Goal: Information Seeking & Learning: Learn about a topic

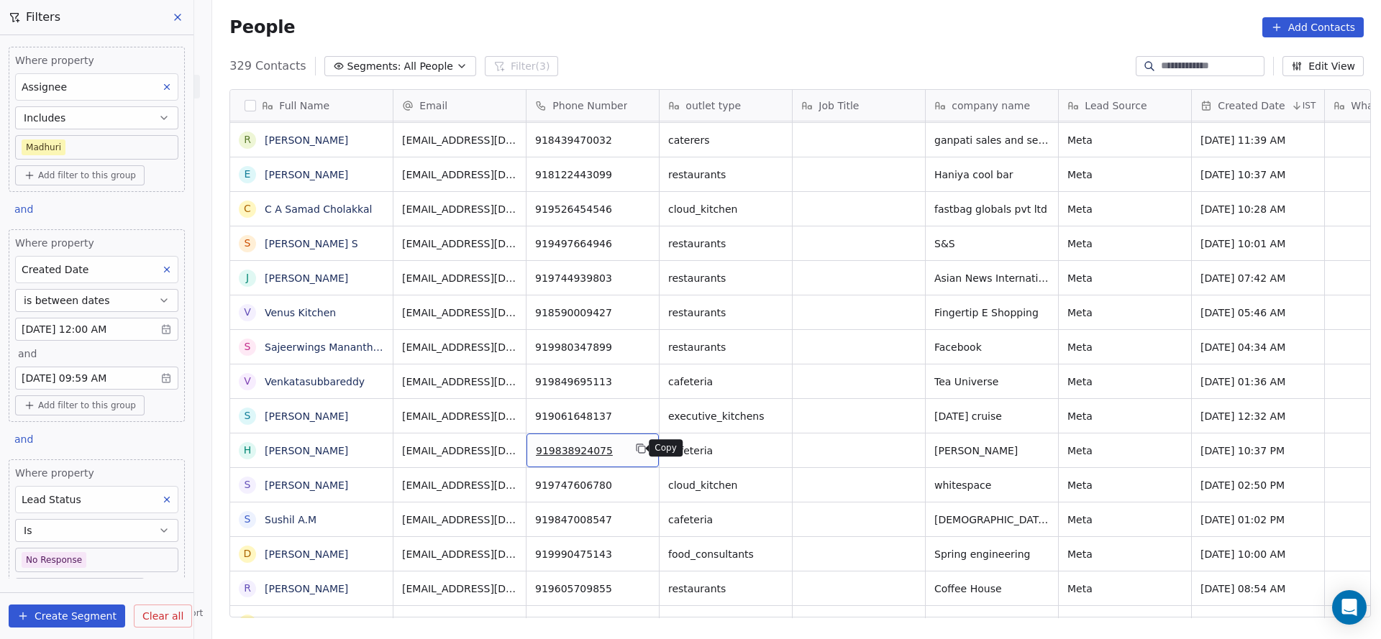
click at [638, 447] on icon "grid" at bounding box center [641, 450] width 6 height 6
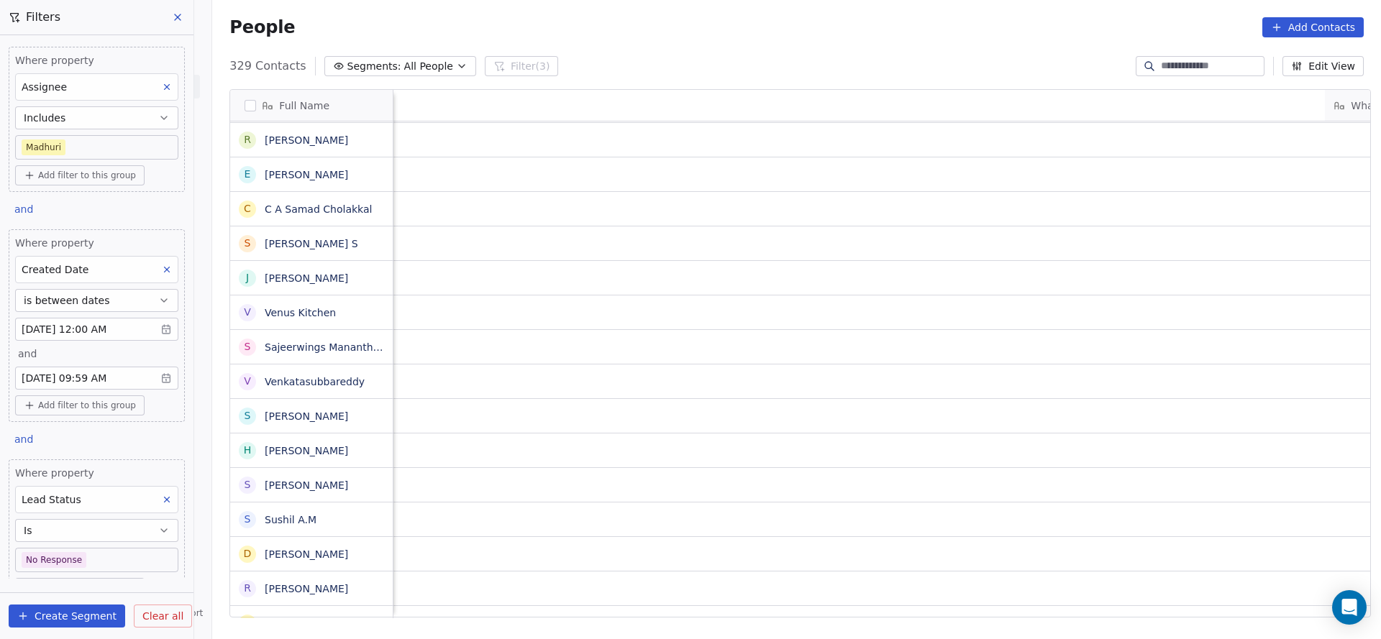
scroll to position [0, 2000]
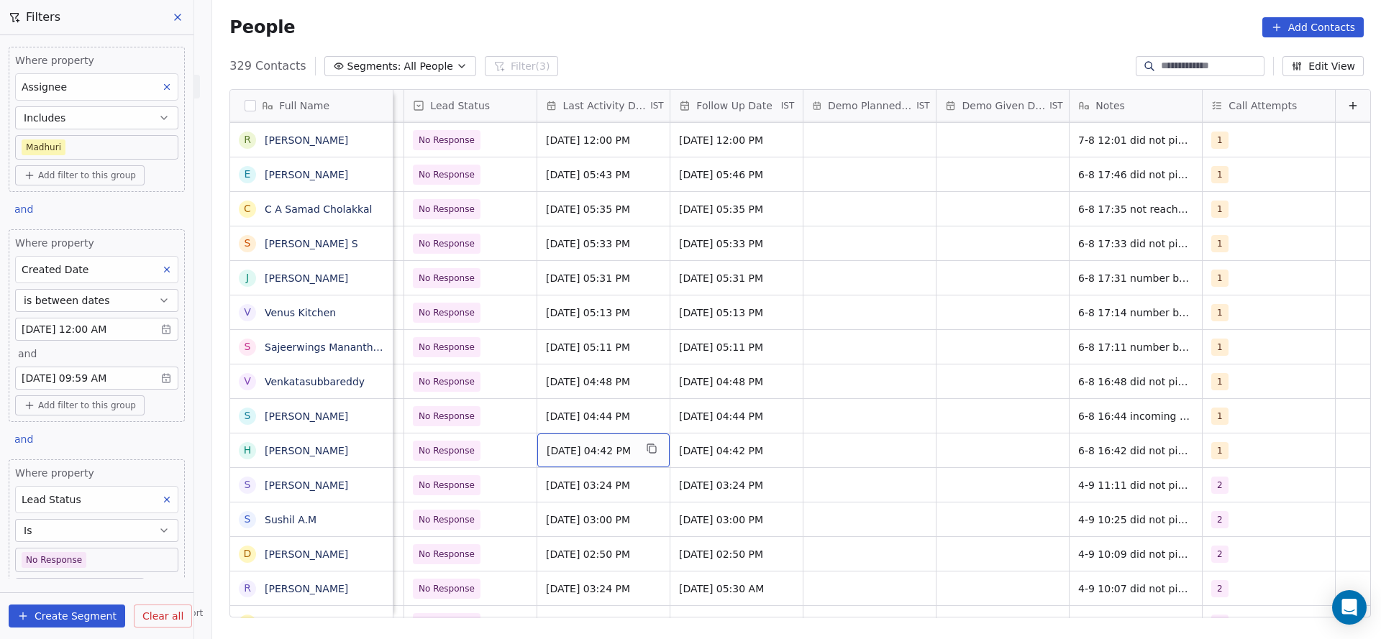
click at [587, 444] on span "[DATE] 04:42 PM" at bounding box center [590, 451] width 88 height 14
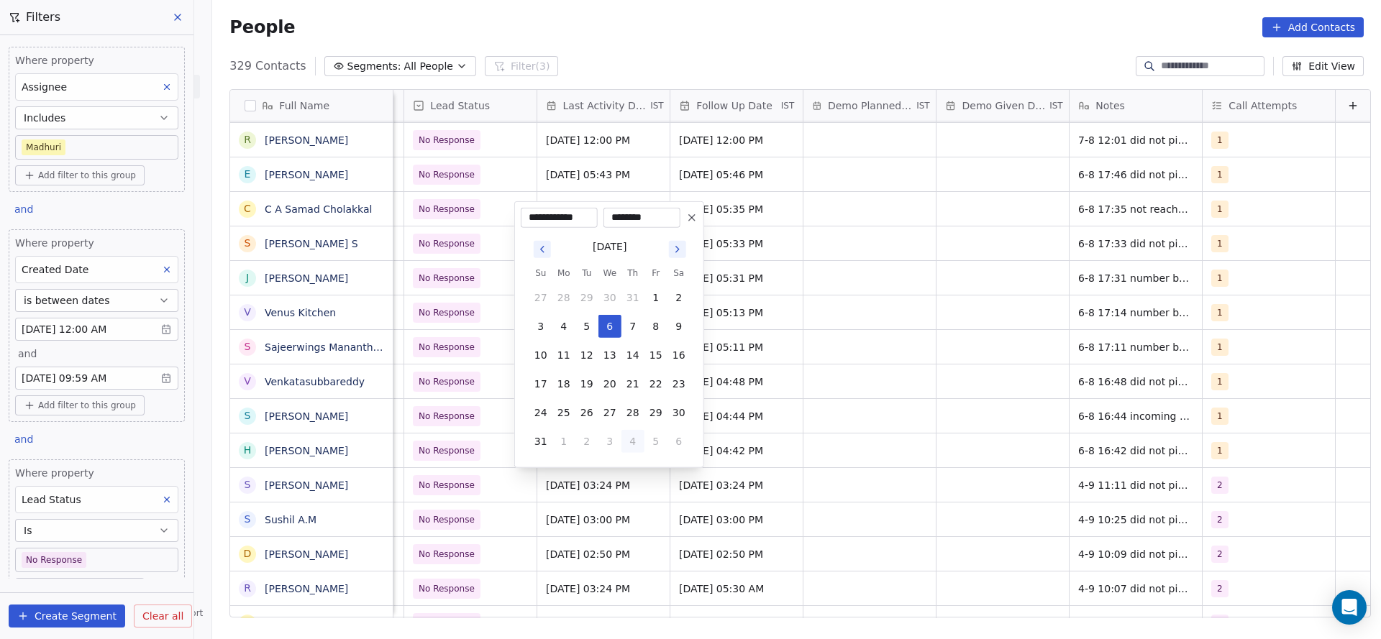
click at [637, 447] on button "4" at bounding box center [632, 441] width 23 height 23
type input "**********"
click at [439, 550] on html "On2Cook India Pvt. Ltd. Contacts People Marketing Workflows Campaigns Sales Pip…" at bounding box center [690, 319] width 1381 height 639
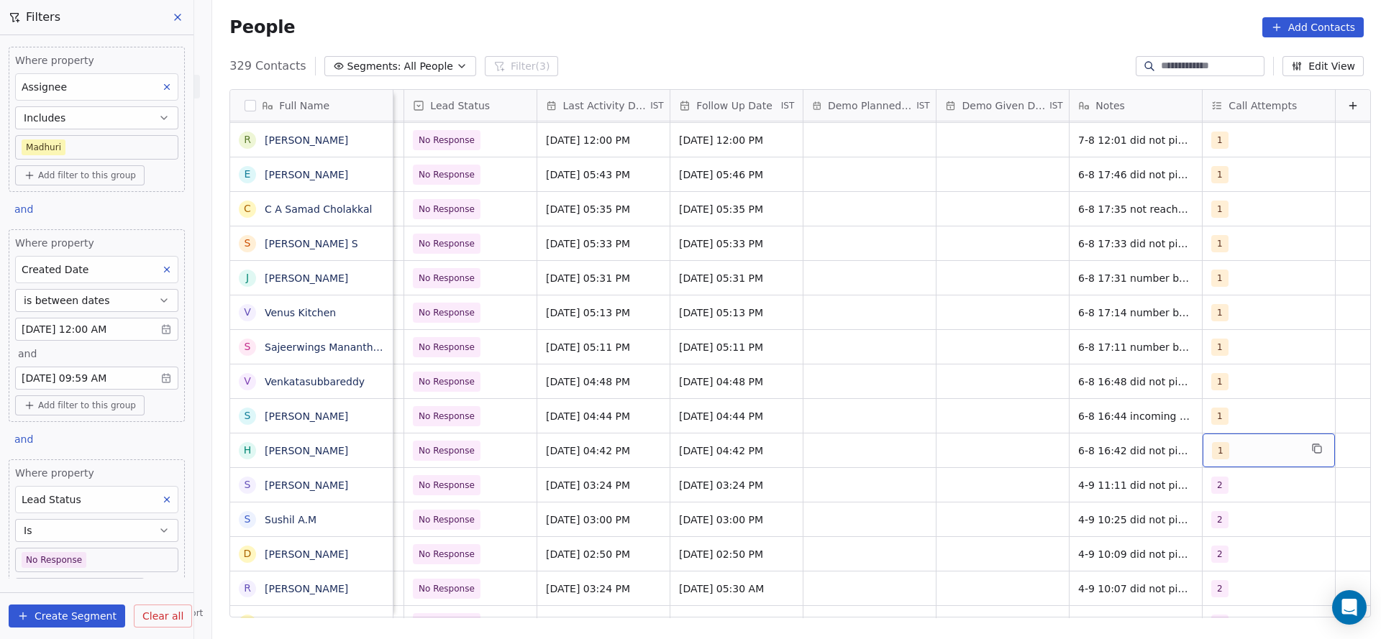
click at [1257, 437] on div "1" at bounding box center [1268, 451] width 132 height 34
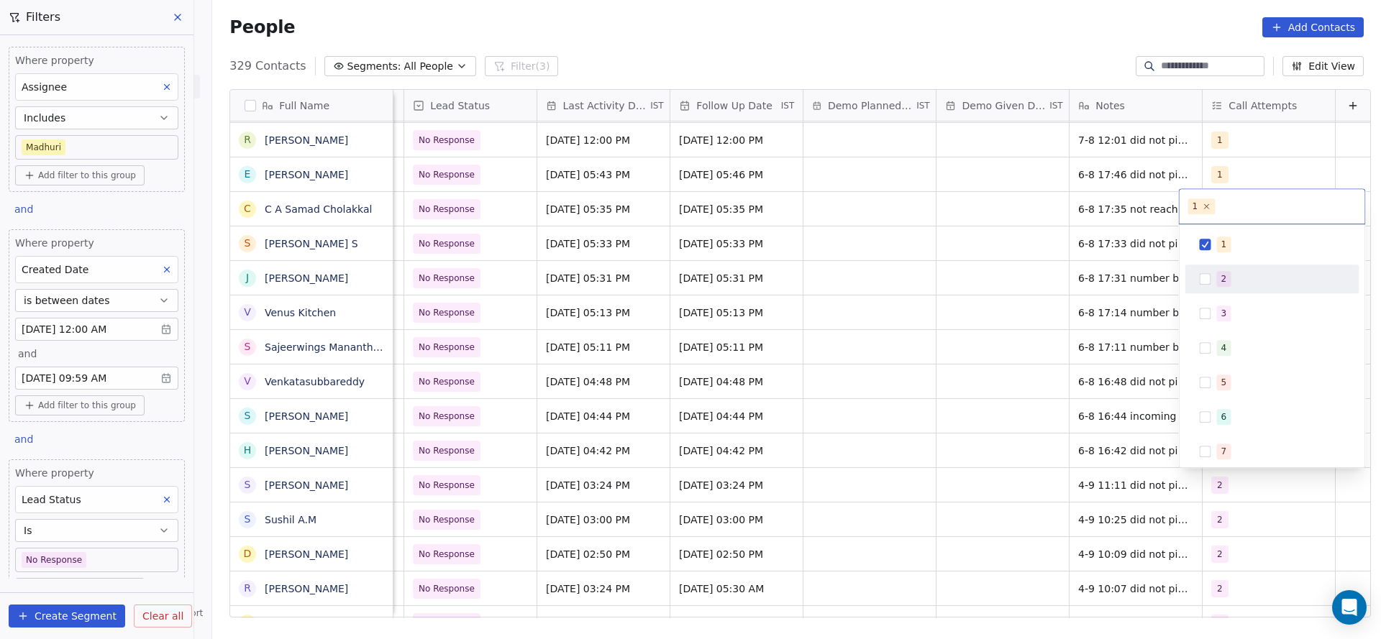
click at [1230, 285] on div "2" at bounding box center [1281, 279] width 128 height 16
click at [1237, 242] on div "1" at bounding box center [1281, 245] width 128 height 16
click at [940, 403] on html "On2Cook India Pvt. Ltd. Contacts People Marketing Workflows Campaigns Sales Pip…" at bounding box center [690, 319] width 1381 height 639
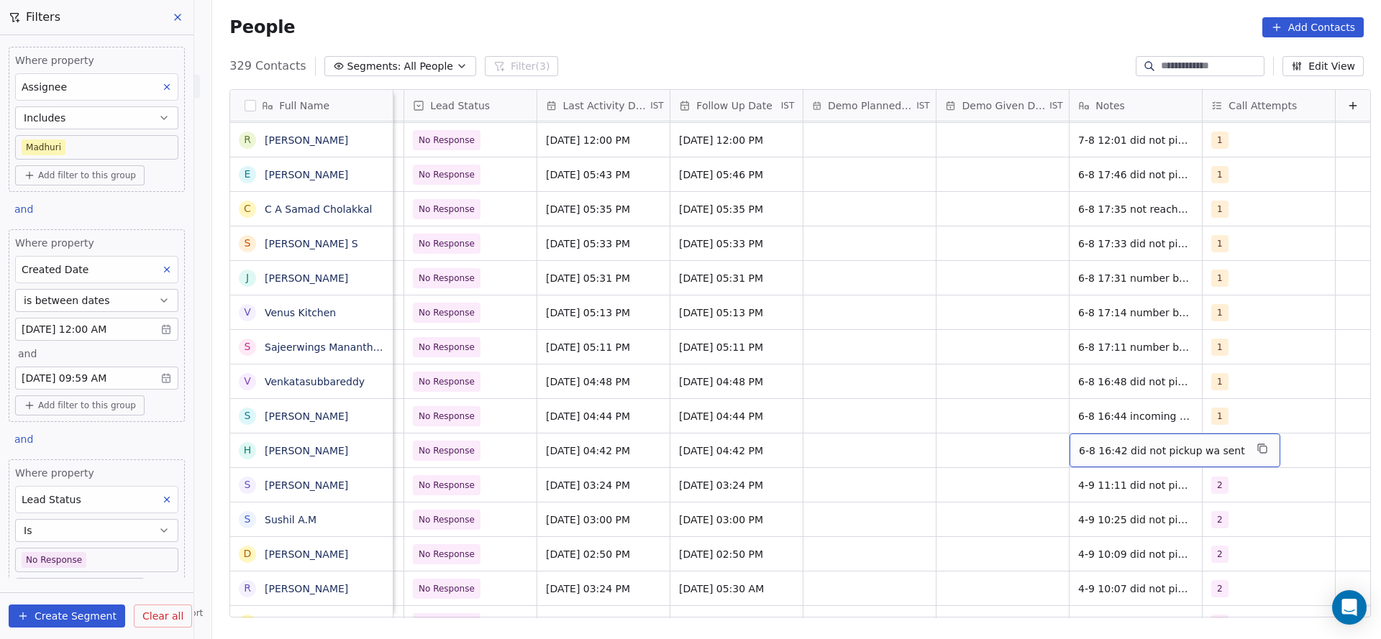
click at [1069, 442] on div "6-8 16:42 did not pickup wa sent" at bounding box center [1174, 451] width 211 height 34
click at [1054, 442] on textarea "**********" at bounding box center [1142, 456] width 193 height 45
type textarea "**********"
click at [759, 447] on html "On2Cook India Pvt. Ltd. Contacts People Marketing Workflows Campaigns Sales Pip…" at bounding box center [690, 319] width 1381 height 639
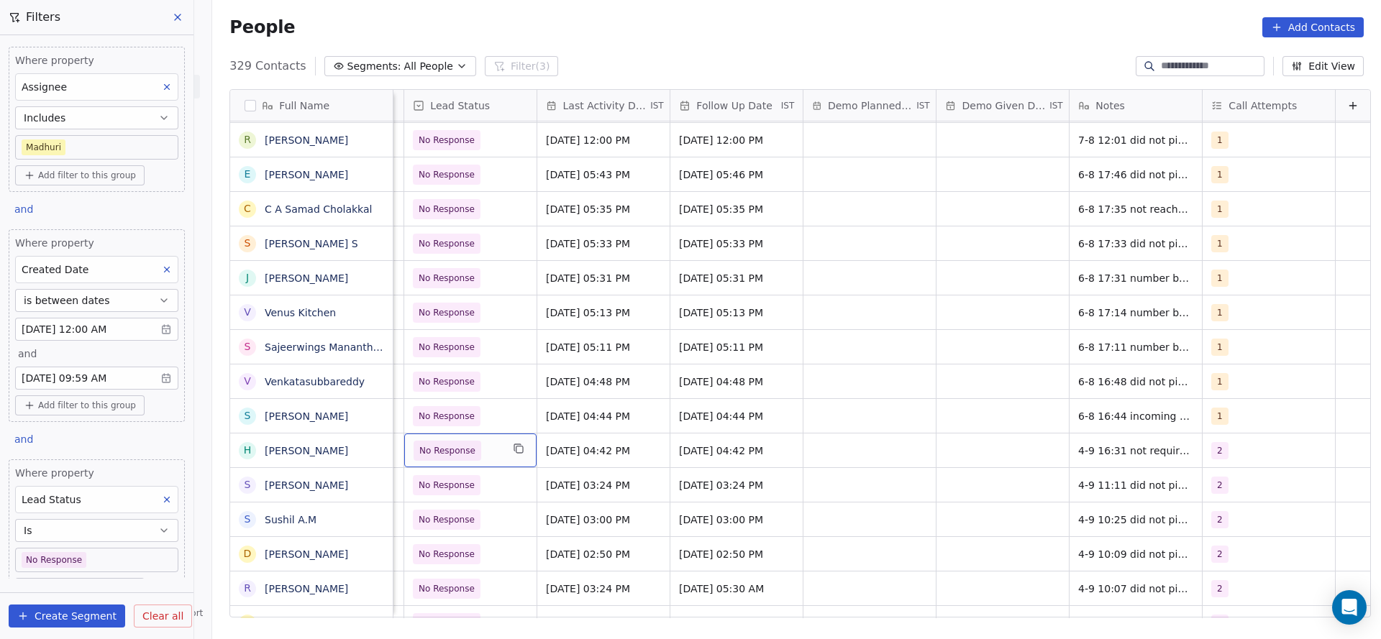
click at [436, 447] on span "No Response" at bounding box center [447, 451] width 56 height 14
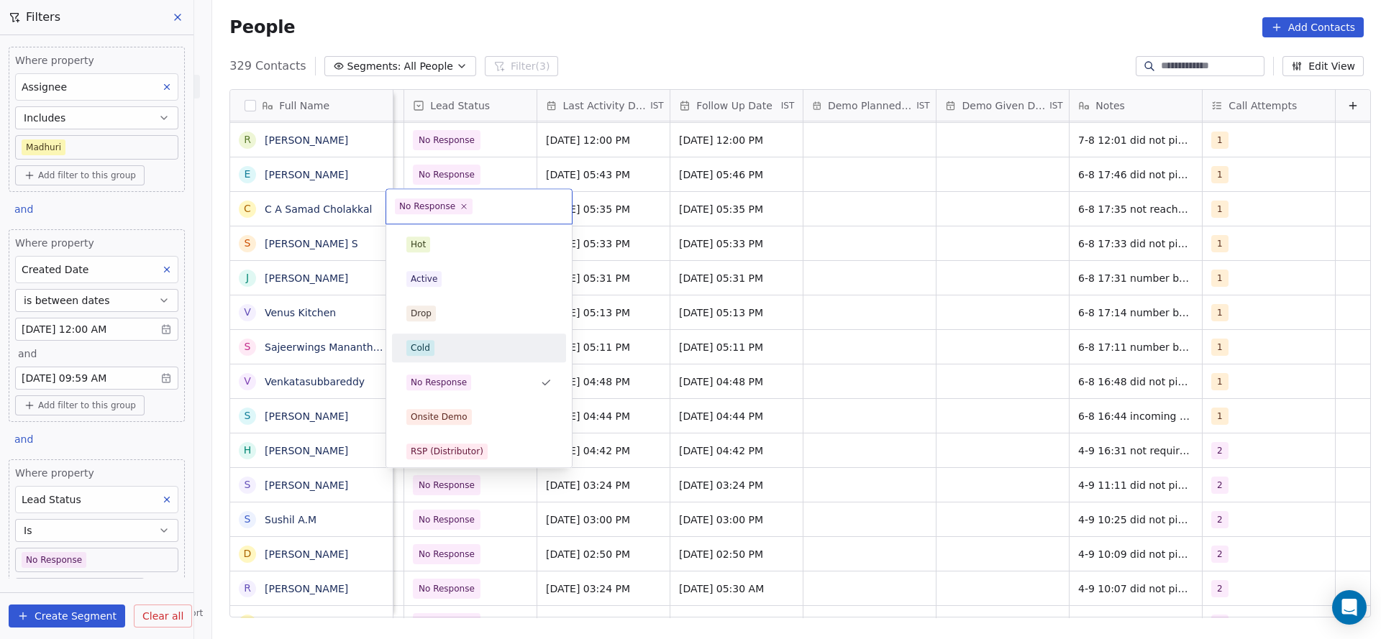
click at [441, 347] on div "Cold" at bounding box center [478, 348] width 145 height 16
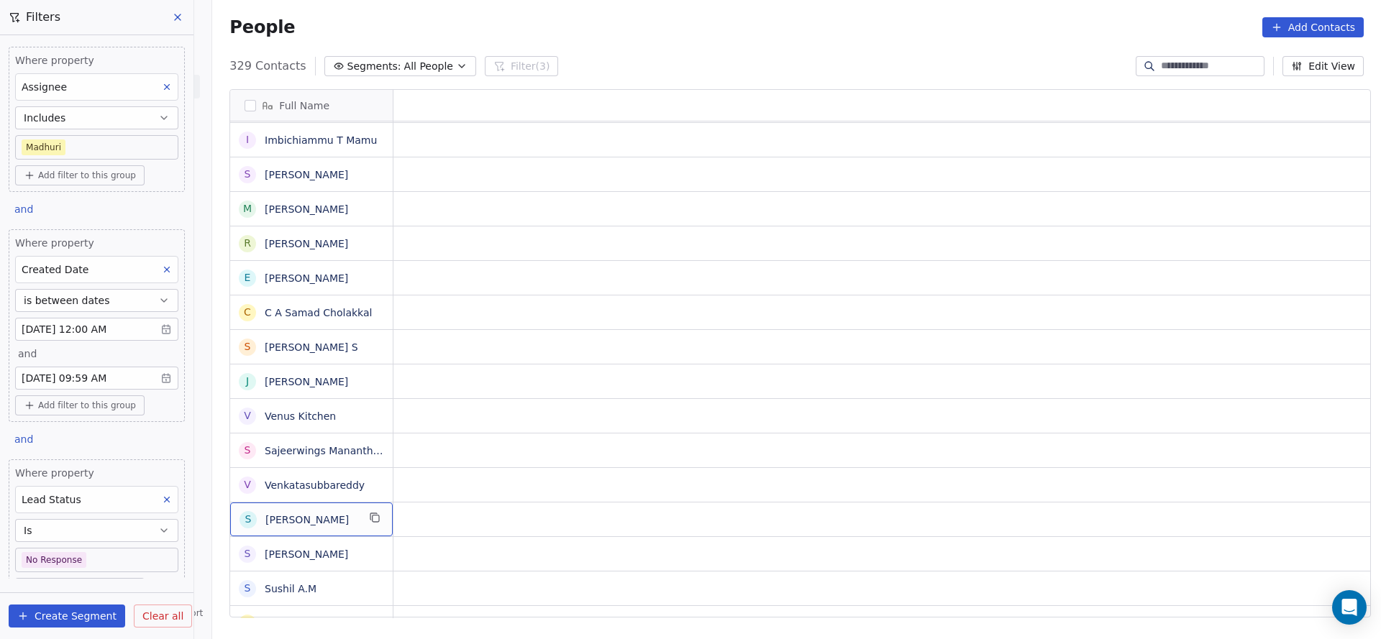
scroll to position [0, 0]
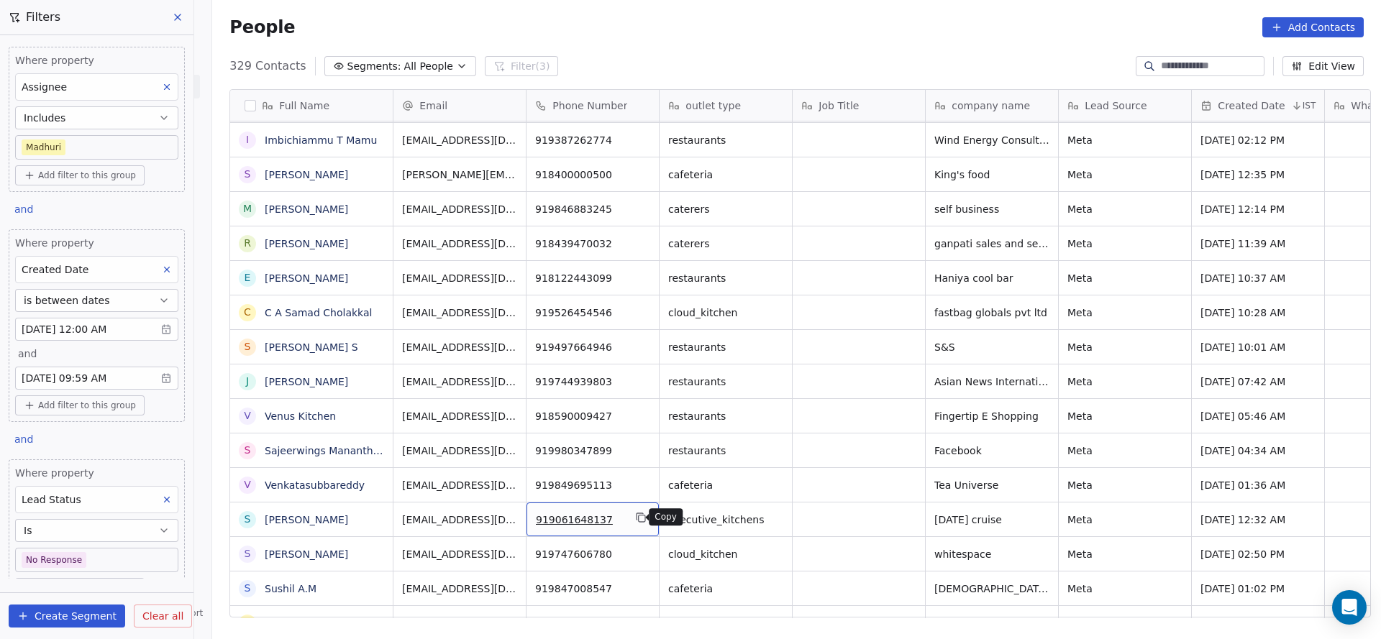
click at [635, 513] on icon "grid" at bounding box center [641, 518] width 12 height 12
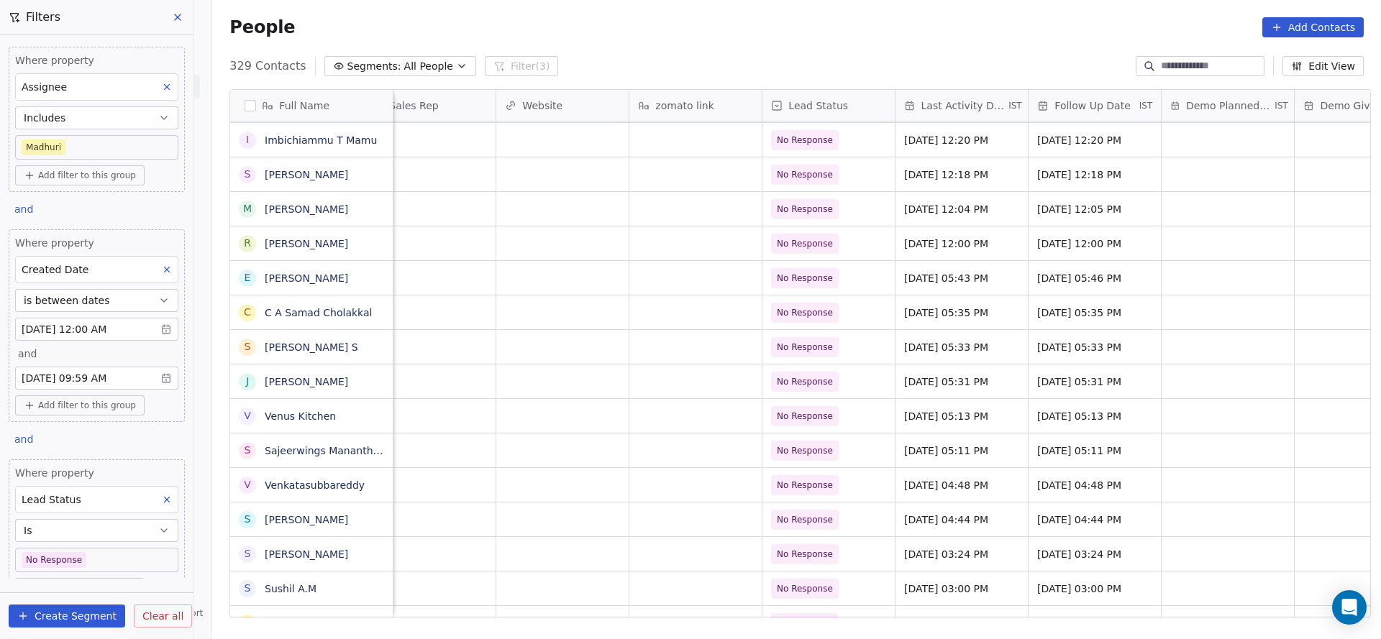
scroll to position [0, 1874]
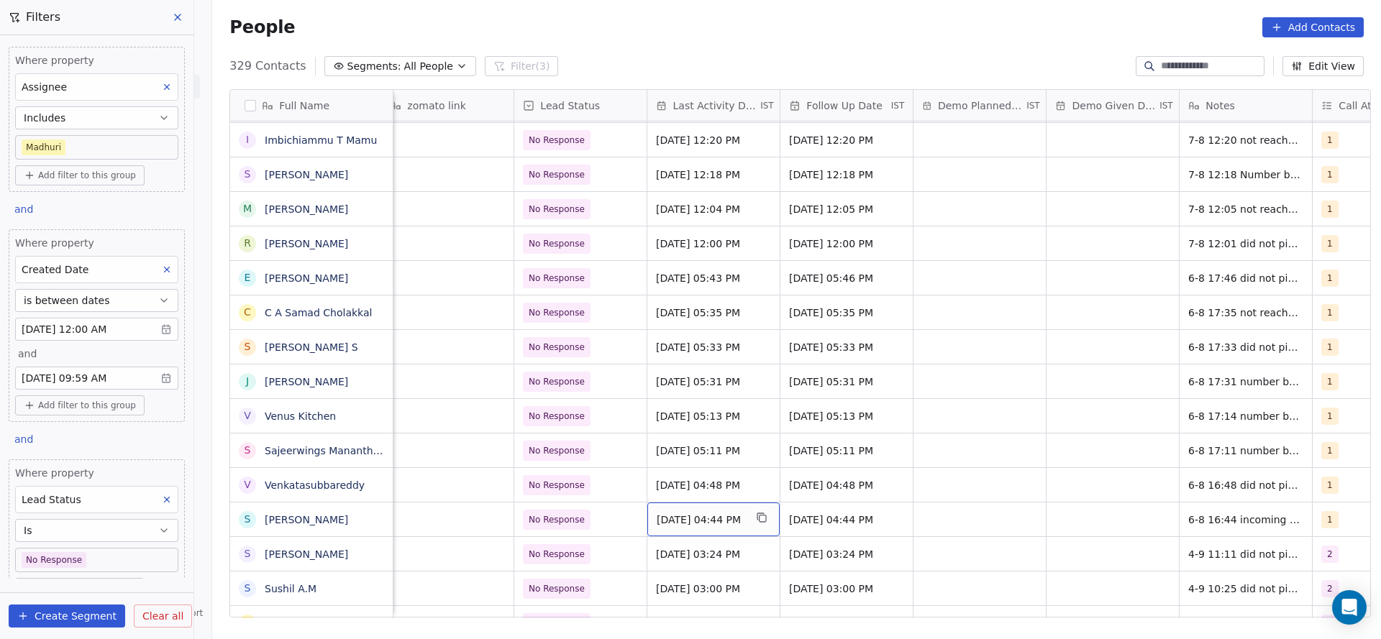
click at [685, 518] on span "[DATE] 04:44 PM" at bounding box center [700, 520] width 88 height 14
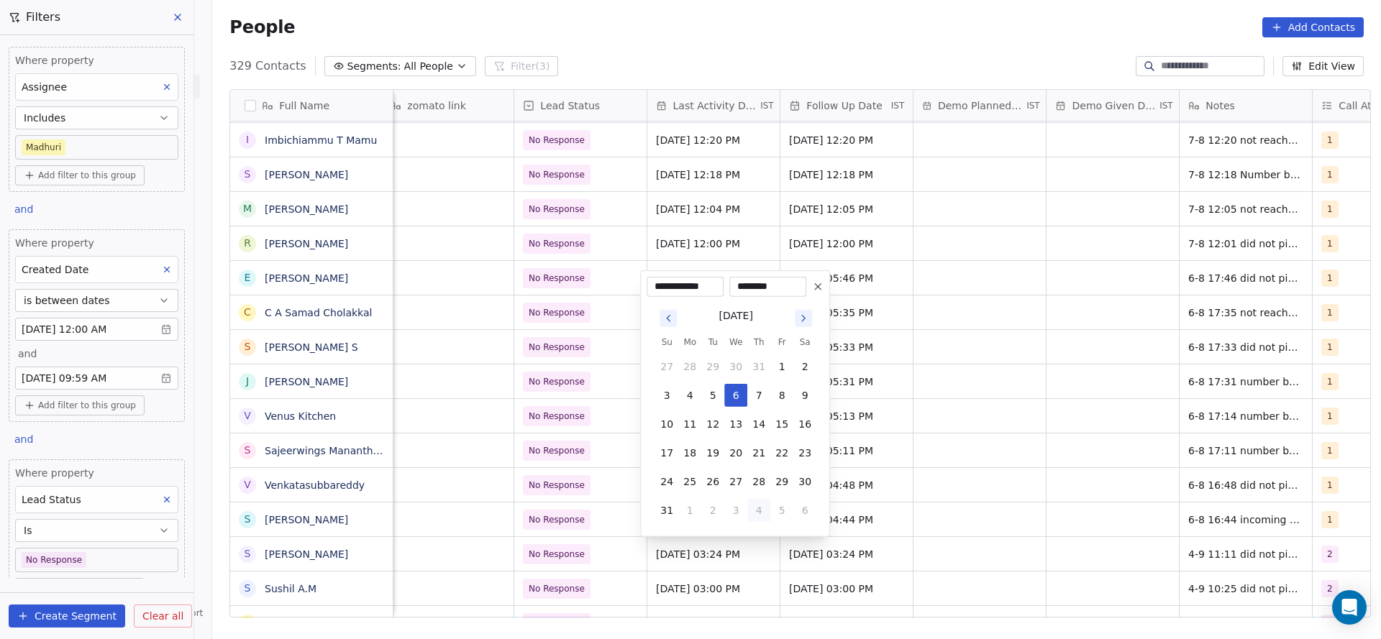
click at [751, 502] on button "4" at bounding box center [758, 510] width 23 height 23
type input "**********"
click at [583, 531] on html "On2Cook India Pvt. Ltd. Contacts People Marketing Workflows Campaigns Sales Pip…" at bounding box center [690, 319] width 1381 height 639
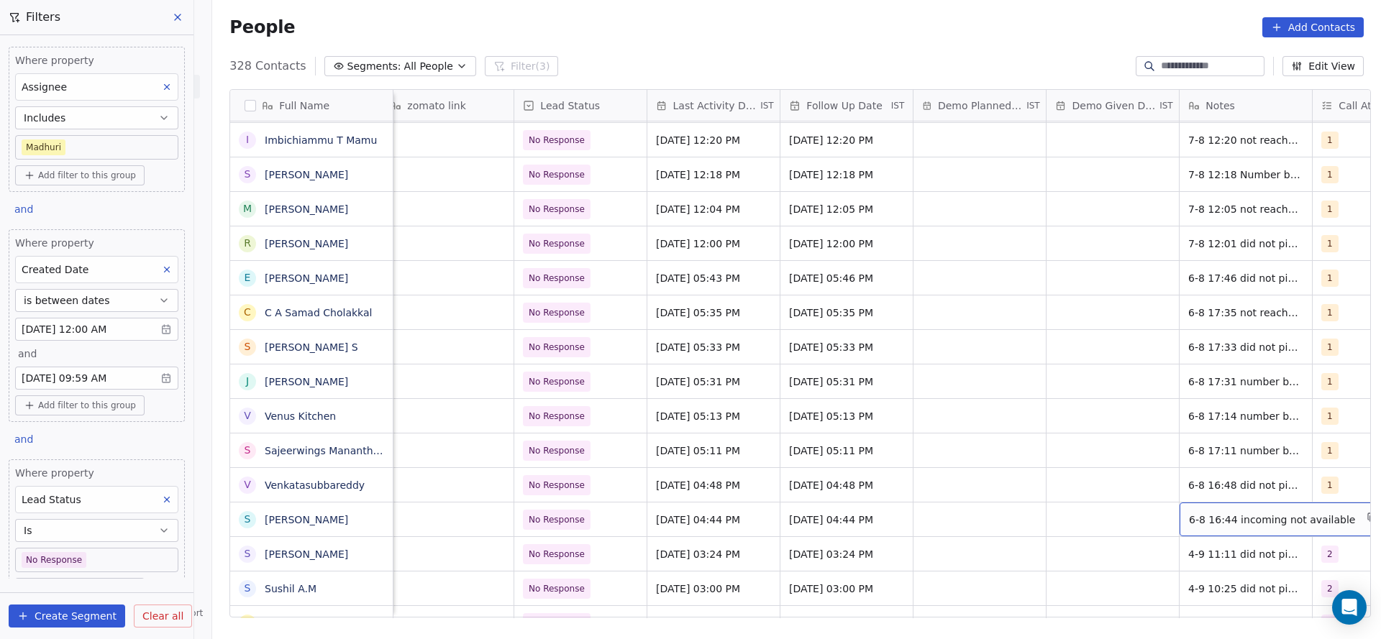
click at [1209, 519] on span "6-8 16:44 incoming not available" at bounding box center [1272, 520] width 166 height 14
click at [1181, 520] on textarea "**********" at bounding box center [1269, 525] width 192 height 45
type textarea "**********"
click at [843, 592] on html "On2Cook India Pvt. Ltd. Contacts People Marketing Workflows Campaigns Sales Pip…" at bounding box center [690, 319] width 1381 height 639
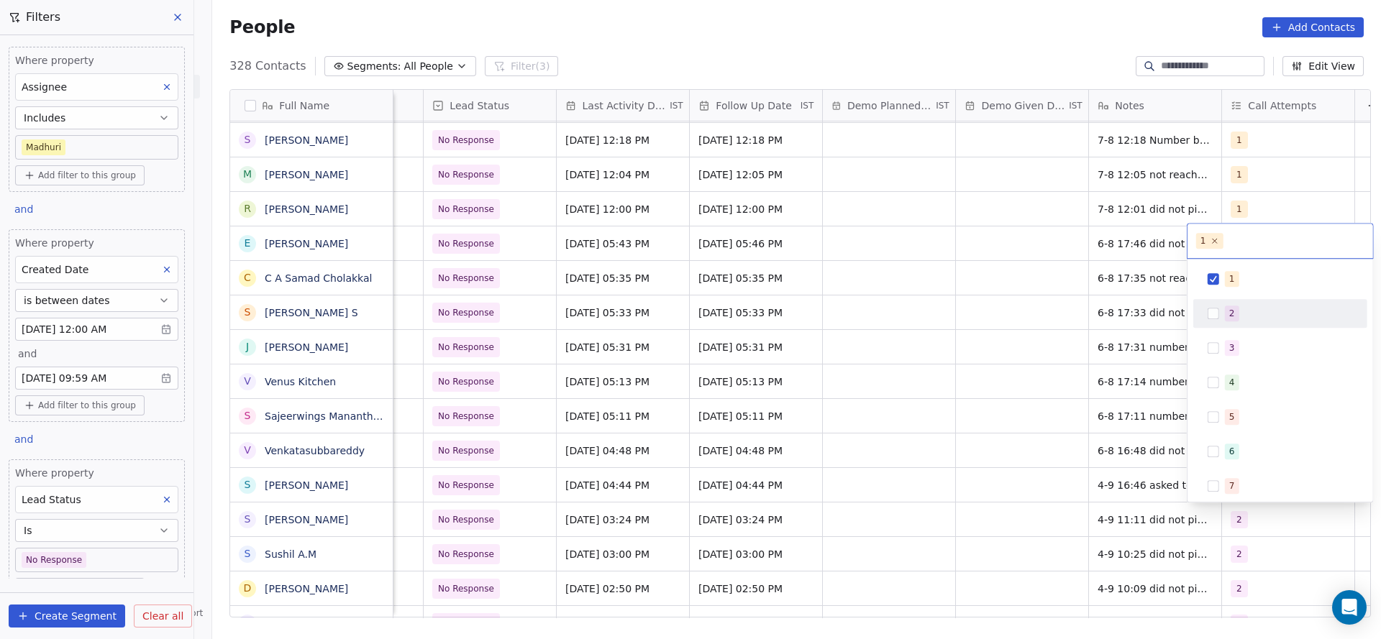
click at [1234, 324] on div "2" at bounding box center [1280, 313] width 162 height 23
click at [1208, 284] on button "Suggestions" at bounding box center [1213, 279] width 12 height 12
click at [925, 467] on html "On2Cook India Pvt. Ltd. Contacts People Marketing Workflows Campaigns Sales Pip…" at bounding box center [690, 319] width 1381 height 639
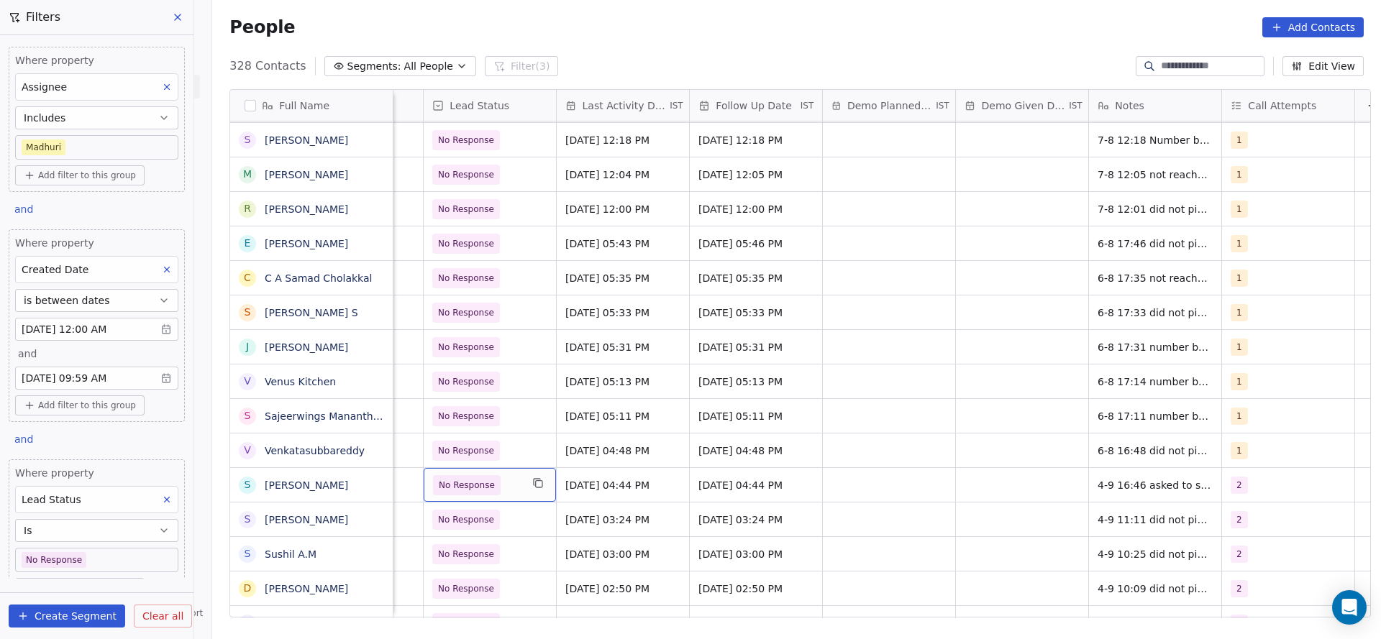
click at [477, 492] on span "No Response" at bounding box center [467, 485] width 68 height 20
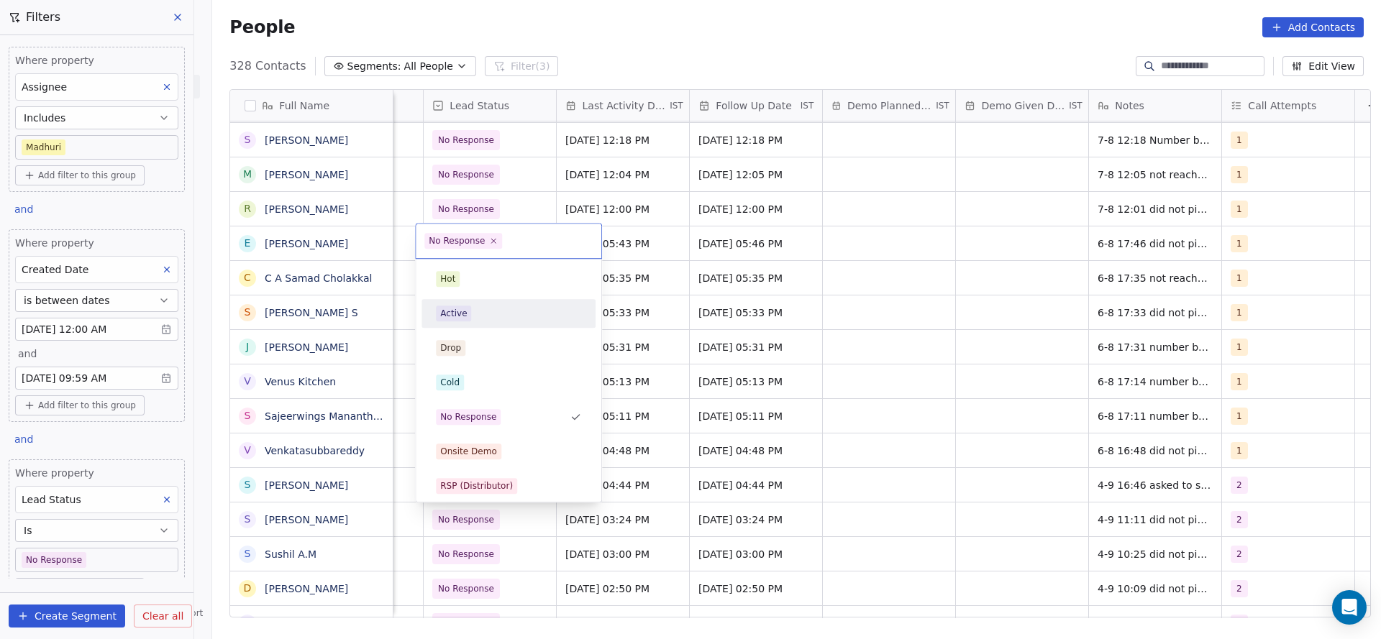
click at [509, 317] on div "Active" at bounding box center [508, 314] width 145 height 16
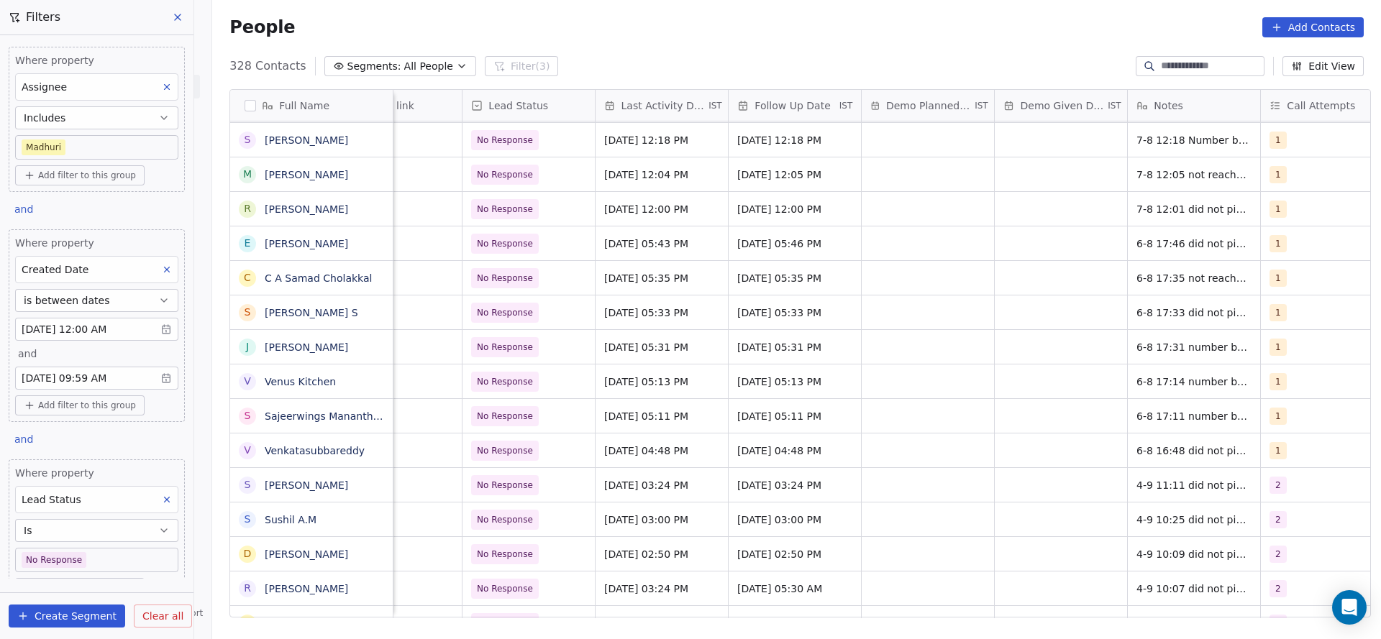
scroll to position [0, 2000]
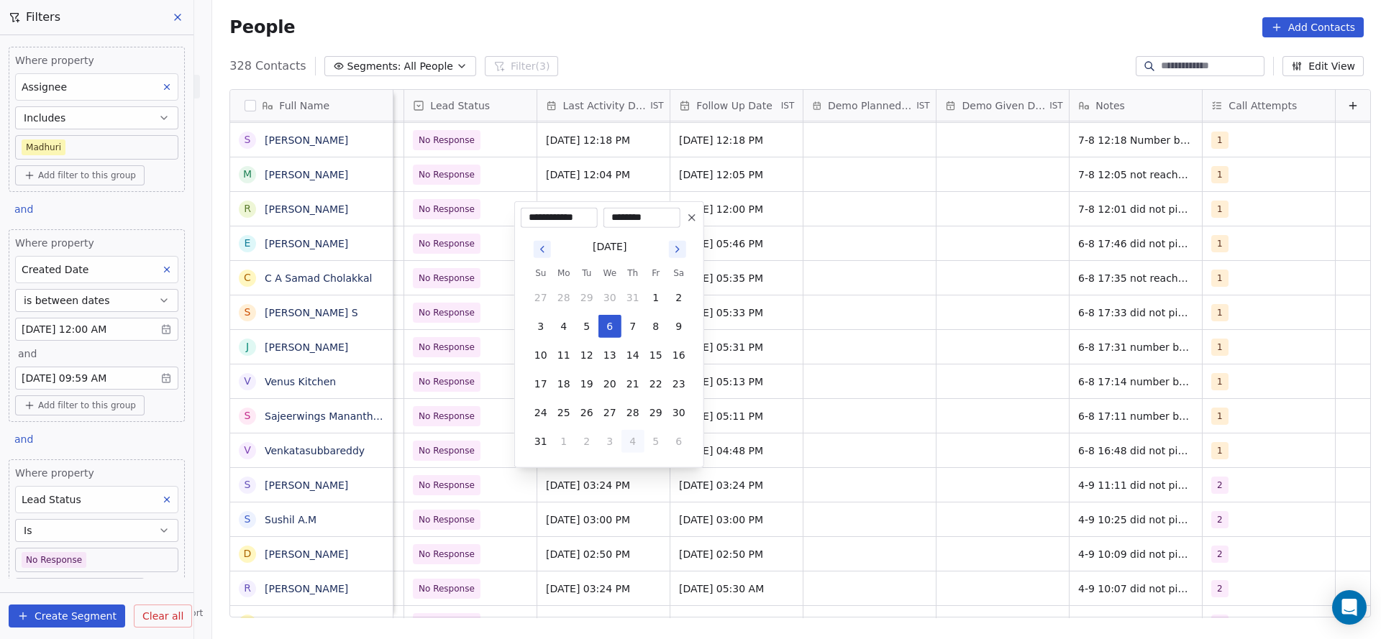
click at [623, 439] on button "4" at bounding box center [632, 441] width 23 height 23
type input "**********"
click at [748, 481] on html "On2Cook India Pvt. Ltd. Contacts People Marketing Workflows Campaigns Sales Pip…" at bounding box center [690, 319] width 1381 height 639
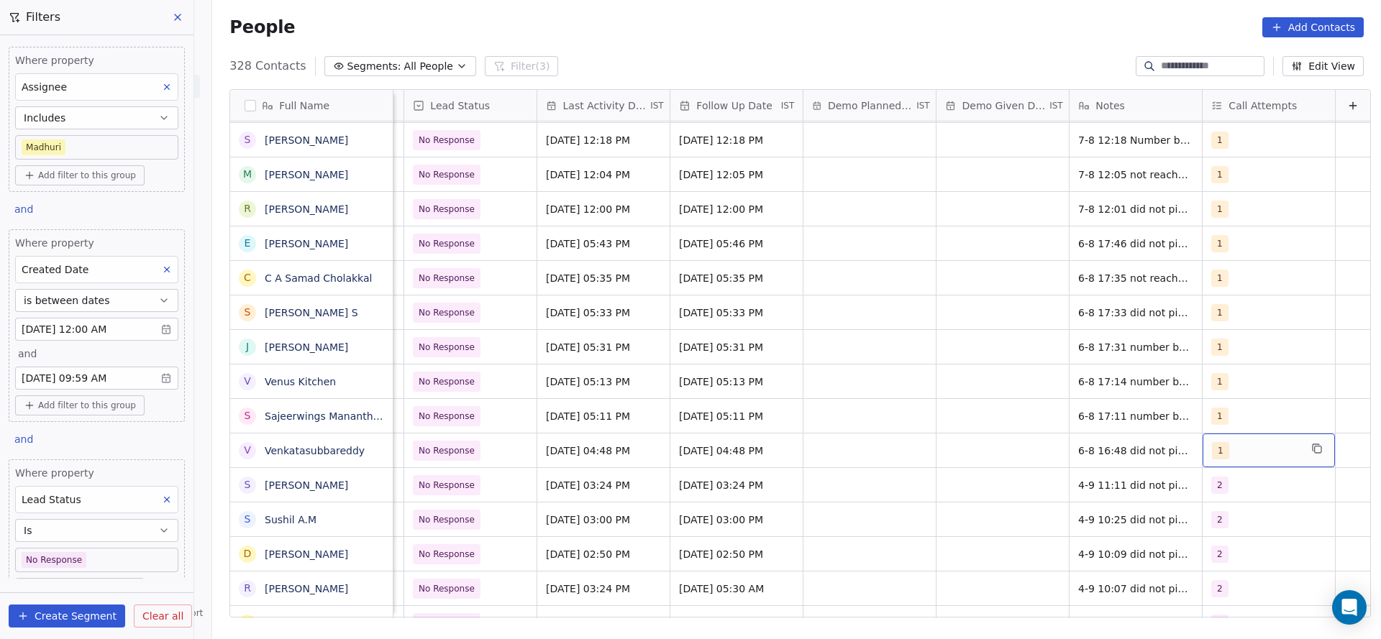
click at [1257, 442] on div "1" at bounding box center [1256, 450] width 88 height 17
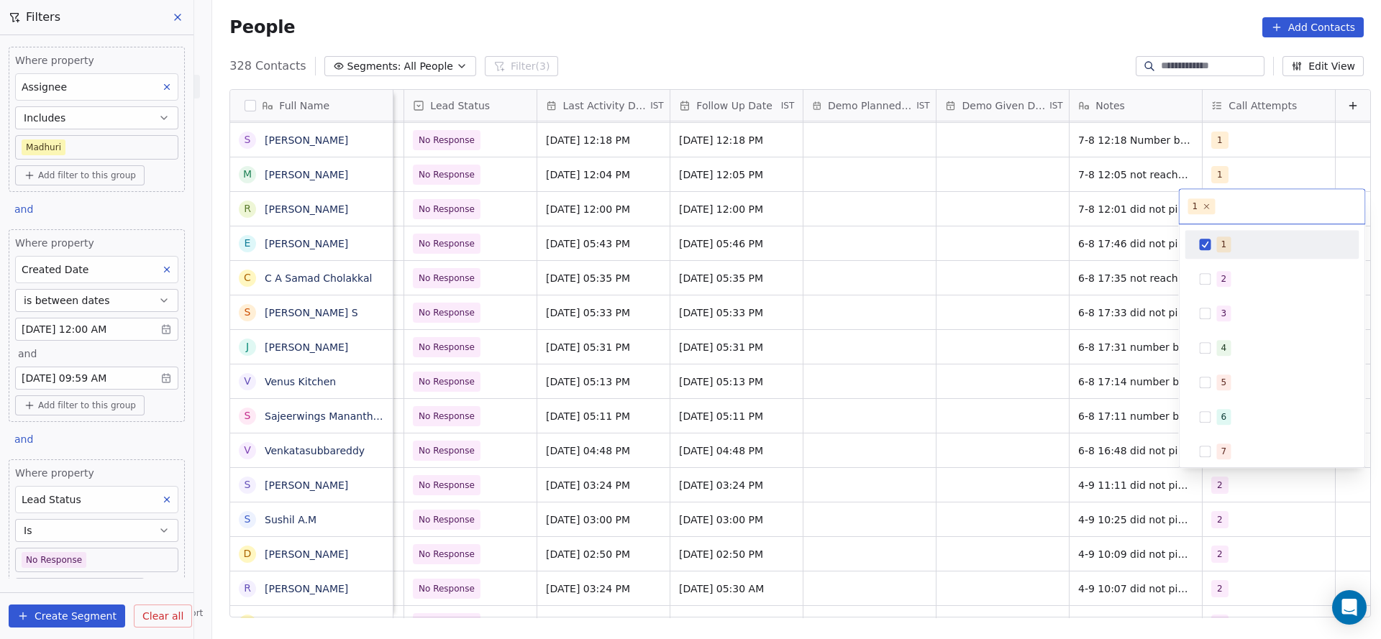
click at [1231, 255] on div "1" at bounding box center [1272, 244] width 162 height 23
click at [1221, 278] on div "2" at bounding box center [1224, 279] width 6 height 13
drag, startPoint x: 964, startPoint y: 440, endPoint x: 1068, endPoint y: 451, distance: 104.1
click at [968, 444] on html "On2Cook India Pvt. Ltd. Contacts People Marketing Workflows Campaigns Sales Pip…" at bounding box center [690, 319] width 1381 height 639
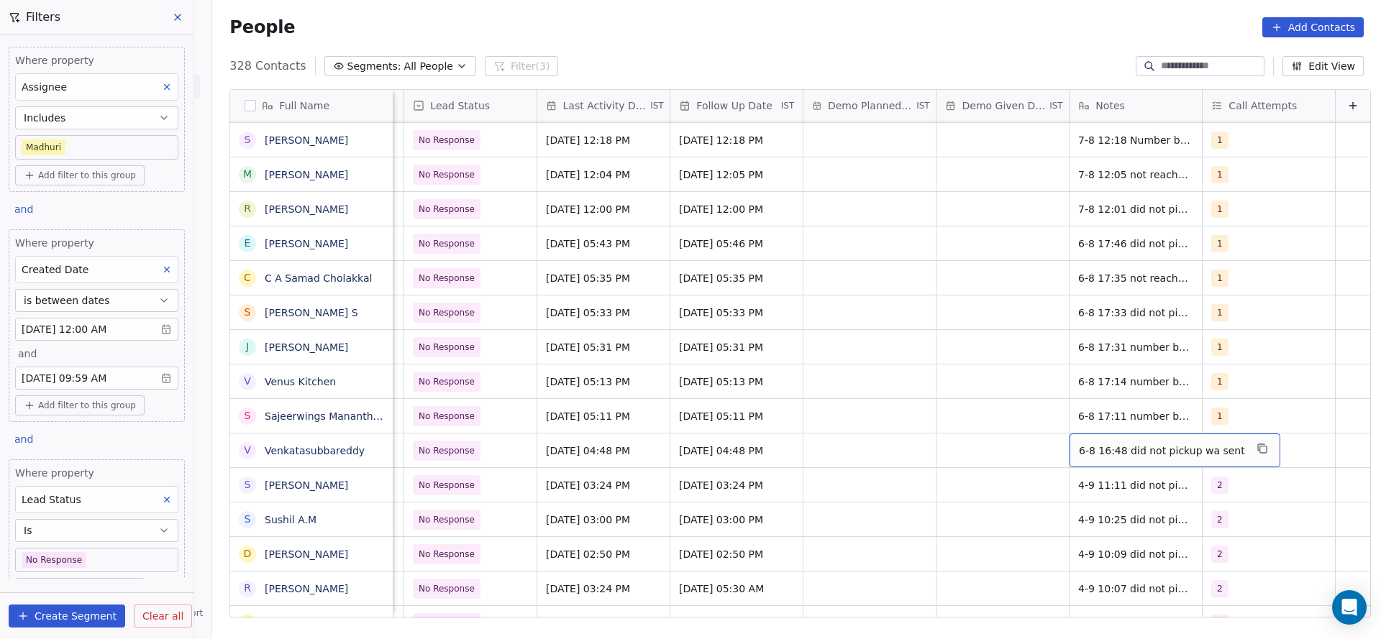
click at [1079, 451] on span "6-8 16:48 did not pickup wa sent" at bounding box center [1162, 451] width 166 height 14
click at [1050, 449] on textarea "**********" at bounding box center [1142, 456] width 193 height 45
type textarea "**********"
drag, startPoint x: 811, startPoint y: 485, endPoint x: 1371, endPoint y: 365, distance: 572.8
click at [811, 485] on html "On2Cook India Pvt. Ltd. Contacts People Marketing Workflows Campaigns Sales Pip…" at bounding box center [690, 319] width 1381 height 639
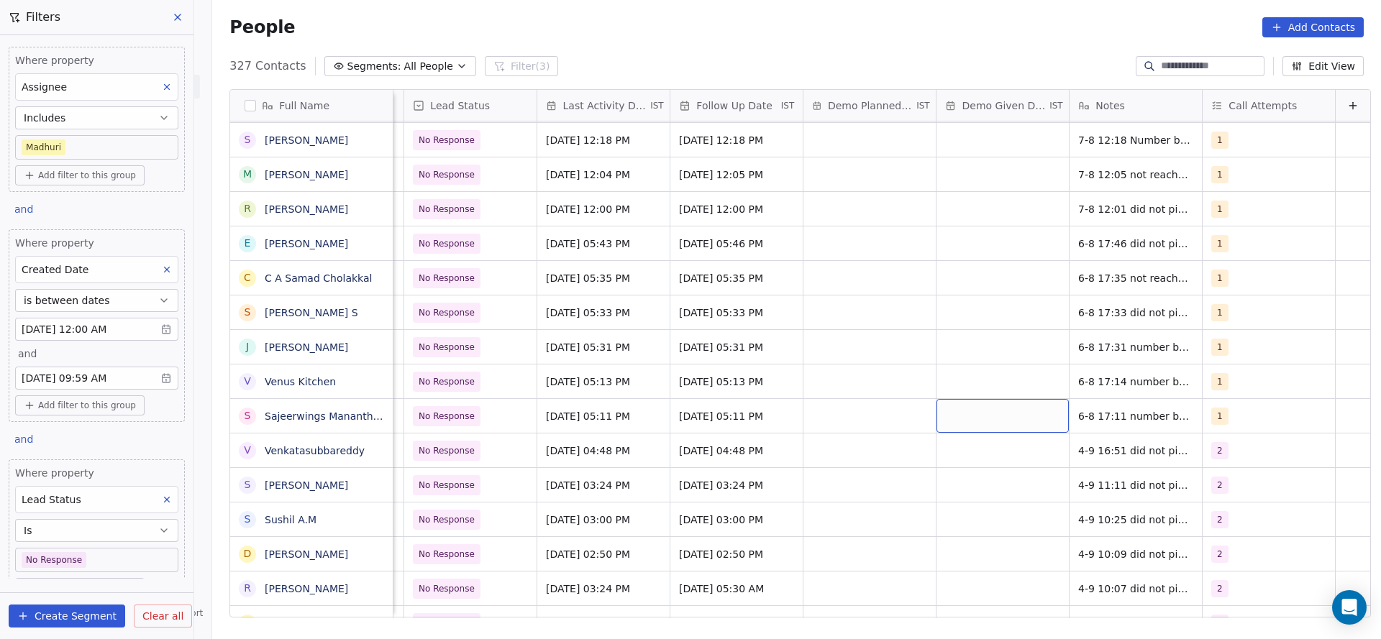
click at [88, 561] on body "On2Cook India Pvt. Ltd. Contacts People Marketing Workflows Campaigns Sales Pip…" at bounding box center [690, 319] width 1381 height 639
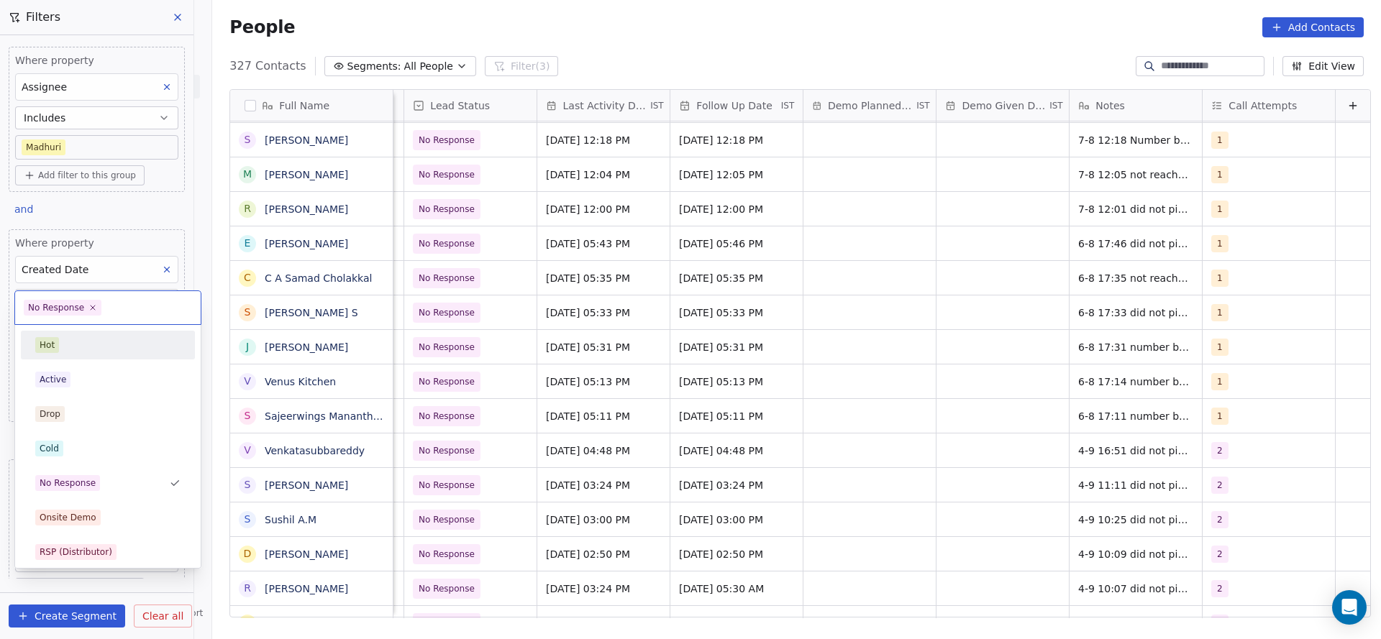
click at [397, 304] on html "On2Cook India Pvt. Ltd. Contacts People Marketing Workflows Campaigns Sales Pip…" at bounding box center [690, 319] width 1381 height 639
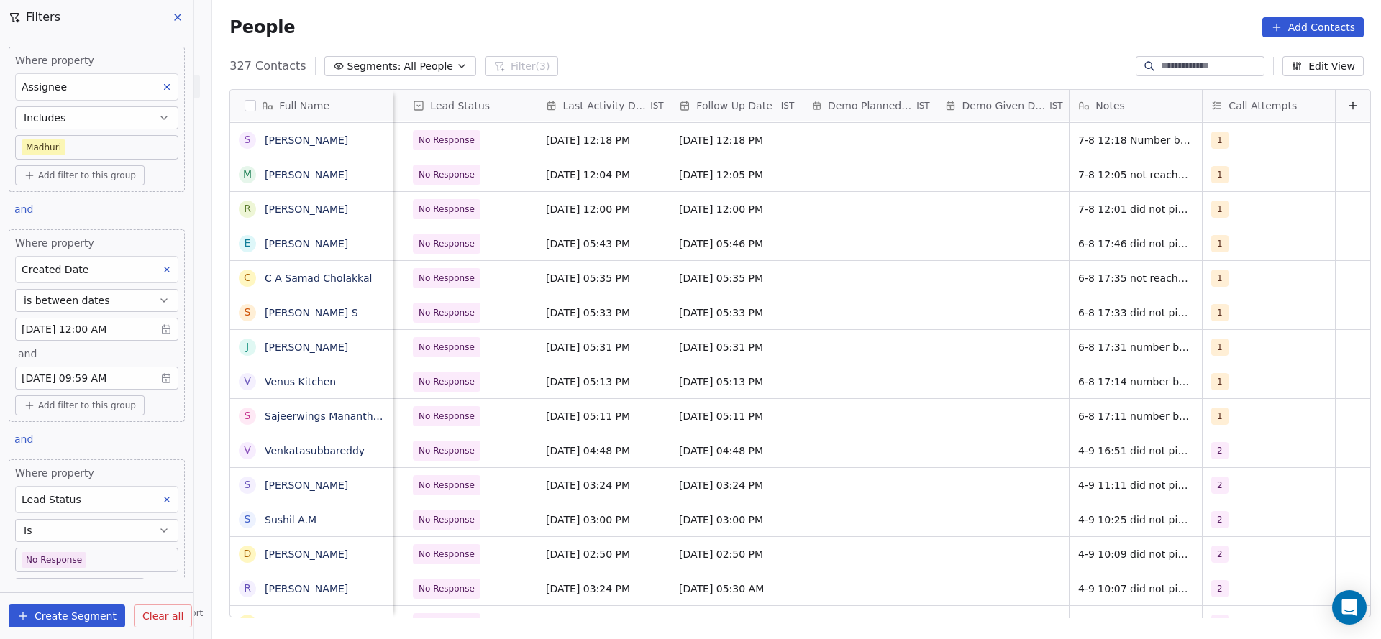
click at [123, 302] on button "is between dates" at bounding box center [96, 300] width 163 height 23
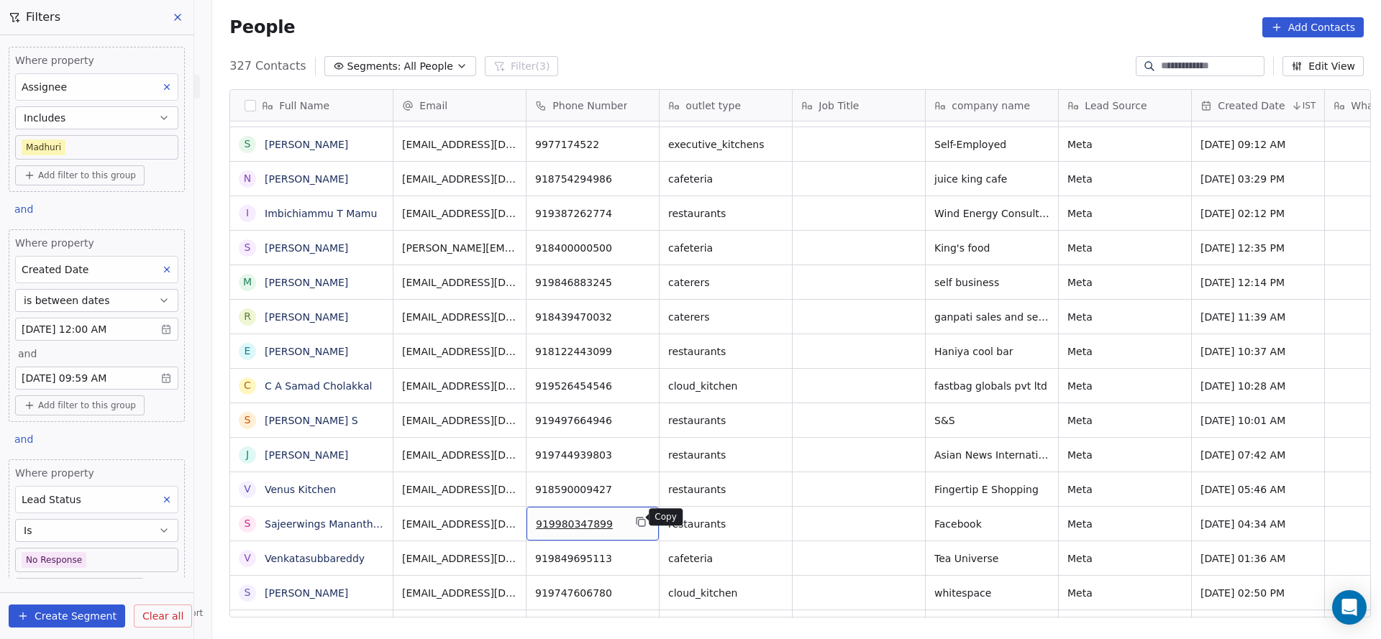
scroll to position [9870, 0]
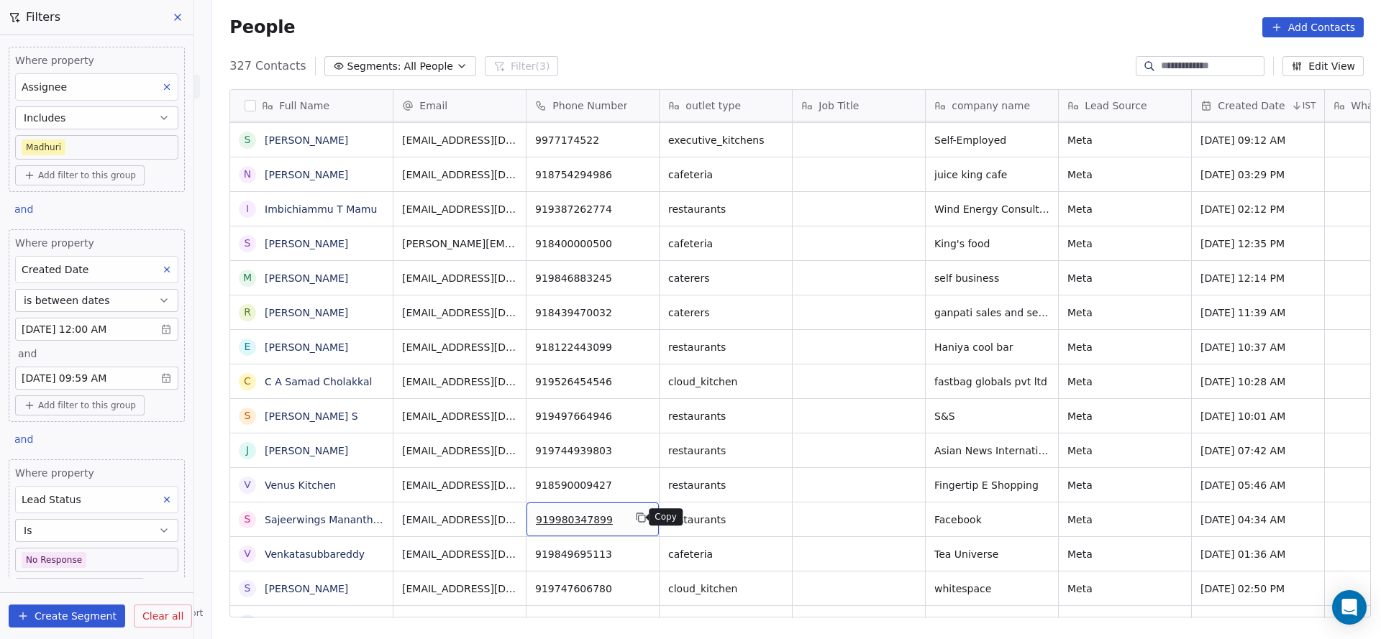
click at [635, 516] on icon "grid" at bounding box center [641, 518] width 12 height 12
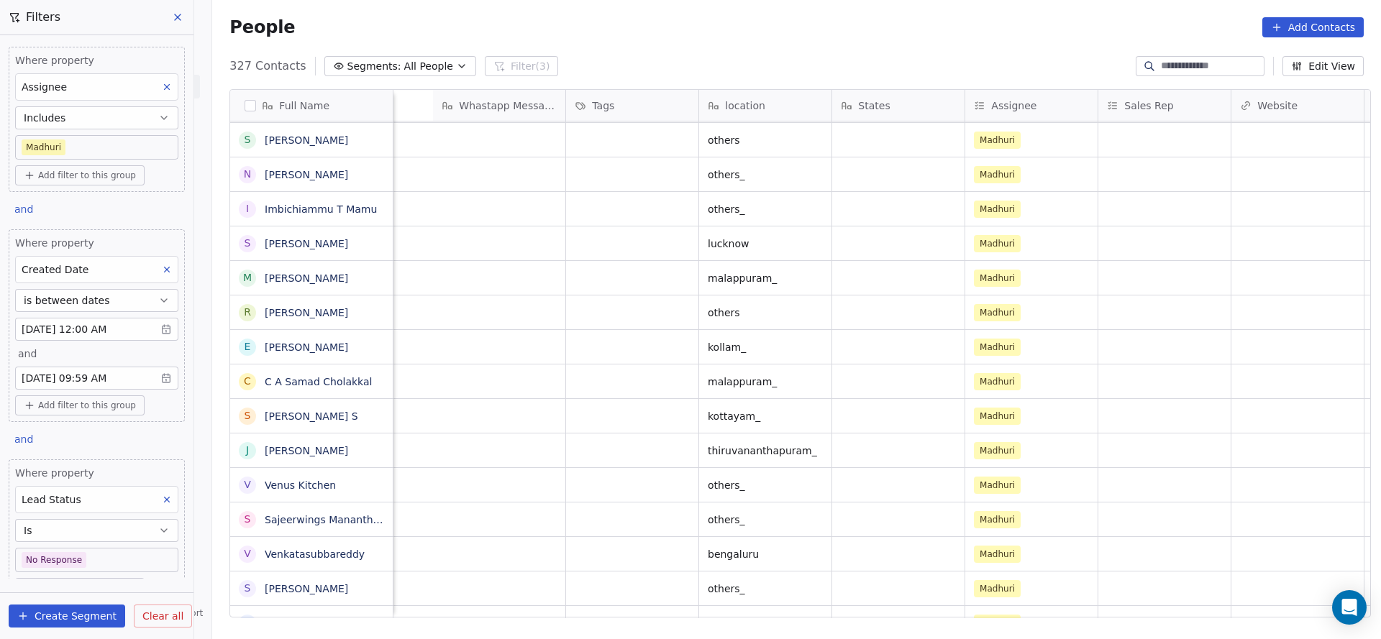
scroll to position [0, 1851]
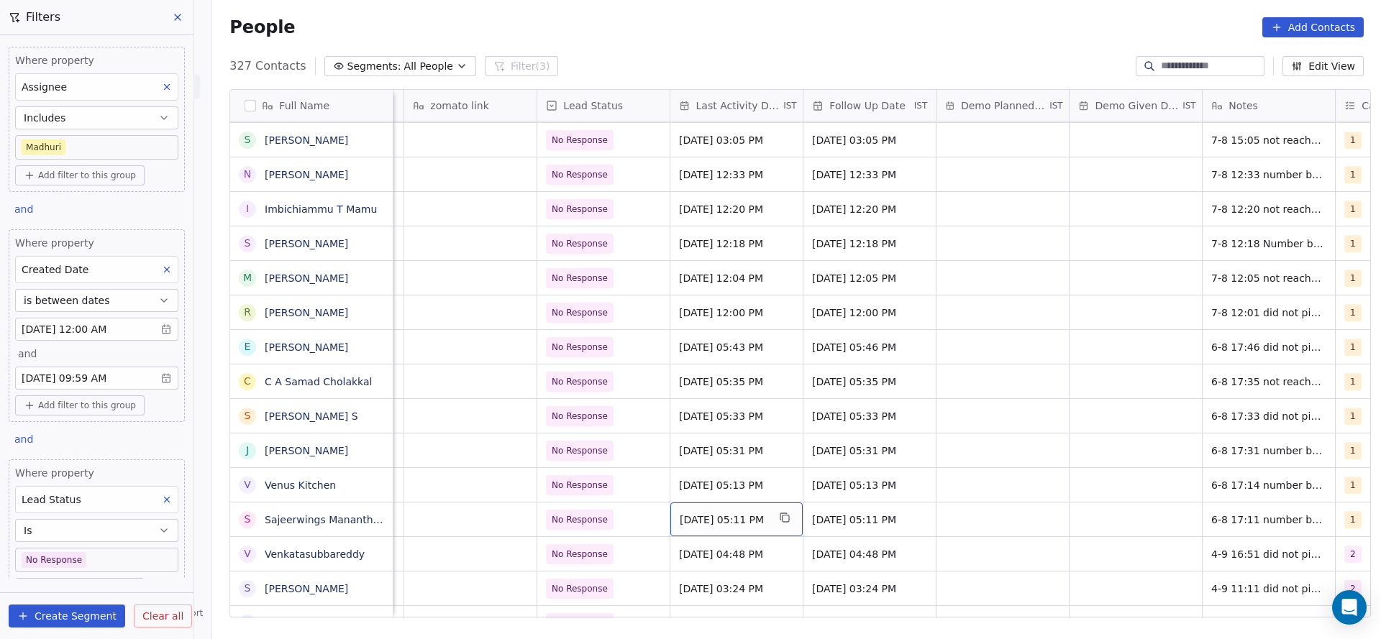
click at [702, 518] on span "[DATE] 05:11 PM" at bounding box center [723, 520] width 88 height 14
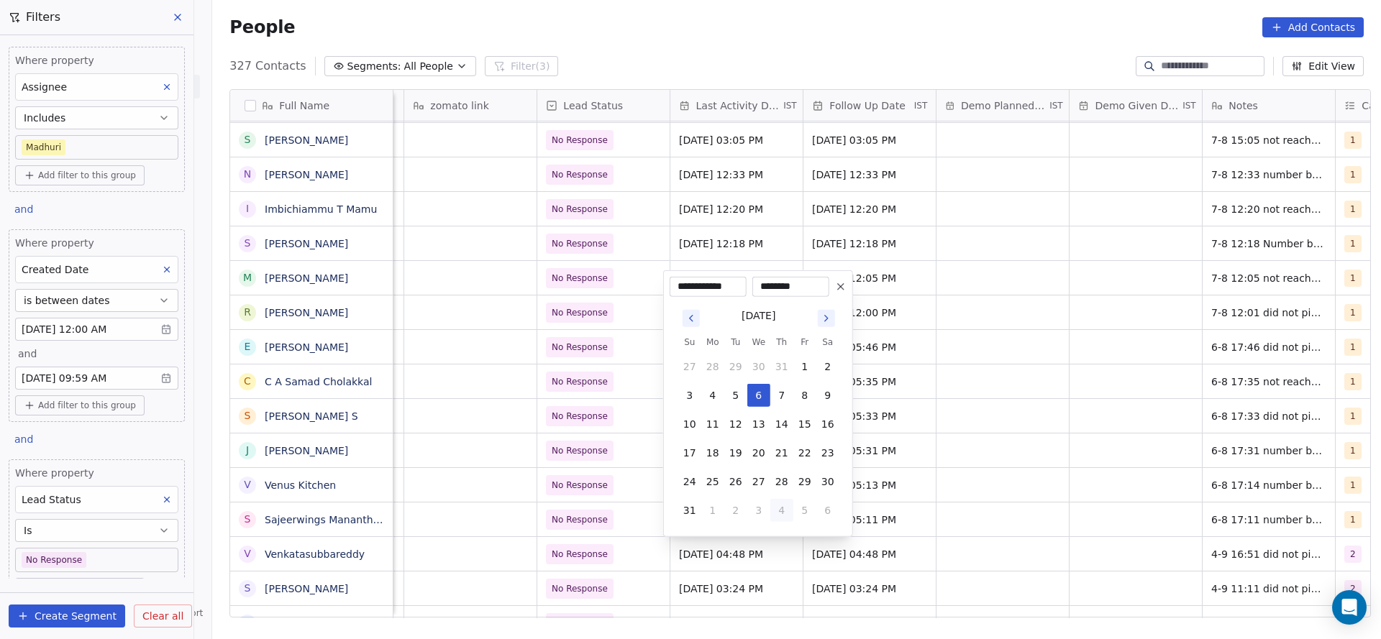
click at [783, 509] on button "4" at bounding box center [781, 510] width 23 height 23
type input "**********"
click at [997, 608] on html "On2Cook India Pvt. Ltd. Contacts People Marketing Workflows Campaigns Sales Pip…" at bounding box center [690, 319] width 1381 height 639
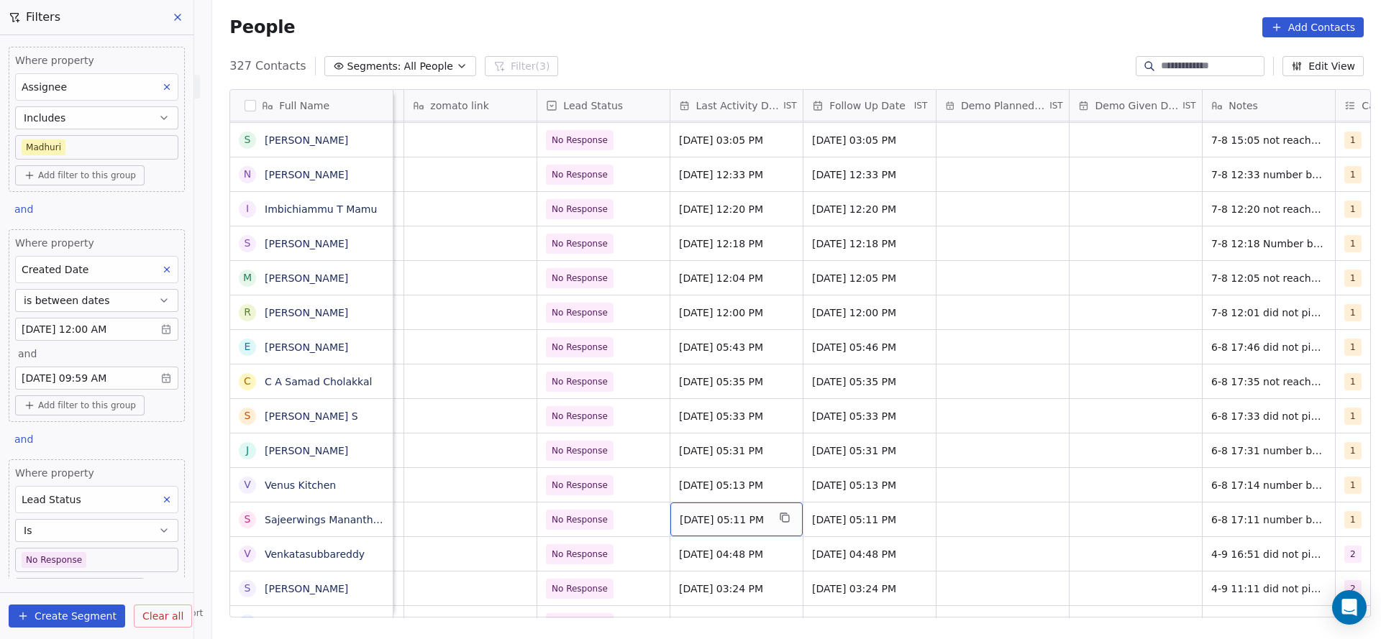
scroll to position [0, 2000]
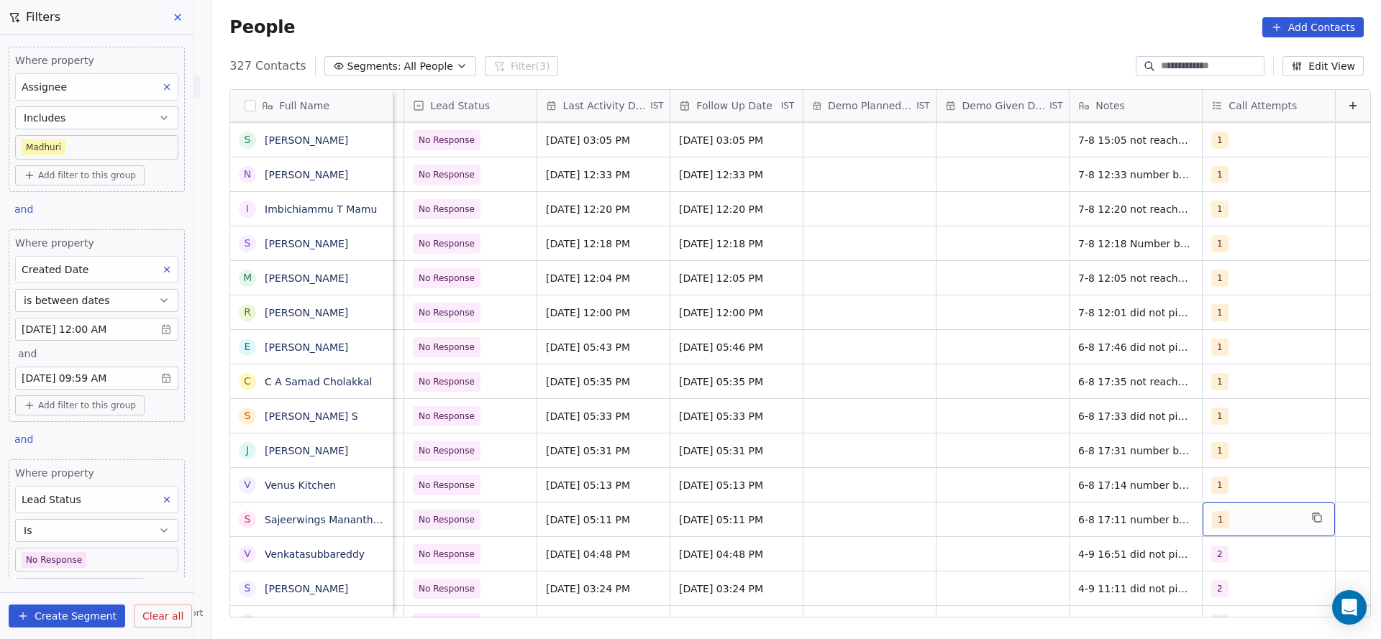
click at [1222, 516] on div "1" at bounding box center [1256, 519] width 88 height 17
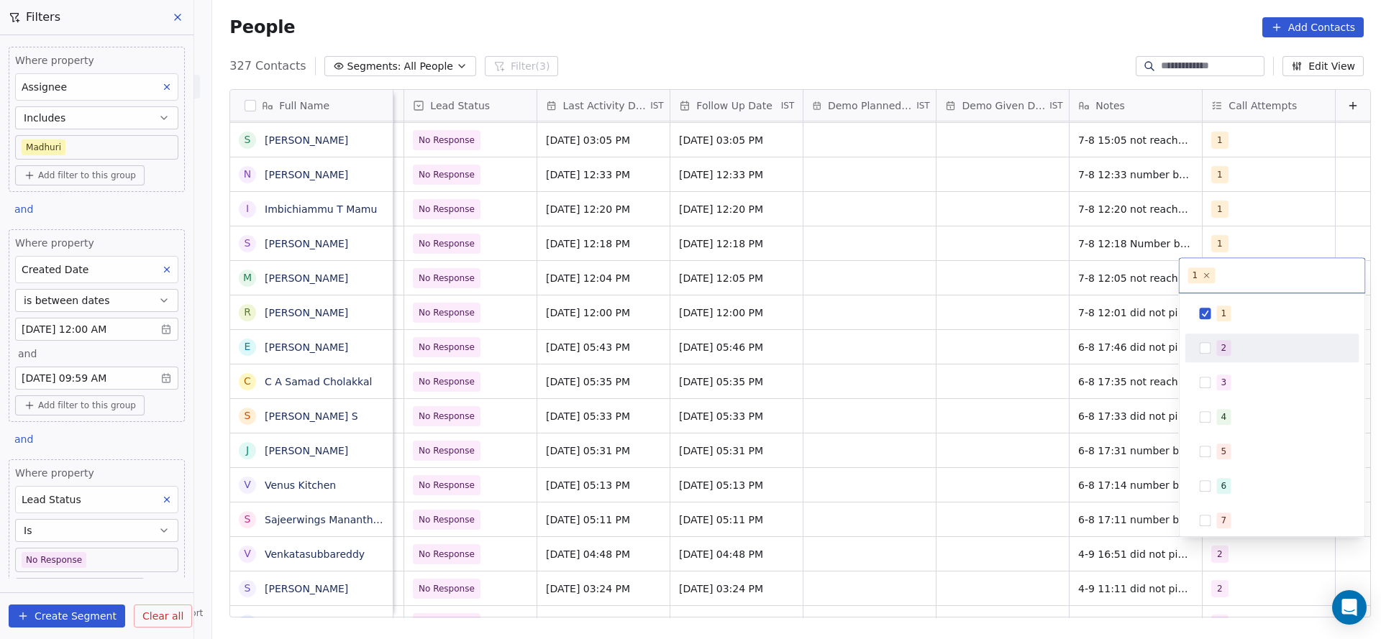
drag, startPoint x: 1230, startPoint y: 352, endPoint x: 1231, endPoint y: 324, distance: 28.1
click at [1231, 352] on div "2" at bounding box center [1281, 348] width 128 height 16
click at [1222, 311] on div "1" at bounding box center [1224, 313] width 6 height 13
drag, startPoint x: 1053, startPoint y: 368, endPoint x: 1061, endPoint y: 514, distance: 146.2
click at [1052, 369] on html "On2Cook India Pvt. Ltd. Contacts People Marketing Workflows Campaigns Sales Pip…" at bounding box center [690, 319] width 1381 height 639
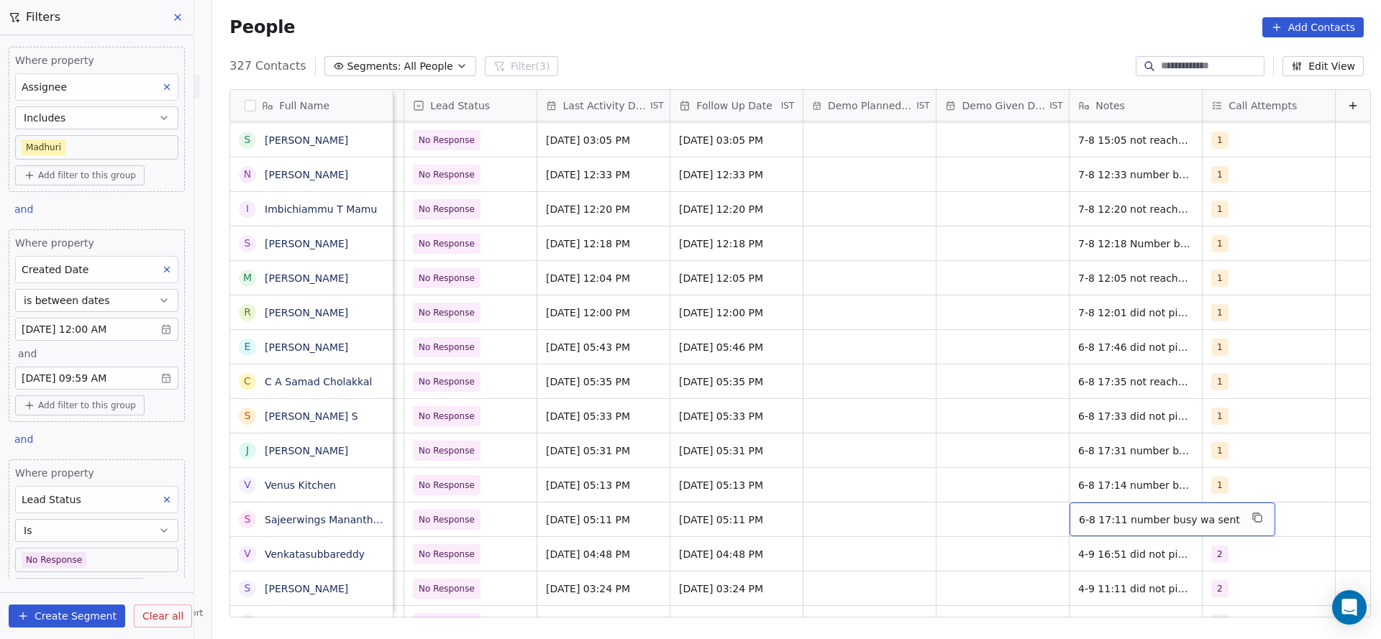
click at [1079, 514] on span "6-8 17:11 number busy wa sent" at bounding box center [1159, 520] width 161 height 14
click at [1051, 518] on textarea "**********" at bounding box center [1139, 525] width 186 height 45
type textarea "**********"
click at [746, 628] on html "On2Cook India Pvt. Ltd. Contacts People Marketing Workflows Campaigns Sales Pip…" at bounding box center [690, 319] width 1381 height 639
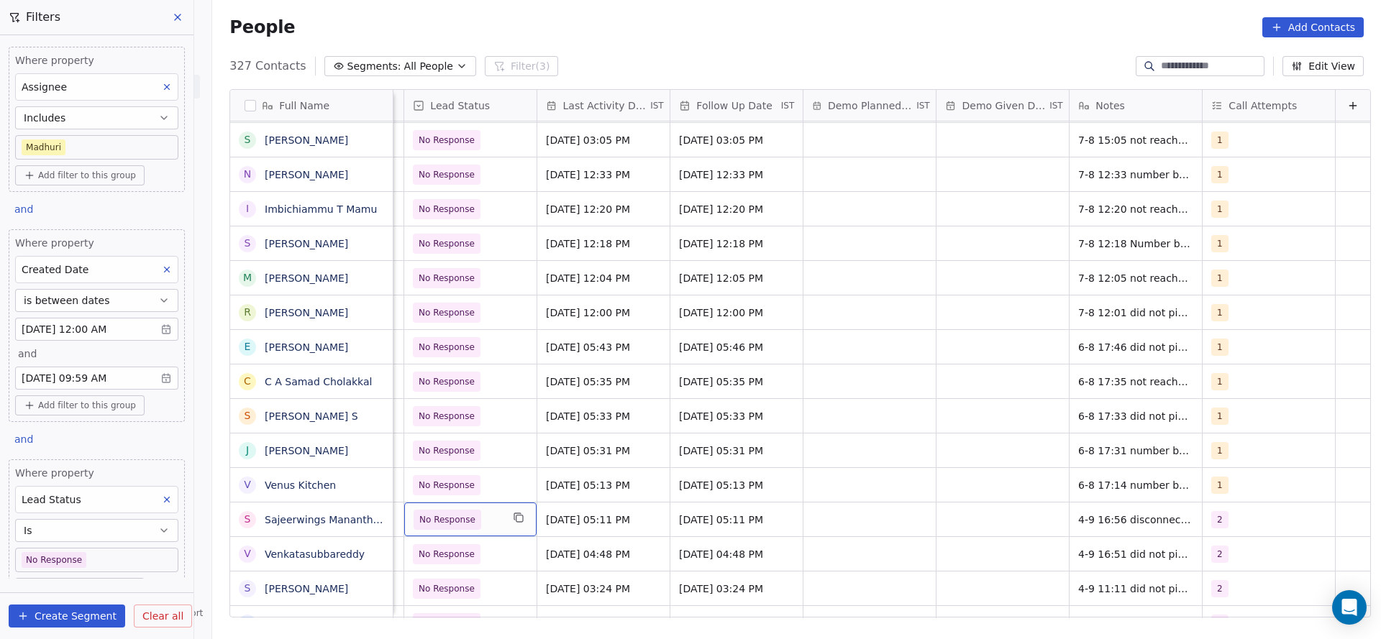
click at [485, 532] on div "No Response" at bounding box center [470, 520] width 132 height 34
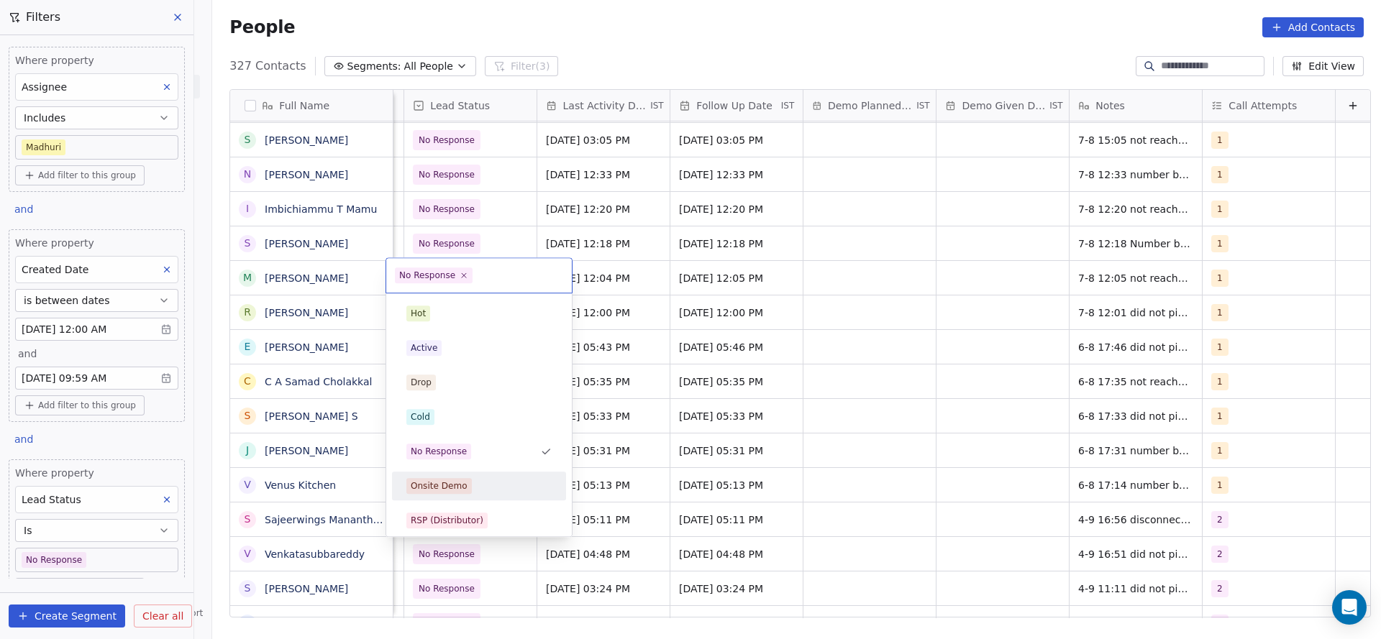
scroll to position [216, 0]
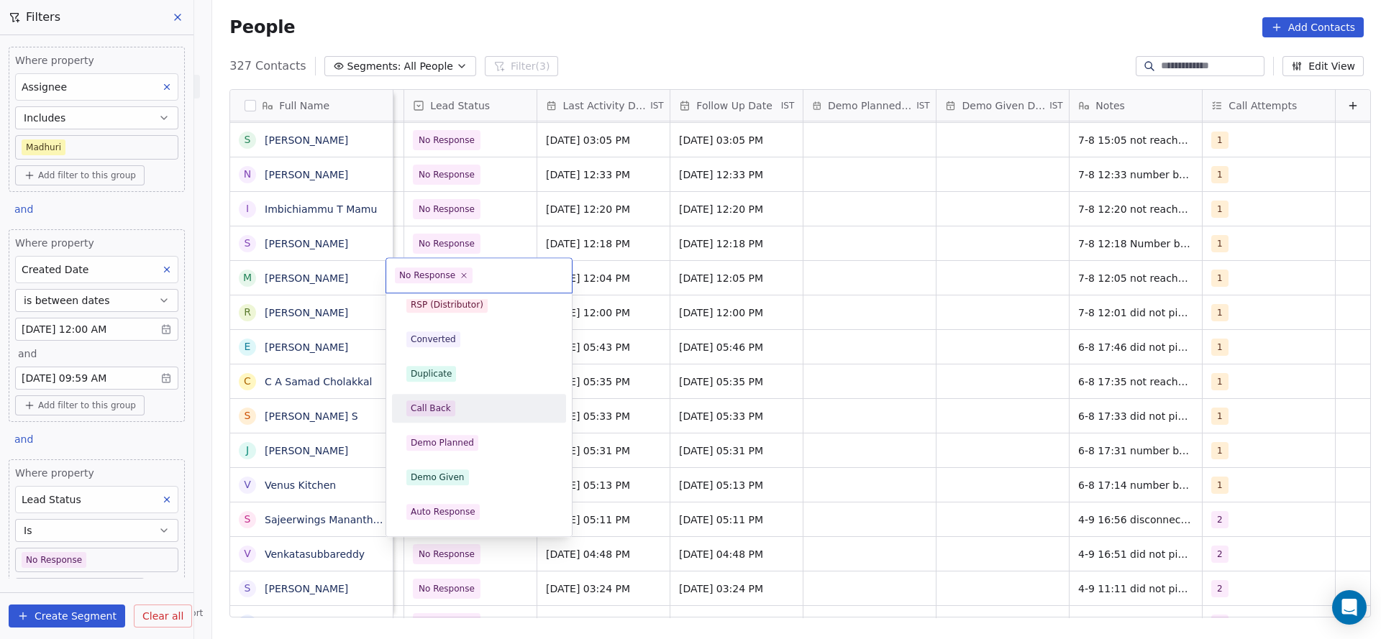
click at [440, 411] on div "Call Back" at bounding box center [431, 408] width 40 height 13
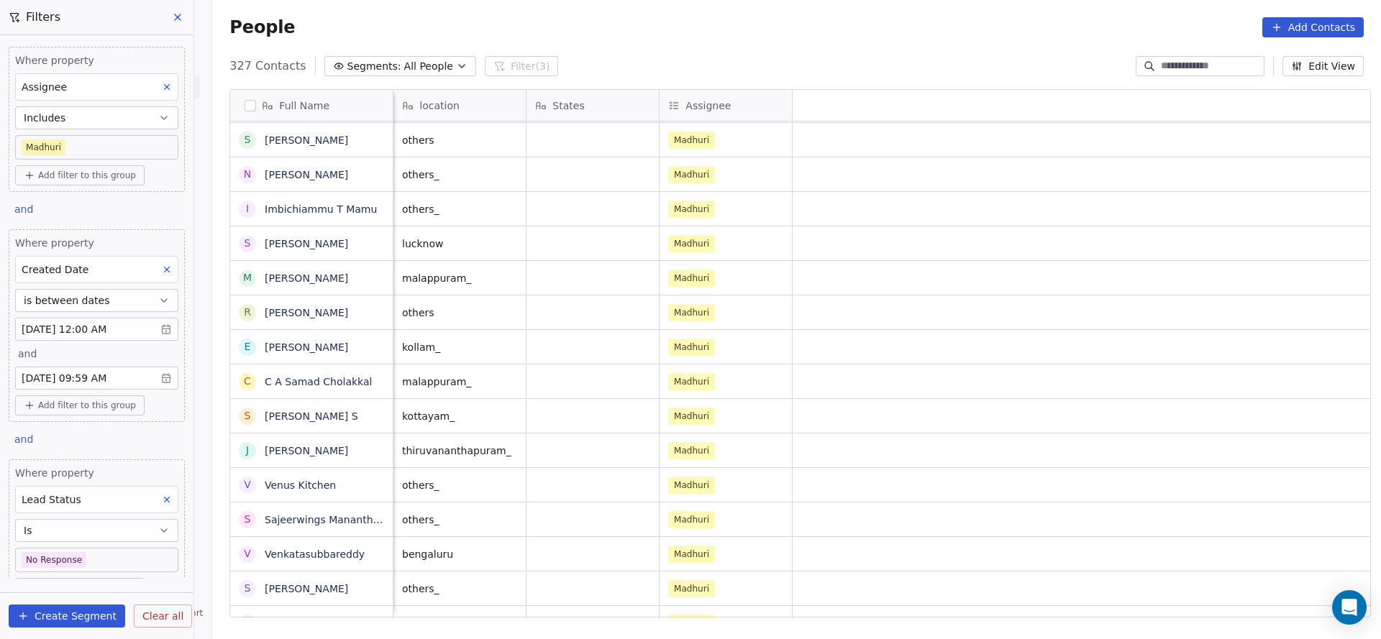
scroll to position [0, 133]
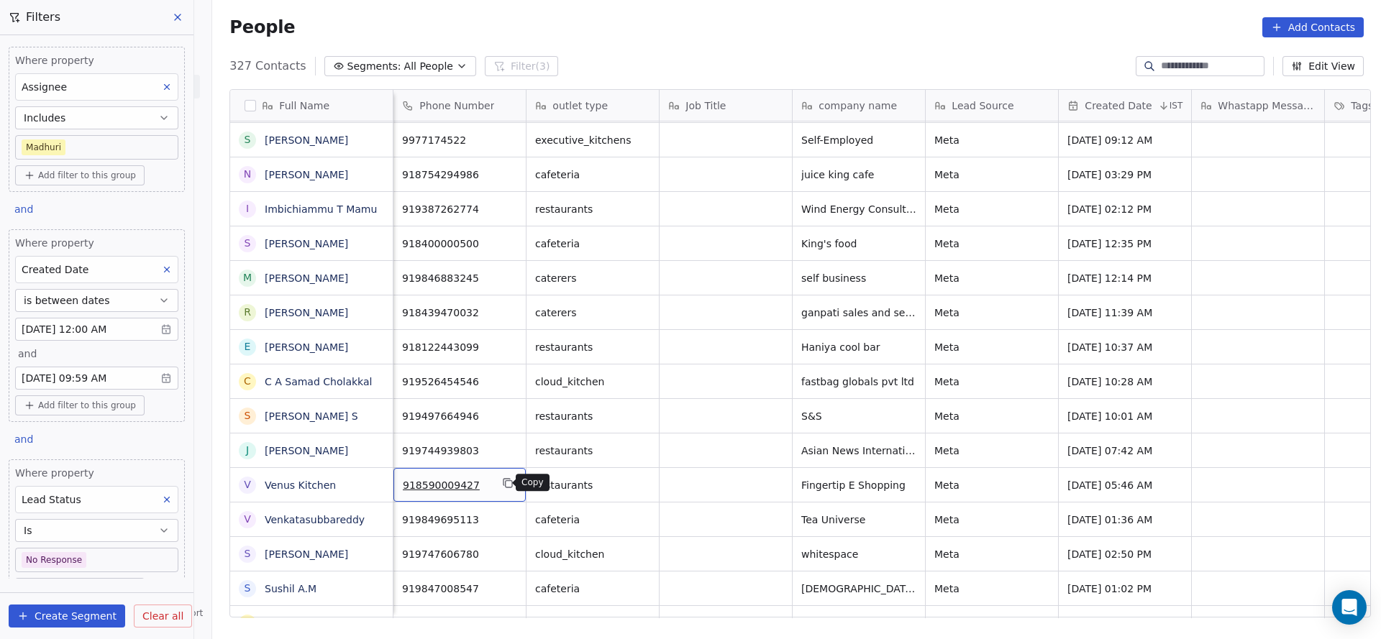
click at [502, 483] on icon "grid" at bounding box center [508, 483] width 12 height 12
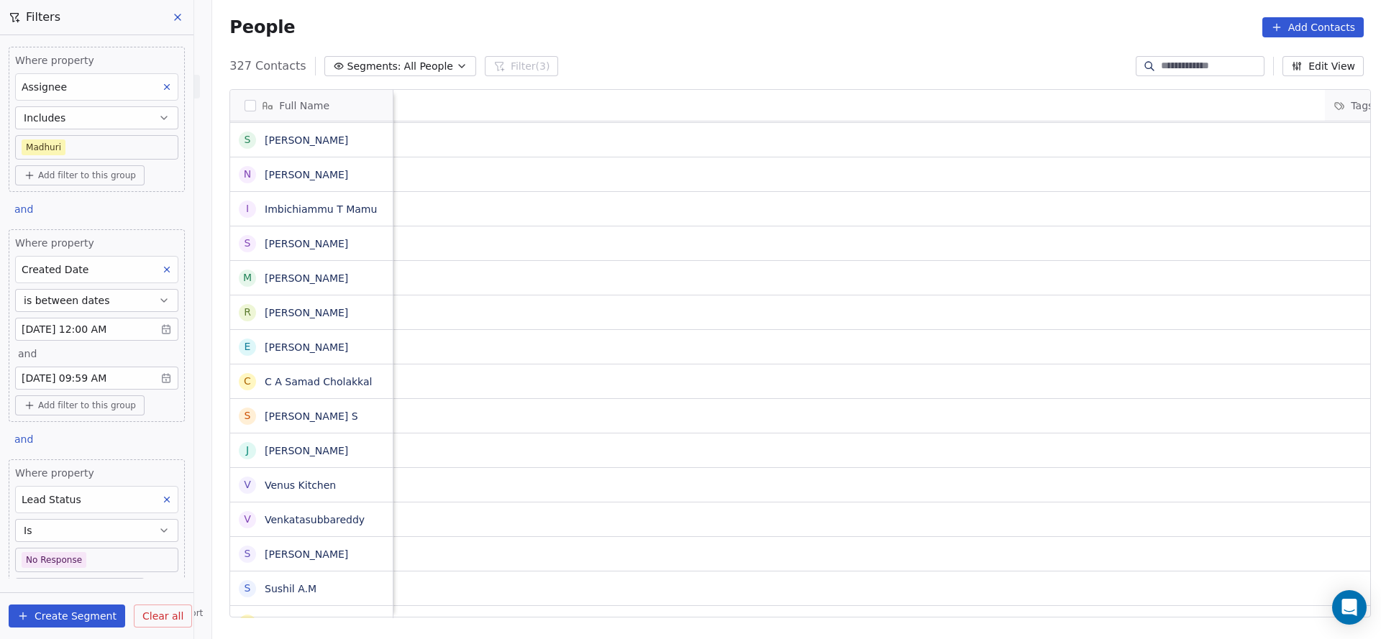
scroll to position [0, 2000]
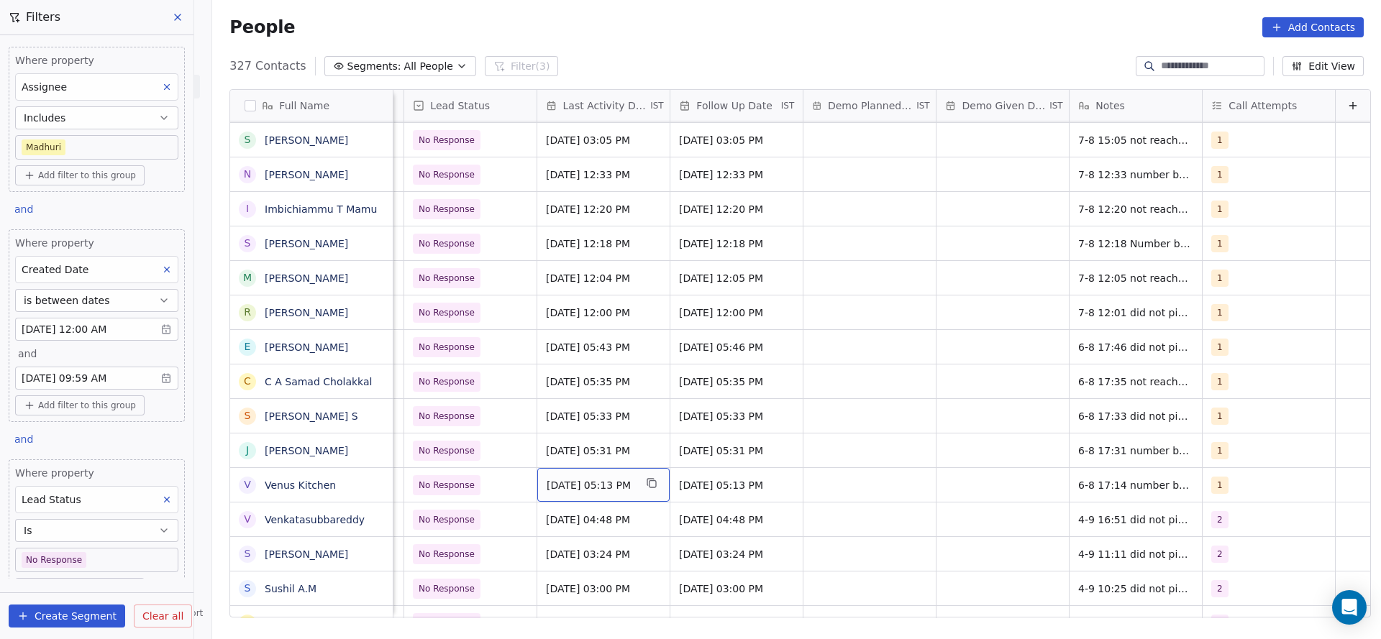
click at [546, 487] on span "[DATE] 05:13 PM" at bounding box center [590, 485] width 88 height 14
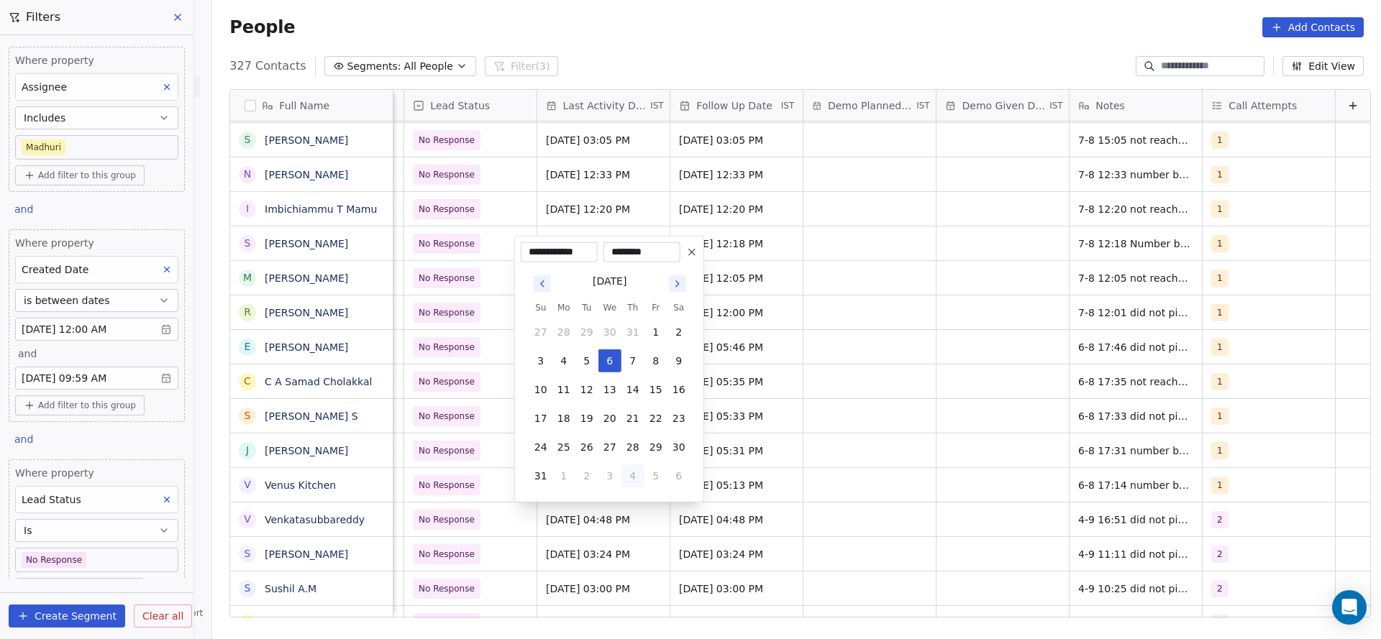
click at [630, 478] on button "4" at bounding box center [632, 475] width 23 height 23
type input "**********"
click at [871, 479] on html "On2Cook India Pvt. Ltd. Contacts People Marketing Workflows Campaigns Sales Pip…" at bounding box center [690, 319] width 1381 height 639
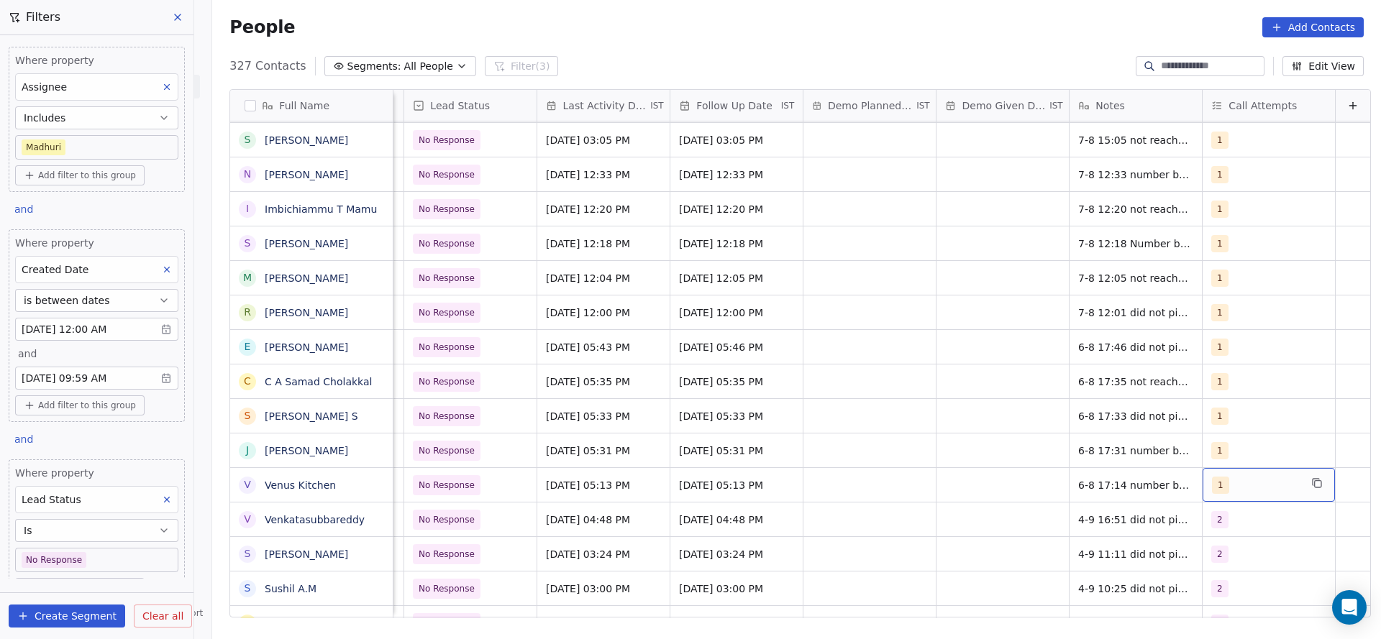
click at [1212, 493] on div "1" at bounding box center [1256, 485] width 88 height 17
click at [1226, 308] on span "2" at bounding box center [1224, 314] width 14 height 16
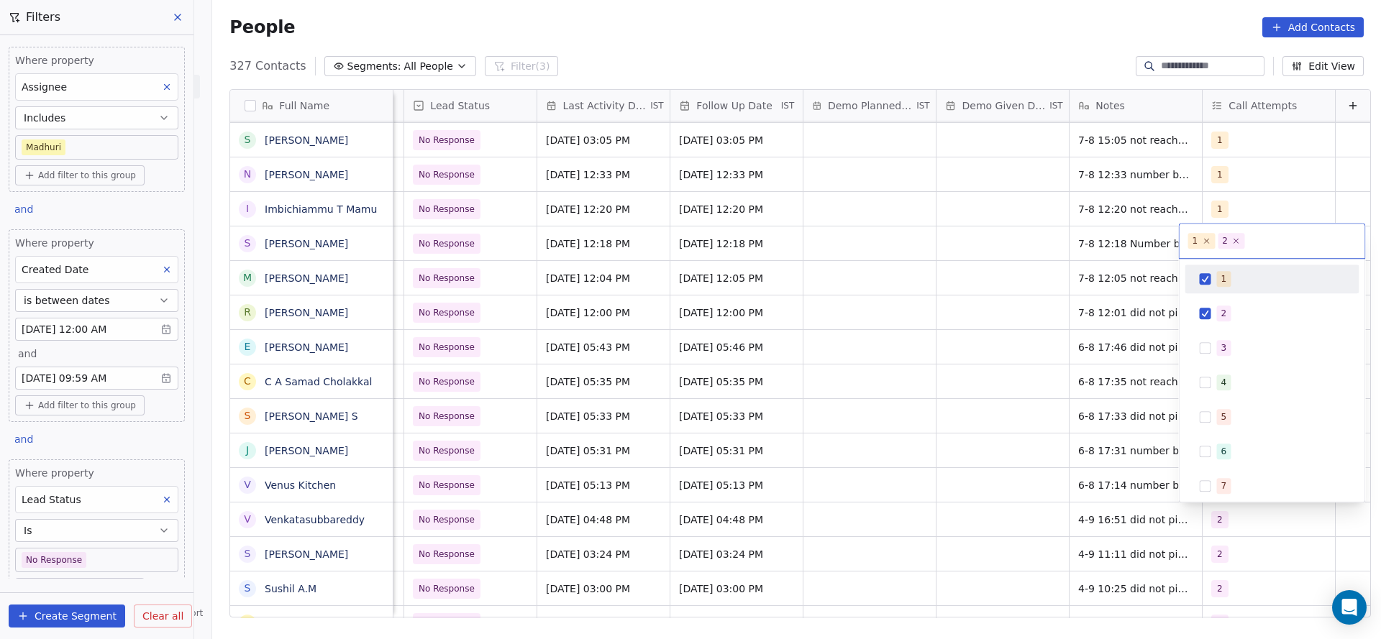
click at [1224, 275] on span "1" at bounding box center [1224, 279] width 14 height 16
click at [1049, 390] on html "On2Cook India Pvt. Ltd. Contacts People Marketing Workflows Campaigns Sales Pip…" at bounding box center [690, 319] width 1381 height 639
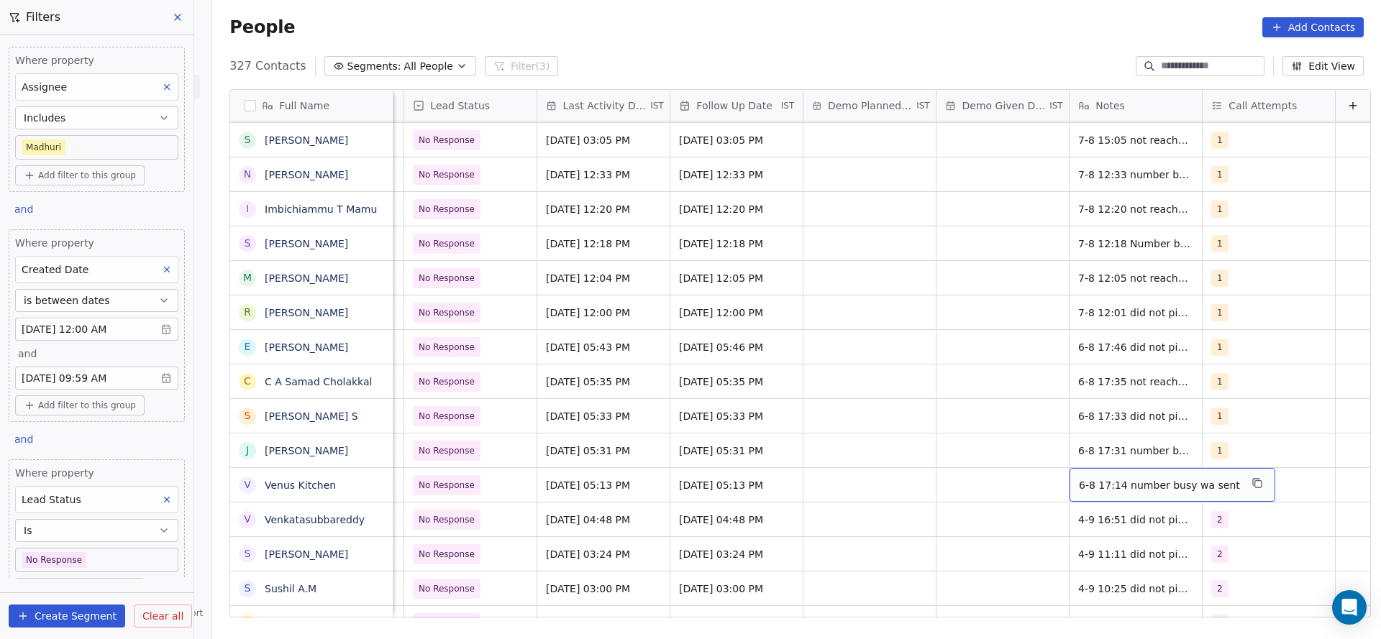
click at [1079, 484] on span "6-8 17:14 number busy wa sent" at bounding box center [1159, 485] width 161 height 14
click at [1052, 483] on textarea "**********" at bounding box center [1139, 490] width 186 height 45
type textarea "**********"
drag, startPoint x: 811, startPoint y: 514, endPoint x: 530, endPoint y: 505, distance: 281.3
click at [811, 513] on html "On2Cook India Pvt. Ltd. Contacts People Marketing Workflows Campaigns Sales Pip…" at bounding box center [690, 319] width 1381 height 639
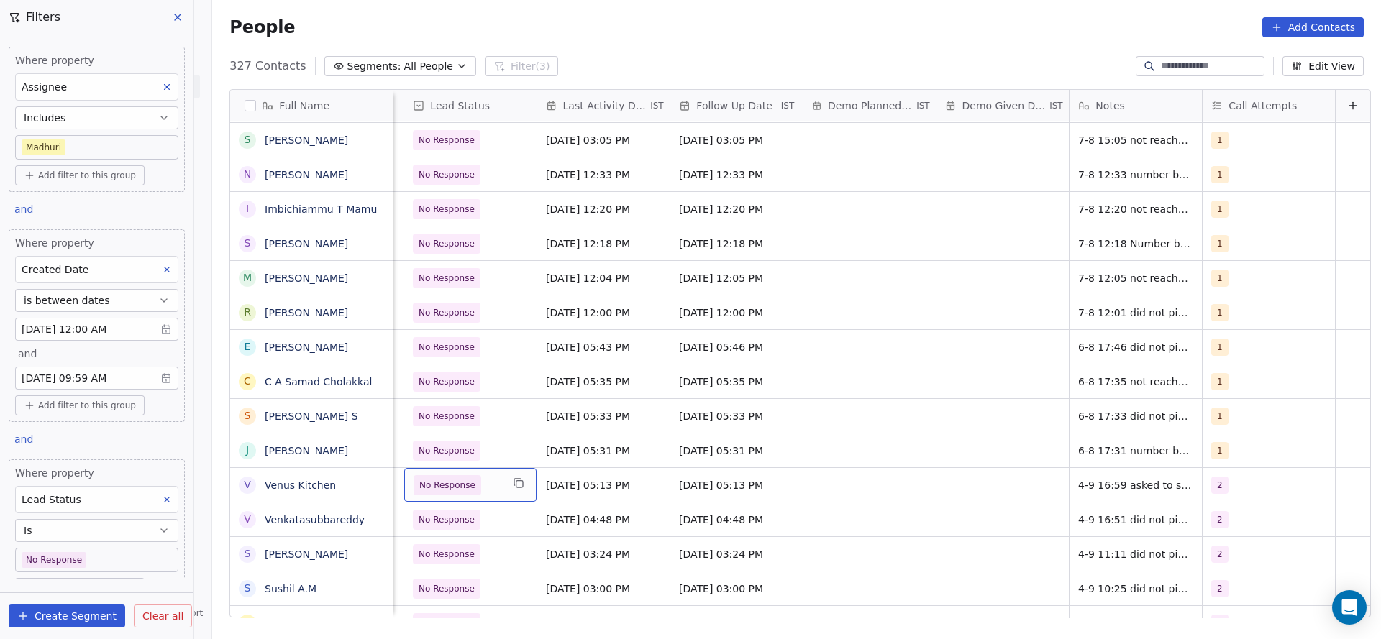
scroll to position [0, 1995]
click at [480, 498] on div "No Response" at bounding box center [470, 485] width 132 height 34
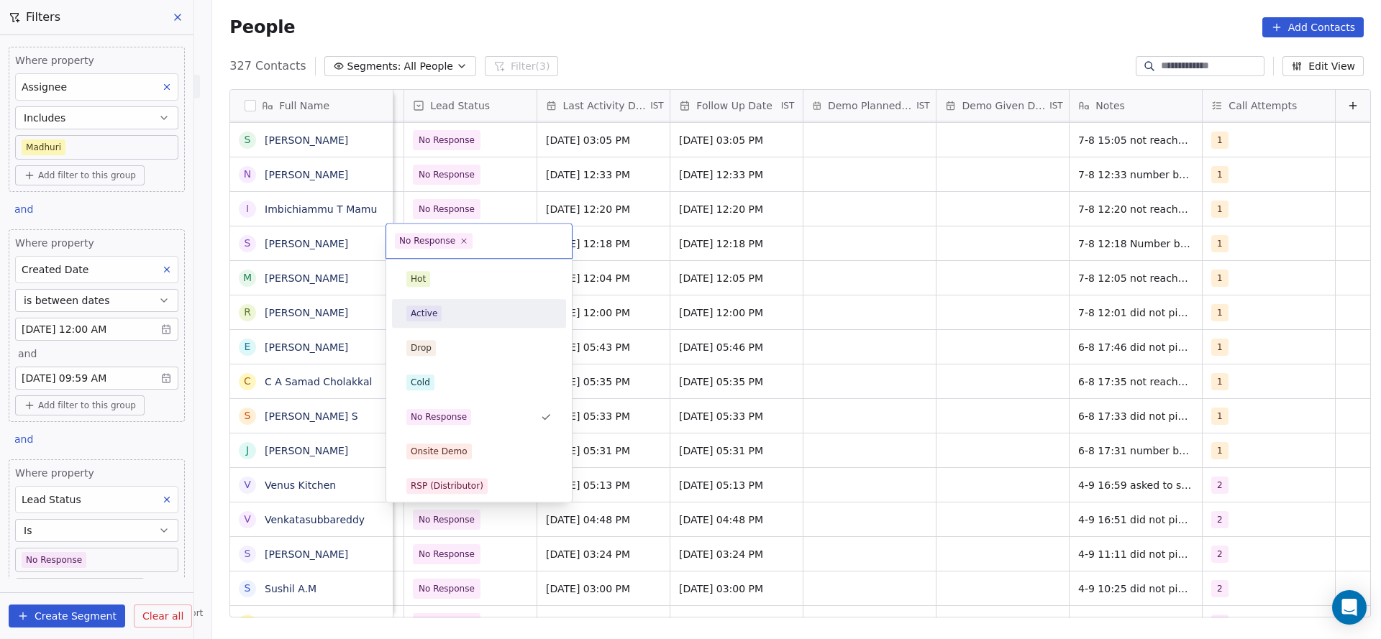
click at [464, 308] on div "Active" at bounding box center [478, 314] width 145 height 16
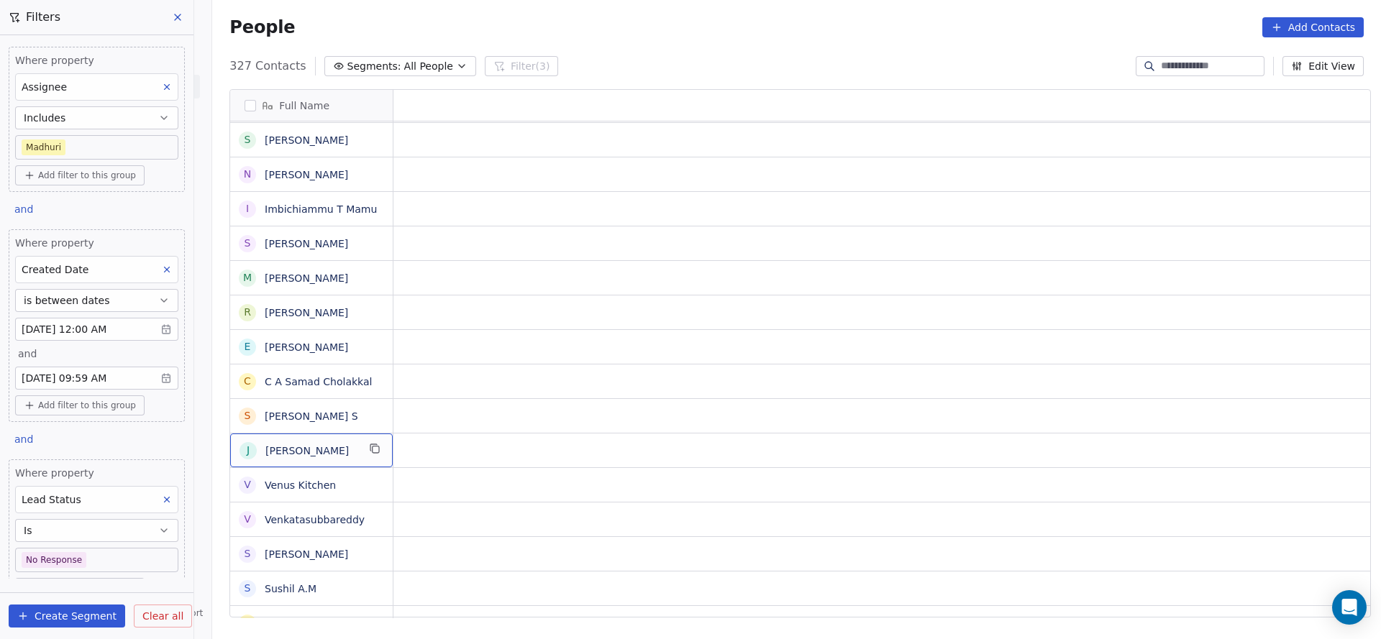
scroll to position [0, 0]
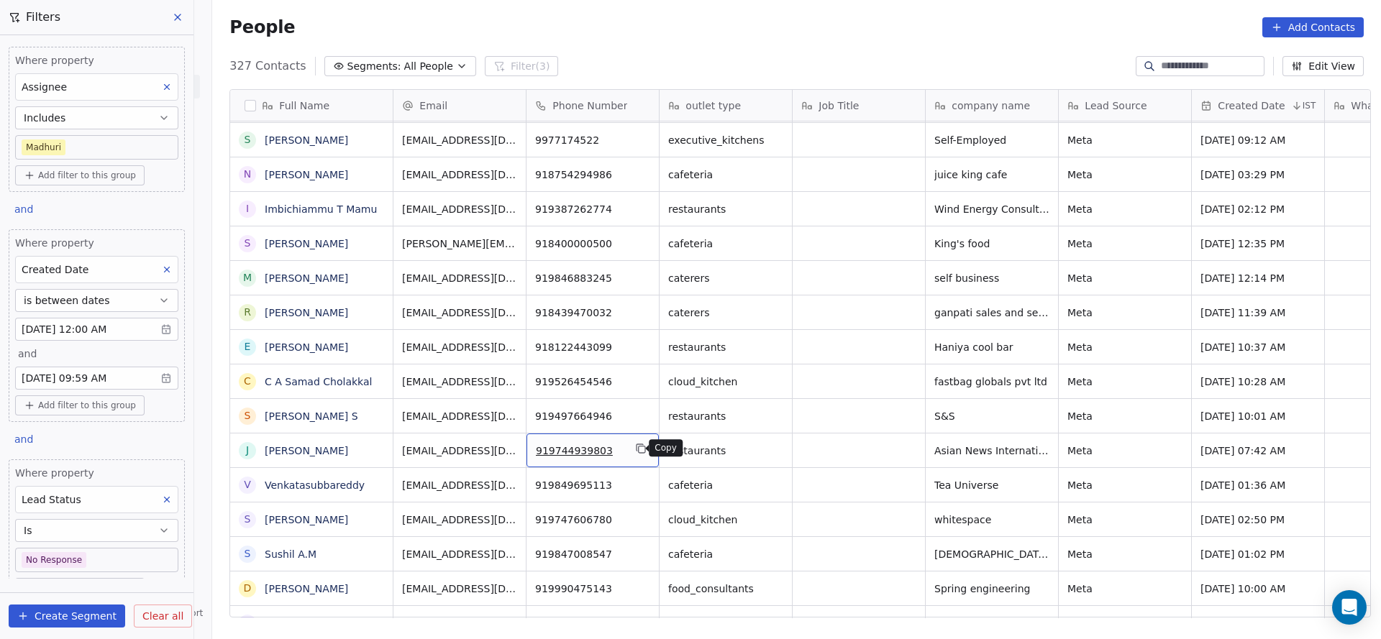
click at [632, 447] on button "grid" at bounding box center [640, 448] width 17 height 17
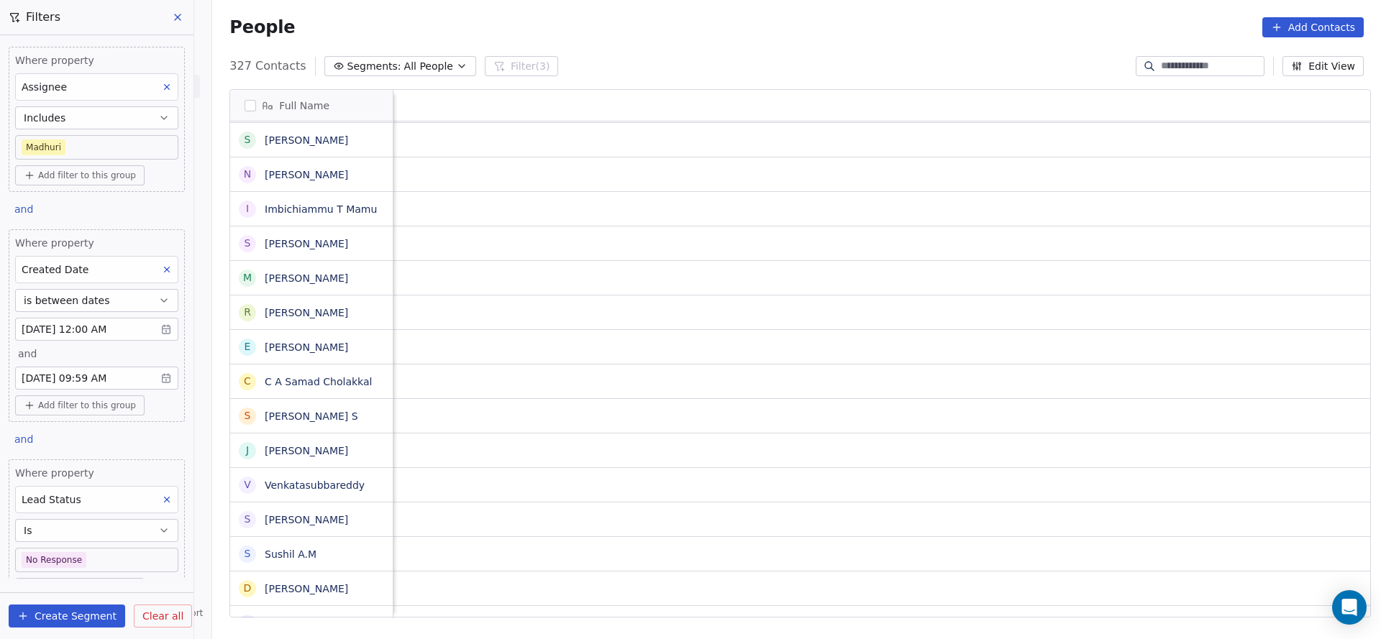
scroll to position [0, 2000]
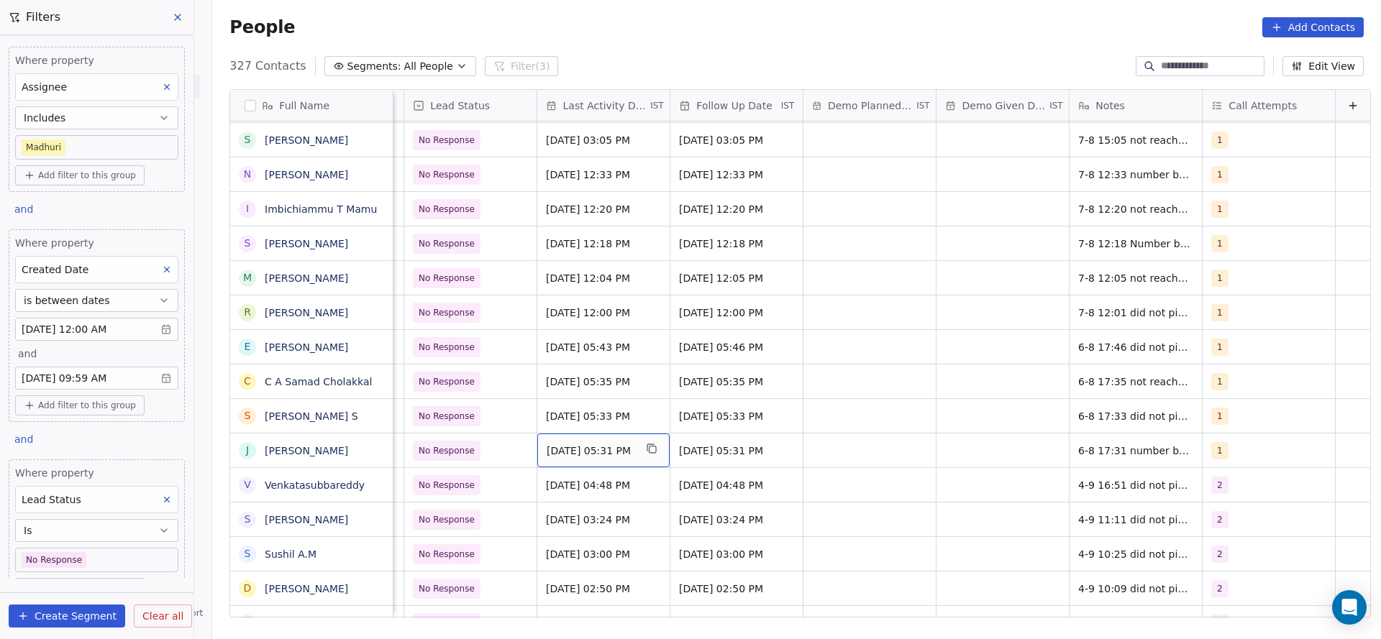
click at [546, 449] on span "[DATE] 05:31 PM" at bounding box center [590, 451] width 88 height 14
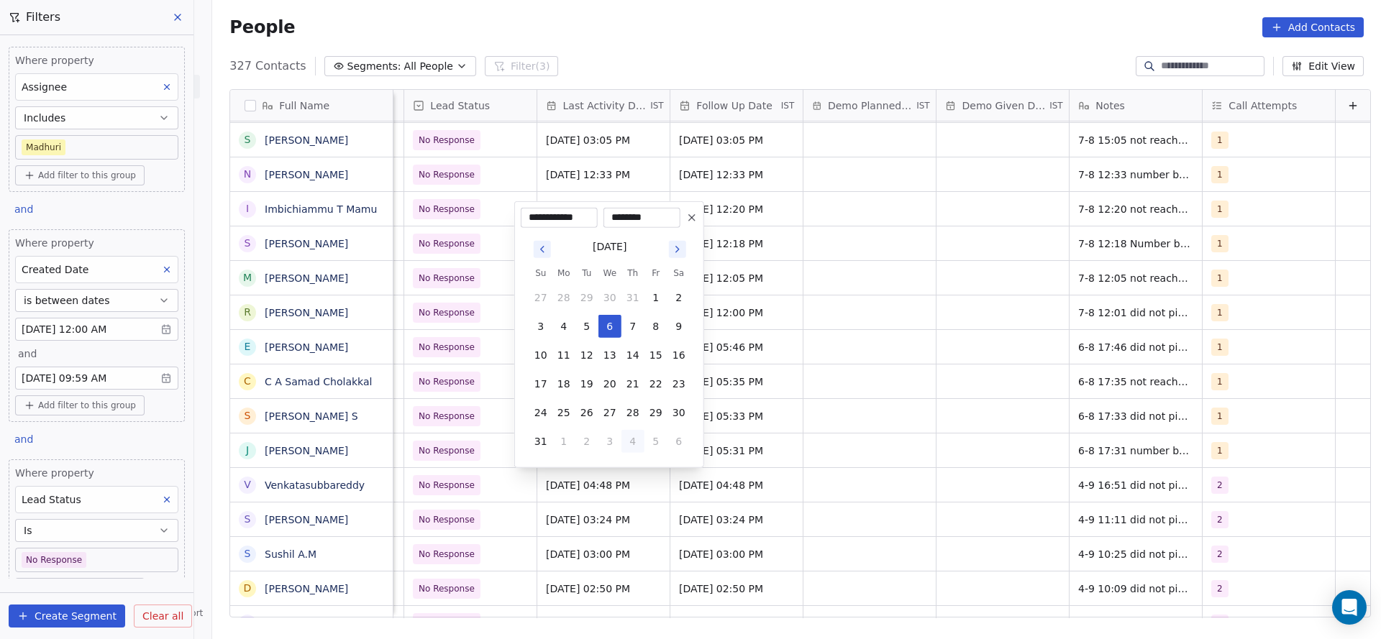
click at [625, 441] on button "4" at bounding box center [632, 441] width 23 height 23
type input "**********"
click at [862, 460] on html "On2Cook India Pvt. Ltd. Contacts People Marketing Workflows Campaigns Sales Pip…" at bounding box center [690, 319] width 1381 height 639
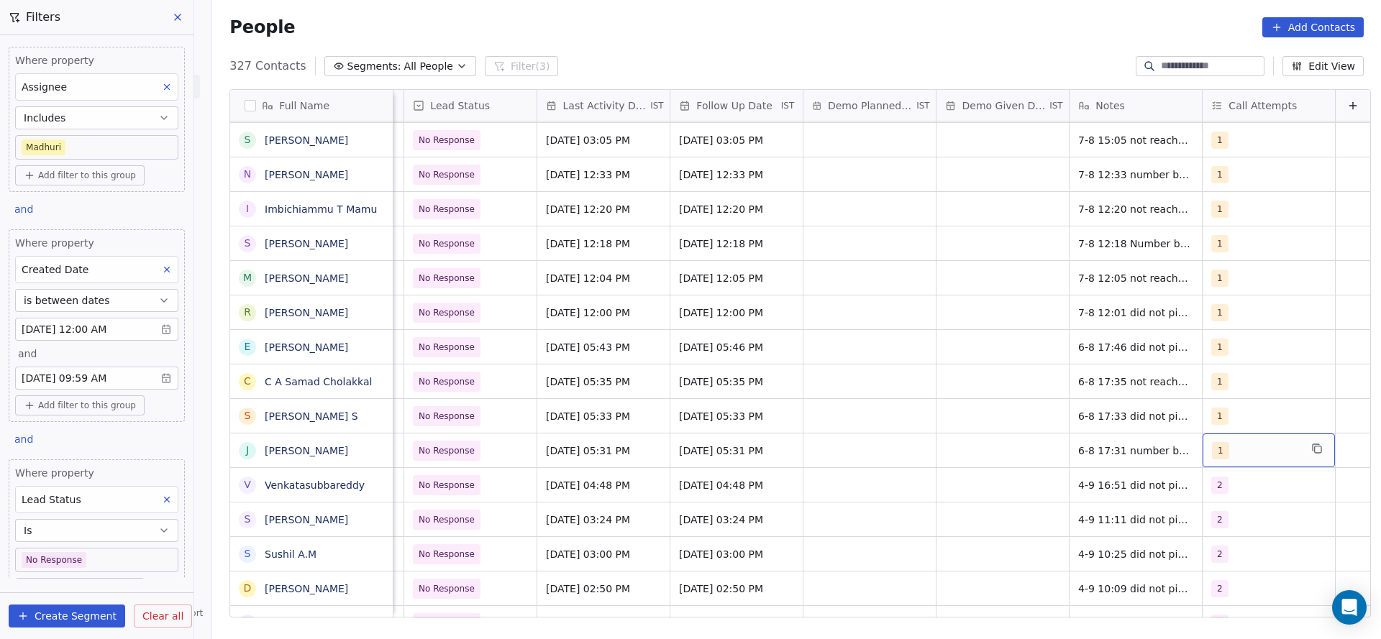
click at [1271, 456] on div "1" at bounding box center [1256, 450] width 88 height 17
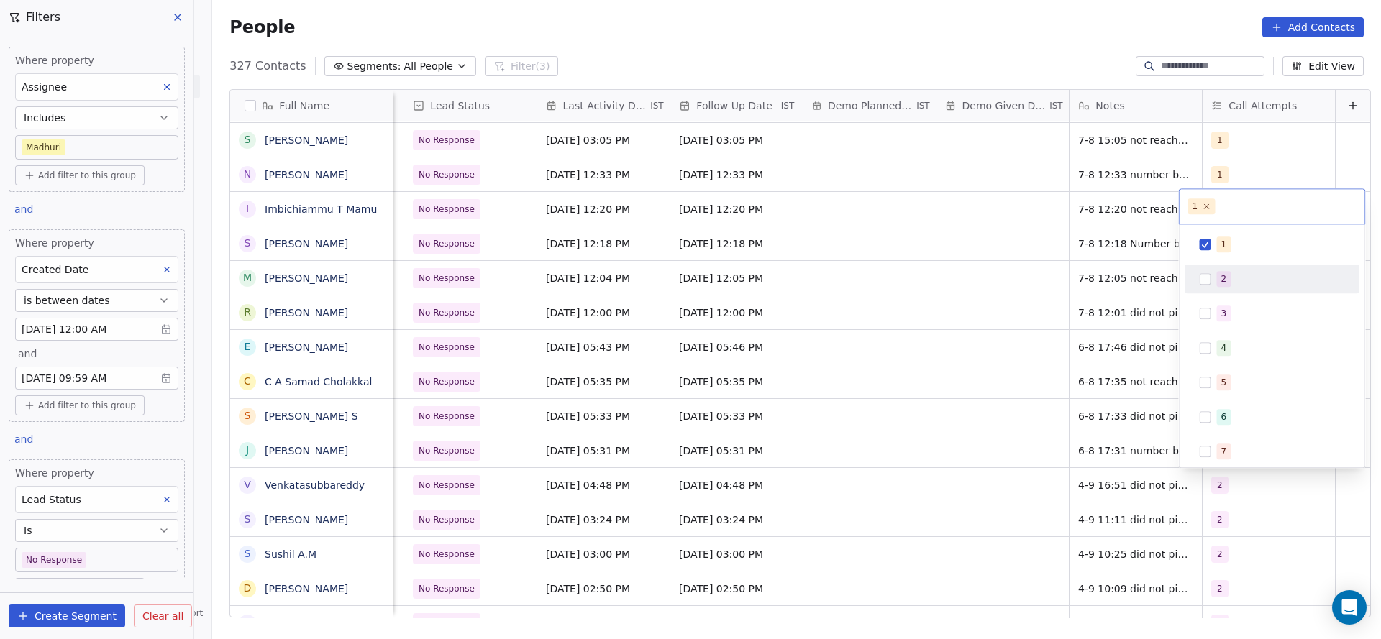
click at [1234, 291] on div "2" at bounding box center [1272, 279] width 174 height 29
click at [1234, 244] on div "1" at bounding box center [1281, 245] width 128 height 16
click at [1066, 383] on html "On2Cook India Pvt. Ltd. Contacts People Marketing Workflows Campaigns Sales Pip…" at bounding box center [690, 319] width 1381 height 639
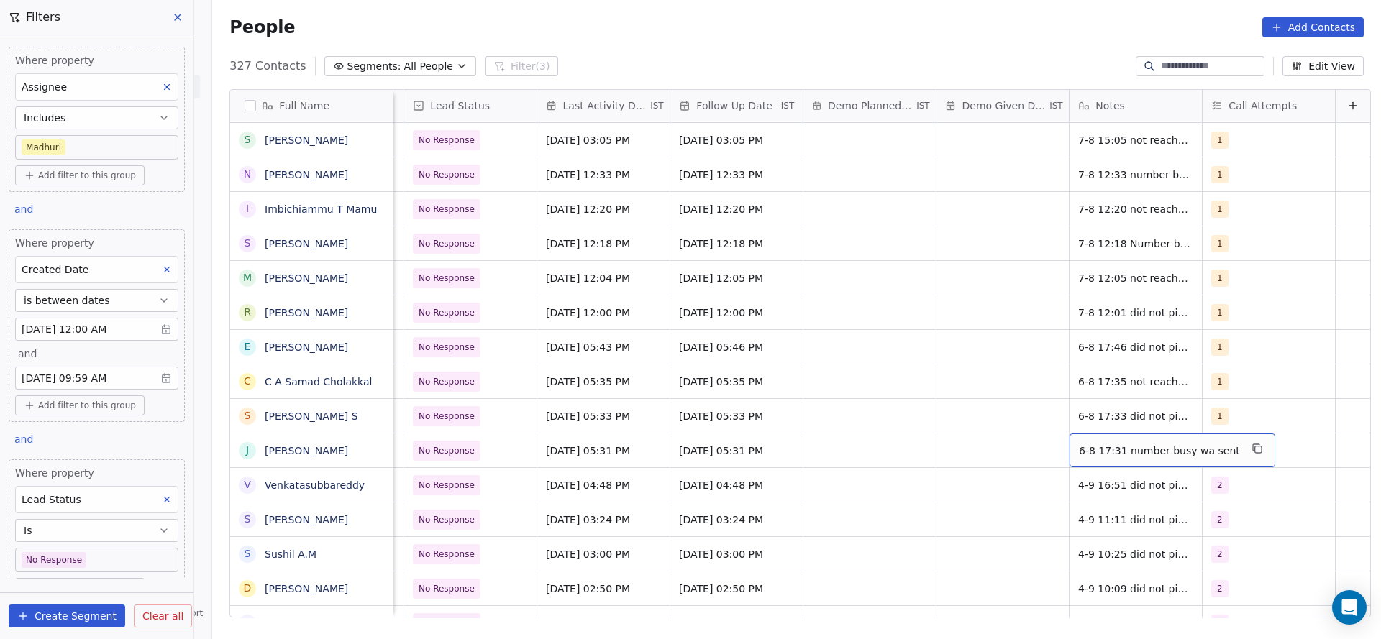
click at [1079, 447] on span "6-8 17:31 number busy wa sent" at bounding box center [1159, 451] width 161 height 14
click at [1048, 447] on textarea "**********" at bounding box center [1139, 456] width 186 height 45
type textarea "**********"
click at [477, 470] on html "On2Cook India Pvt. Ltd. Contacts People Marketing Workflows Campaigns Sales Pip…" at bounding box center [690, 319] width 1381 height 639
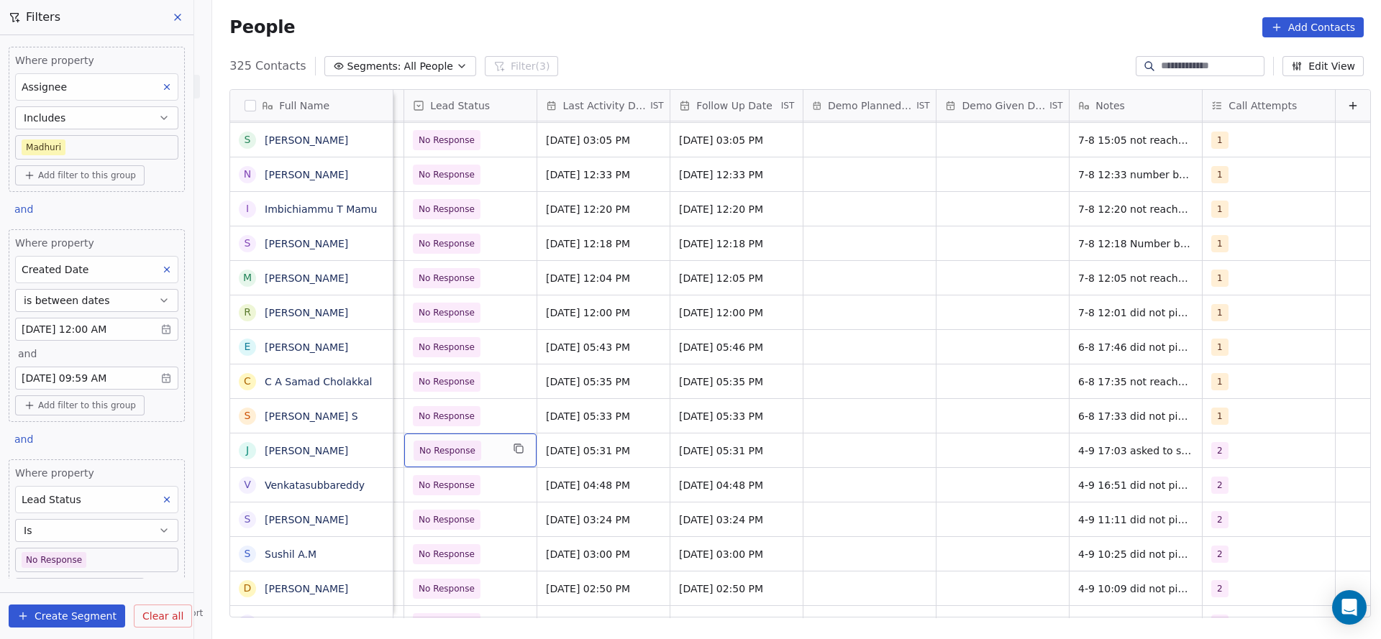
click at [469, 459] on span "No Response" at bounding box center [457, 451] width 88 height 20
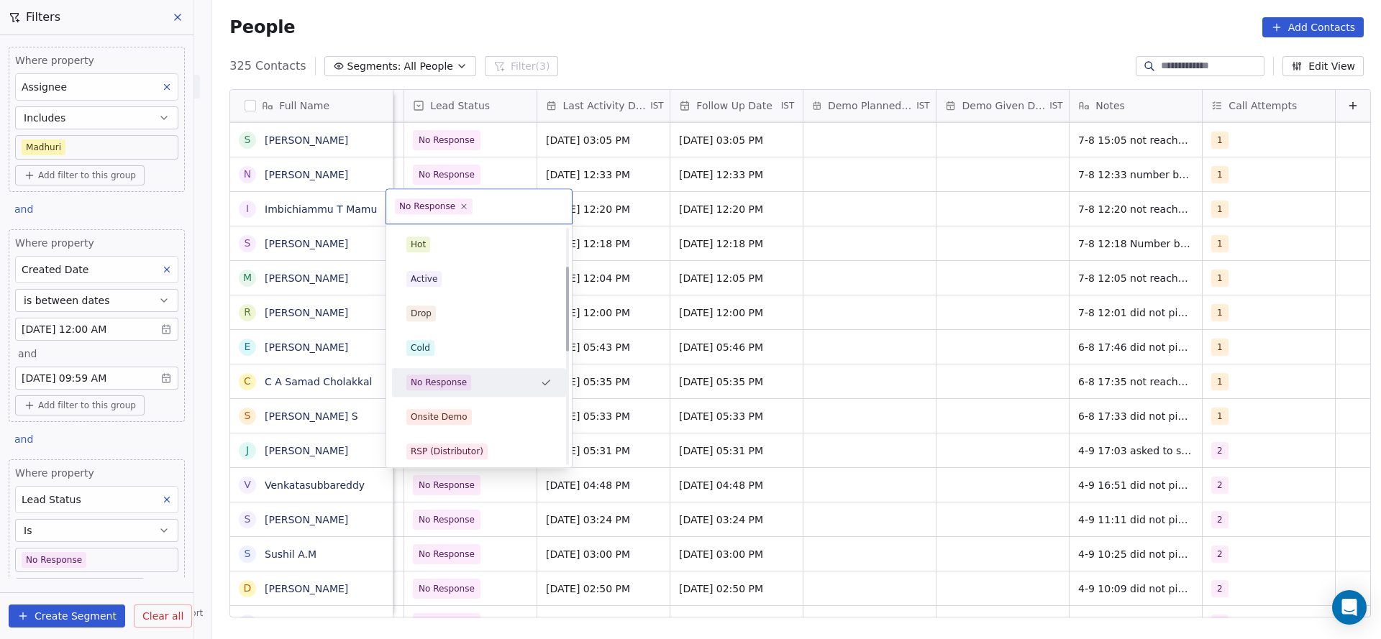
scroll to position [108, 0]
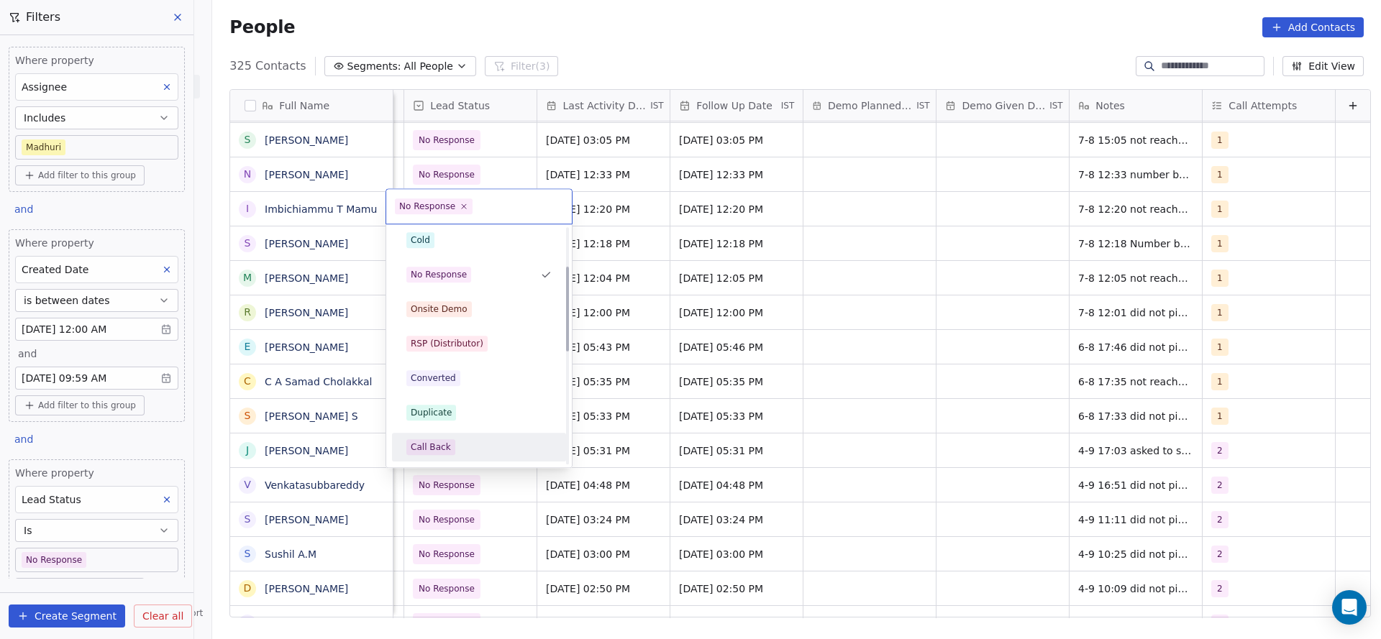
click at [459, 438] on div "Call Back" at bounding box center [479, 447] width 162 height 23
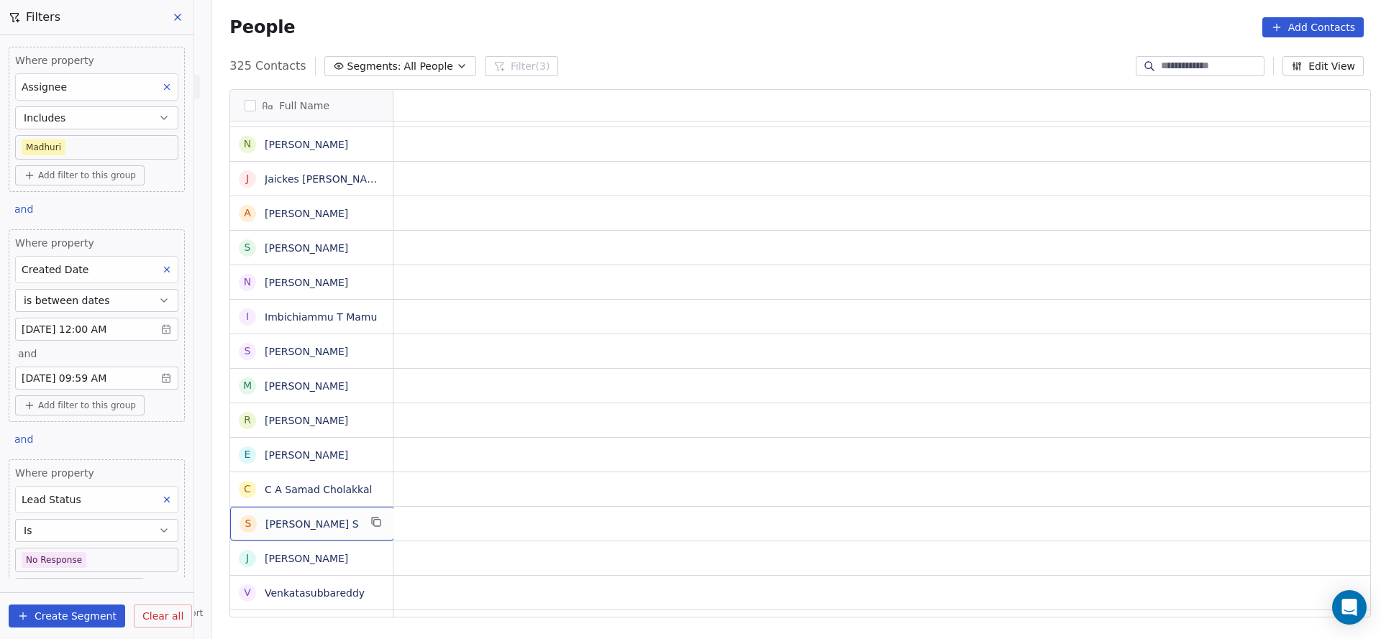
scroll to position [0, 0]
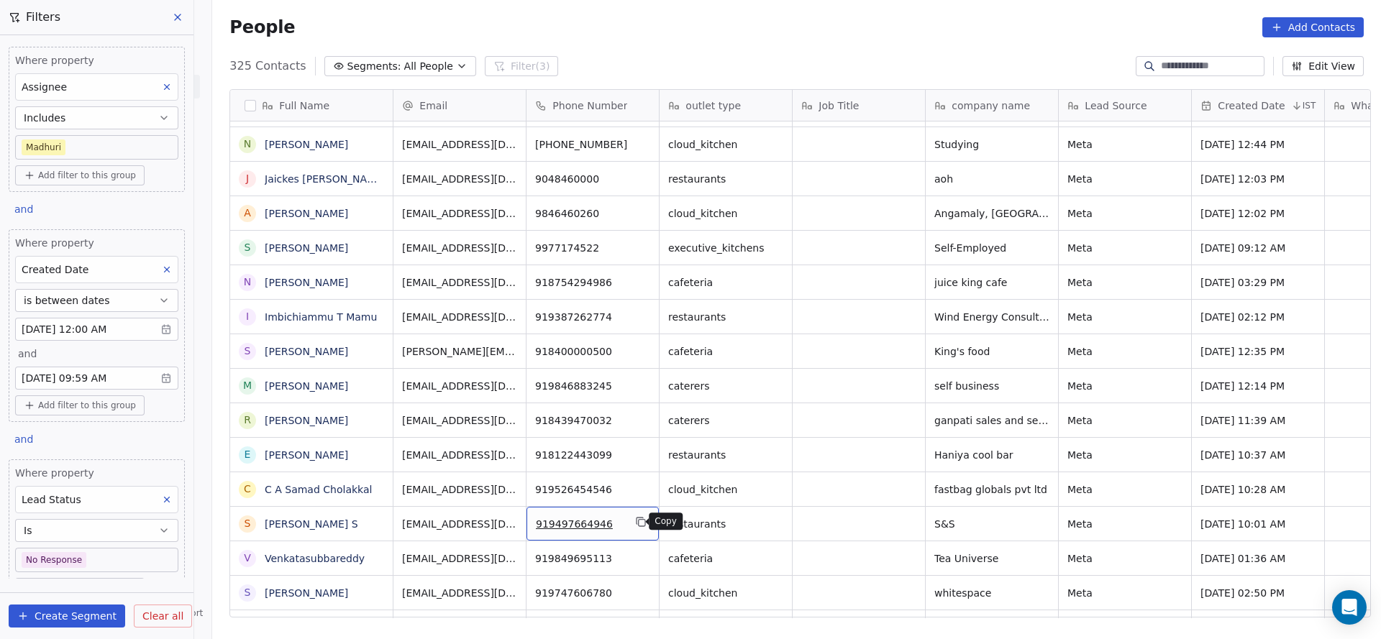
click at [638, 520] on icon "grid" at bounding box center [641, 523] width 6 height 6
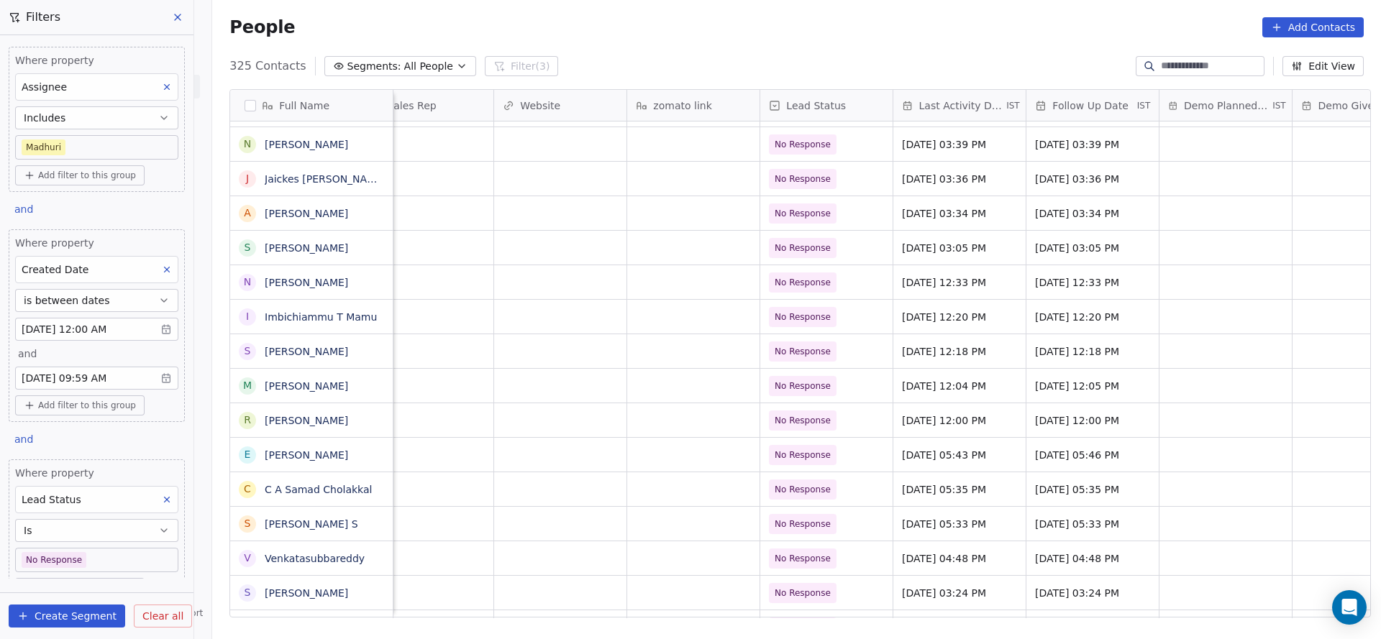
scroll to position [0, 2000]
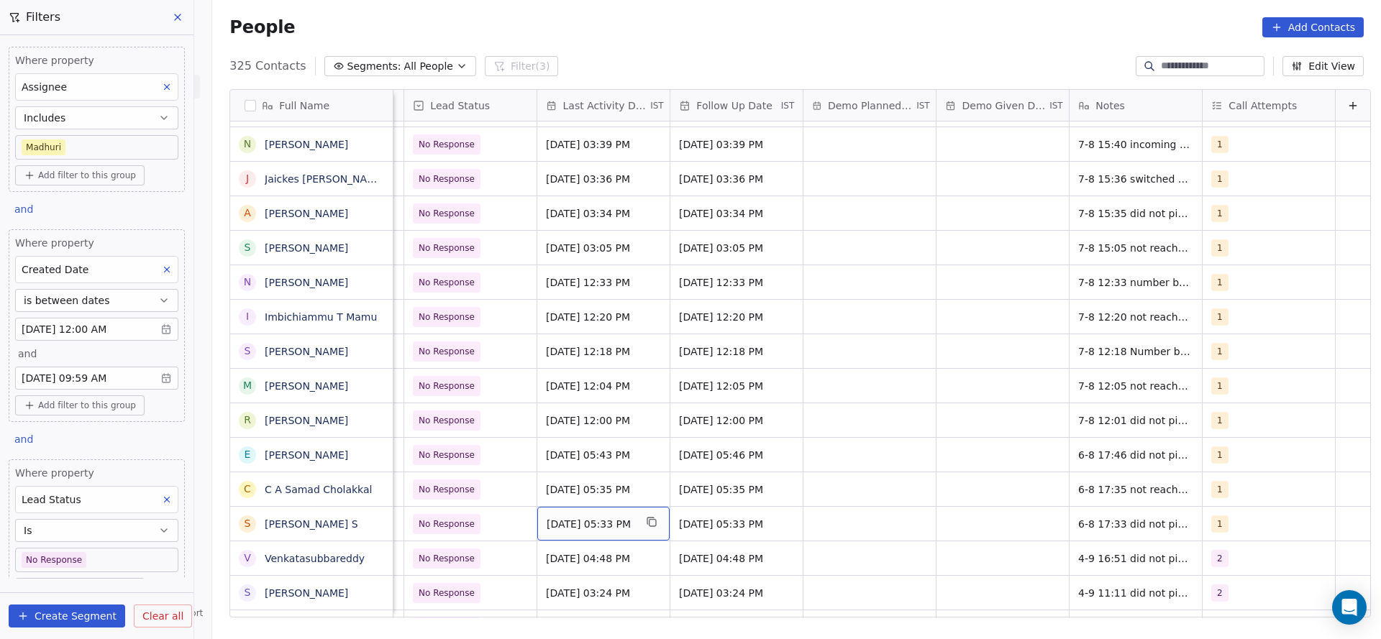
click at [539, 513] on div "[DATE] 05:33 PM" at bounding box center [603, 524] width 132 height 34
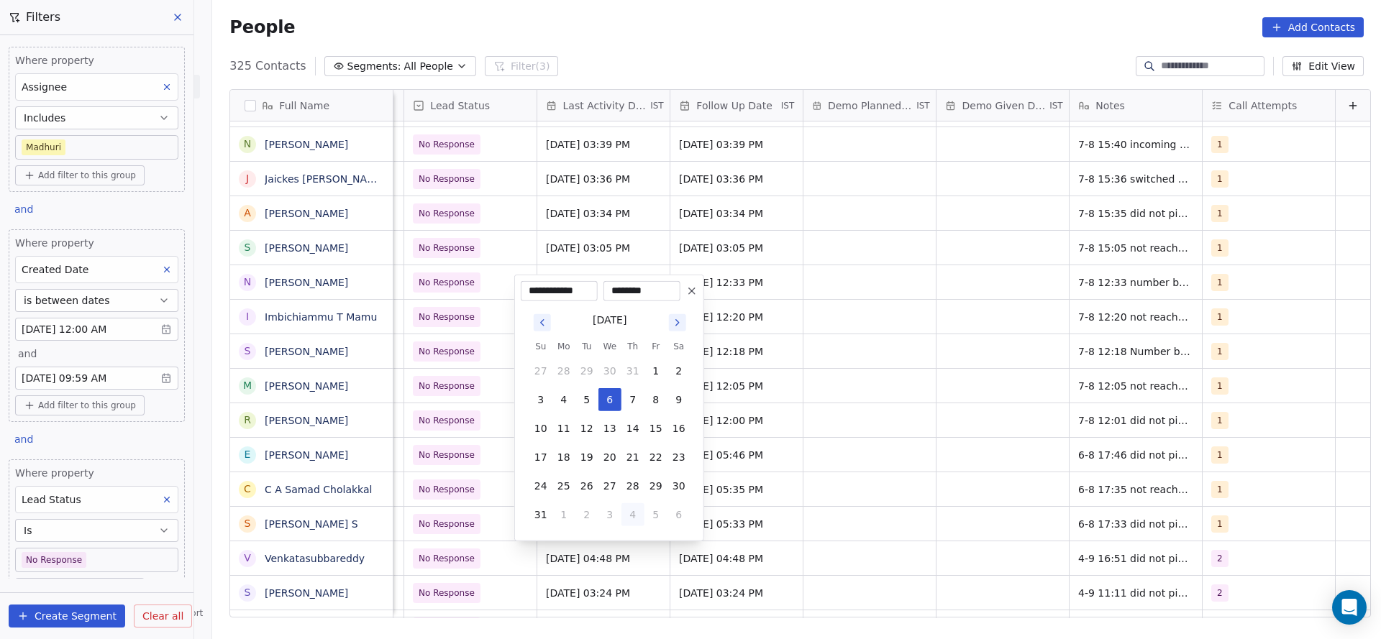
click at [631, 520] on button "4" at bounding box center [632, 514] width 23 height 23
type input "**********"
click at [775, 520] on html "On2Cook India Pvt. Ltd. Contacts People Marketing Workflows Campaigns Sales Pip…" at bounding box center [690, 319] width 1381 height 639
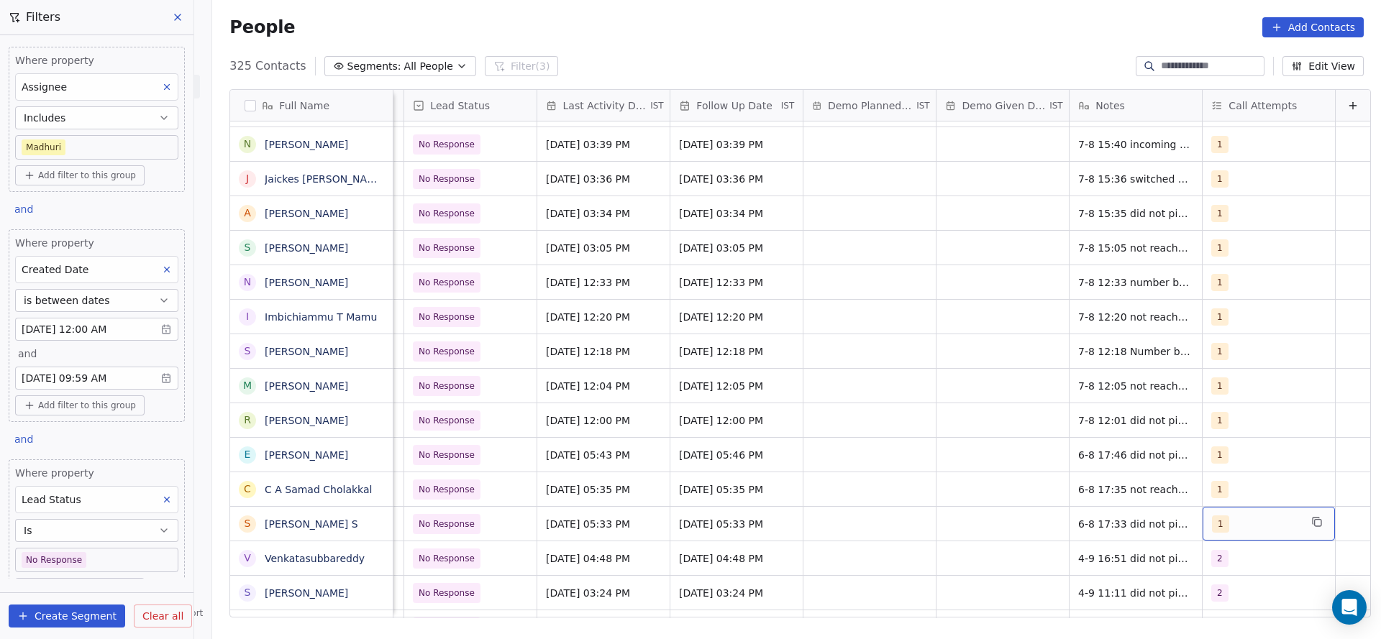
click at [1209, 509] on div "1" at bounding box center [1268, 524] width 132 height 34
click at [1214, 370] on div "1 2 3 4 5 6 7 8 9 10" at bounding box center [1272, 472] width 174 height 339
click at [1217, 362] on div "2" at bounding box center [1272, 352] width 162 height 23
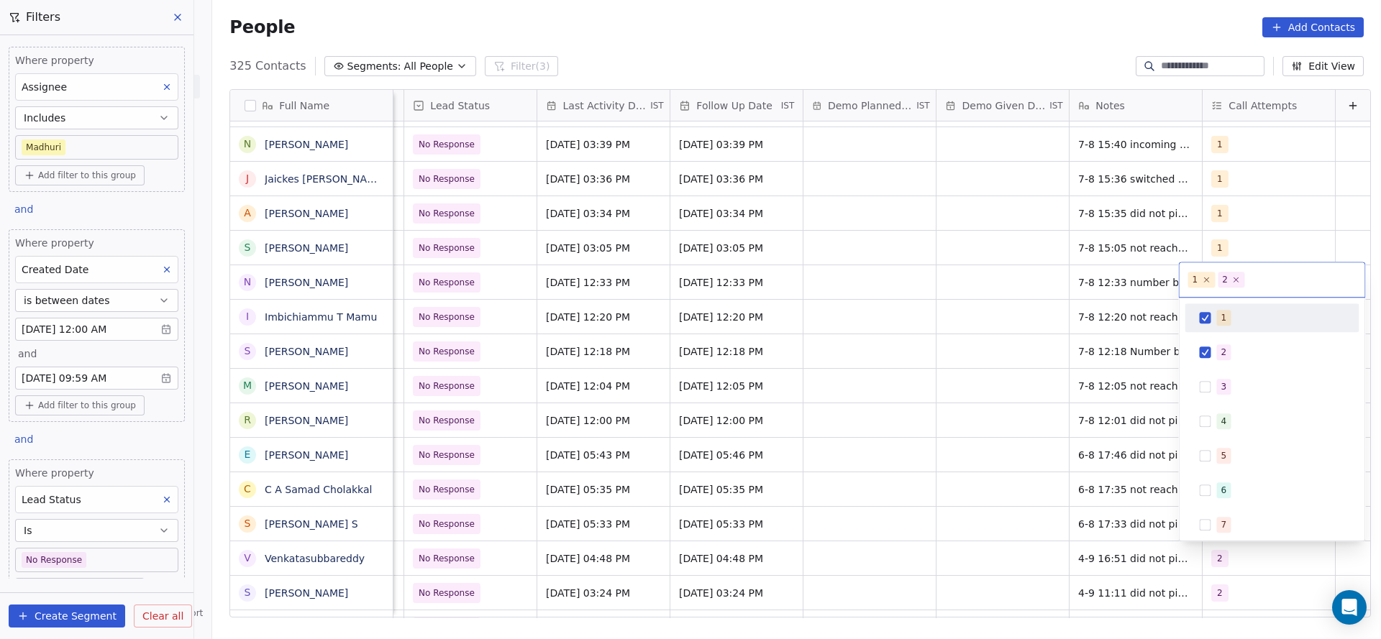
click at [1222, 316] on div "1" at bounding box center [1224, 317] width 6 height 13
click at [1061, 406] on html "On2Cook India Pvt. Ltd. Contacts People Marketing Workflows Campaigns Sales Pip…" at bounding box center [690, 319] width 1381 height 639
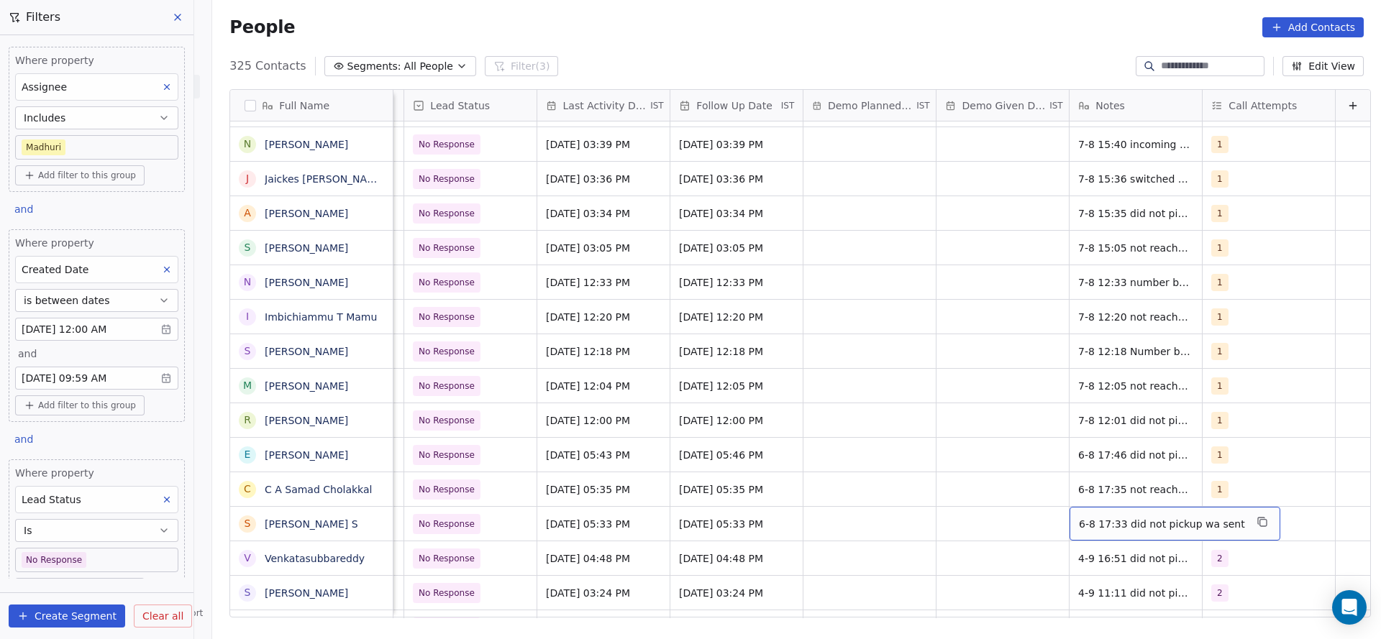
click at [1081, 511] on div "6-8 17:33 did not pickup wa sent" at bounding box center [1174, 524] width 211 height 34
click at [1054, 516] on textarea "**********" at bounding box center [1142, 529] width 193 height 45
click at [1050, 518] on textarea "**********" at bounding box center [1142, 529] width 193 height 45
type textarea "**********"
click at [838, 489] on html "On2Cook India Pvt. Ltd. Contacts People Marketing Workflows Campaigns Sales Pip…" at bounding box center [690, 319] width 1381 height 639
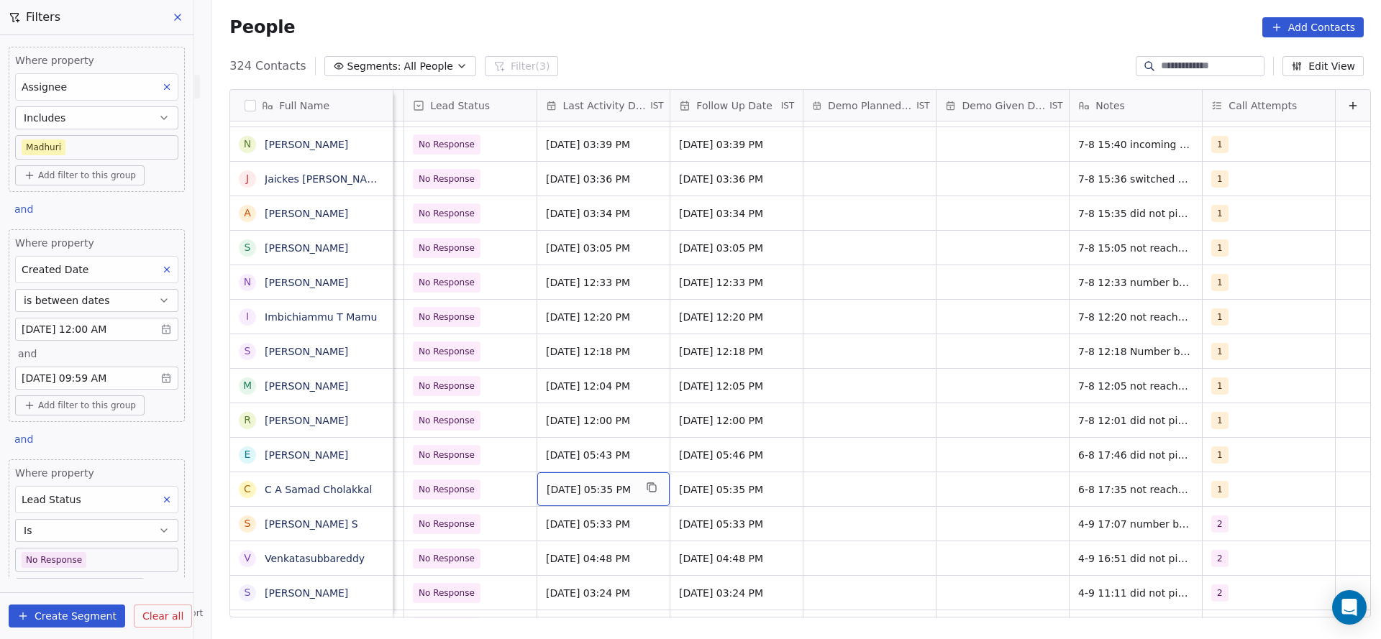
click at [570, 493] on span "[DATE] 05:35 PM" at bounding box center [590, 489] width 88 height 14
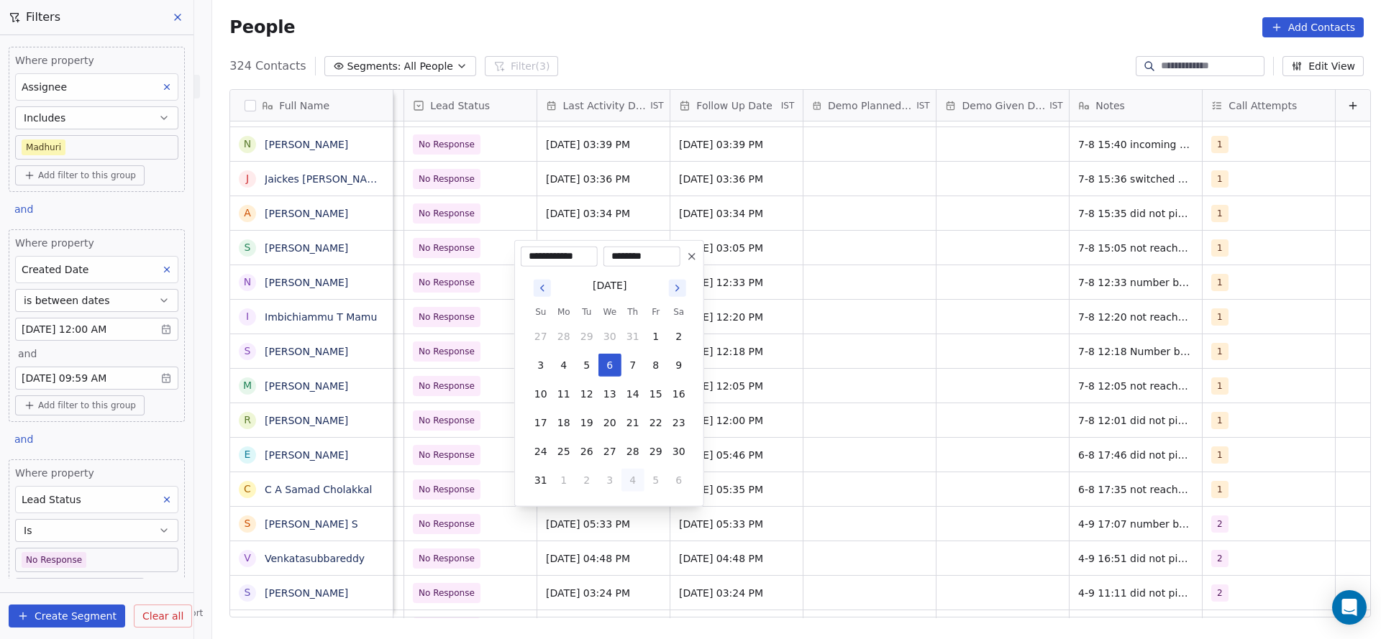
click at [628, 482] on button "4" at bounding box center [632, 480] width 23 height 23
type input "**********"
click at [934, 499] on html "On2Cook India Pvt. Ltd. Contacts People Marketing Workflows Campaigns Sales Pip…" at bounding box center [690, 319] width 1381 height 639
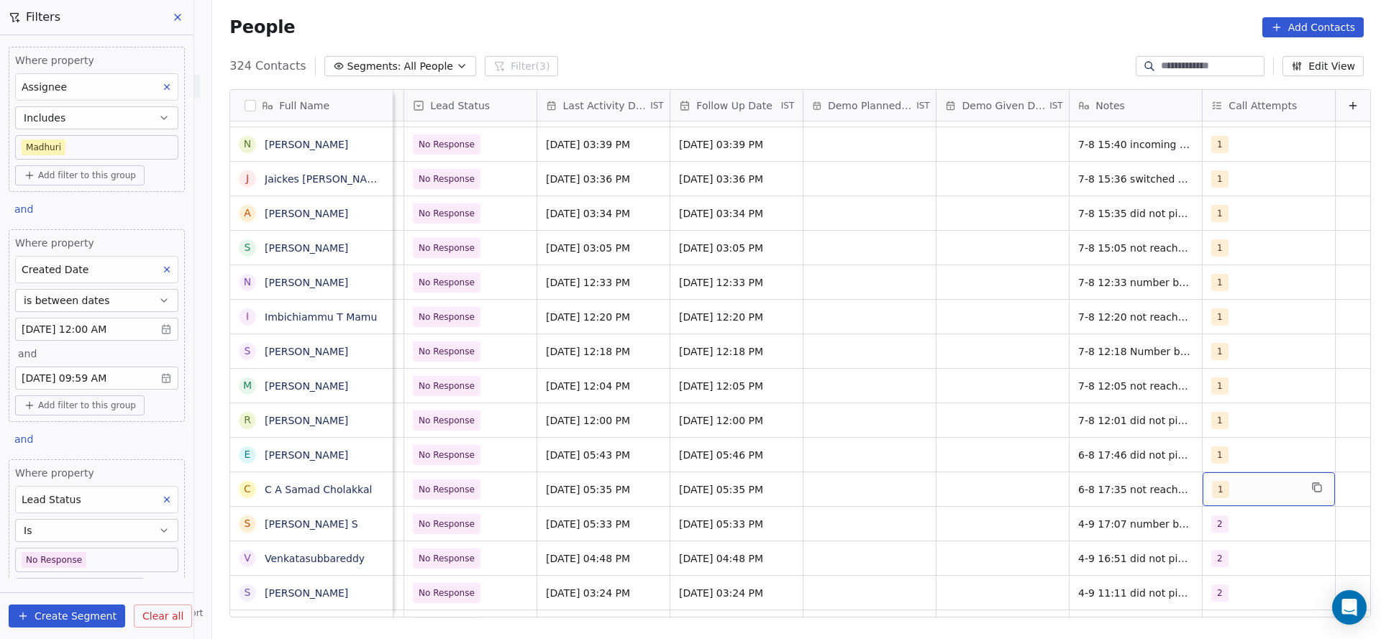
click at [1212, 492] on div "1" at bounding box center [1256, 489] width 88 height 17
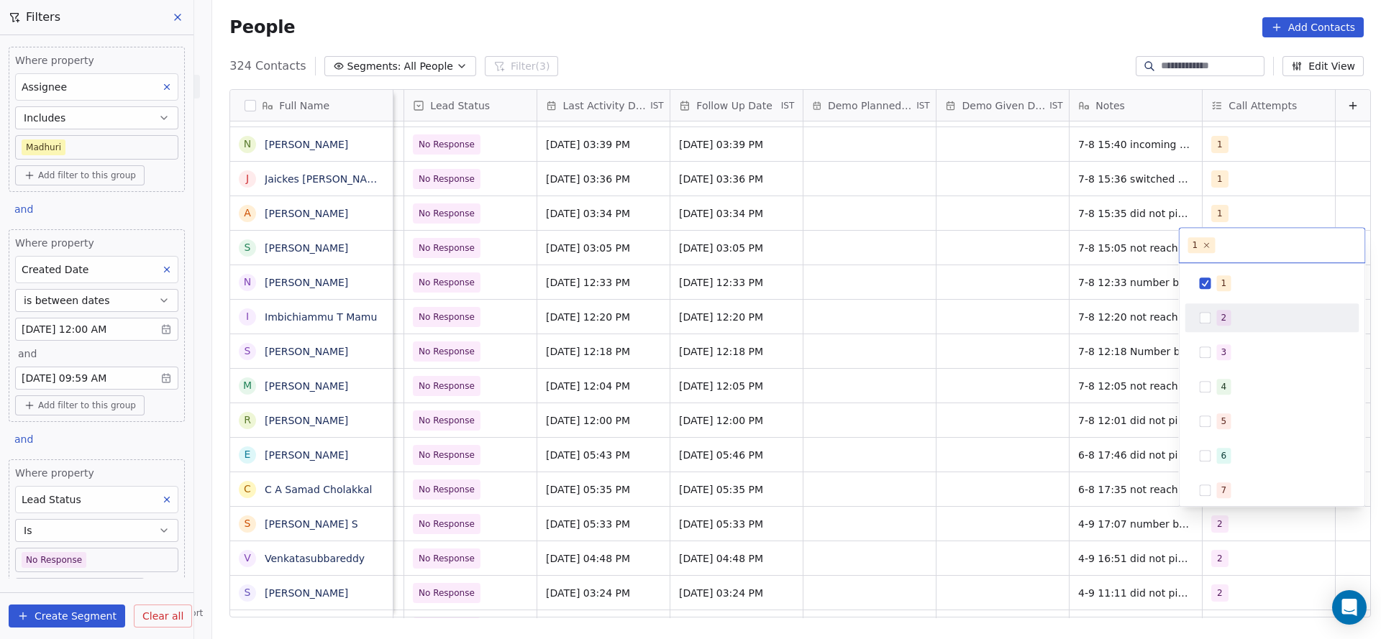
click at [1227, 322] on span "2" at bounding box center [1224, 318] width 14 height 16
click at [1226, 288] on span "1" at bounding box center [1224, 283] width 14 height 16
click at [1076, 358] on html "On2Cook India Pvt. Ltd. Contacts People Marketing Workflows Campaigns Sales Pip…" at bounding box center [690, 319] width 1381 height 639
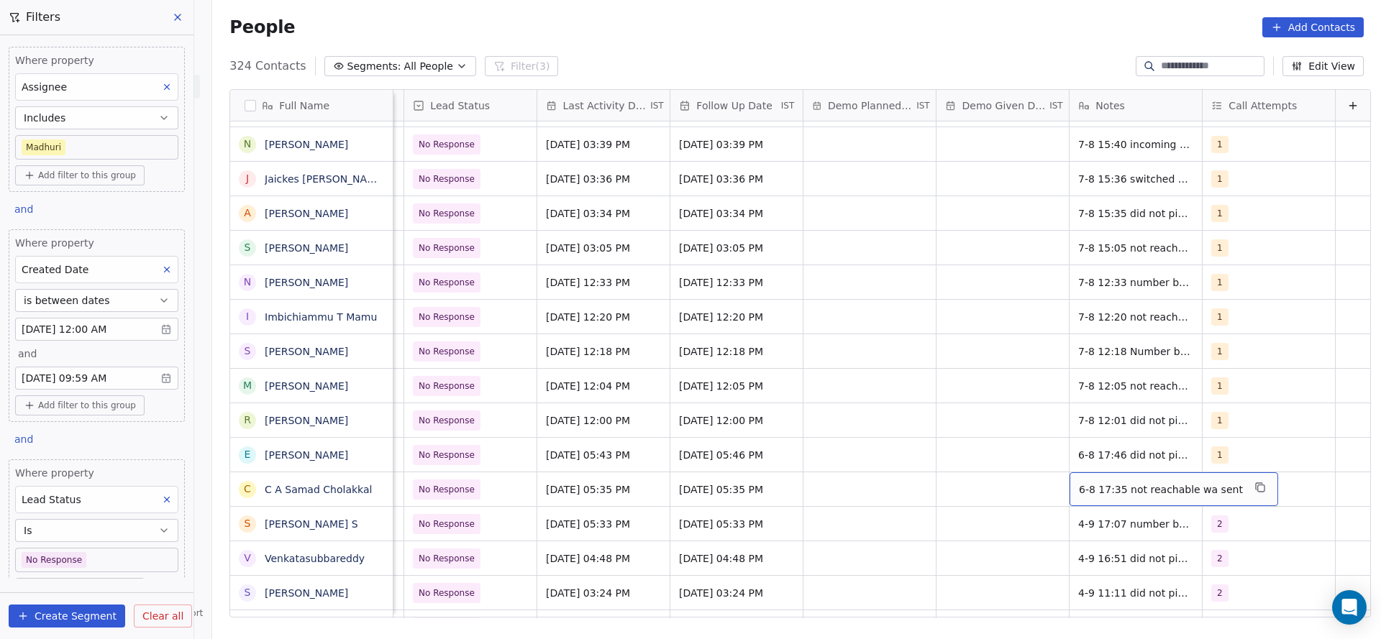
click at [1084, 485] on span "6-8 17:35 not reachable wa sent" at bounding box center [1161, 489] width 164 height 14
click at [1044, 477] on html "On2Cook India Pvt. Ltd. Contacts People Marketing Workflows Campaigns Sales Pip…" at bounding box center [690, 319] width 1381 height 639
click at [1069, 477] on div "6-8 17:35 not reachable wa sent" at bounding box center [1173, 489] width 209 height 34
click at [1079, 492] on span "6-8 17:35 not reachable wa sent" at bounding box center [1161, 489] width 164 height 14
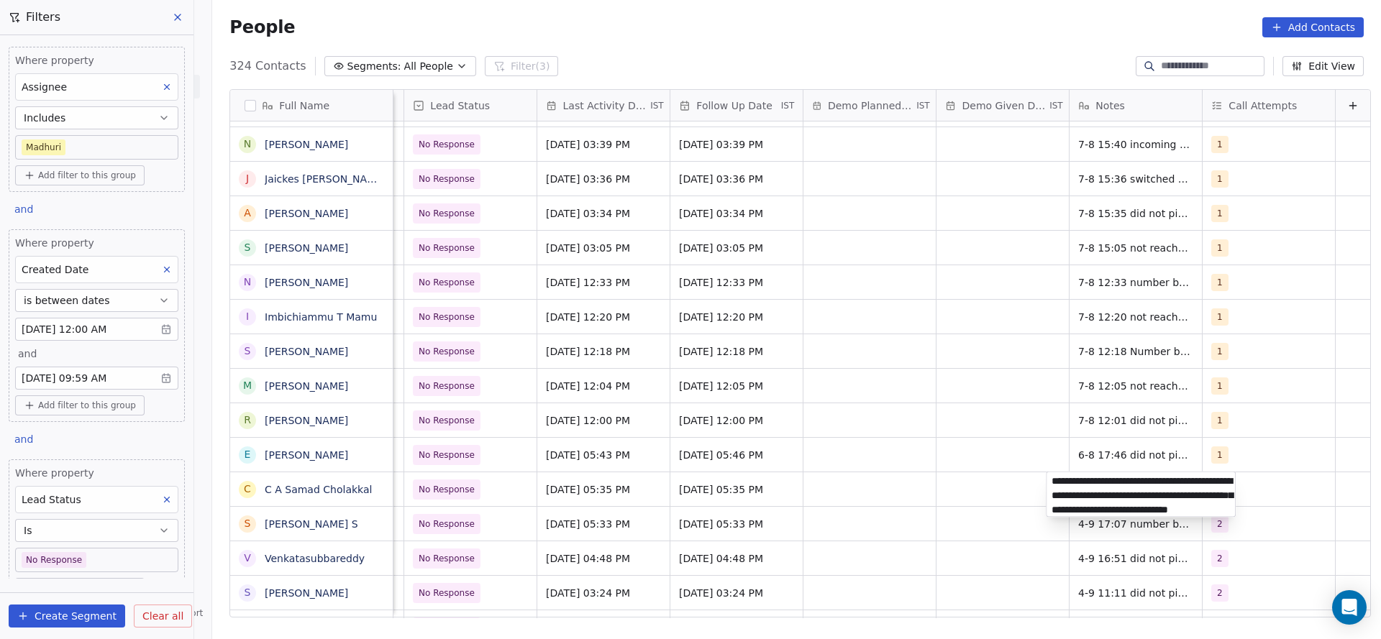
scroll to position [16, 0]
type textarea "**********"
click at [848, 436] on html "On2Cook India Pvt. Ltd. Contacts People Marketing Workflows Campaigns Sales Pip…" at bounding box center [690, 319] width 1381 height 639
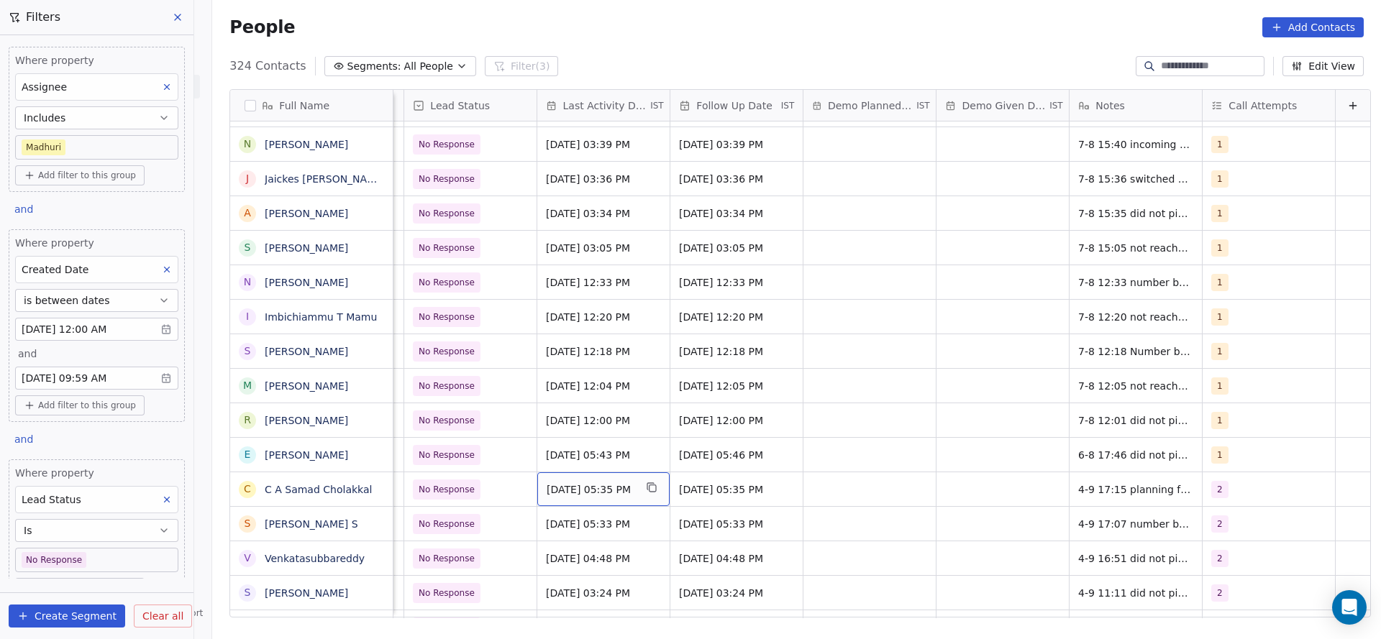
click at [607, 489] on span "[DATE] 05:35 PM" at bounding box center [590, 489] width 88 height 14
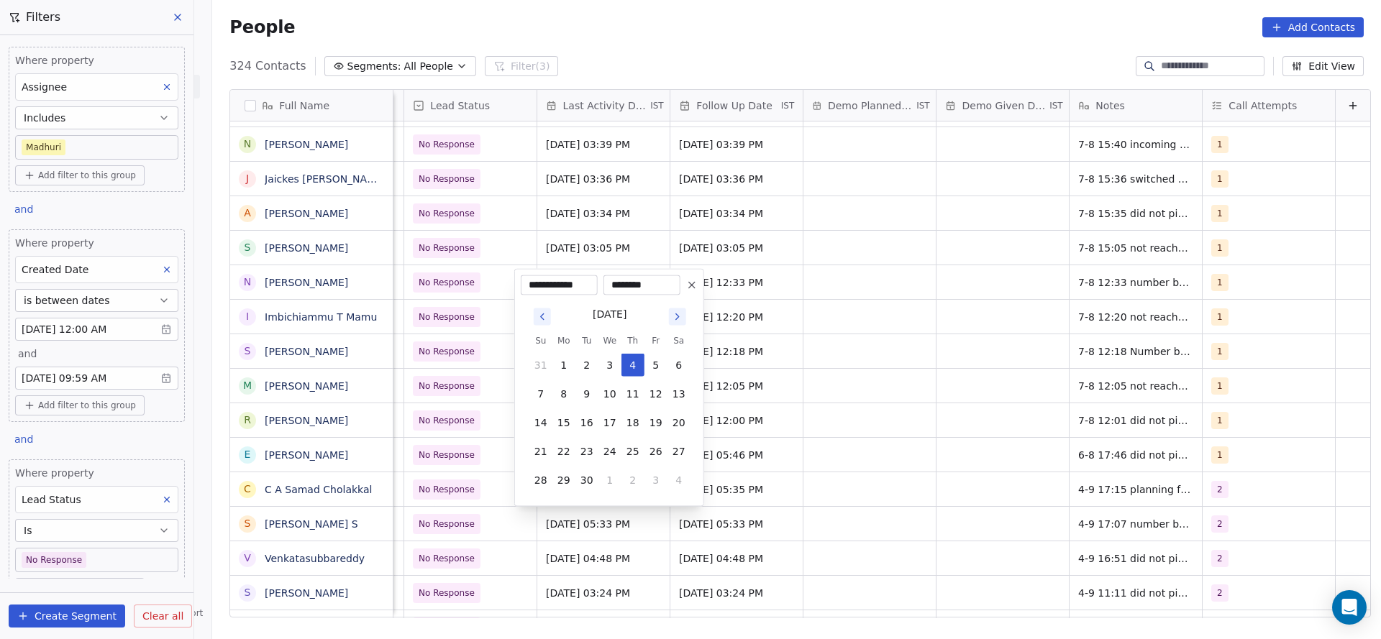
click at [468, 499] on html "On2Cook India Pvt. Ltd. Contacts People Marketing Workflows Campaigns Sales Pip…" at bounding box center [690, 319] width 1381 height 639
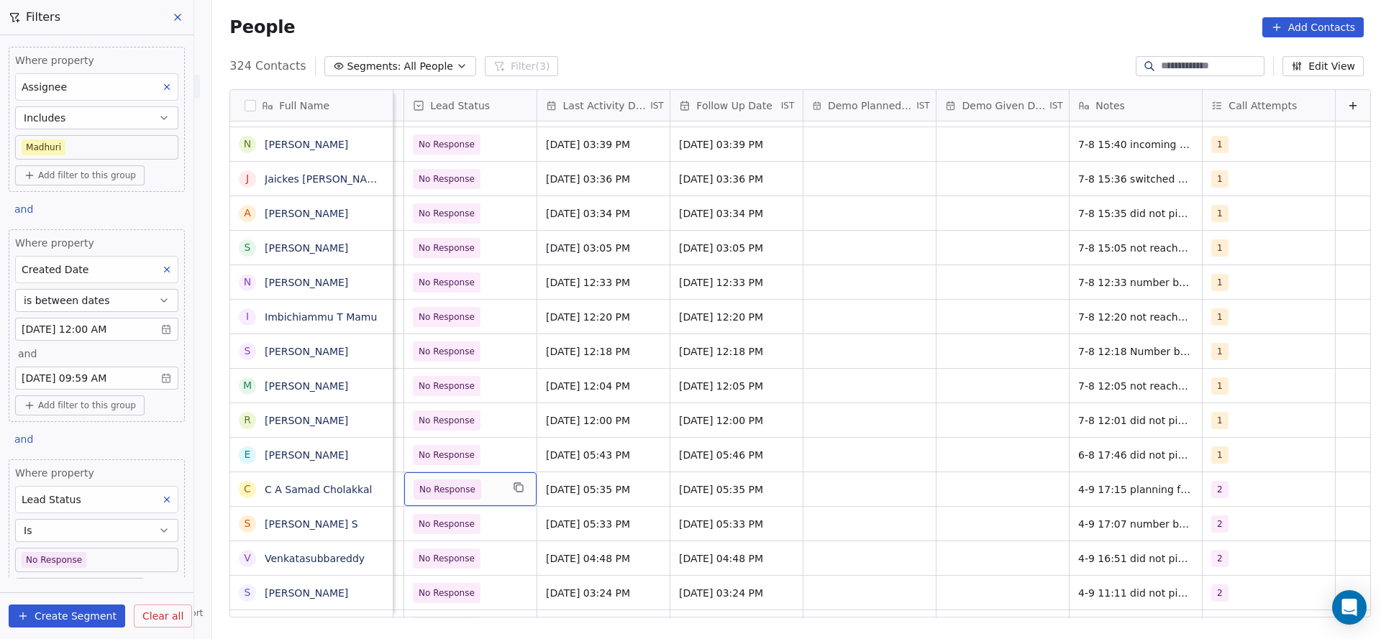
scroll to position [0, 1995]
click at [468, 499] on div "No Response" at bounding box center [470, 489] width 132 height 34
click at [413, 498] on span "No Response" at bounding box center [447, 490] width 68 height 20
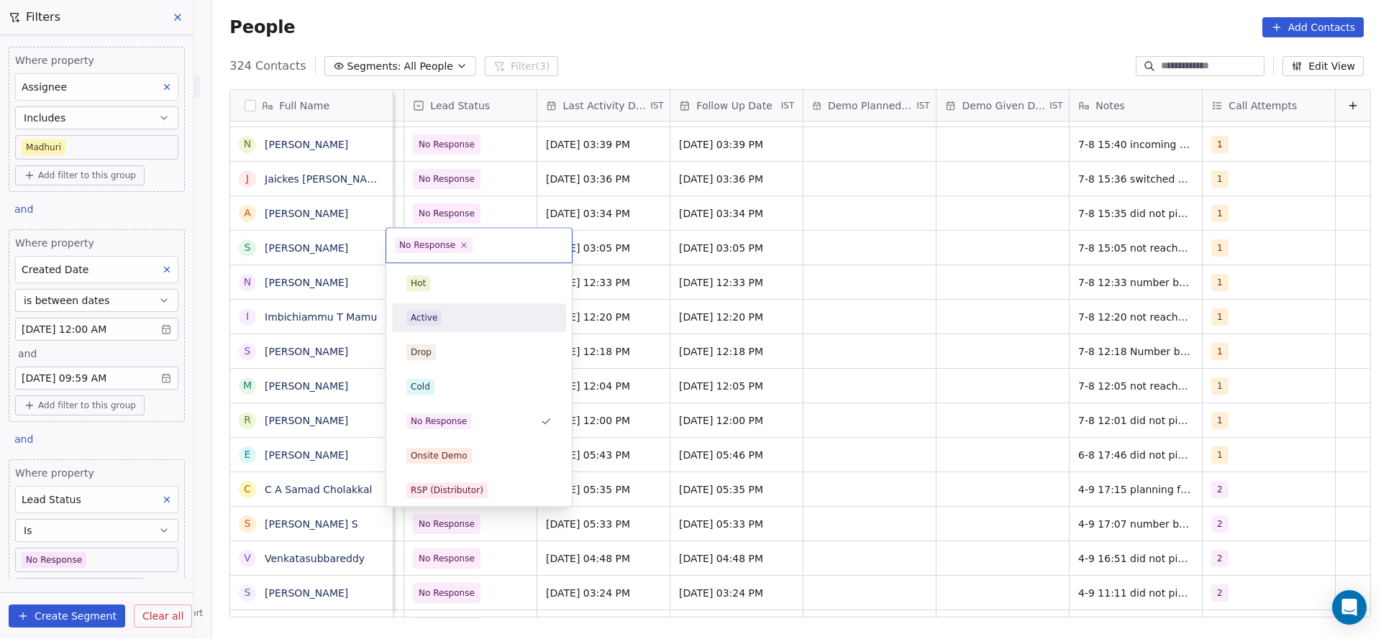
click at [488, 314] on div "Active" at bounding box center [478, 318] width 145 height 16
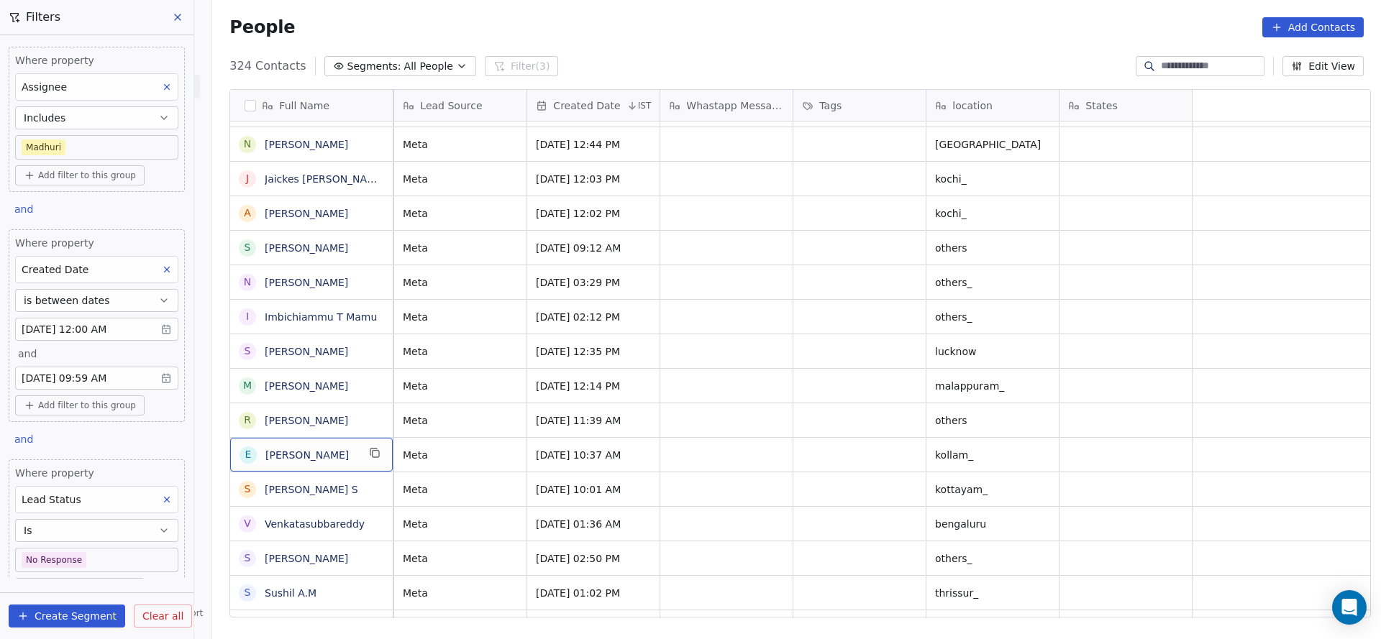
scroll to position [0, 0]
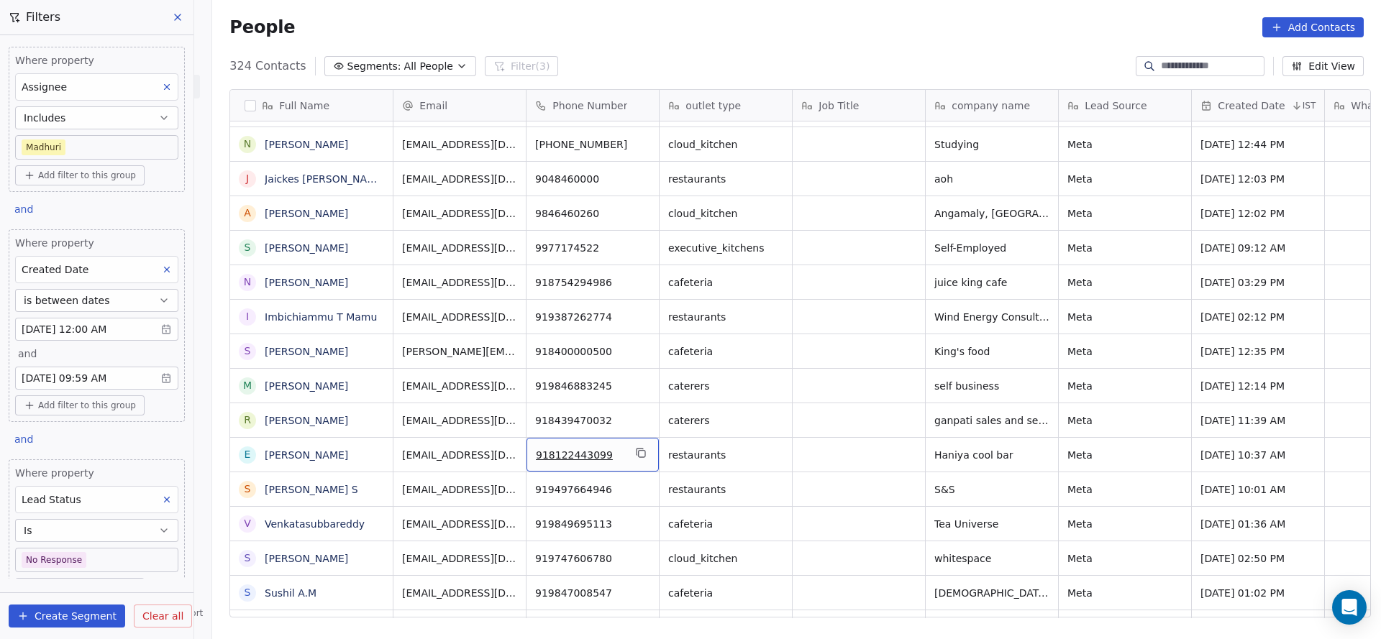
click at [643, 451] on div "918122443099" at bounding box center [592, 455] width 132 height 34
click at [638, 448] on icon "grid" at bounding box center [641, 453] width 12 height 12
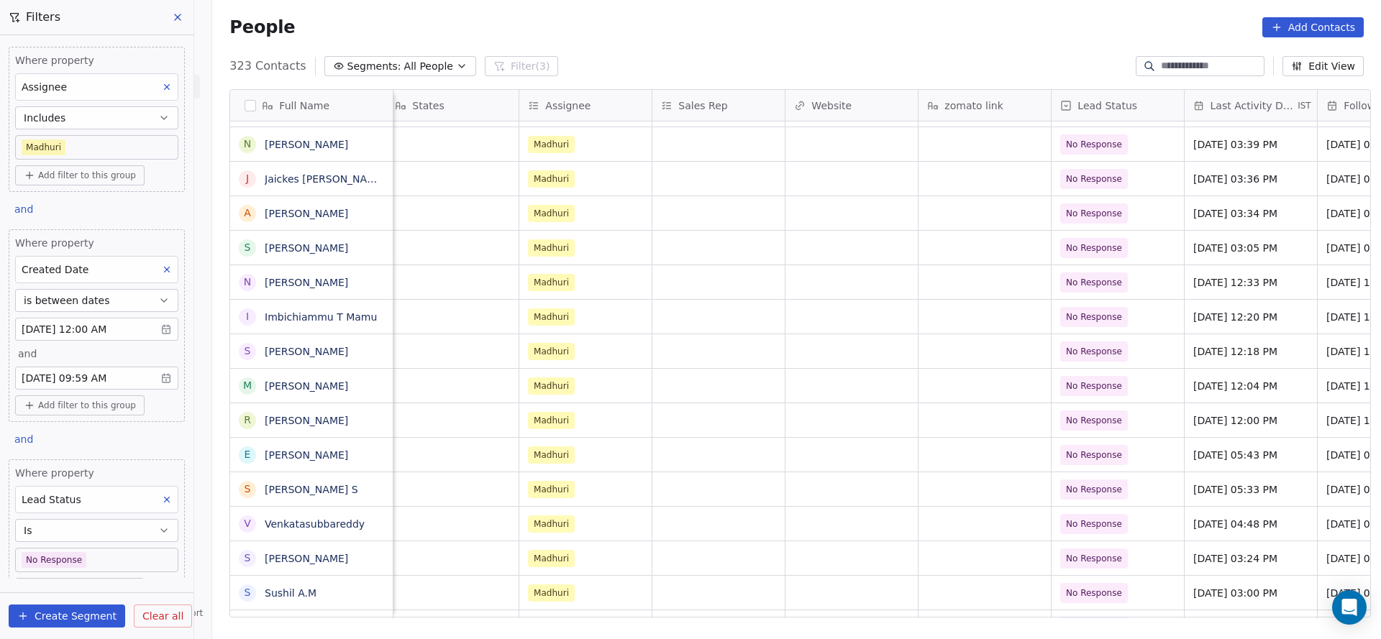
scroll to position [0, 2000]
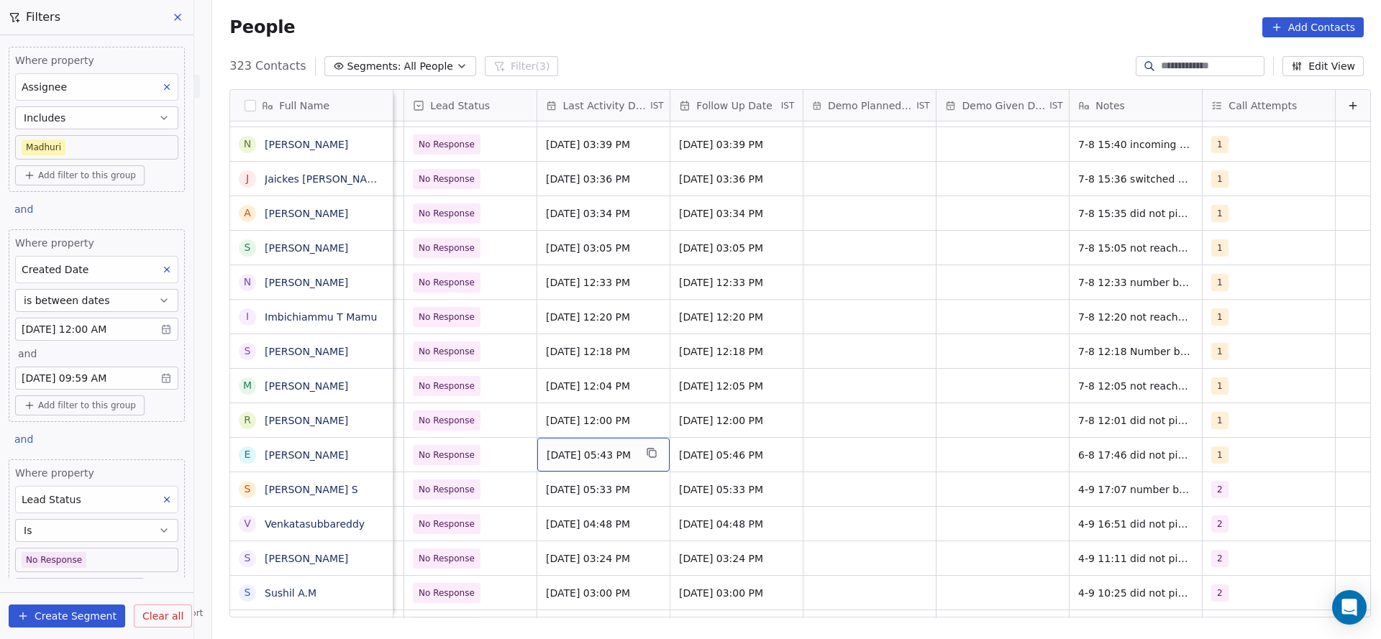
click at [555, 455] on span "[DATE] 05:43 PM" at bounding box center [590, 455] width 88 height 14
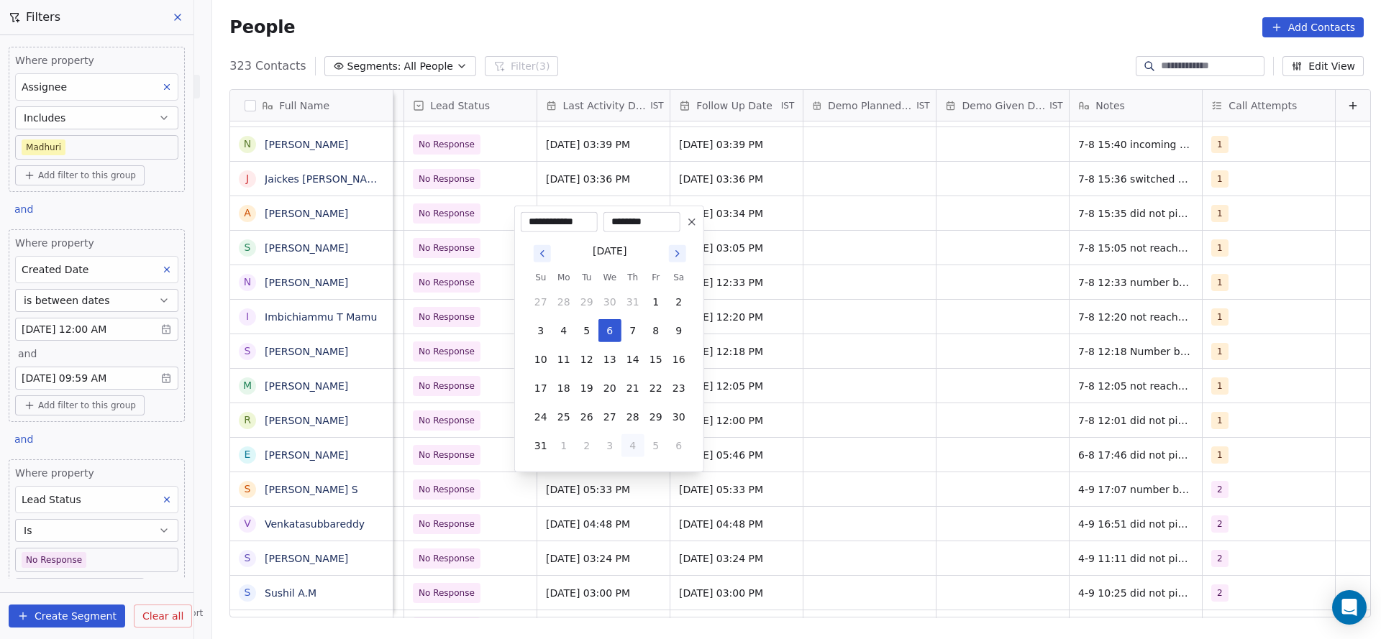
click at [634, 447] on button "4" at bounding box center [632, 445] width 23 height 23
type input "**********"
click at [928, 494] on html "On2Cook India Pvt. Ltd. Contacts People Marketing Workflows Campaigns Sales Pip…" at bounding box center [690, 319] width 1381 height 639
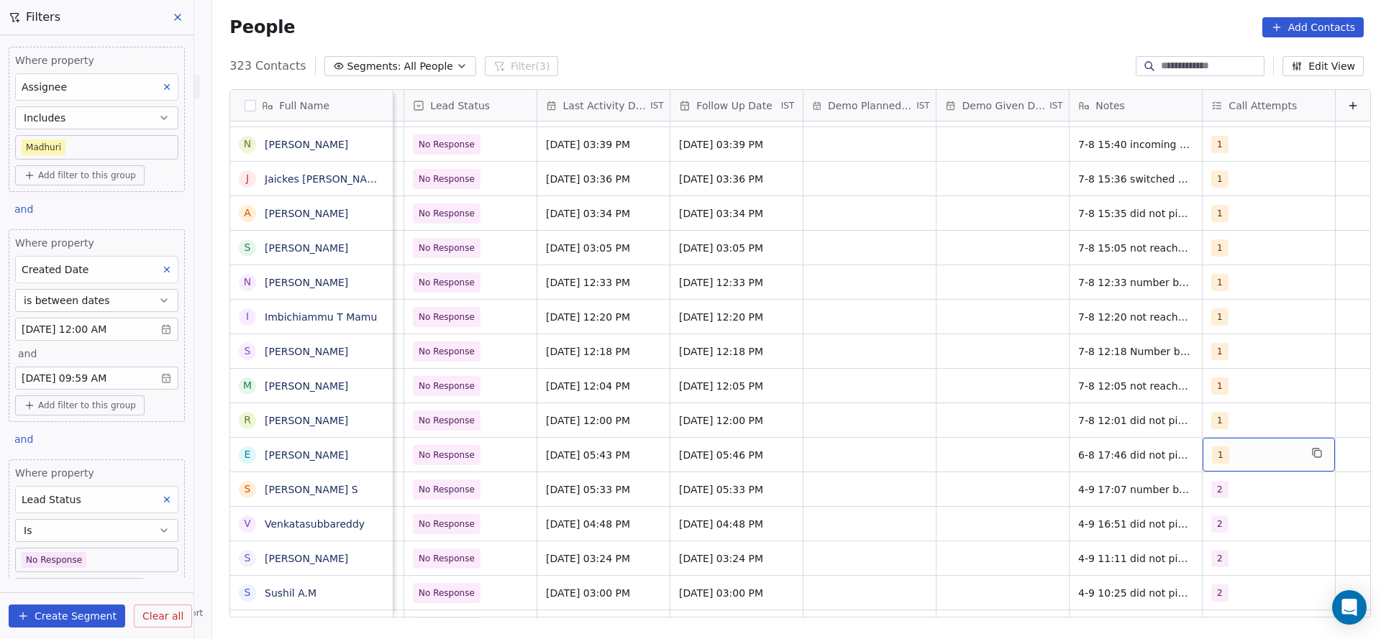
click at [1219, 447] on div "1" at bounding box center [1256, 455] width 88 height 17
click at [1226, 285] on span "2" at bounding box center [1224, 283] width 14 height 16
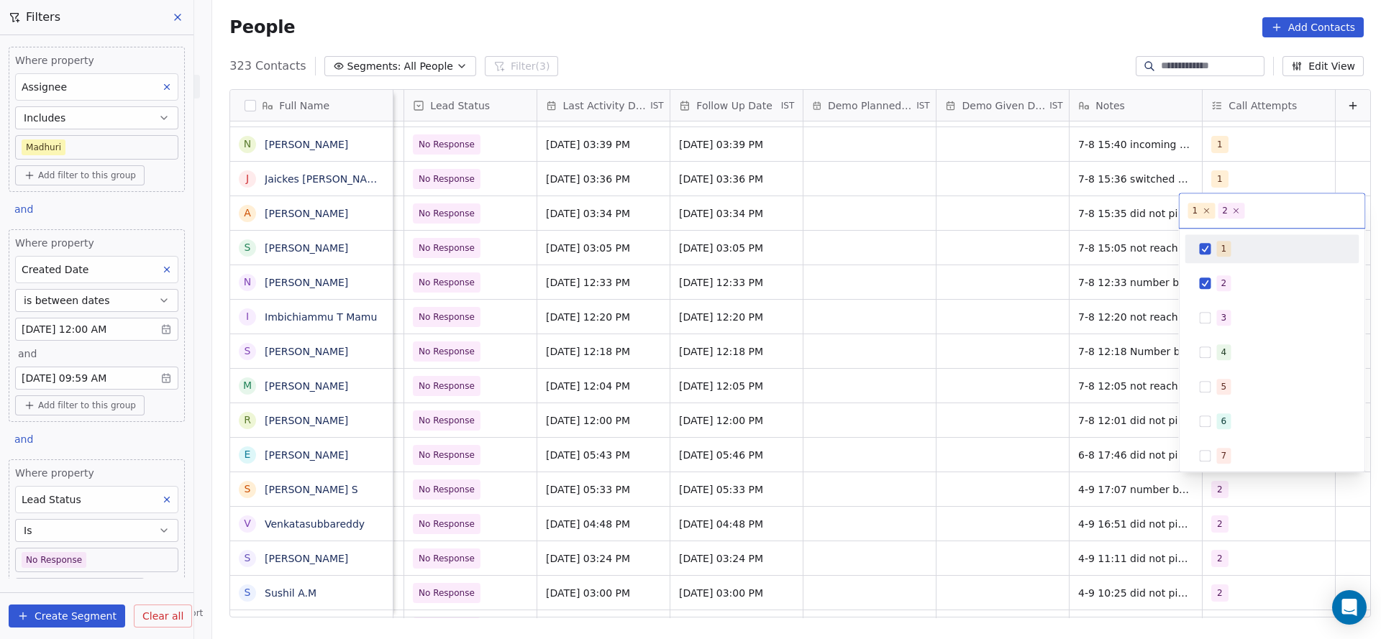
click at [1221, 242] on div "1" at bounding box center [1224, 248] width 6 height 13
click at [1048, 361] on html "On2Cook India Pvt. Ltd. Contacts People Marketing Workflows Campaigns Sales Pip…" at bounding box center [690, 319] width 1381 height 639
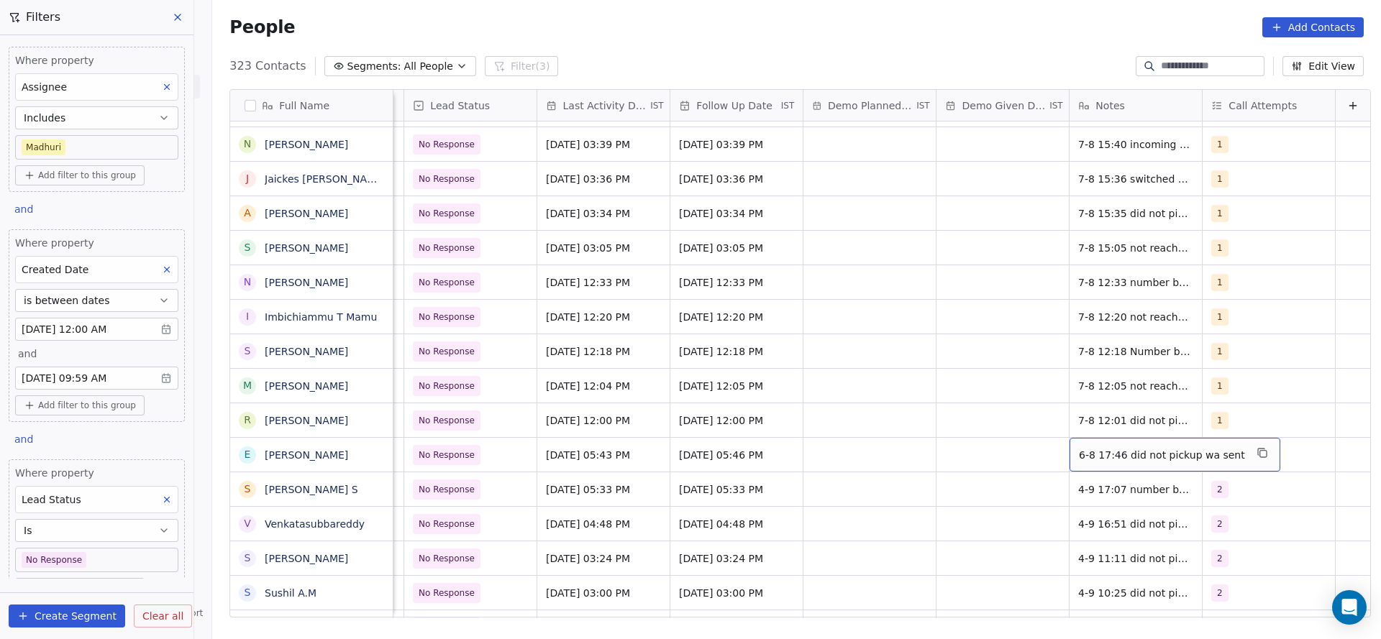
click at [1079, 449] on span "6-8 17:46 did not pickup wa sent" at bounding box center [1162, 455] width 166 height 14
click at [1058, 443] on textarea "**********" at bounding box center [1142, 460] width 193 height 45
type textarea "**********"
click at [946, 449] on html "On2Cook India Pvt. Ltd. Contacts People Marketing Workflows Campaigns Sales Pip…" at bounding box center [690, 319] width 1381 height 639
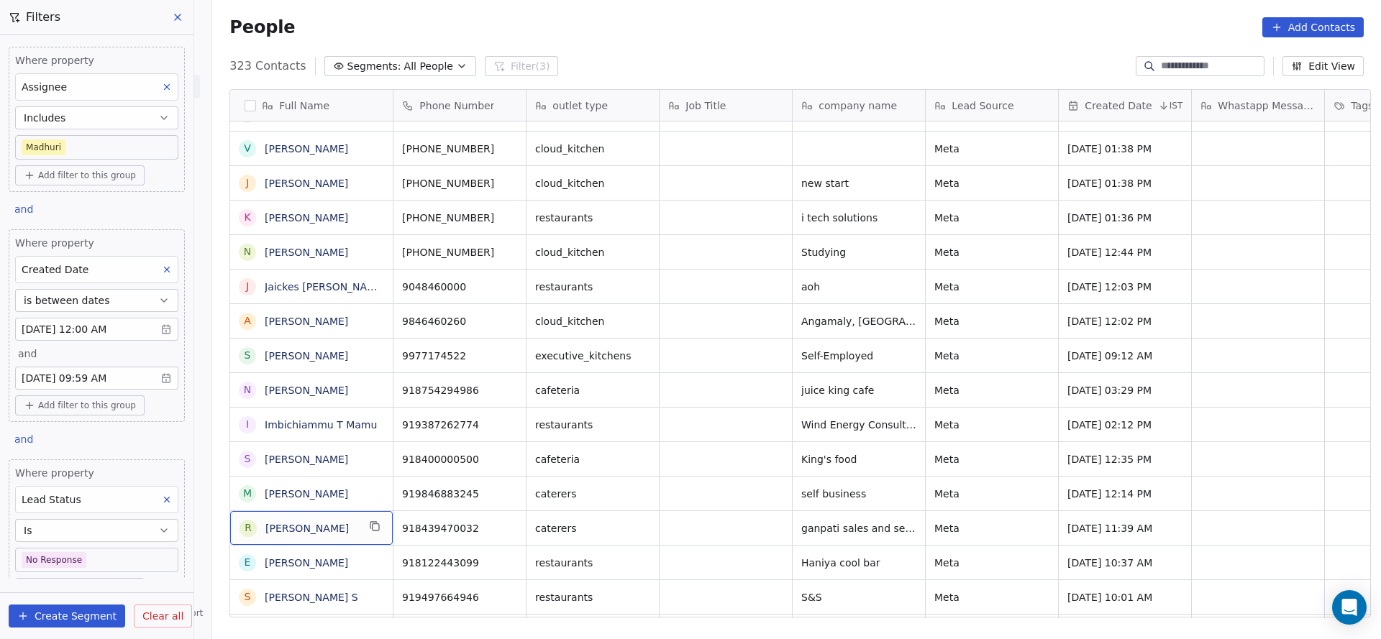
scroll to position [0, 0]
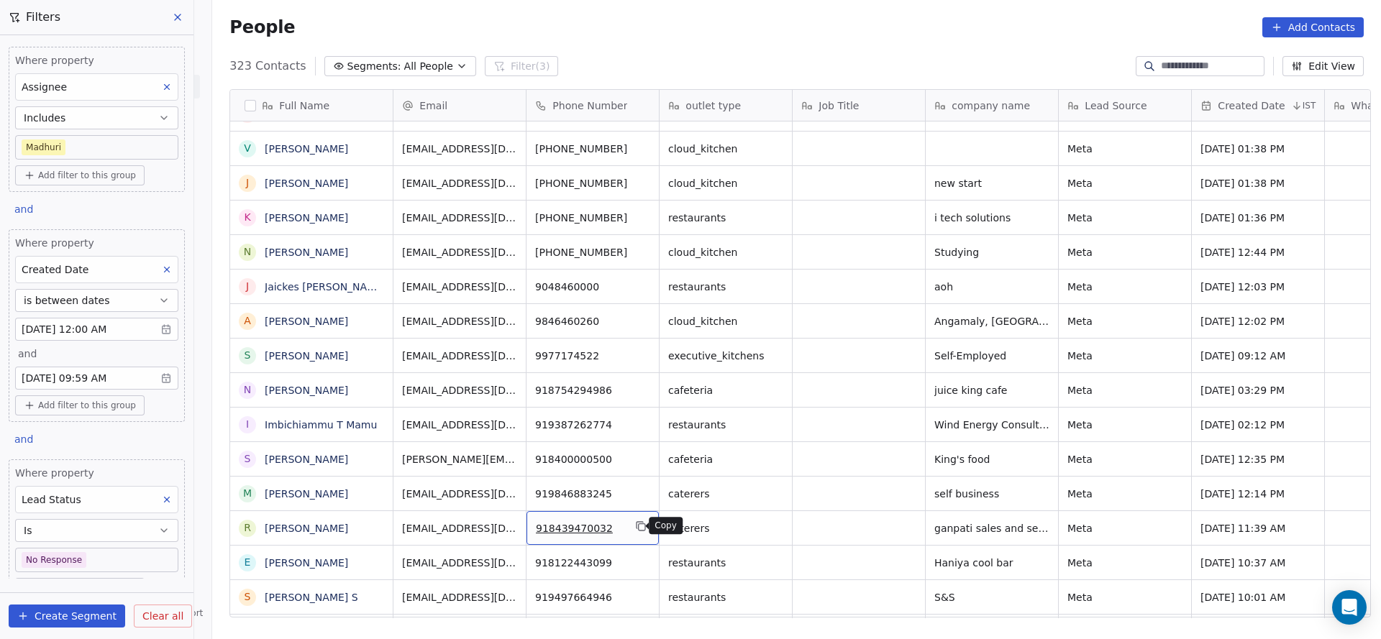
click at [642, 532] on button "grid" at bounding box center [640, 526] width 17 height 17
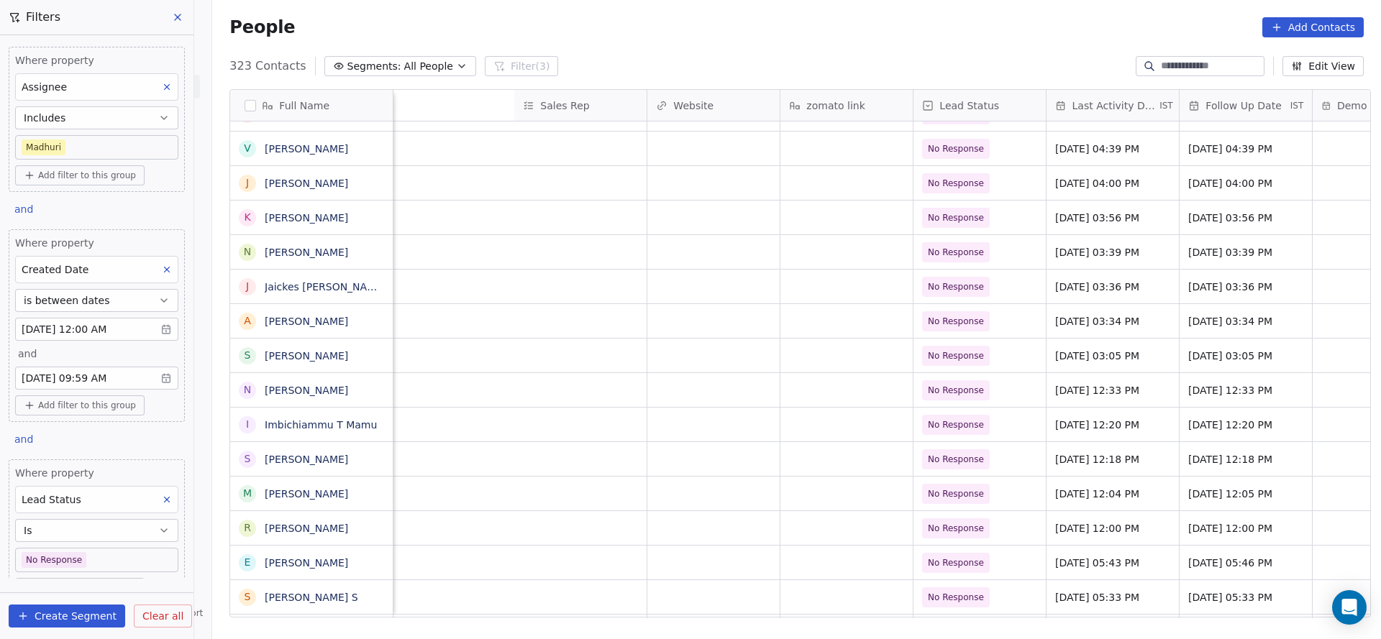
scroll to position [0, 2000]
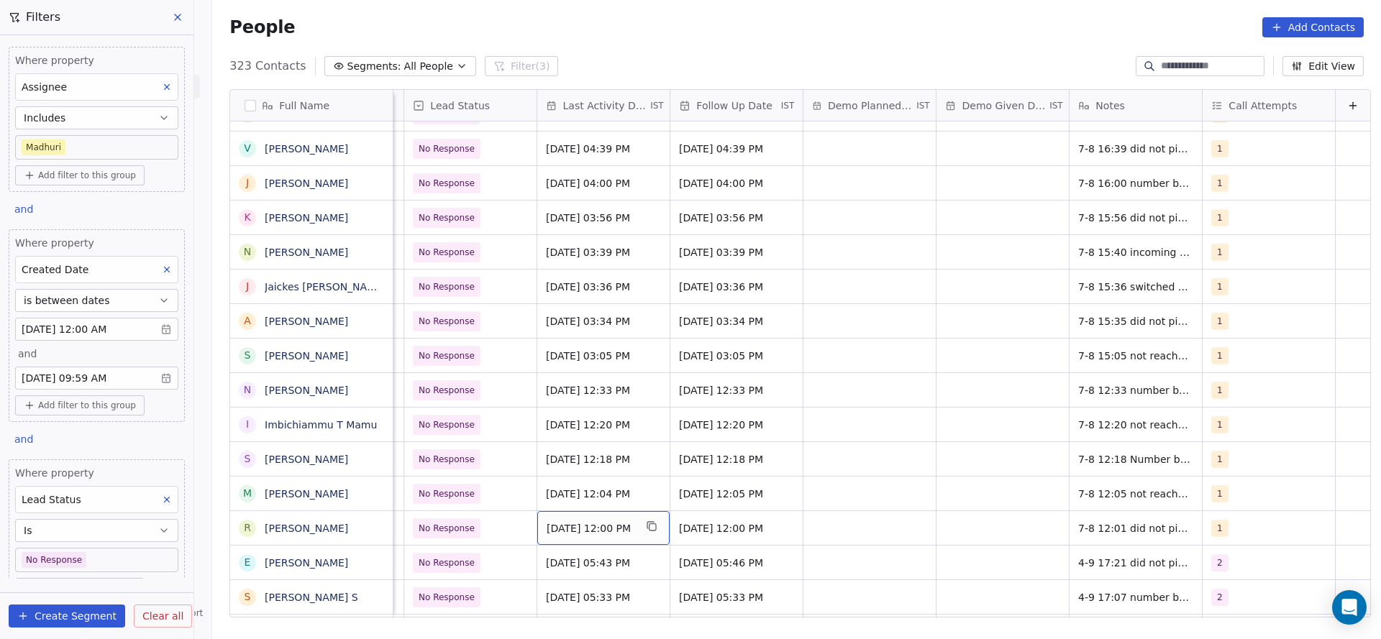
click at [572, 531] on span "[DATE] 12:00 PM" at bounding box center [590, 528] width 88 height 14
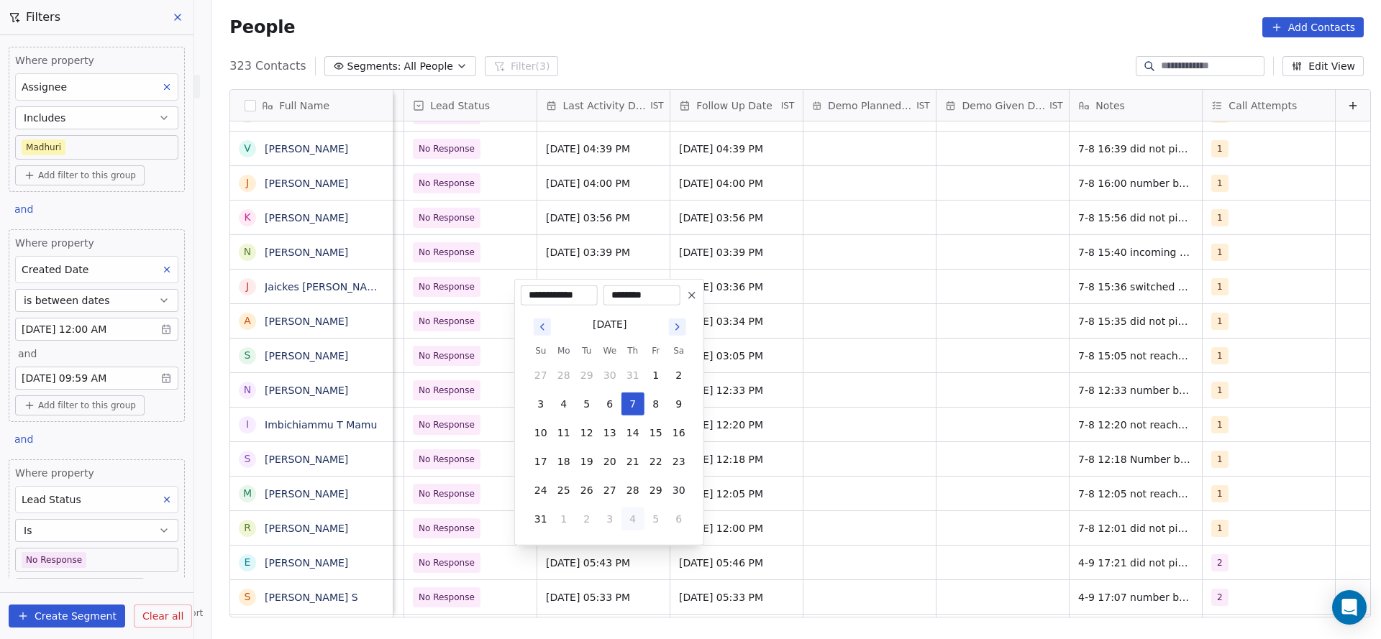
click at [631, 513] on button "4" at bounding box center [632, 519] width 23 height 23
type input "**********"
click at [869, 562] on html "On2Cook India Pvt. Ltd. Contacts People Marketing Workflows Campaigns Sales Pip…" at bounding box center [690, 319] width 1381 height 639
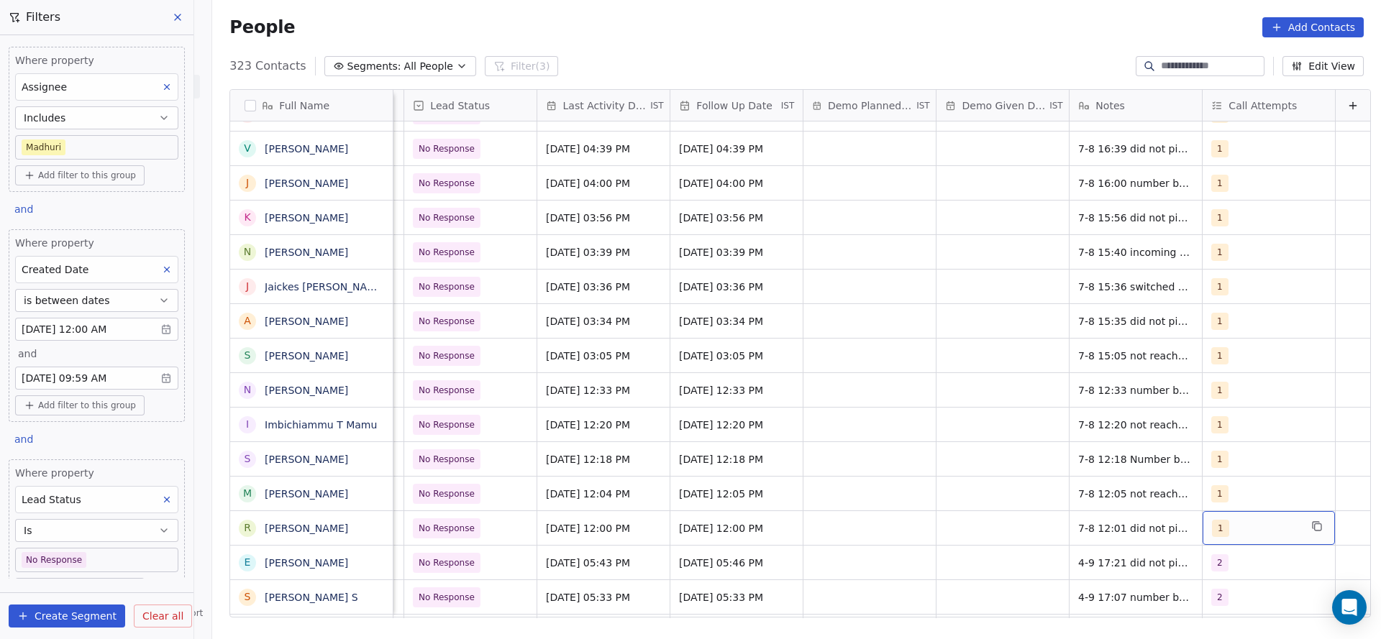
click at [1213, 528] on div "1" at bounding box center [1256, 528] width 88 height 17
click at [1214, 355] on div "2" at bounding box center [1272, 356] width 162 height 23
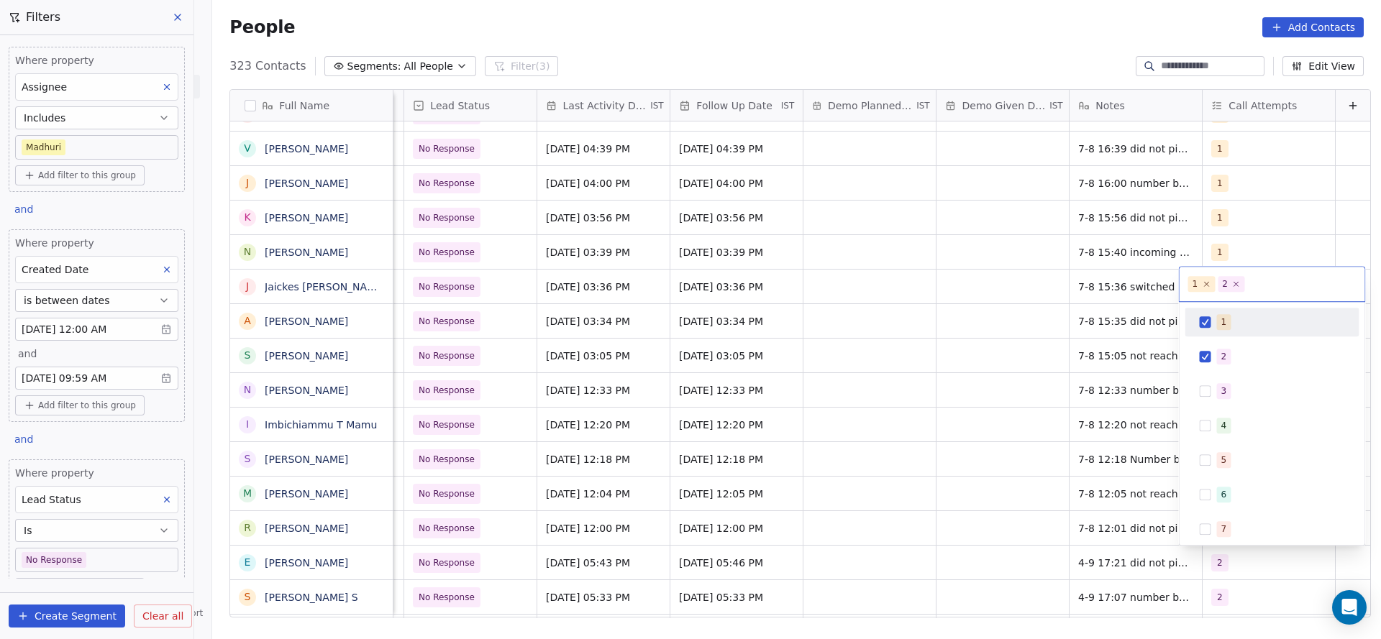
click at [1217, 324] on span "1" at bounding box center [1224, 322] width 14 height 16
click at [1087, 421] on html "On2Cook India Pvt. Ltd. Contacts People Marketing Workflows Campaigns Sales Pip…" at bounding box center [690, 319] width 1381 height 639
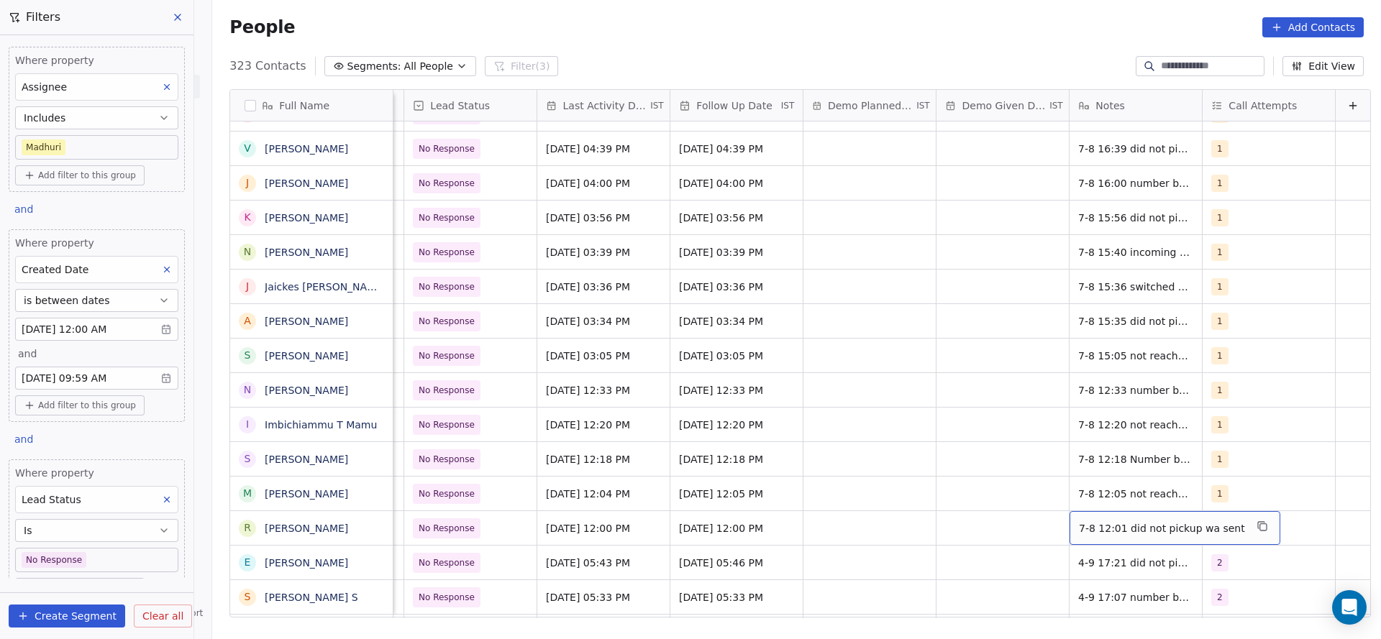
click at [1069, 518] on div "7-8 12:01 did not pickup wa sent" at bounding box center [1174, 528] width 211 height 34
click at [1053, 521] on textarea "**********" at bounding box center [1142, 533] width 193 height 45
type textarea "**********"
click at [925, 522] on html "On2Cook India Pvt. Ltd. Contacts People Marketing Workflows Campaigns Sales Pip…" at bounding box center [690, 319] width 1381 height 639
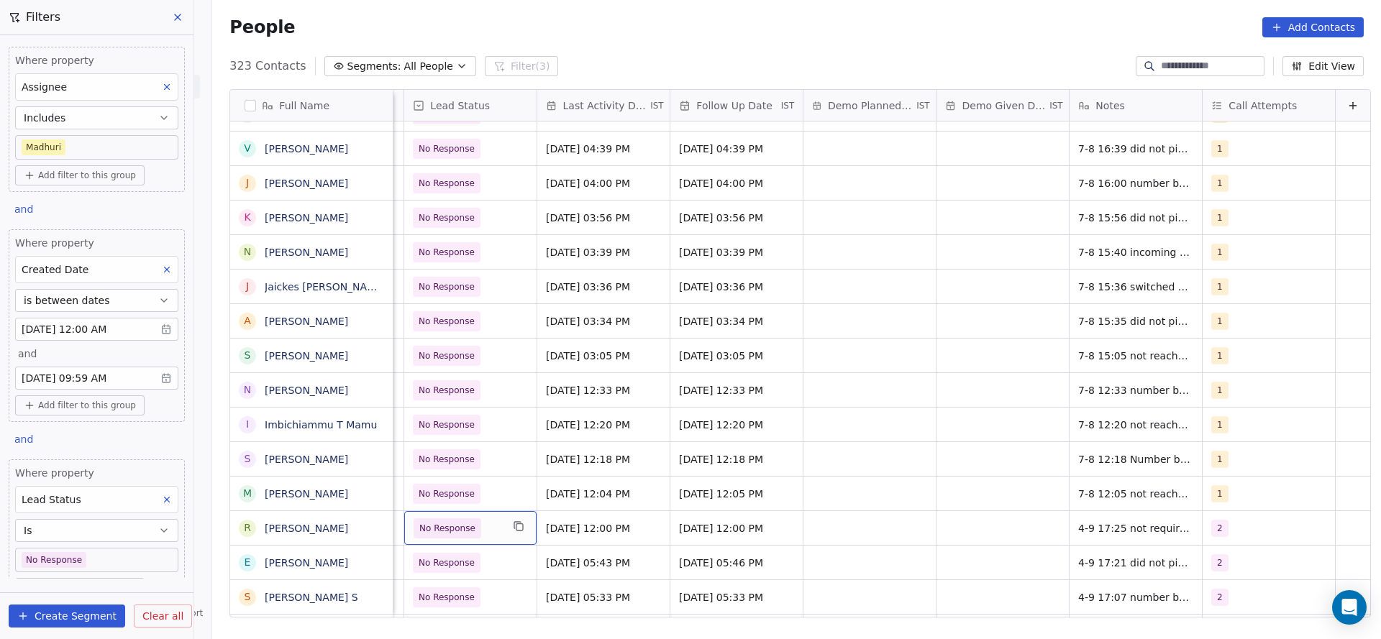
click at [484, 526] on div "No Response" at bounding box center [470, 528] width 132 height 34
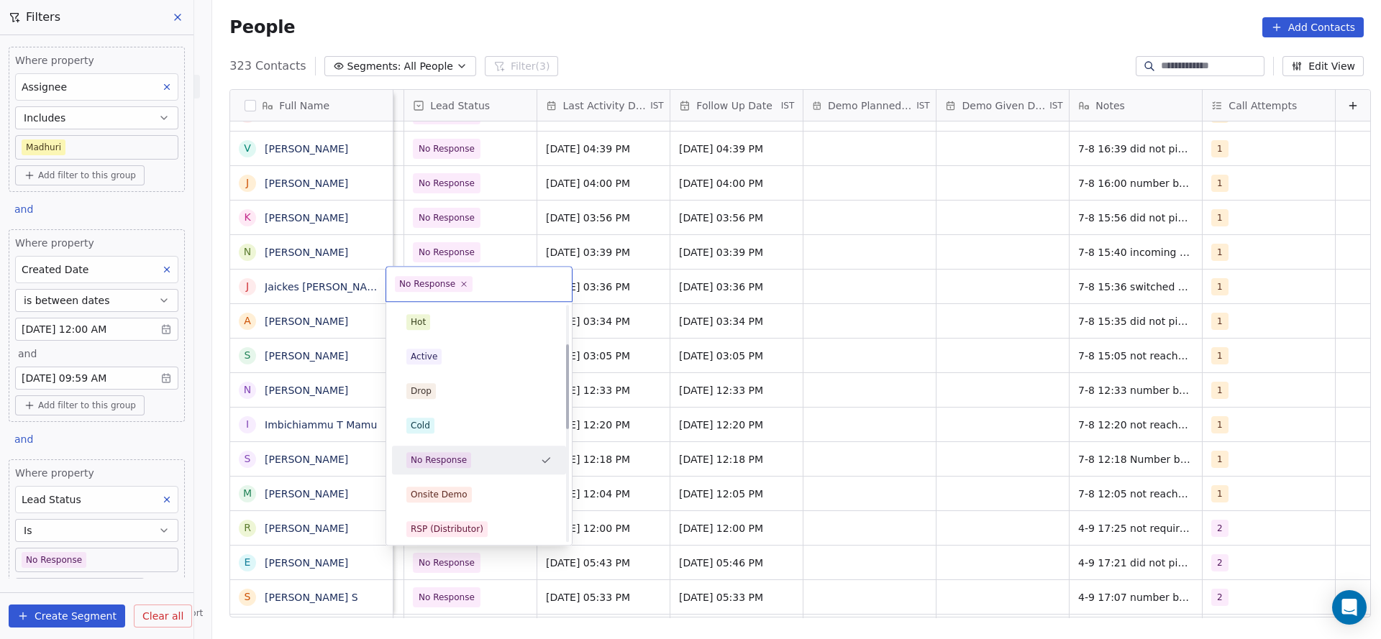
scroll to position [108, 0]
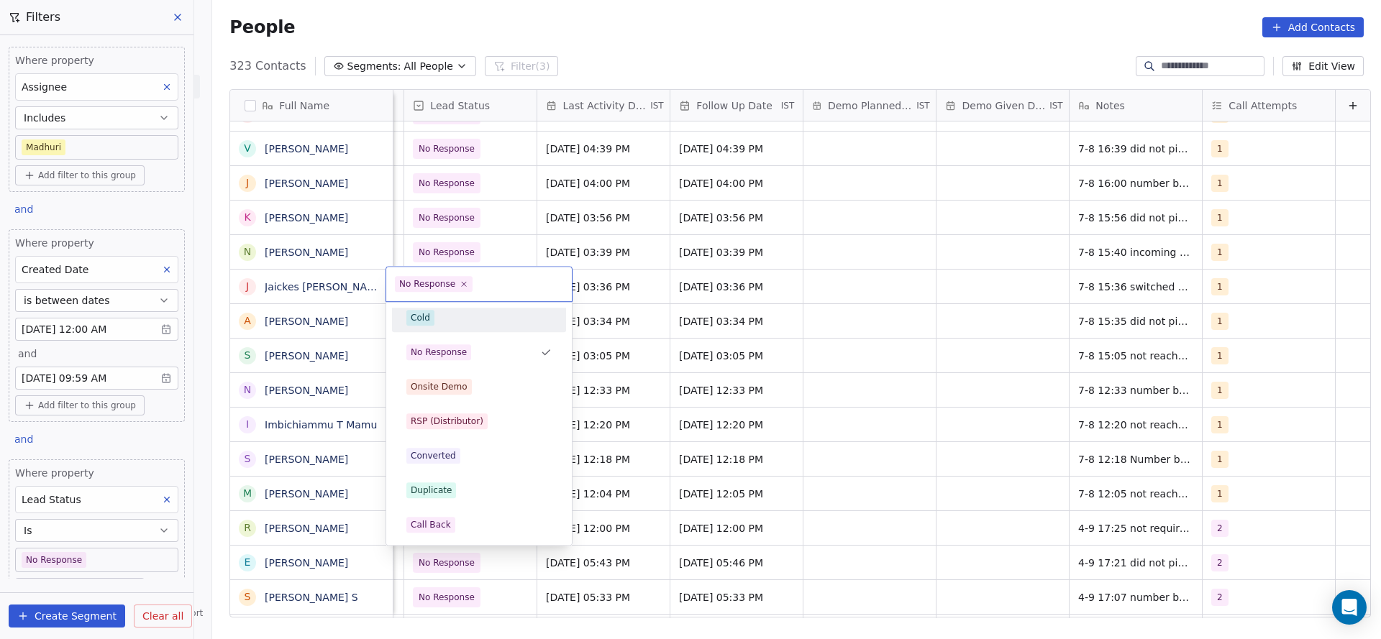
click at [445, 318] on div "Cold" at bounding box center [478, 318] width 145 height 16
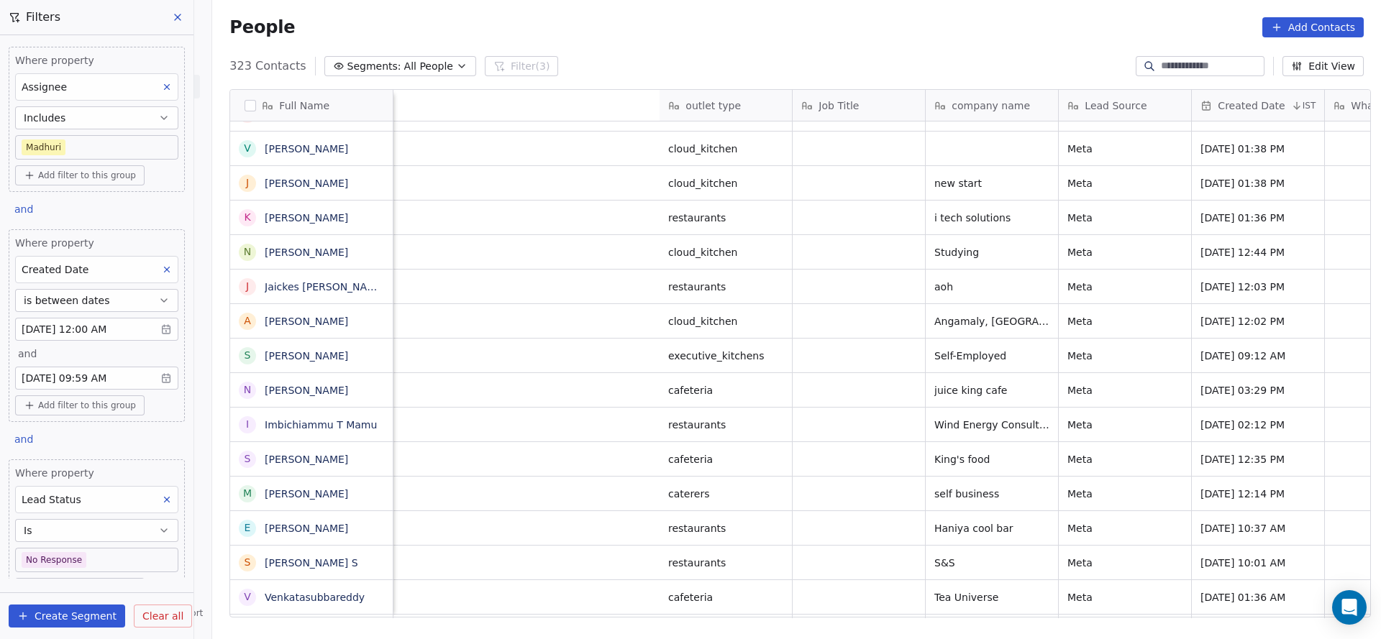
scroll to position [0, 2000]
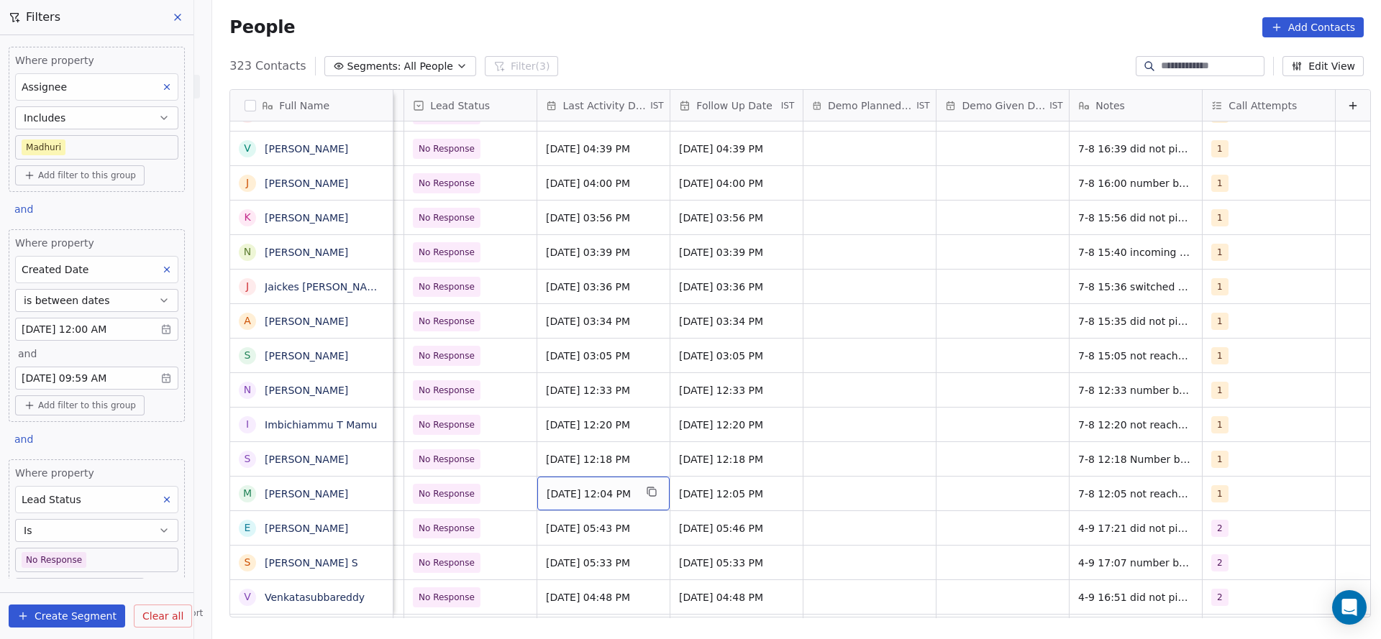
click at [574, 493] on span "[DATE] 12:04 PM" at bounding box center [590, 494] width 88 height 14
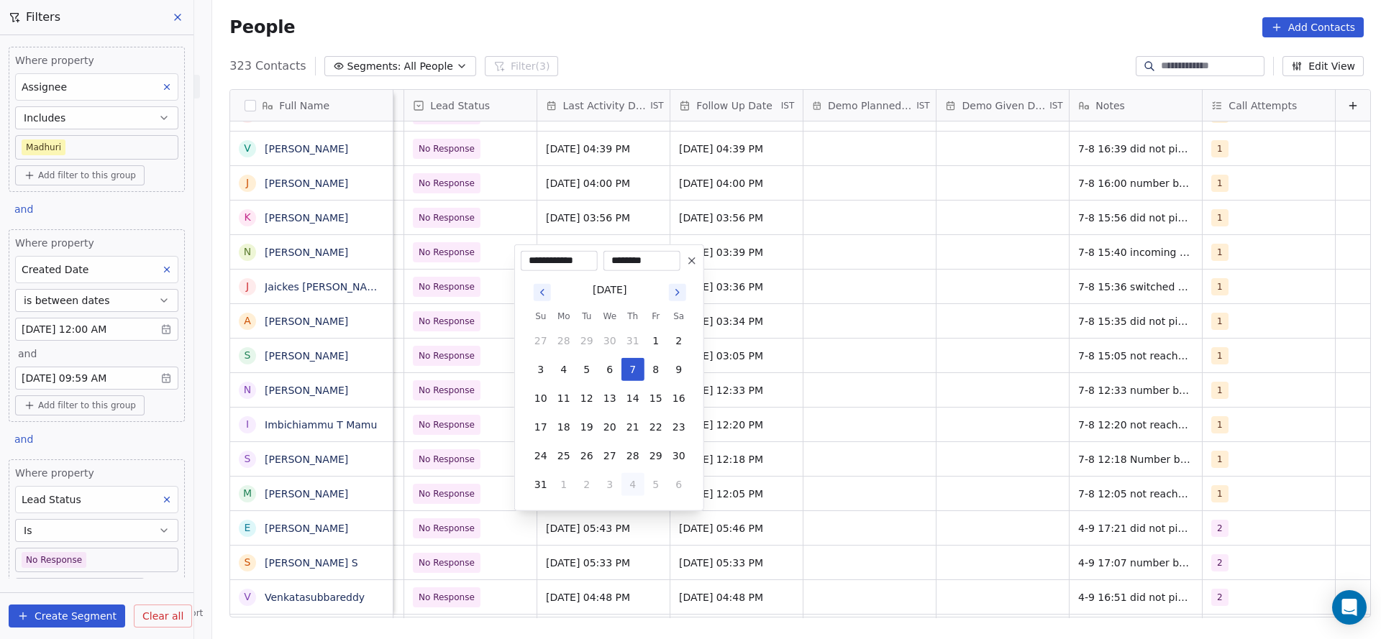
click at [631, 487] on button "4" at bounding box center [632, 484] width 23 height 23
type input "**********"
click at [454, 503] on html "On2Cook India Pvt. Ltd. Contacts People Marketing Workflows Campaigns Sales Pip…" at bounding box center [690, 319] width 1381 height 639
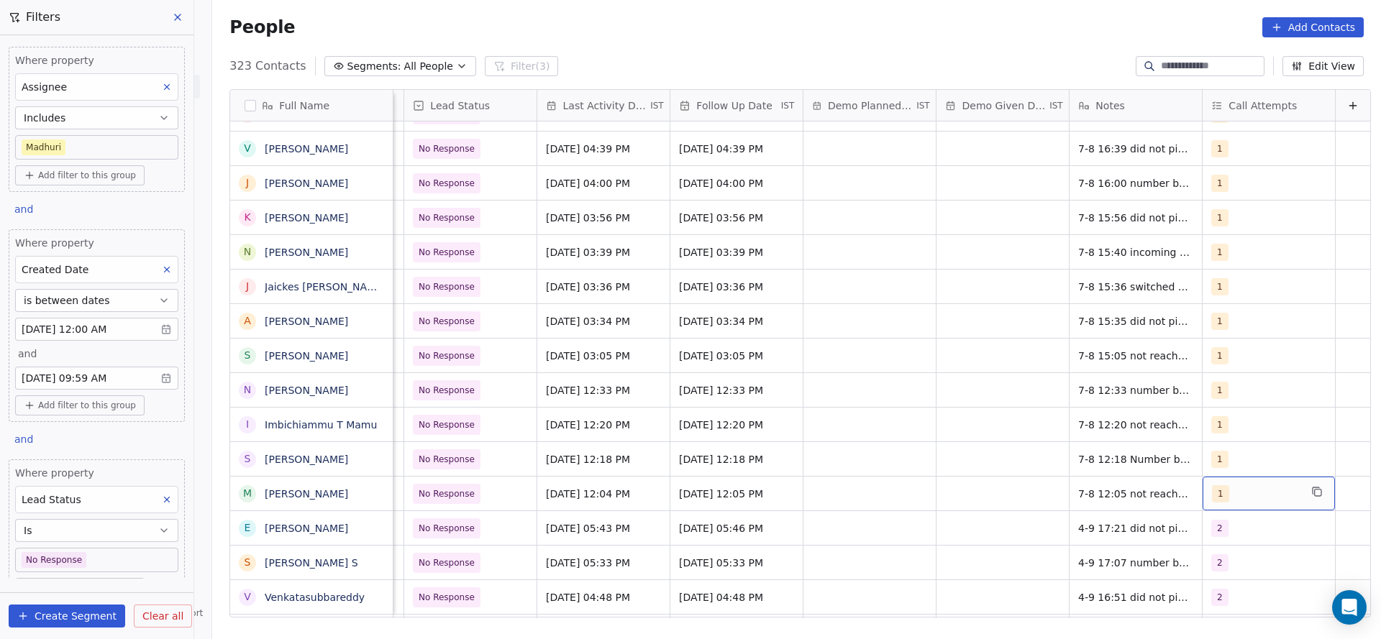
click at [1245, 496] on div "1" at bounding box center [1256, 493] width 88 height 17
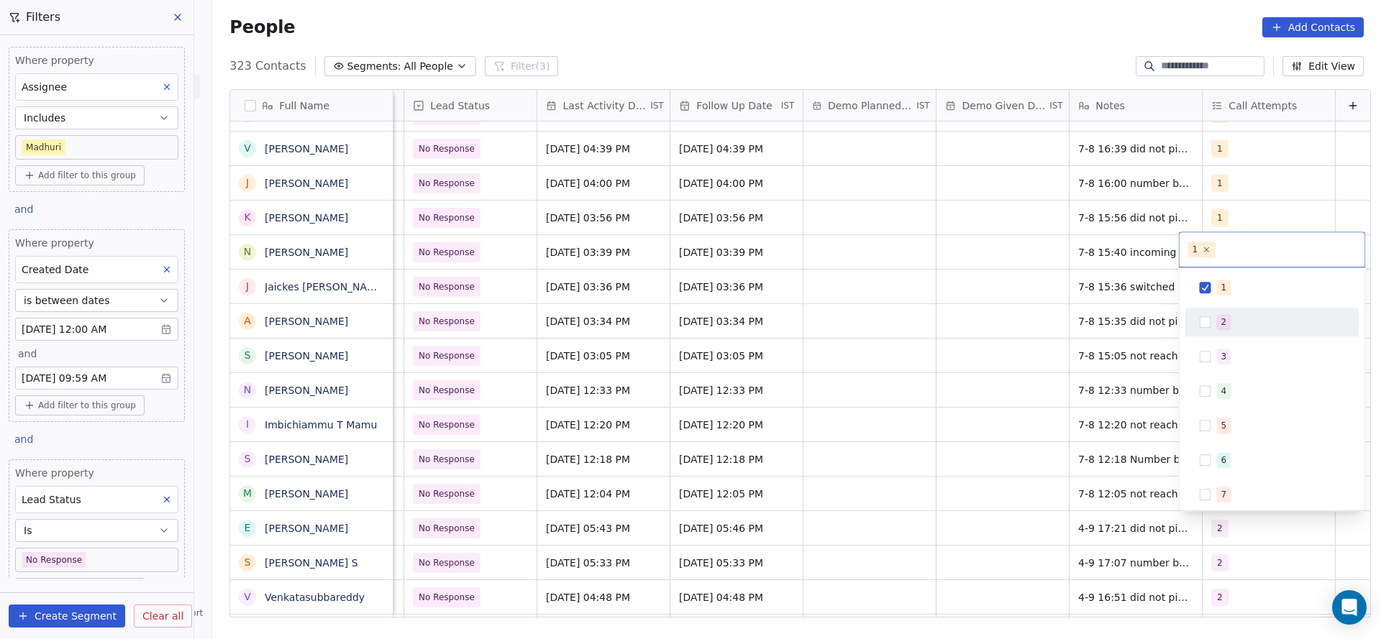
click at [1209, 326] on button "Suggestions" at bounding box center [1205, 322] width 12 height 12
click at [1209, 287] on button "Suggestions" at bounding box center [1205, 288] width 12 height 12
click at [1089, 396] on html "On2Cook India Pvt. Ltd. Contacts People Marketing Workflows Campaigns Sales Pip…" at bounding box center [690, 319] width 1381 height 639
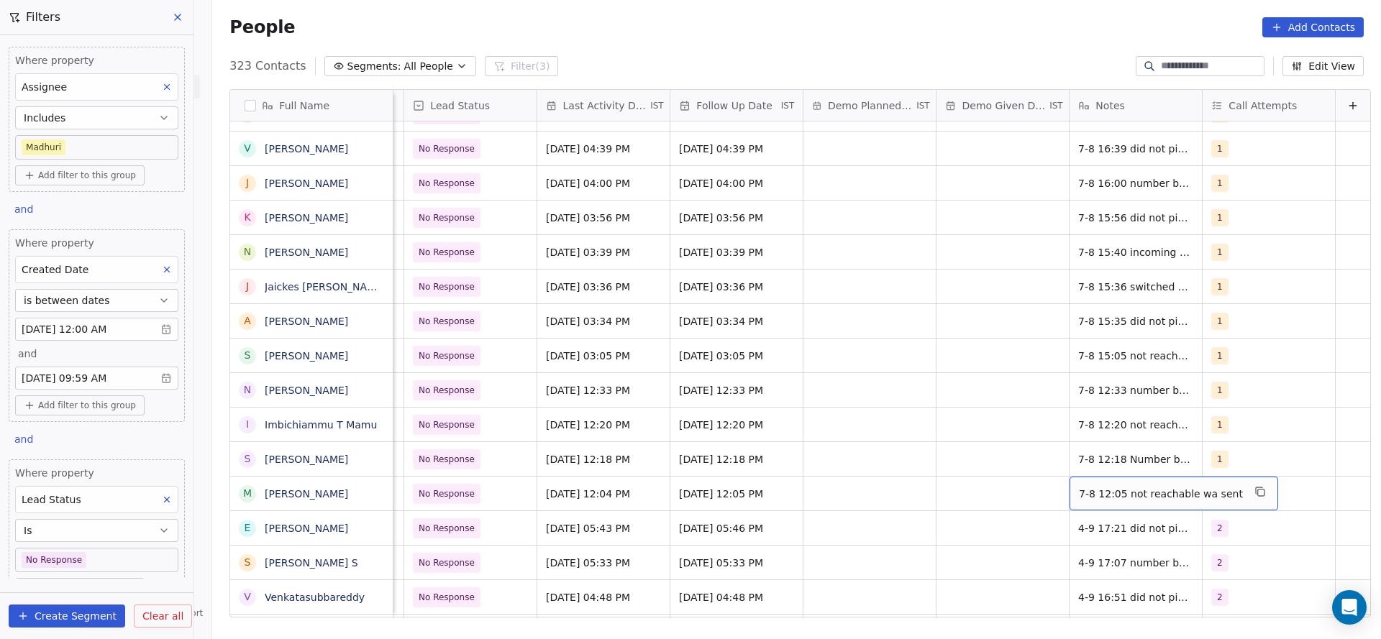
click at [1079, 498] on span "7-8 12:05 not reachable wa sent" at bounding box center [1161, 494] width 164 height 14
click at [1048, 487] on textarea "**********" at bounding box center [1140, 499] width 188 height 45
type textarea "**********"
click at [1016, 495] on html "On2Cook India Pvt. Ltd. Contacts People Marketing Workflows Campaigns Sales Pip…" at bounding box center [690, 319] width 1381 height 639
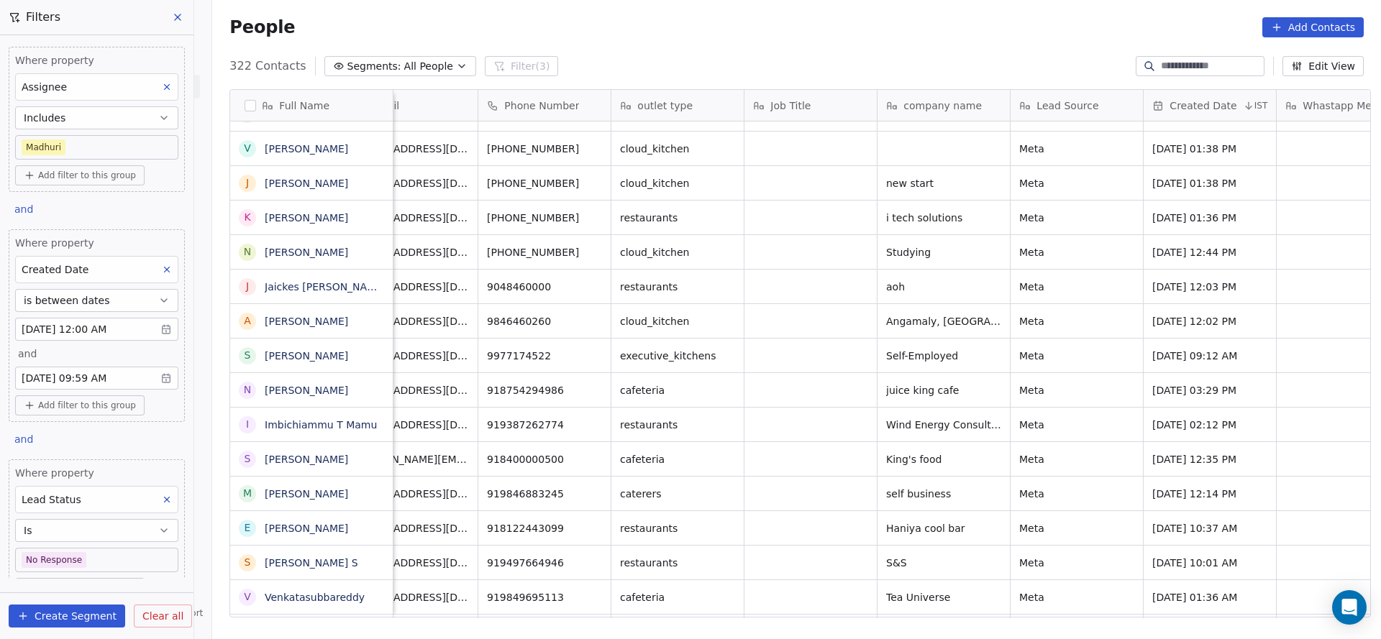
scroll to position [0, 54]
click at [585, 455] on icon "grid" at bounding box center [588, 458] width 6 height 6
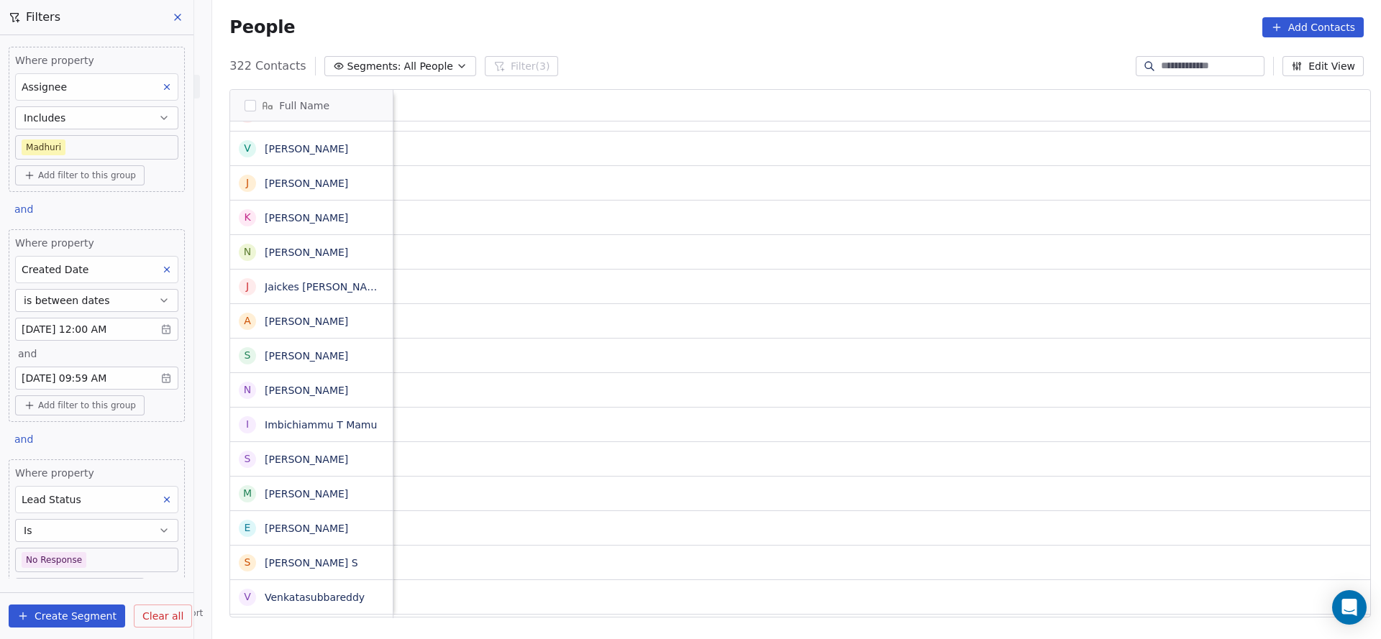
scroll to position [0, 2000]
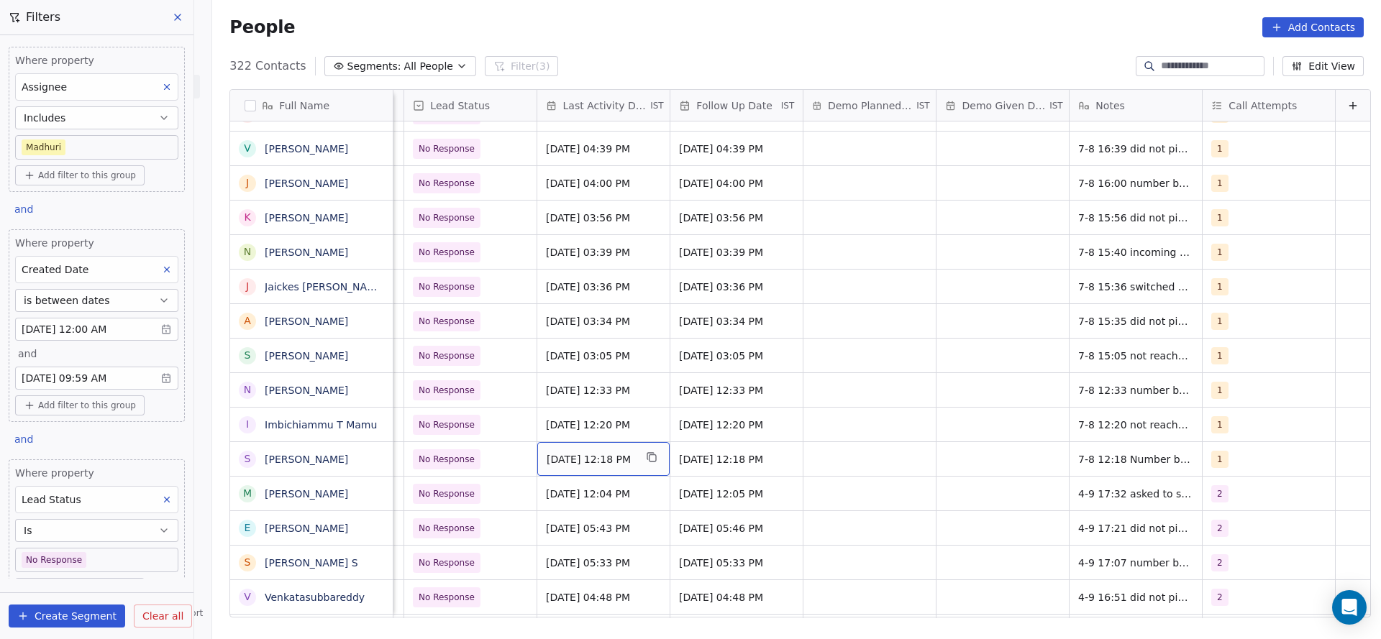
click at [598, 446] on div "[DATE] 12:18 PM" at bounding box center [603, 459] width 132 height 34
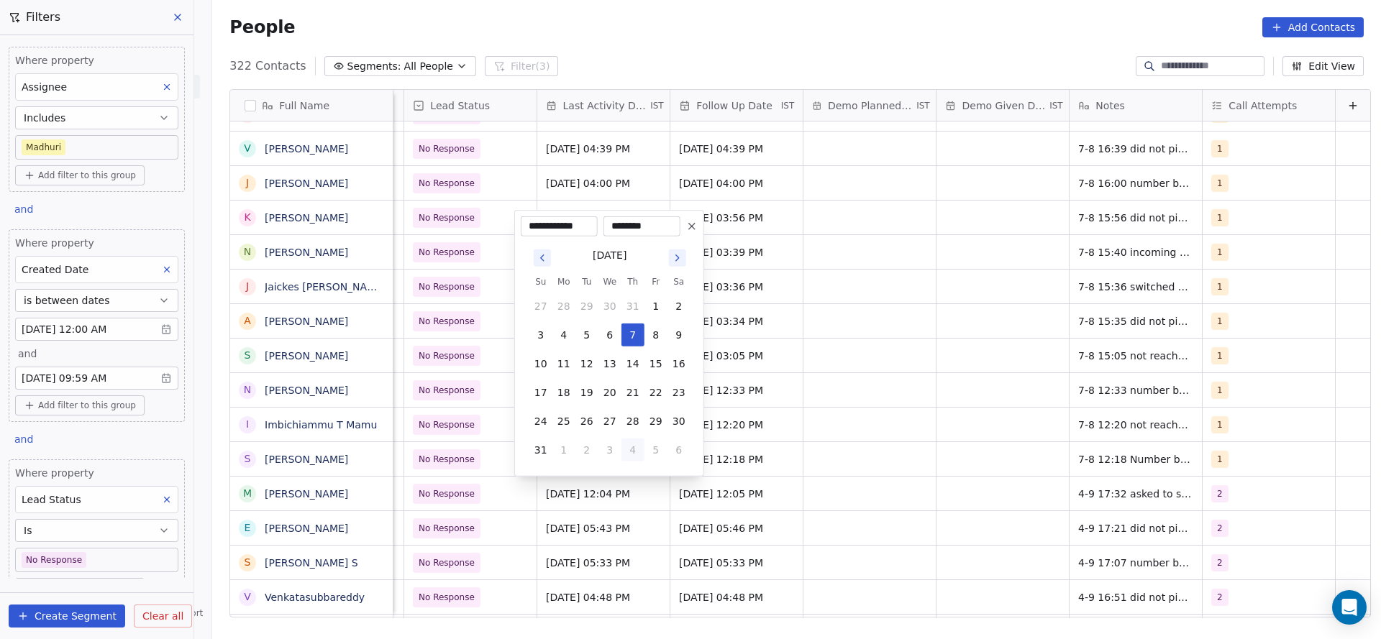
click at [636, 447] on button "4" at bounding box center [632, 450] width 23 height 23
type input "**********"
click at [829, 526] on html "On2Cook India Pvt. Ltd. Contacts People Marketing Workflows Campaigns Sales Pip…" at bounding box center [690, 319] width 1381 height 639
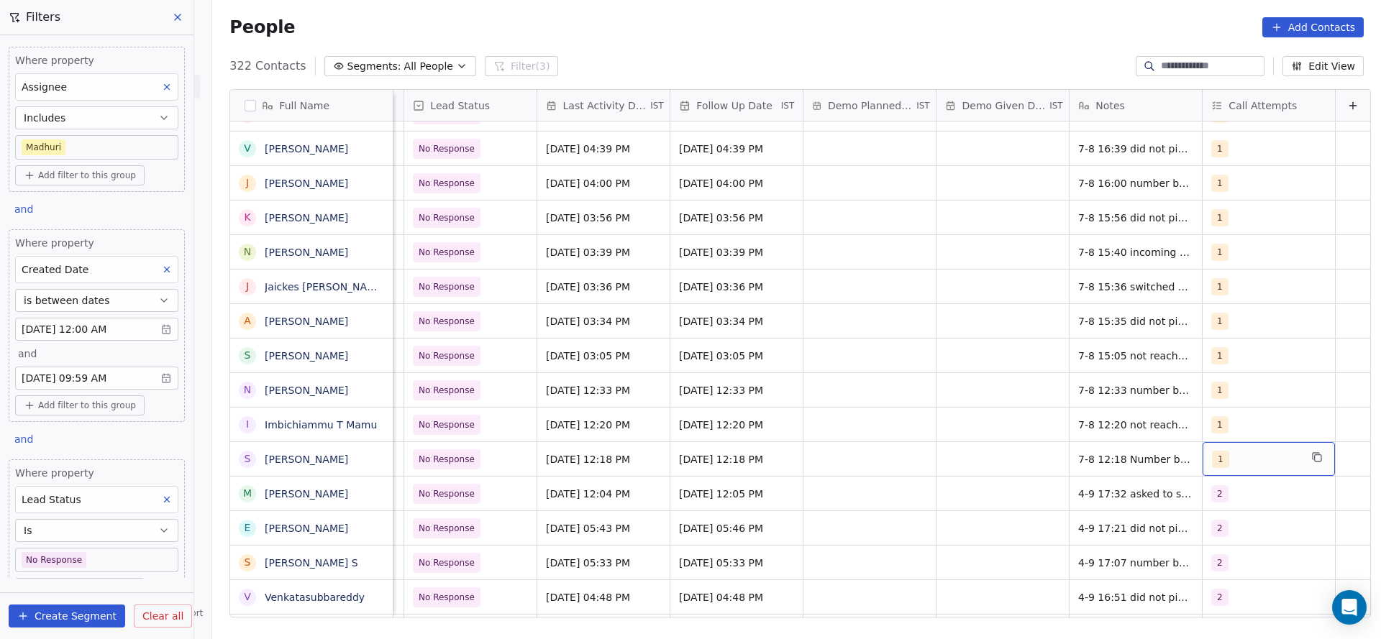
click at [1227, 457] on div "1" at bounding box center [1256, 459] width 88 height 17
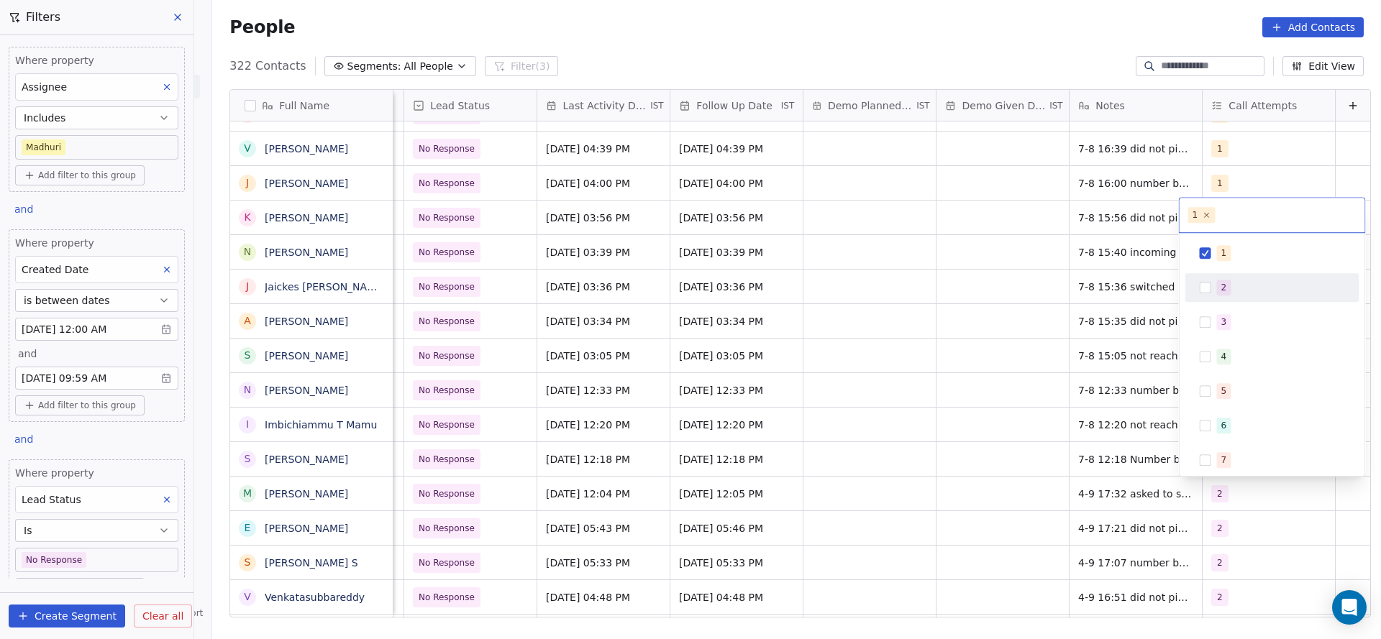
click at [1217, 278] on div "2" at bounding box center [1272, 287] width 162 height 23
click at [1217, 254] on span "1" at bounding box center [1224, 253] width 14 height 16
click at [1002, 485] on html "On2Cook India Pvt. Ltd. Contacts People Marketing Workflows Campaigns Sales Pip…" at bounding box center [690, 319] width 1381 height 639
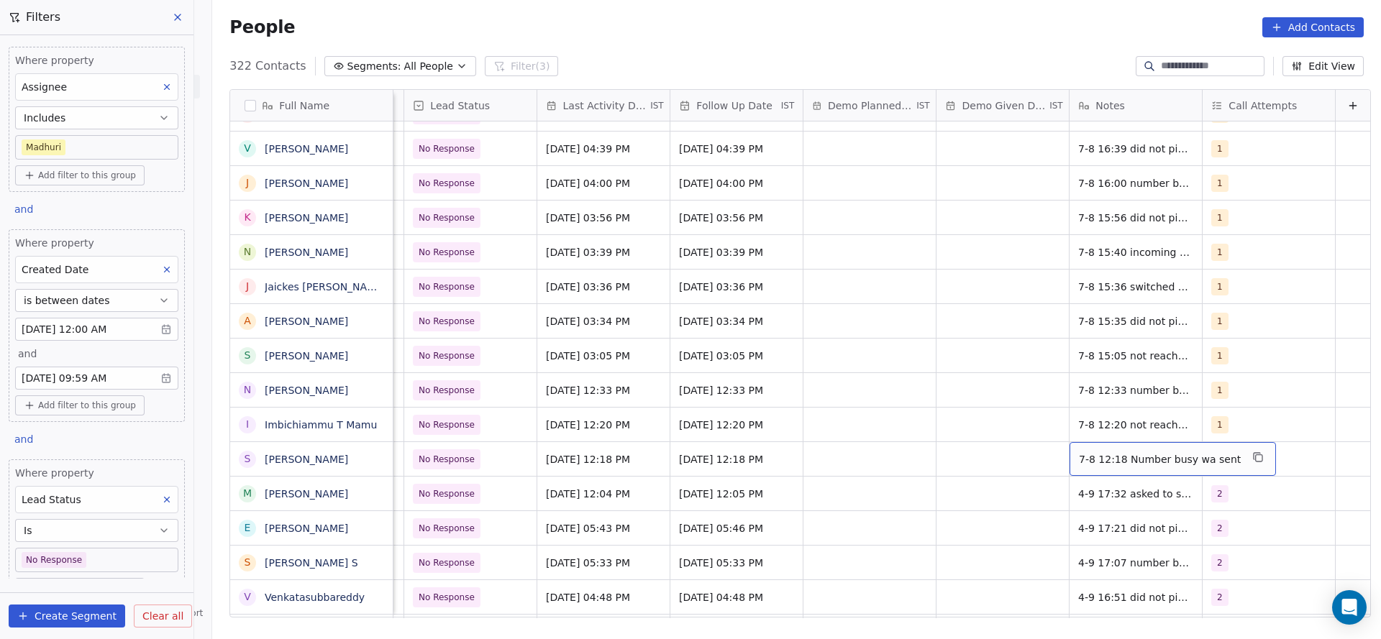
click at [1084, 464] on span "7-8 12:18 Number busy wa sent" at bounding box center [1160, 459] width 162 height 14
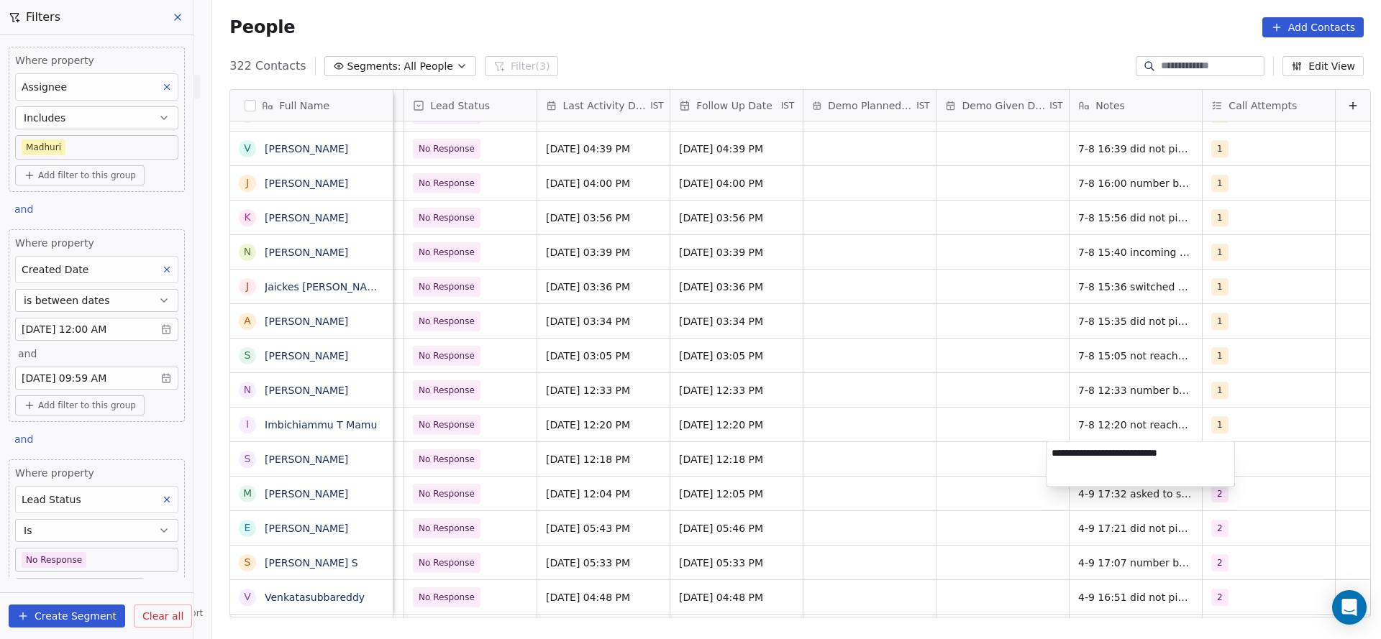
click at [1053, 453] on textarea "**********" at bounding box center [1140, 464] width 188 height 45
type textarea "**********"
click at [731, 477] on html "On2Cook India Pvt. Ltd. Contacts People Marketing Workflows Campaigns Sales Pip…" at bounding box center [690, 319] width 1381 height 639
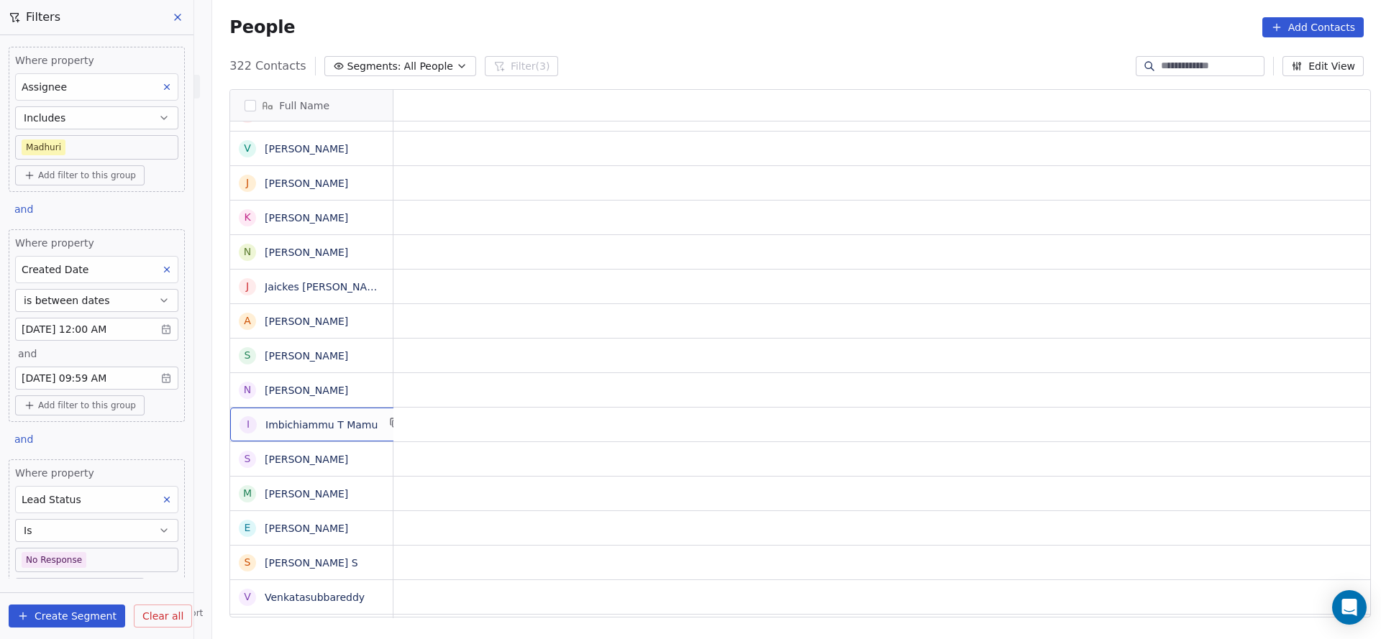
scroll to position [0, 0]
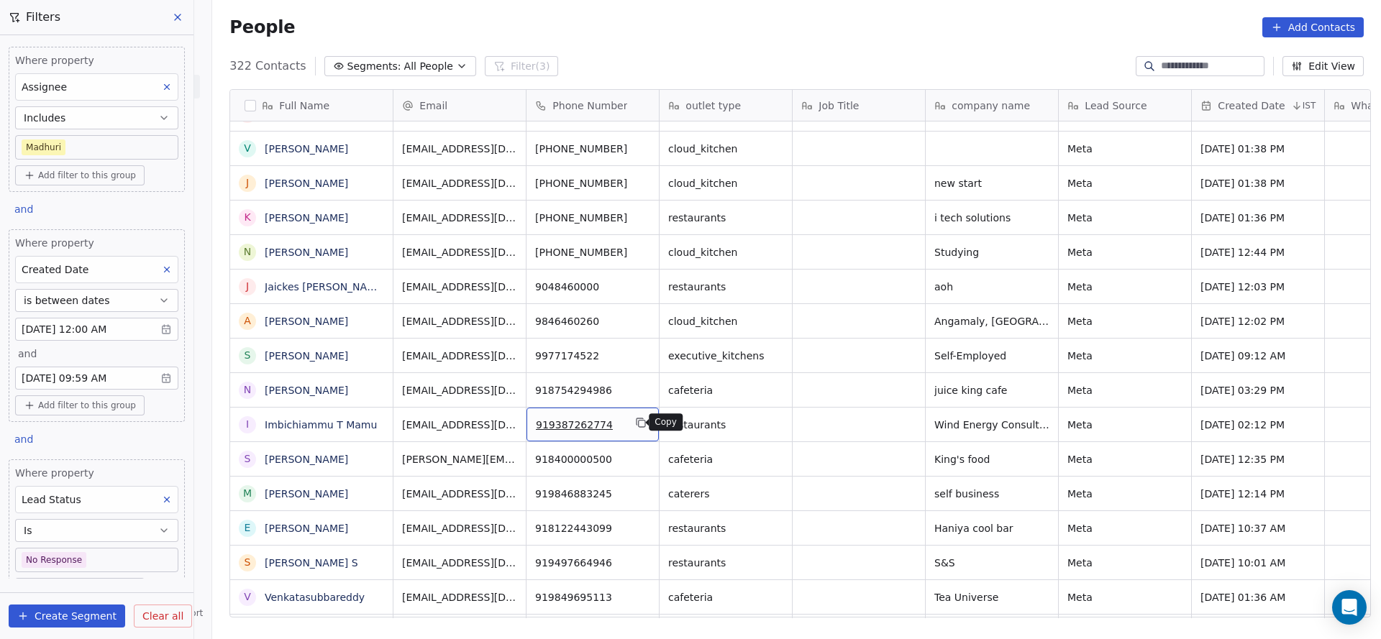
click at [641, 426] on button "grid" at bounding box center [640, 422] width 17 height 17
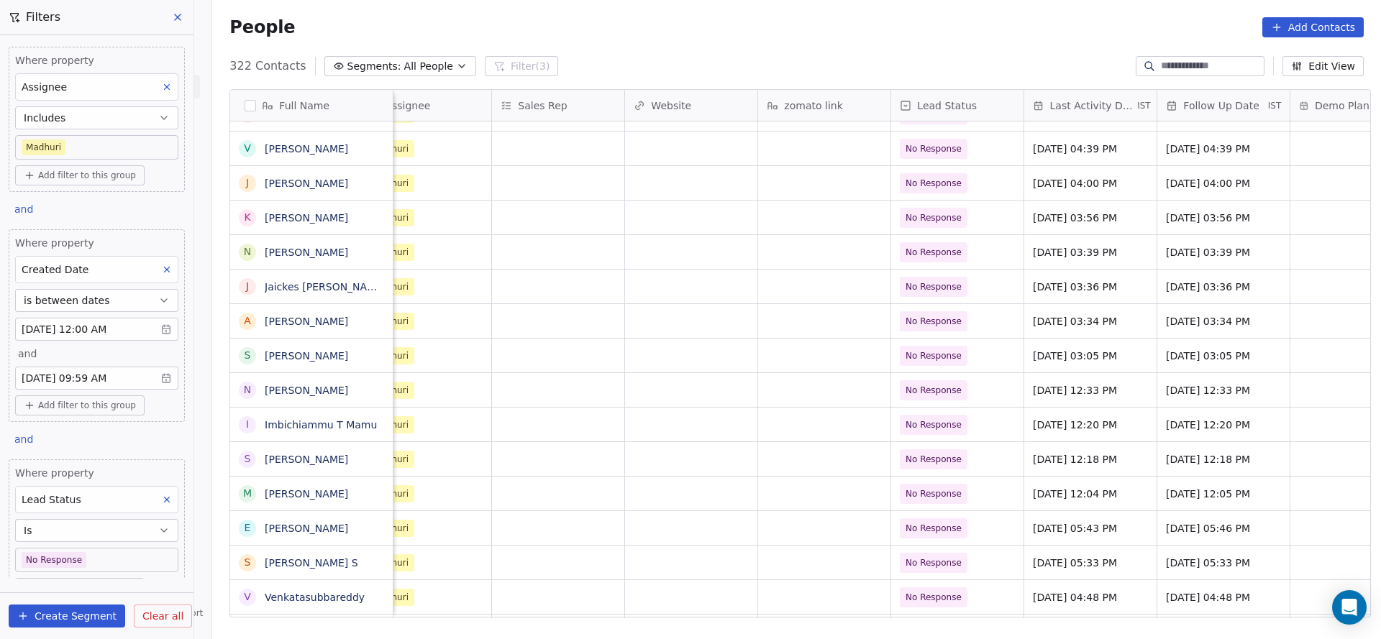
scroll to position [0, 2000]
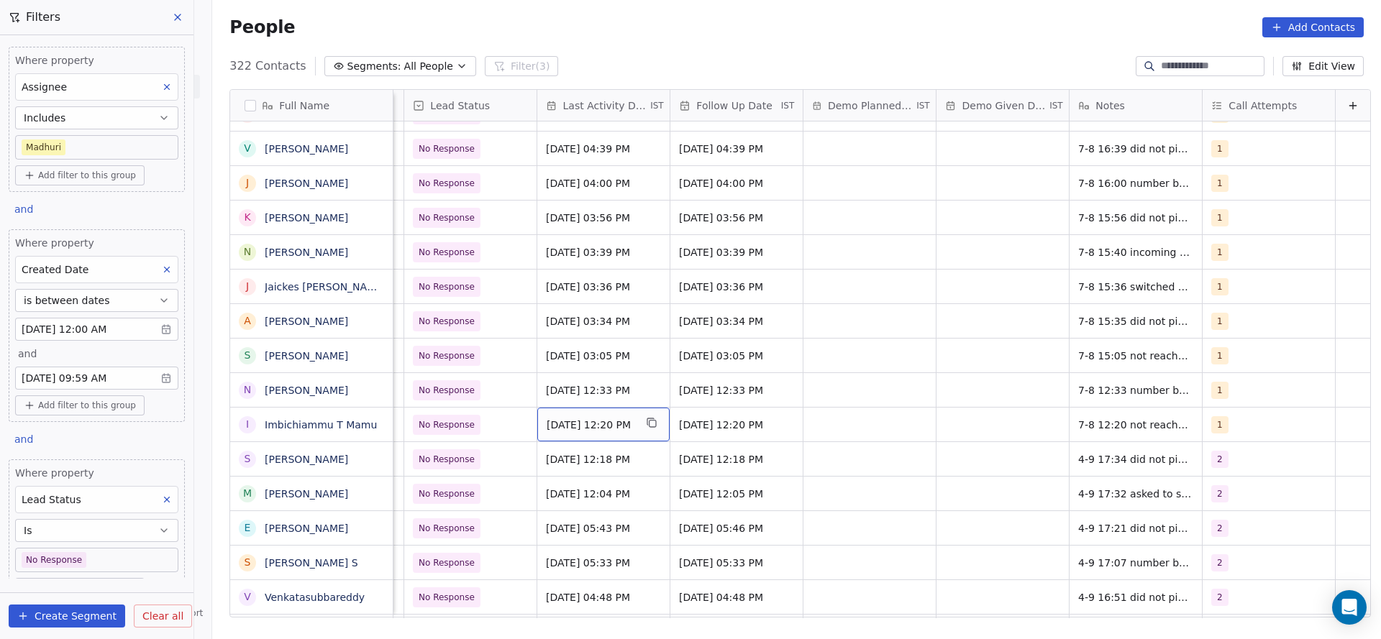
click at [574, 424] on span "[DATE] 12:20 PM" at bounding box center [590, 425] width 88 height 14
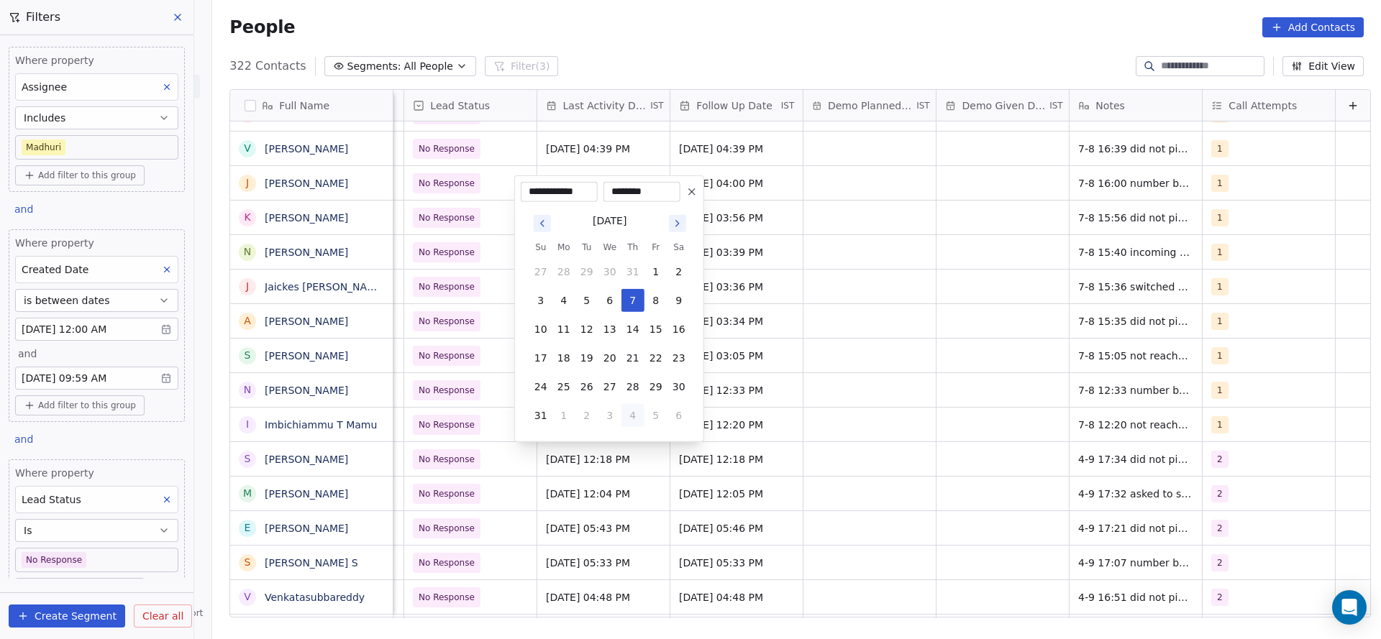
click at [632, 411] on button "4" at bounding box center [632, 415] width 23 height 23
type input "**********"
click at [781, 444] on html "On2Cook India Pvt. Ltd. Contacts People Marketing Workflows Campaigns Sales Pip…" at bounding box center [690, 319] width 1381 height 639
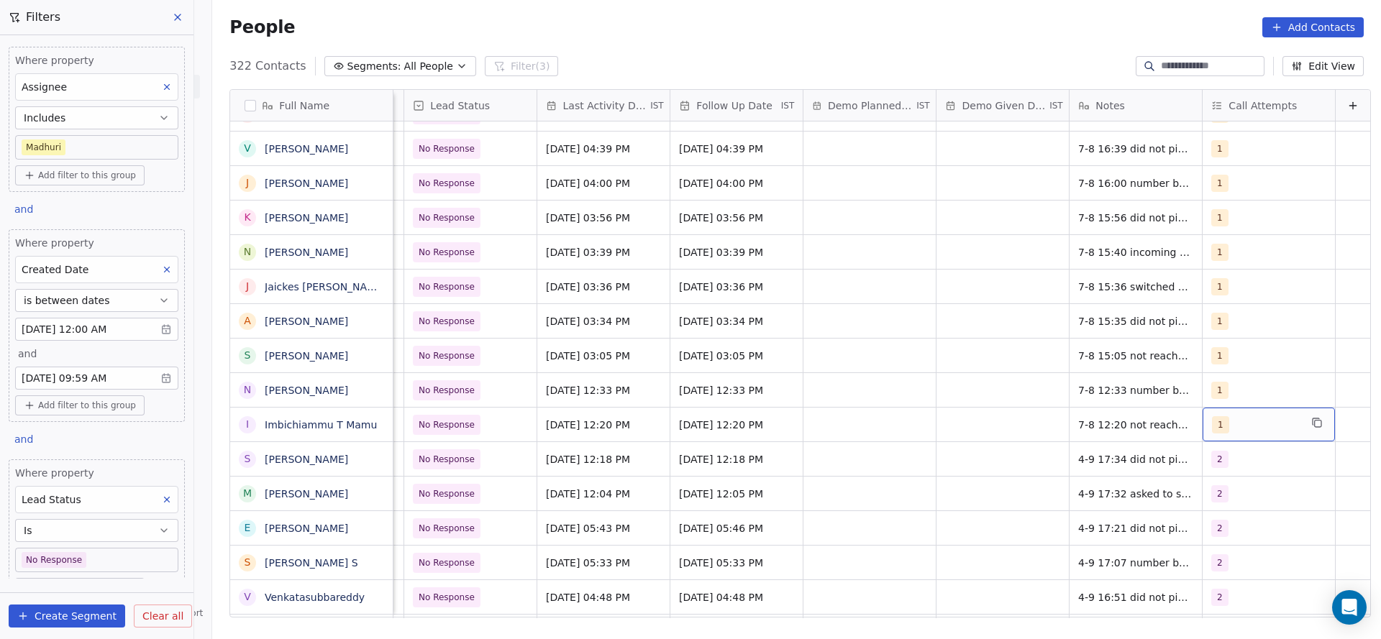
click at [1224, 418] on div "1" at bounding box center [1256, 424] width 88 height 17
click at [1222, 247] on div "2" at bounding box center [1224, 253] width 6 height 13
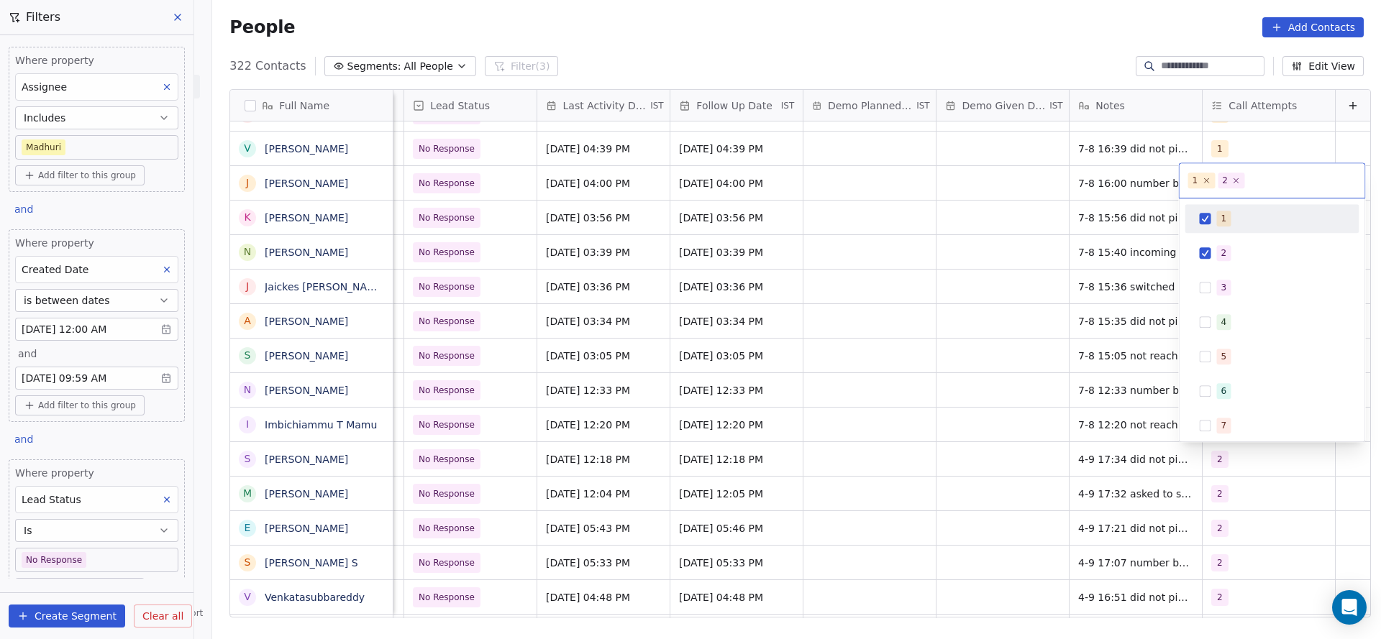
click at [1217, 222] on span "1" at bounding box center [1224, 219] width 14 height 16
click at [1057, 370] on html "On2Cook India Pvt. Ltd. Contacts People Marketing Workflows Campaigns Sales Pip…" at bounding box center [690, 319] width 1381 height 639
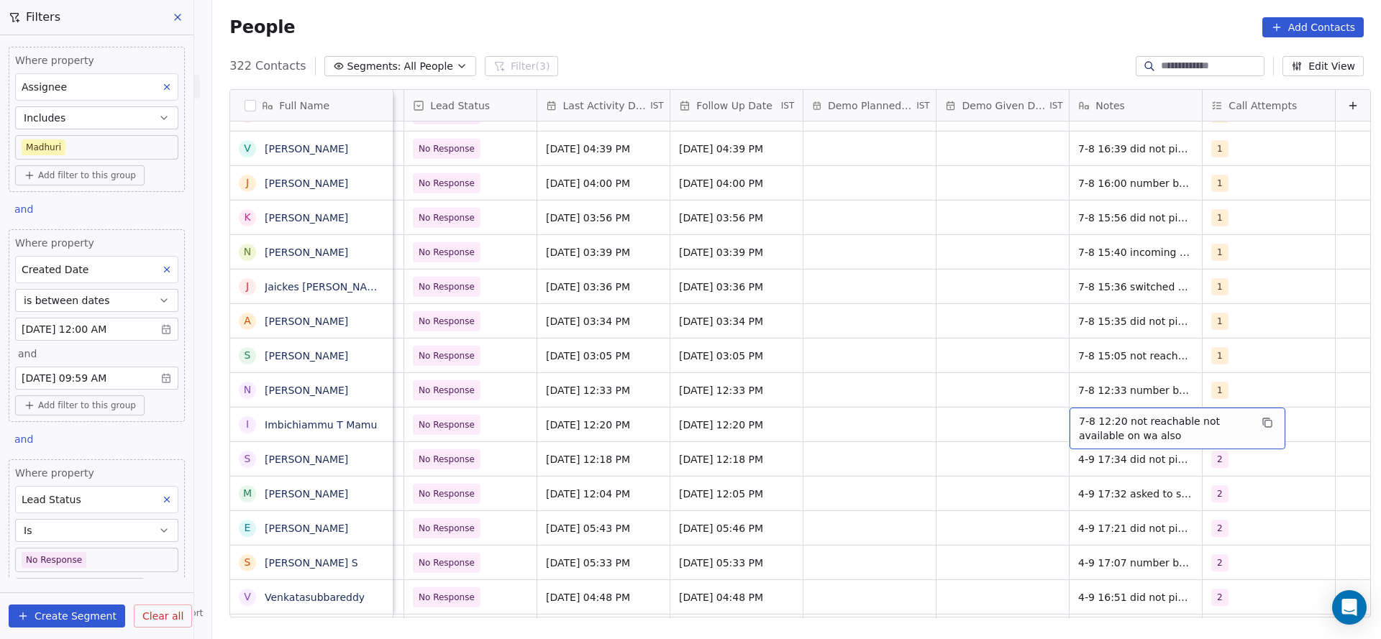
click at [1079, 419] on span "7-8 12:20 not reachable not available on wa also" at bounding box center [1164, 428] width 171 height 29
click at [1047, 417] on textarea "**********" at bounding box center [1153, 430] width 214 height 45
type textarea "**********"
click at [928, 494] on html "On2Cook India Pvt. Ltd. Contacts People Marketing Workflows Campaigns Sales Pip…" at bounding box center [690, 319] width 1381 height 639
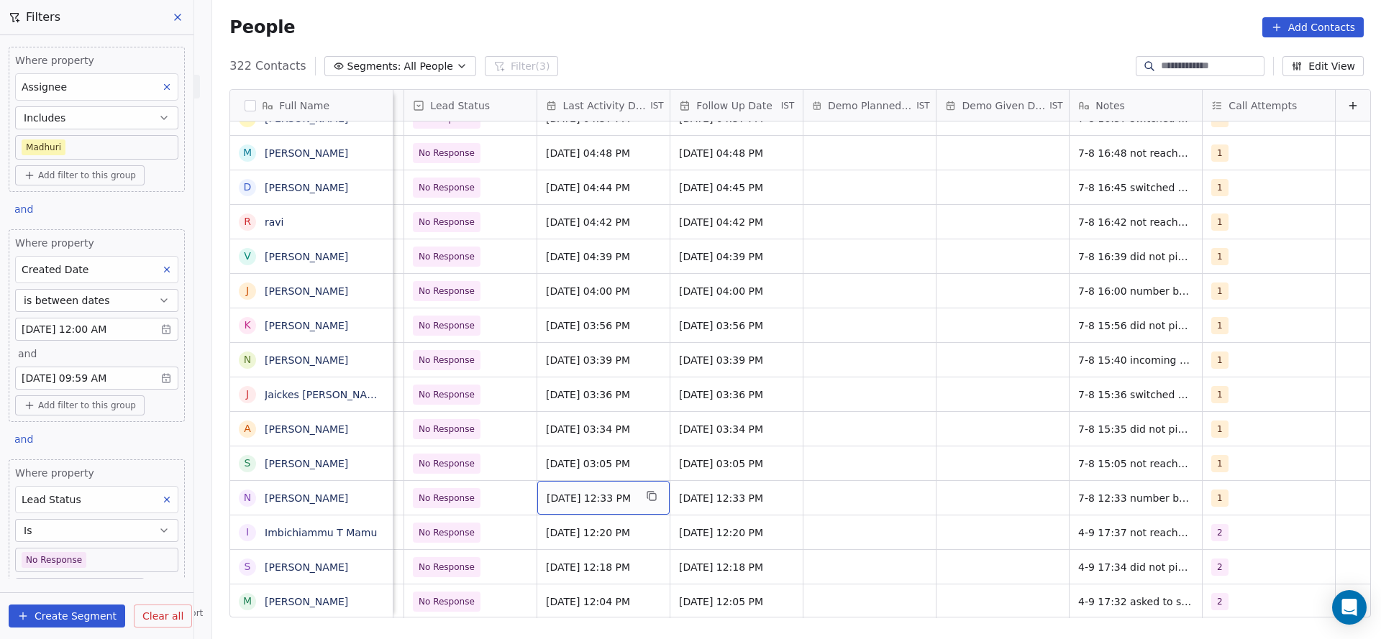
click at [580, 503] on span "[DATE] 12:33 PM" at bounding box center [590, 498] width 88 height 14
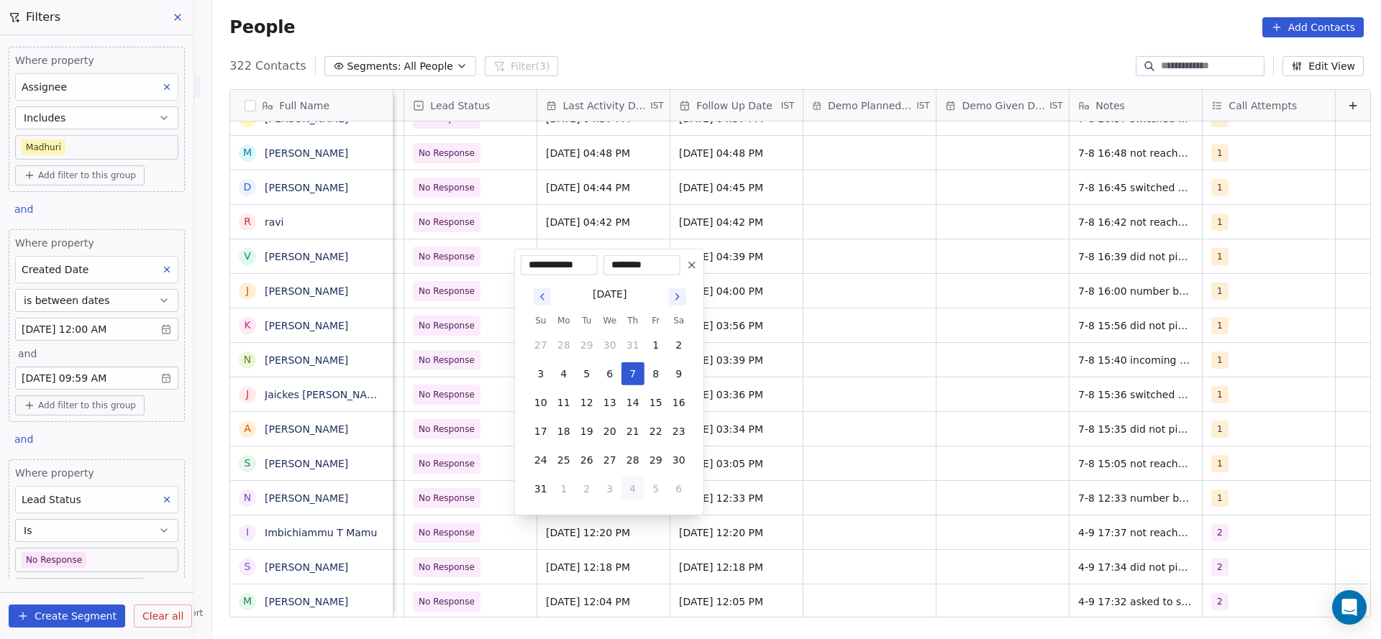
click at [633, 493] on button "4" at bounding box center [632, 488] width 23 height 23
type input "**********"
click at [813, 500] on html "On2Cook India Pvt. Ltd. Contacts People Marketing Workflows Campaigns Sales Pip…" at bounding box center [690, 319] width 1381 height 639
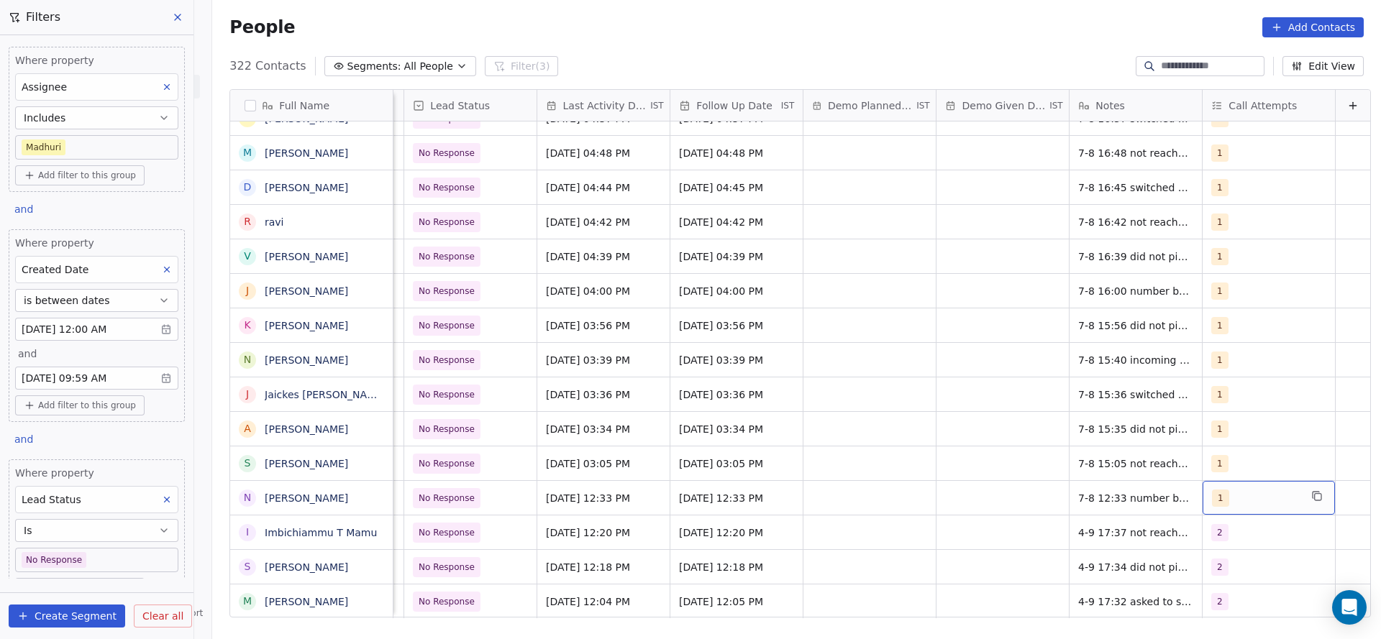
click at [1242, 505] on div "1" at bounding box center [1256, 498] width 88 height 17
click at [1217, 321] on span "2" at bounding box center [1224, 327] width 14 height 16
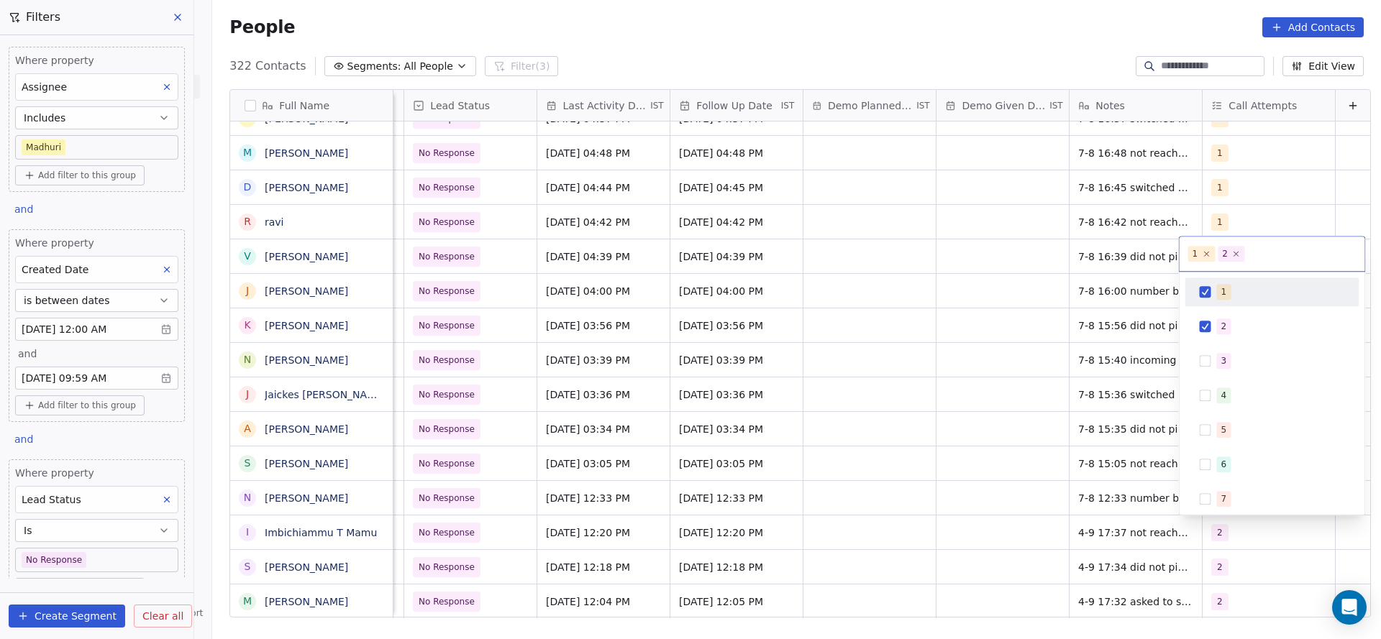
click at [1224, 289] on span "1" at bounding box center [1224, 292] width 14 height 16
click at [1091, 388] on html "On2Cook India Pvt. Ltd. Contacts People Marketing Workflows Campaigns Sales Pip…" at bounding box center [690, 319] width 1381 height 639
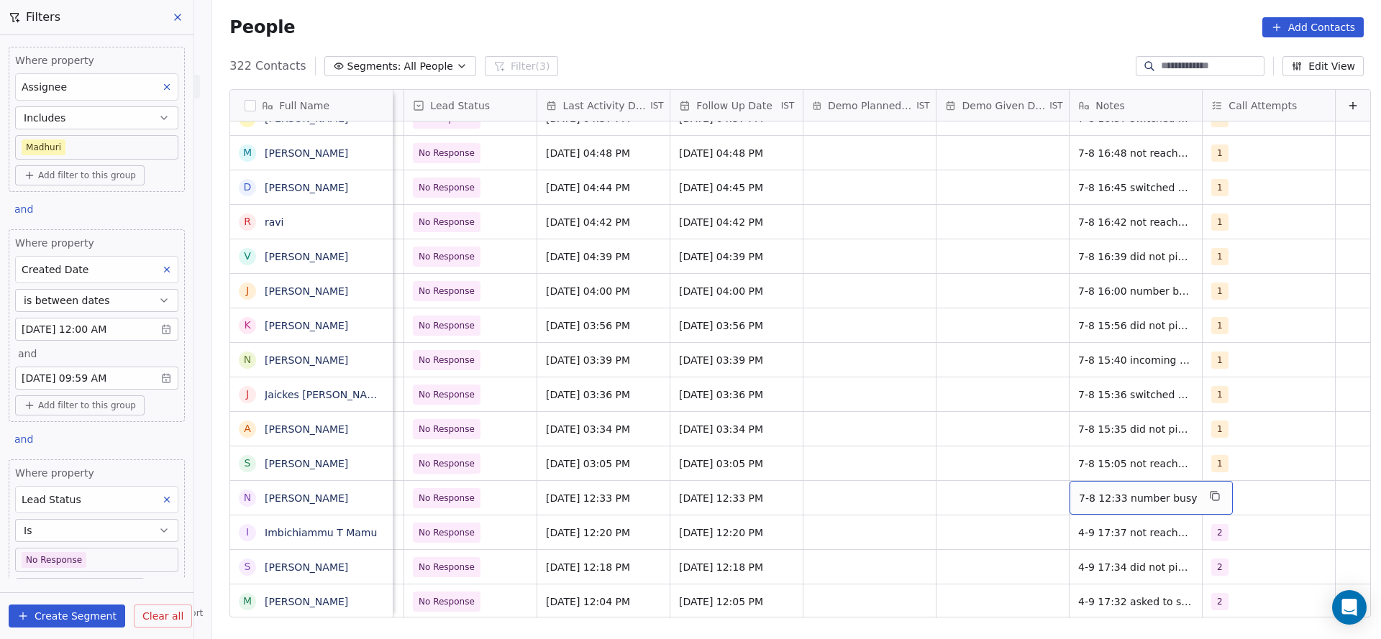
click at [1087, 491] on span "7-8 12:33 number busy" at bounding box center [1138, 498] width 119 height 14
click at [1050, 485] on textarea "**********" at bounding box center [1120, 503] width 148 height 45
type textarea "**********"
click at [890, 501] on html "On2Cook India Pvt. Ltd. Contacts People Marketing Workflows Campaigns Sales Pip…" at bounding box center [690, 319] width 1381 height 639
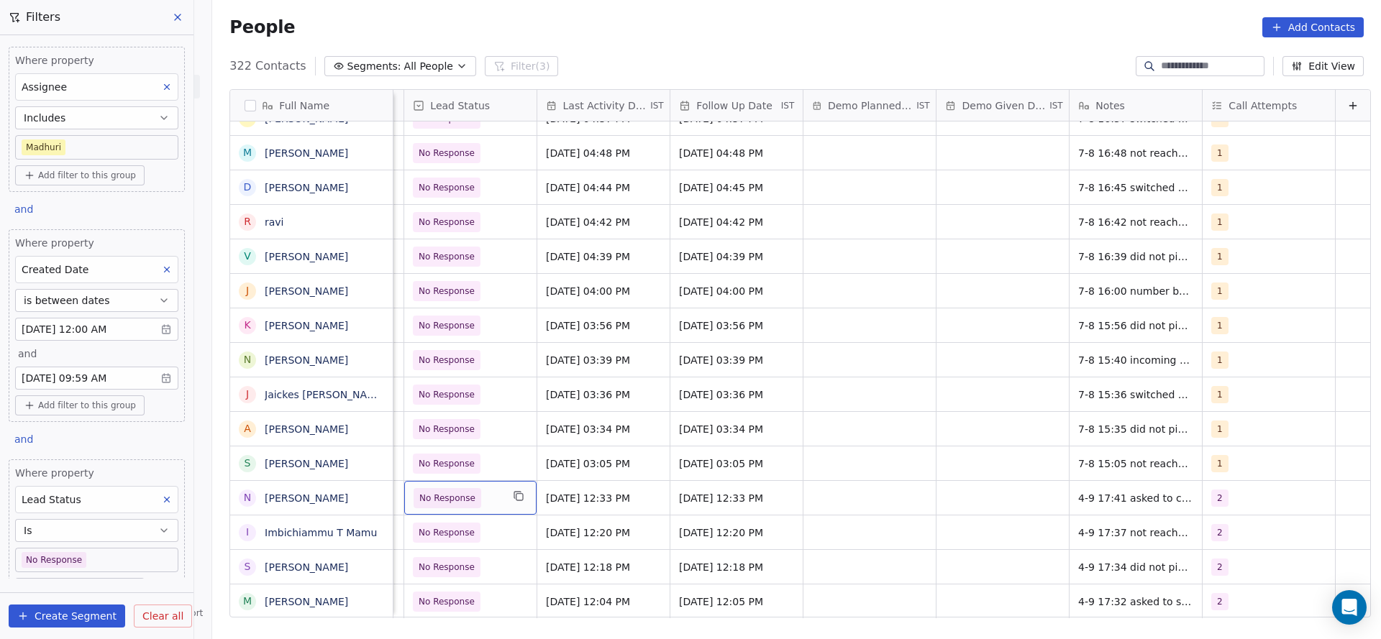
click at [470, 511] on div "No Response" at bounding box center [470, 498] width 132 height 34
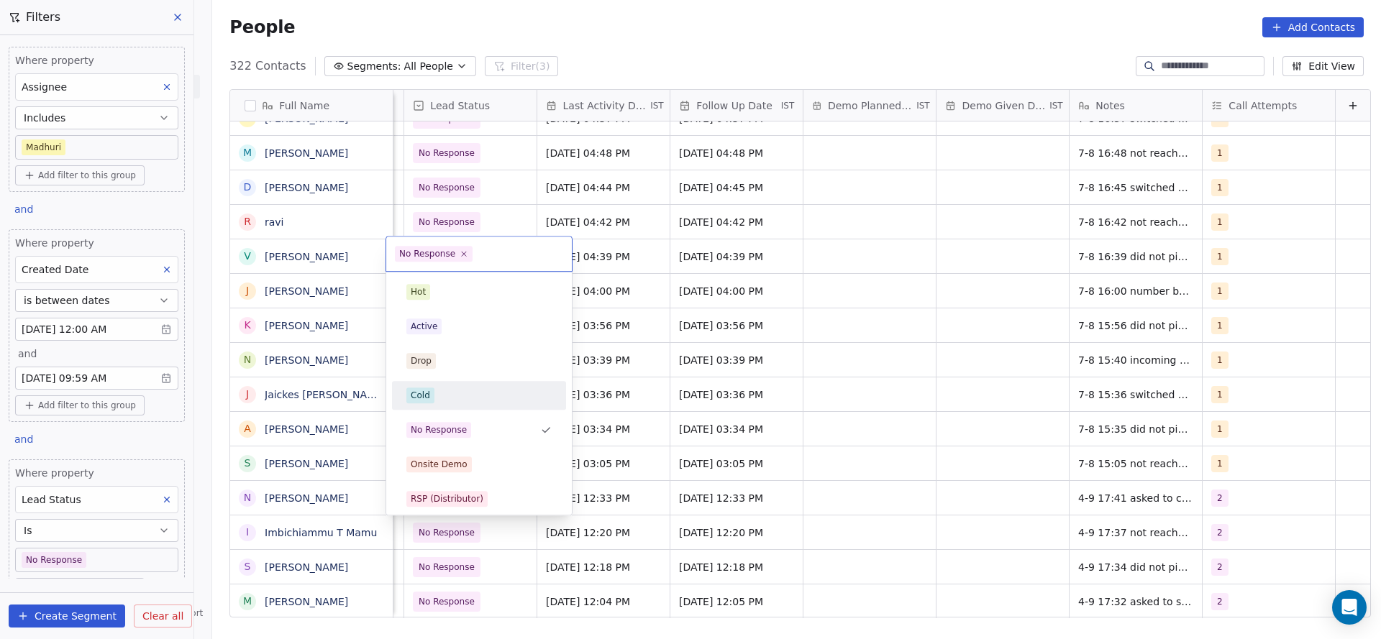
scroll to position [108, 0]
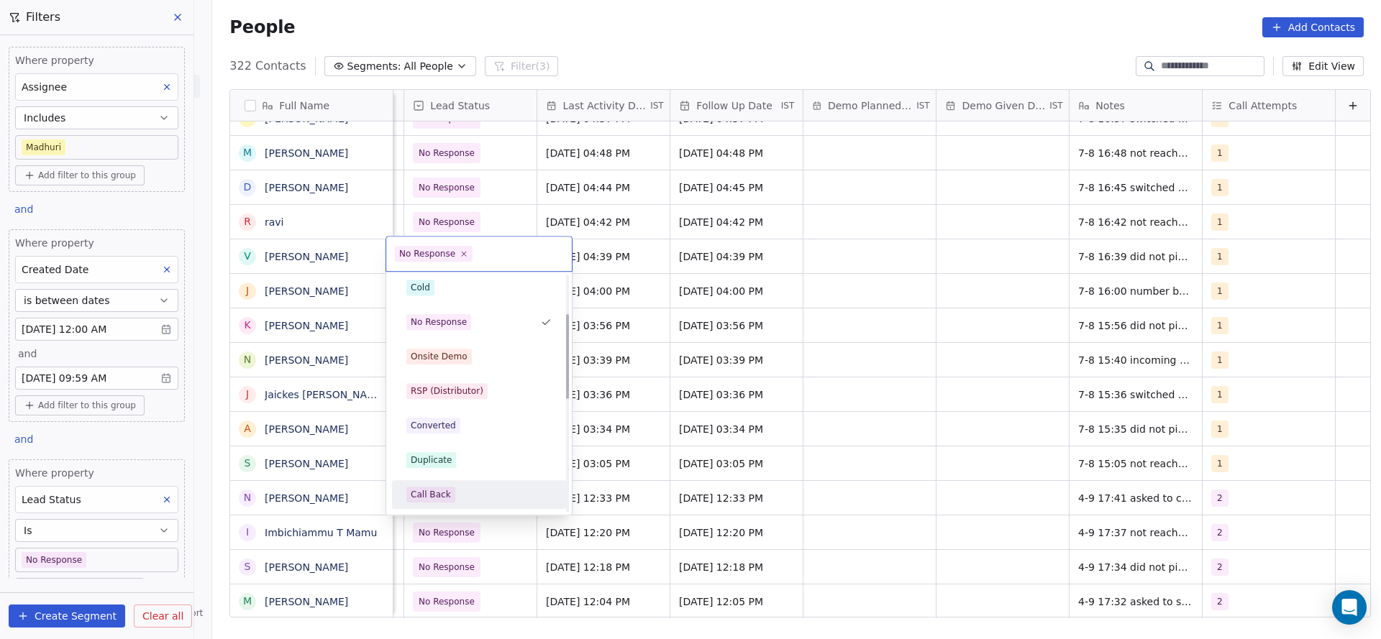
click at [437, 489] on div "Call Back" at bounding box center [431, 494] width 40 height 13
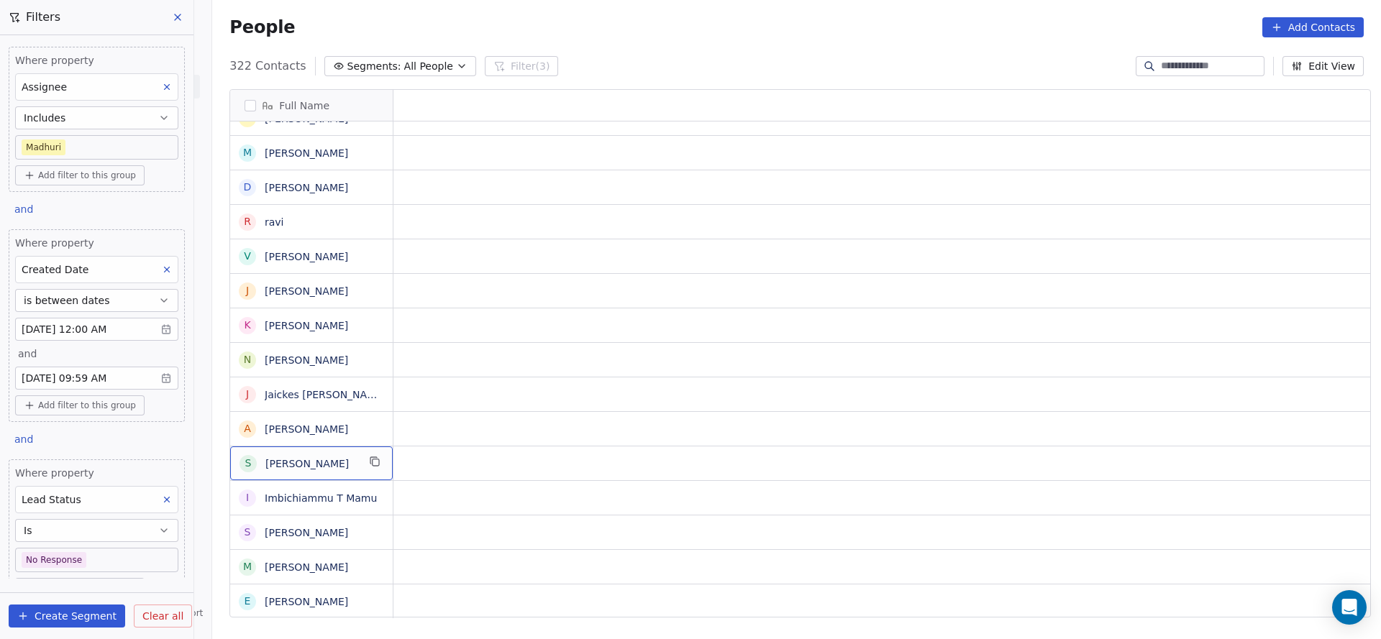
scroll to position [0, 0]
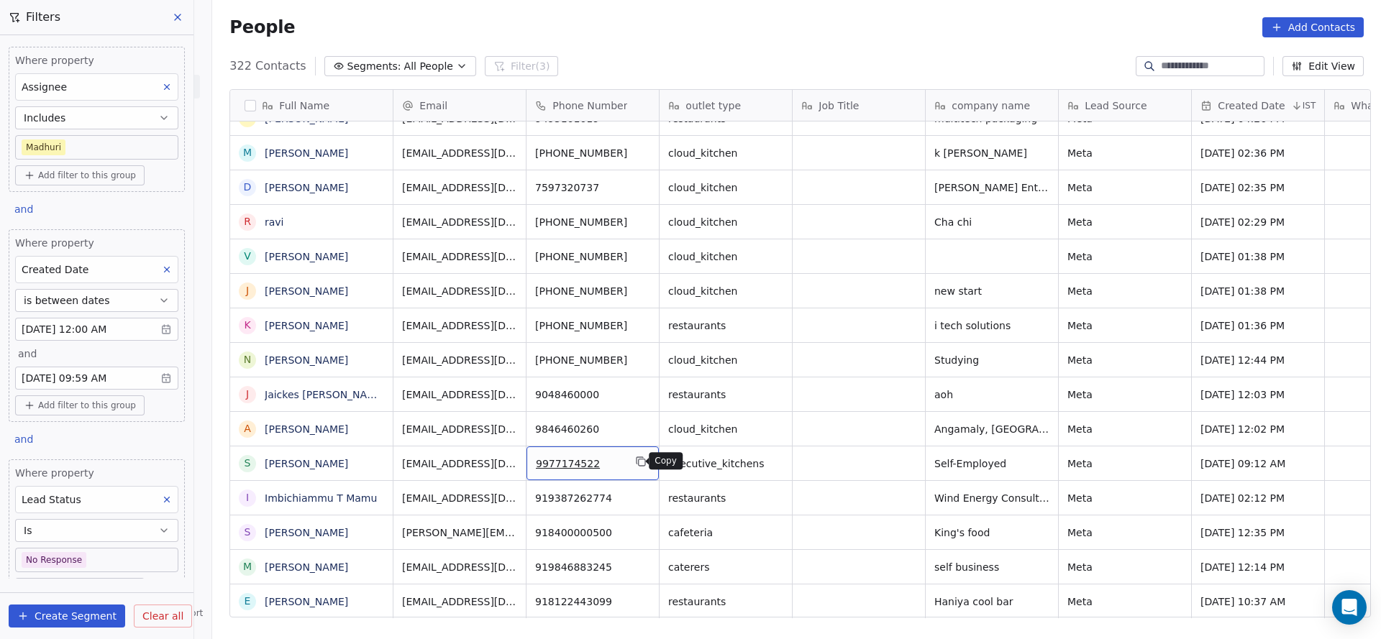
click at [638, 466] on icon "grid" at bounding box center [641, 462] width 12 height 12
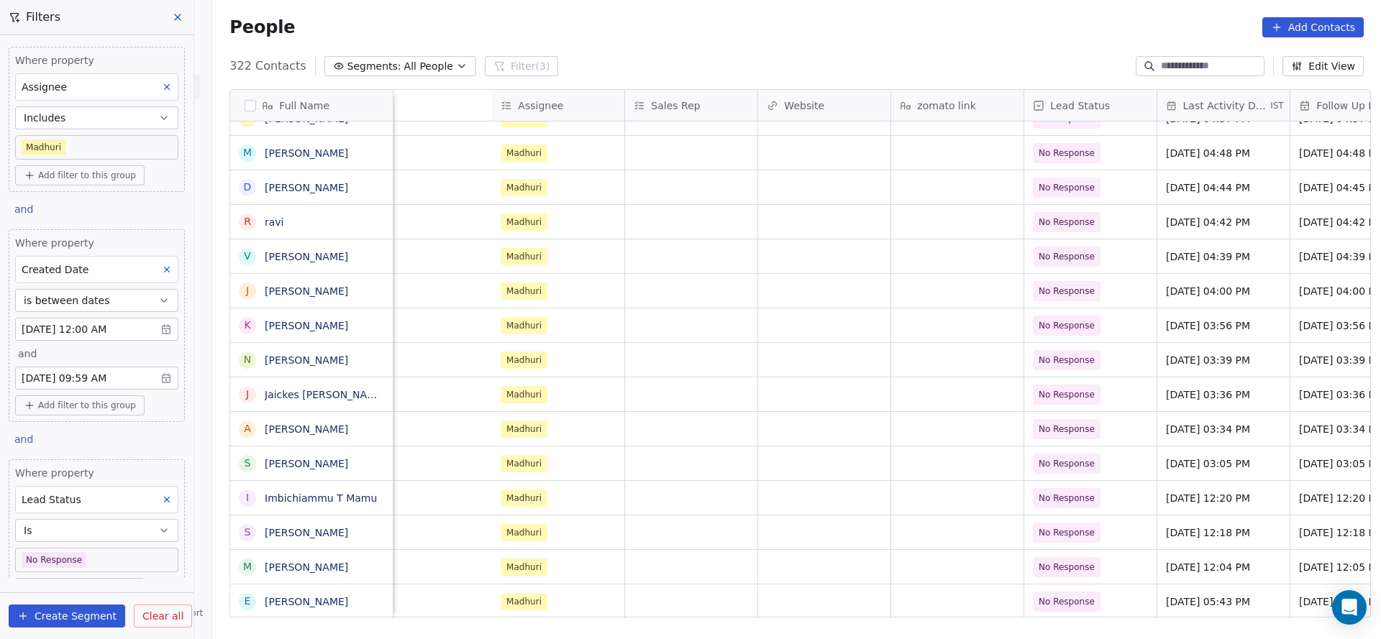
scroll to position [0, 1892]
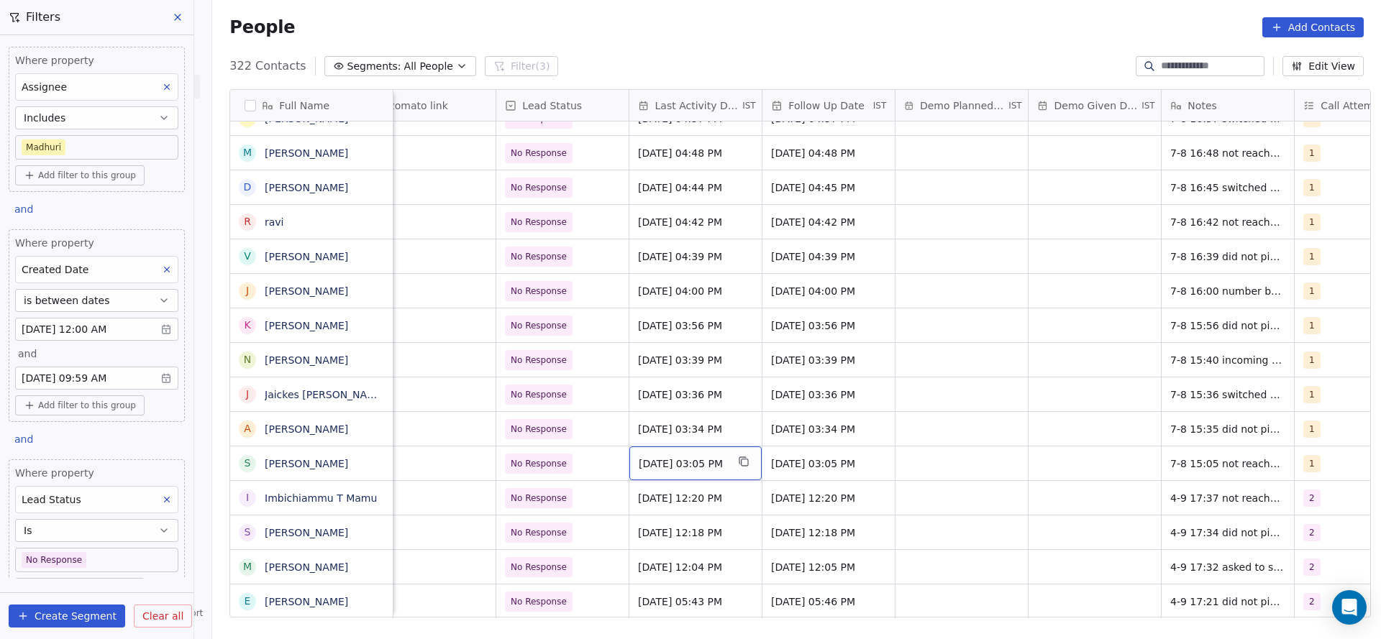
click at [687, 460] on span "[DATE] 03:05 PM" at bounding box center [682, 464] width 88 height 14
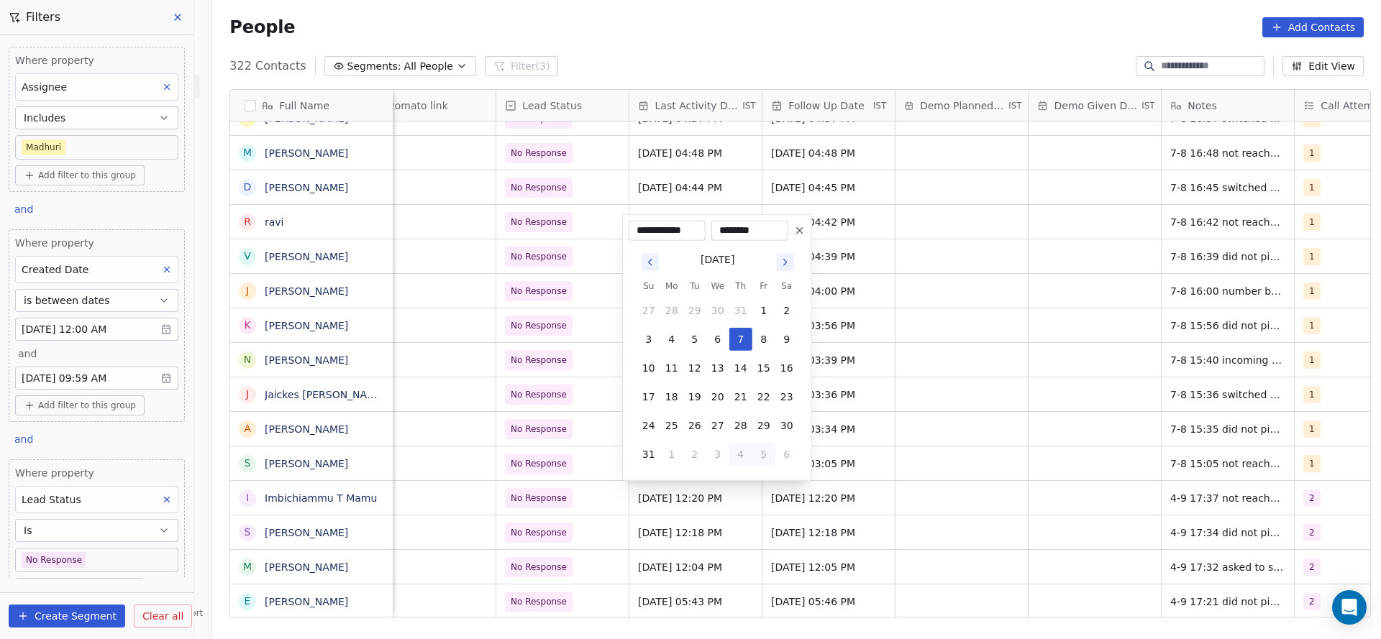
click at [752, 462] on button "5" at bounding box center [763, 454] width 23 height 23
type input "**********"
click at [1044, 473] on html "On2Cook India Pvt. Ltd. Contacts People Marketing Workflows Campaigns Sales Pip…" at bounding box center [690, 319] width 1381 height 639
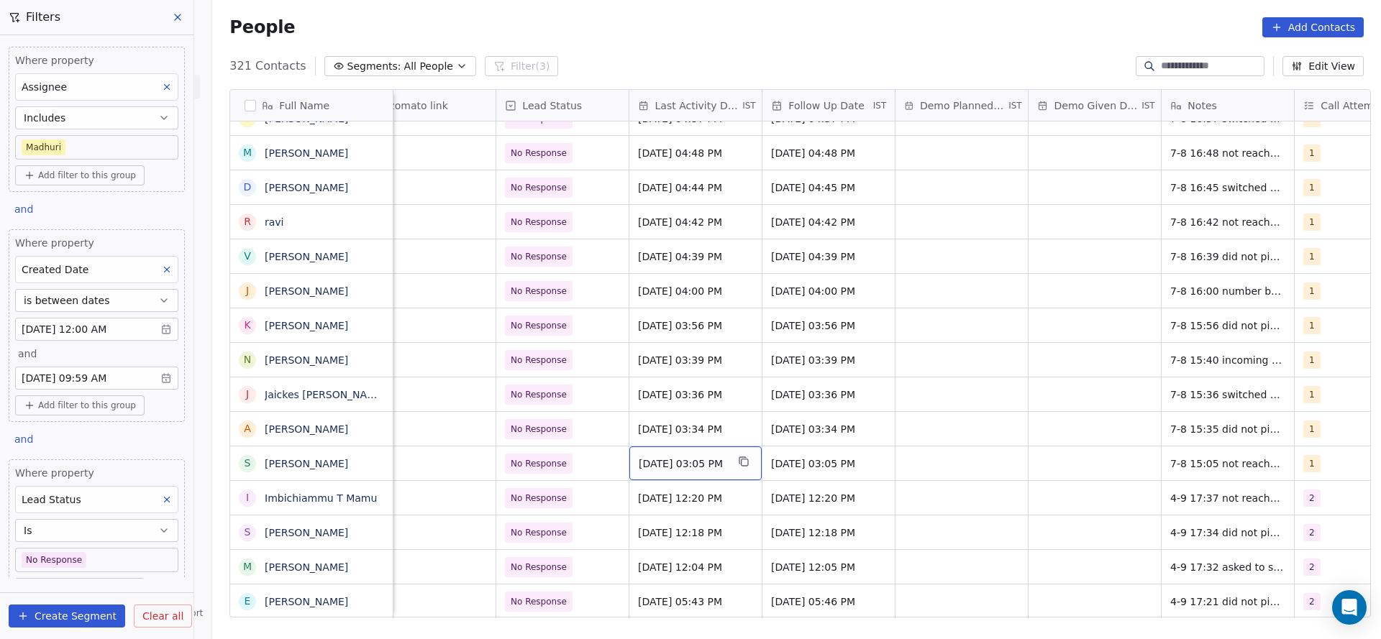
click at [662, 464] on span "[DATE] 03:05 PM" at bounding box center [682, 464] width 88 height 14
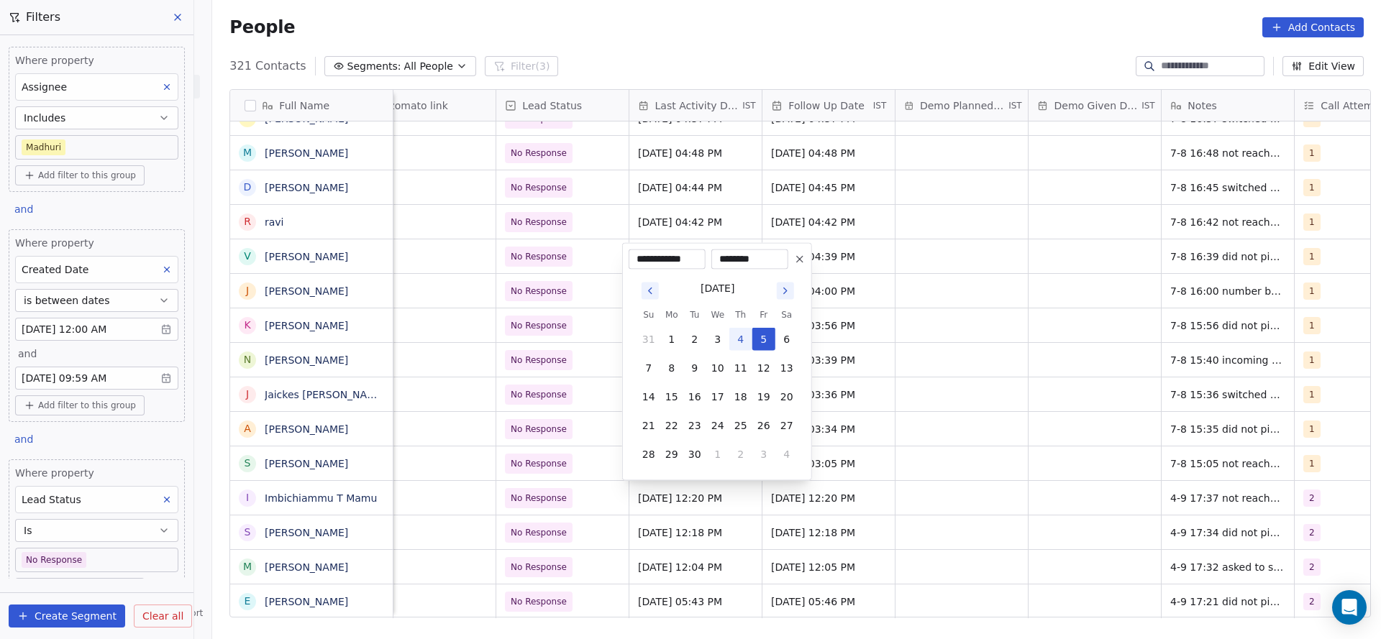
click at [743, 339] on button "4" at bounding box center [740, 339] width 23 height 23
type input "**********"
click at [938, 375] on html "On2Cook India Pvt. Ltd. Contacts People Marketing Workflows Campaigns Sales Pip…" at bounding box center [690, 319] width 1381 height 639
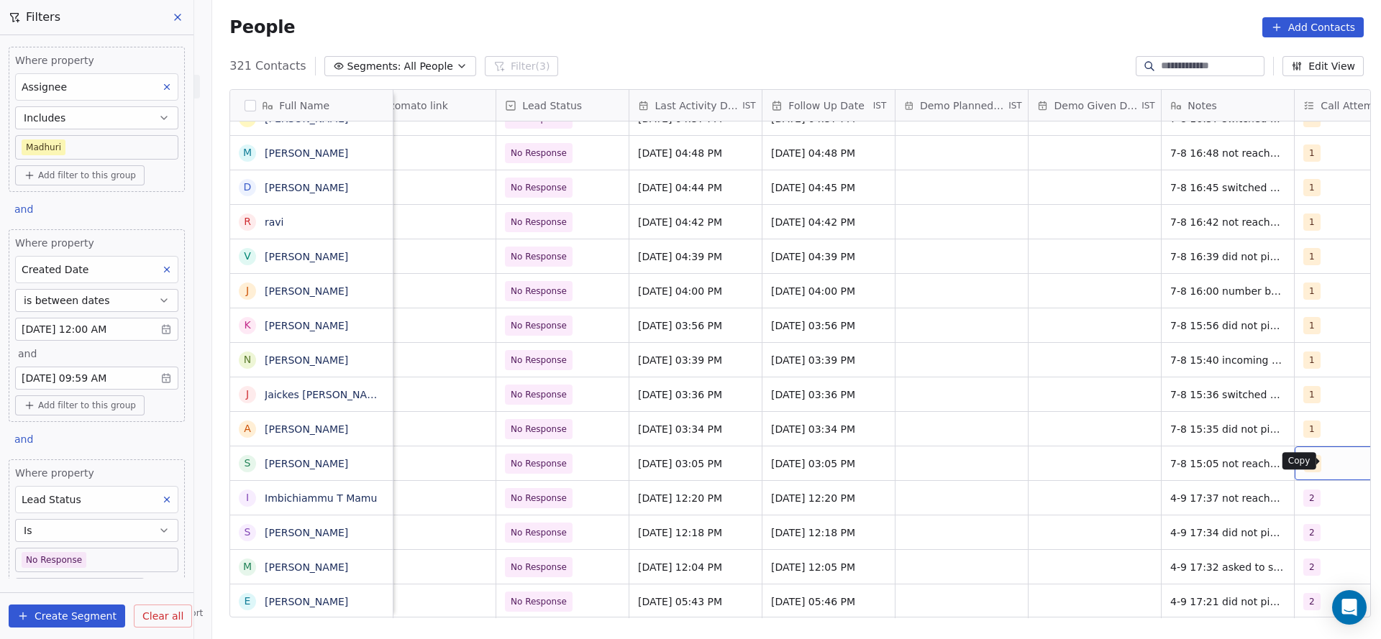
scroll to position [0, 1965]
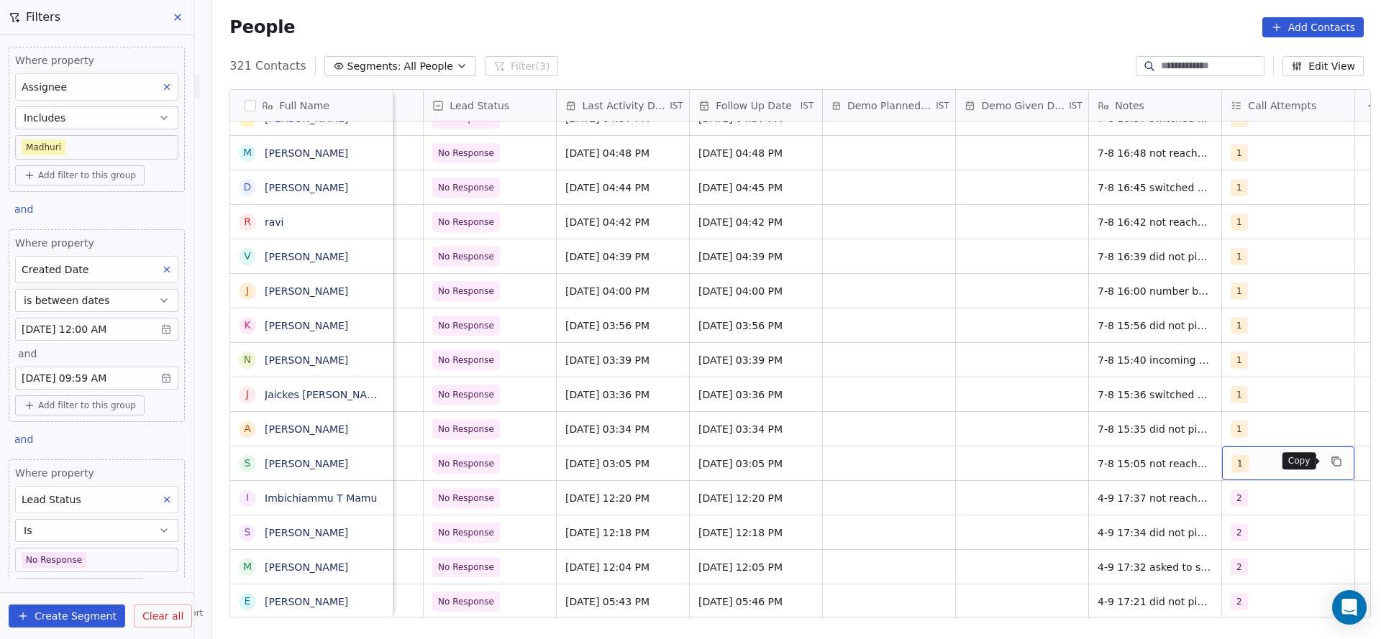
click at [1337, 466] on button "grid" at bounding box center [1335, 461] width 17 height 17
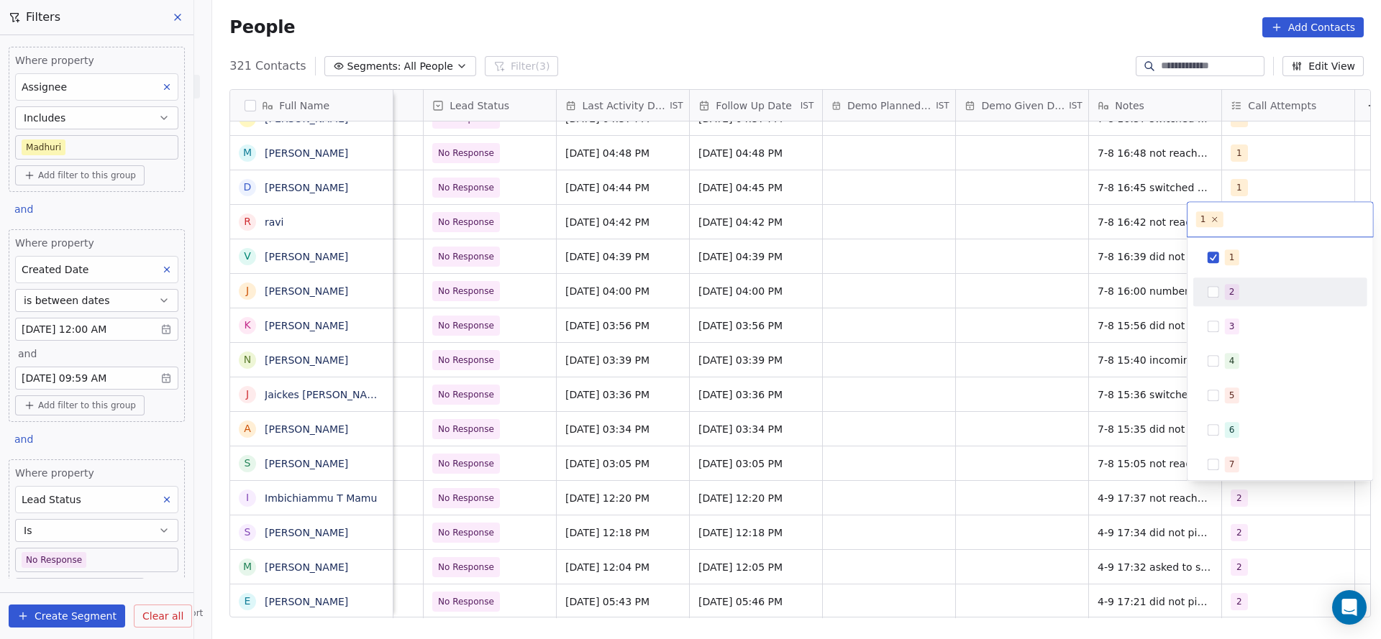
click at [1214, 298] on div "2" at bounding box center [1280, 291] width 162 height 23
click at [1227, 255] on span "1" at bounding box center [1231, 257] width 14 height 16
click at [1076, 375] on html "On2Cook India Pvt. Ltd. Contacts People Marketing Workflows Campaigns Sales Pip…" at bounding box center [690, 319] width 1381 height 639
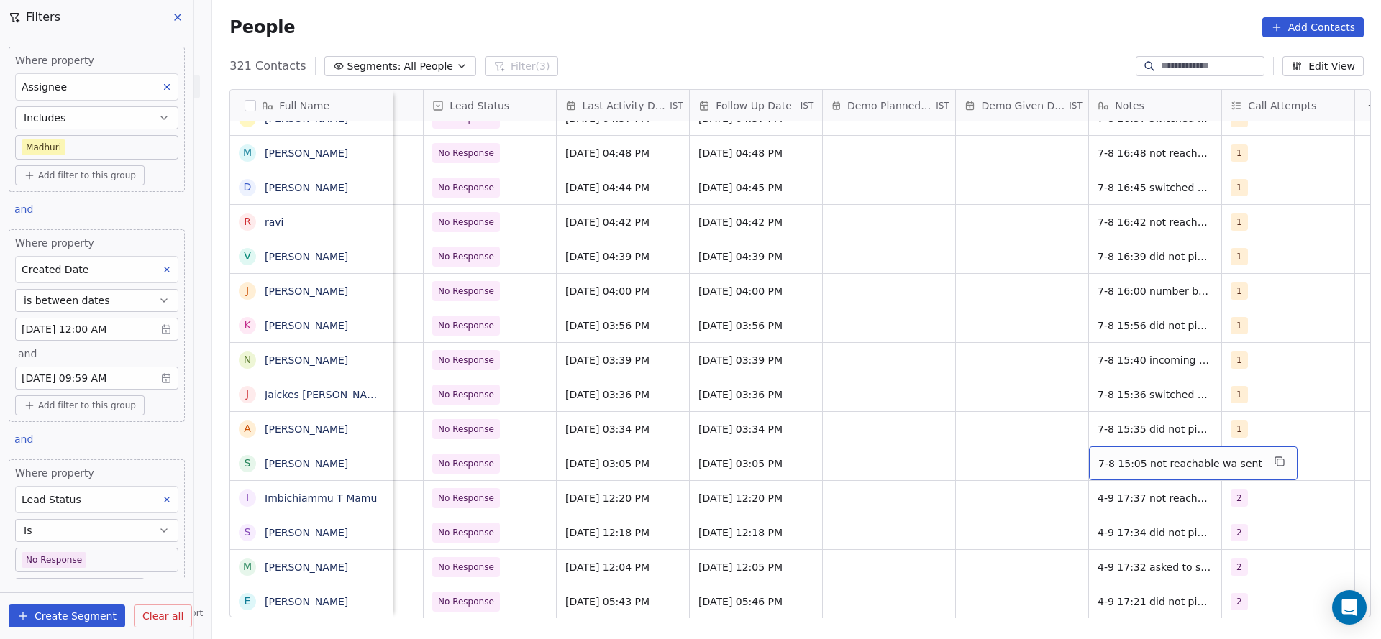
click at [1098, 458] on span "7-8 15:05 not reachable wa sent" at bounding box center [1180, 464] width 164 height 14
click at [1085, 459] on textarea "**********" at bounding box center [1175, 469] width 188 height 45
type textarea "**********"
click at [910, 476] on html "On2Cook India Pvt. Ltd. Contacts People Marketing Workflows Campaigns Sales Pip…" at bounding box center [690, 319] width 1381 height 639
click at [503, 466] on span "No Response" at bounding box center [477, 464] width 88 height 20
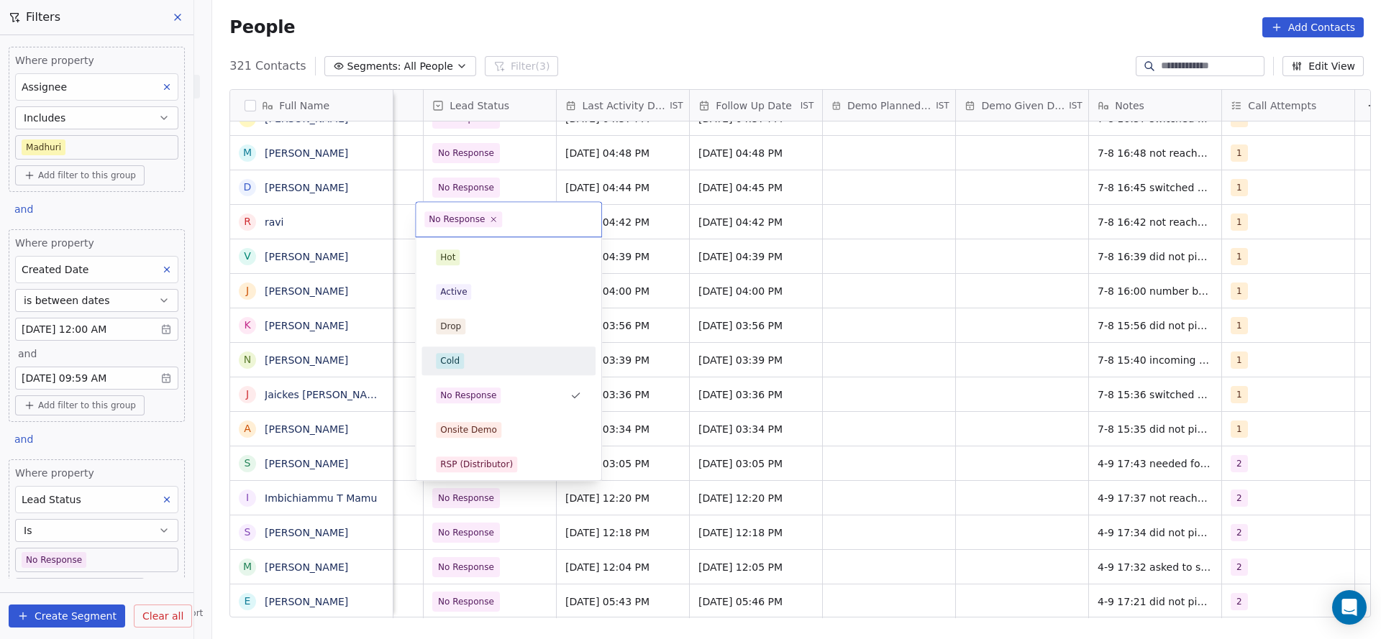
click at [478, 367] on div "Cold" at bounding box center [508, 361] width 145 height 16
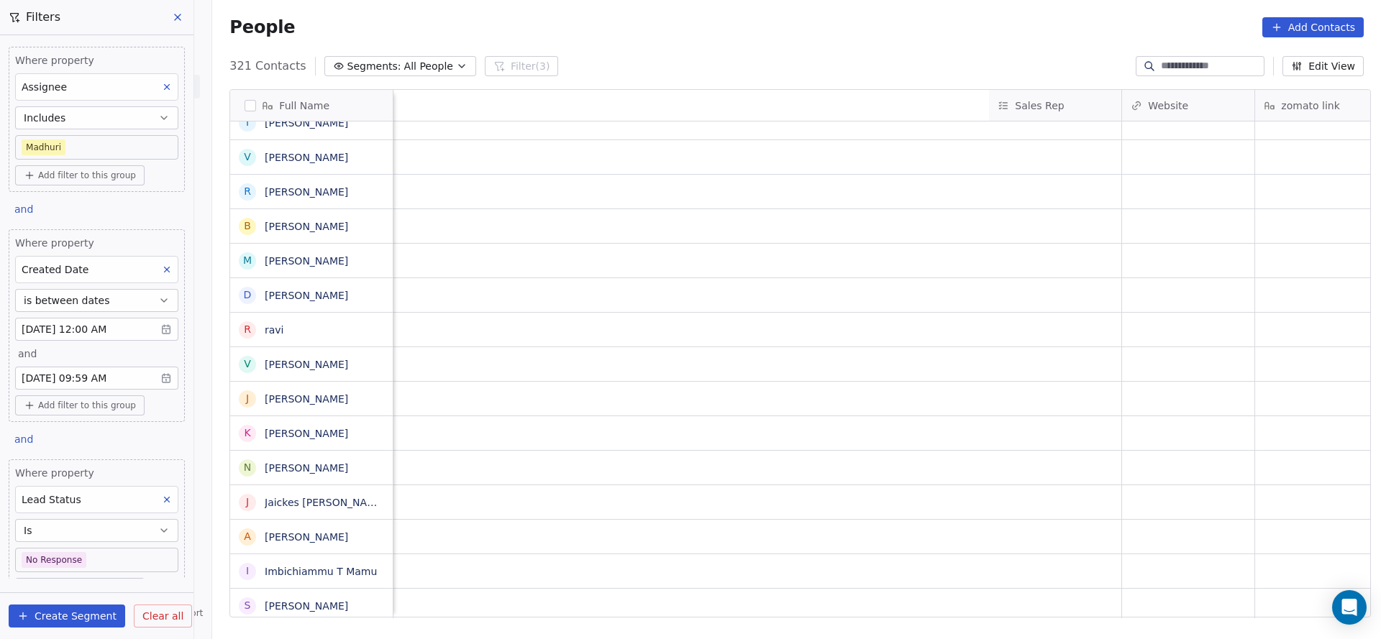
scroll to position [0, 2000]
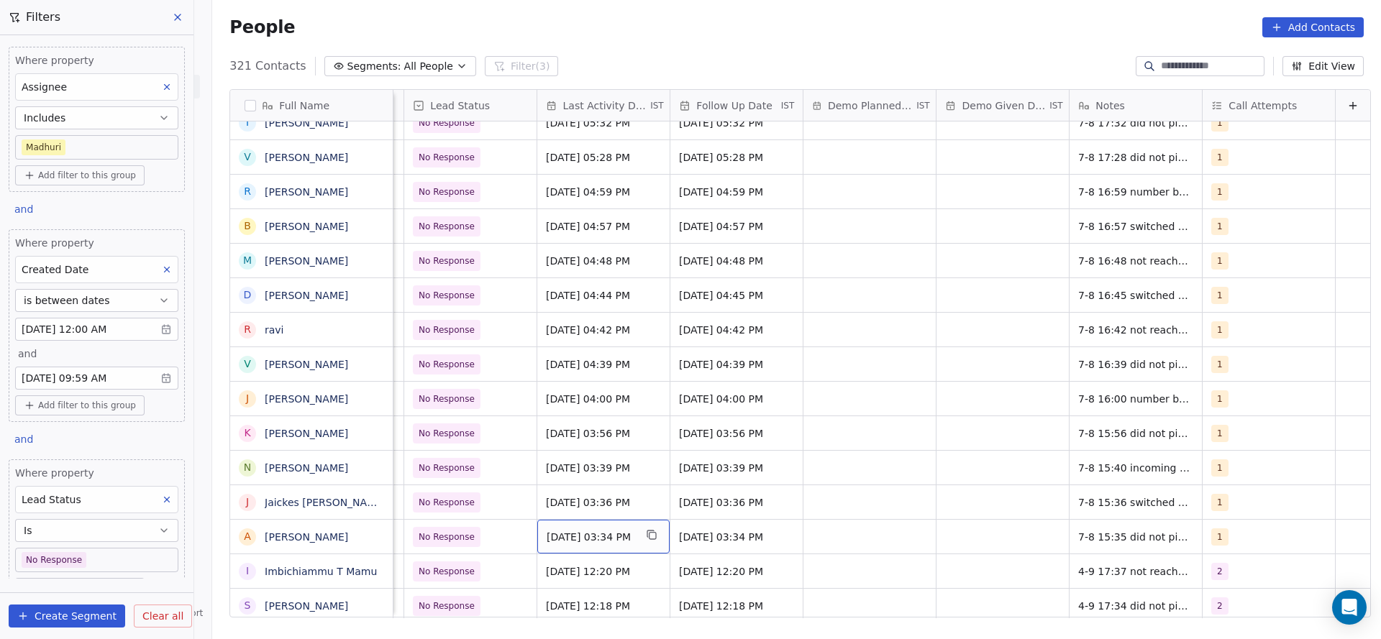
click at [590, 541] on span "[DATE] 03:34 PM" at bounding box center [590, 537] width 88 height 14
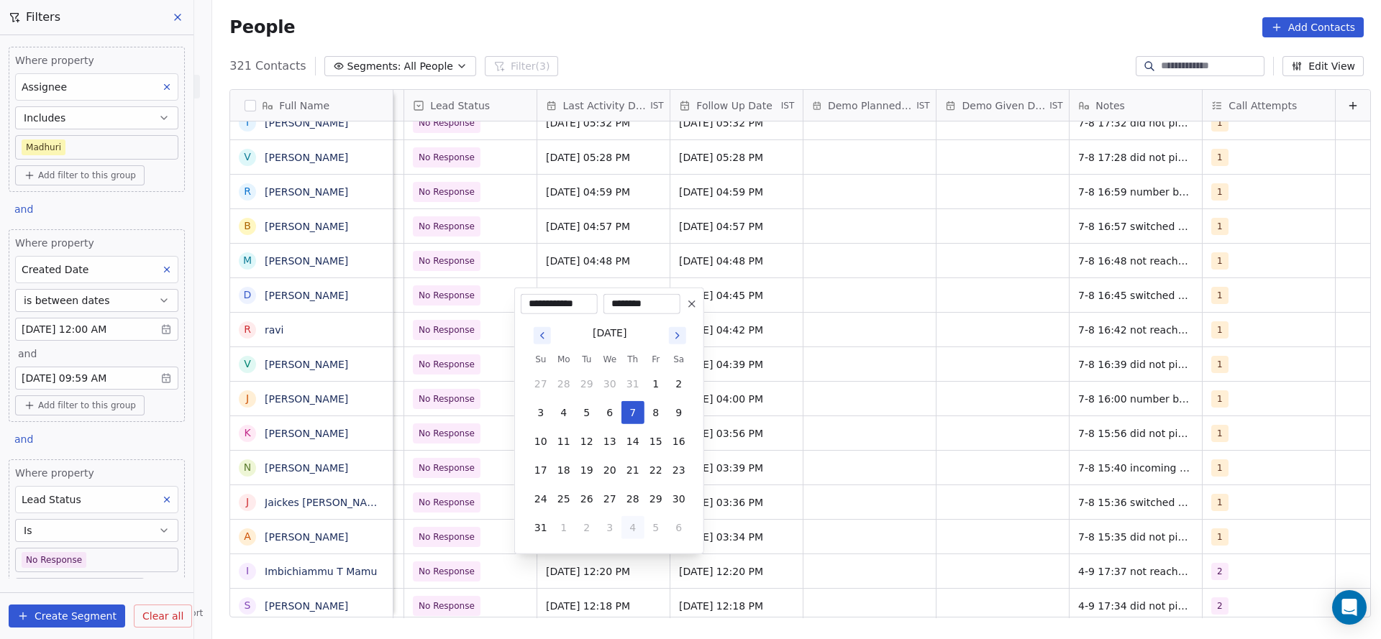
click at [638, 526] on button "4" at bounding box center [632, 527] width 23 height 23
type input "**********"
click at [912, 526] on html "On2Cook India Pvt. Ltd. Contacts People Marketing Workflows Campaigns Sales Pip…" at bounding box center [690, 319] width 1381 height 639
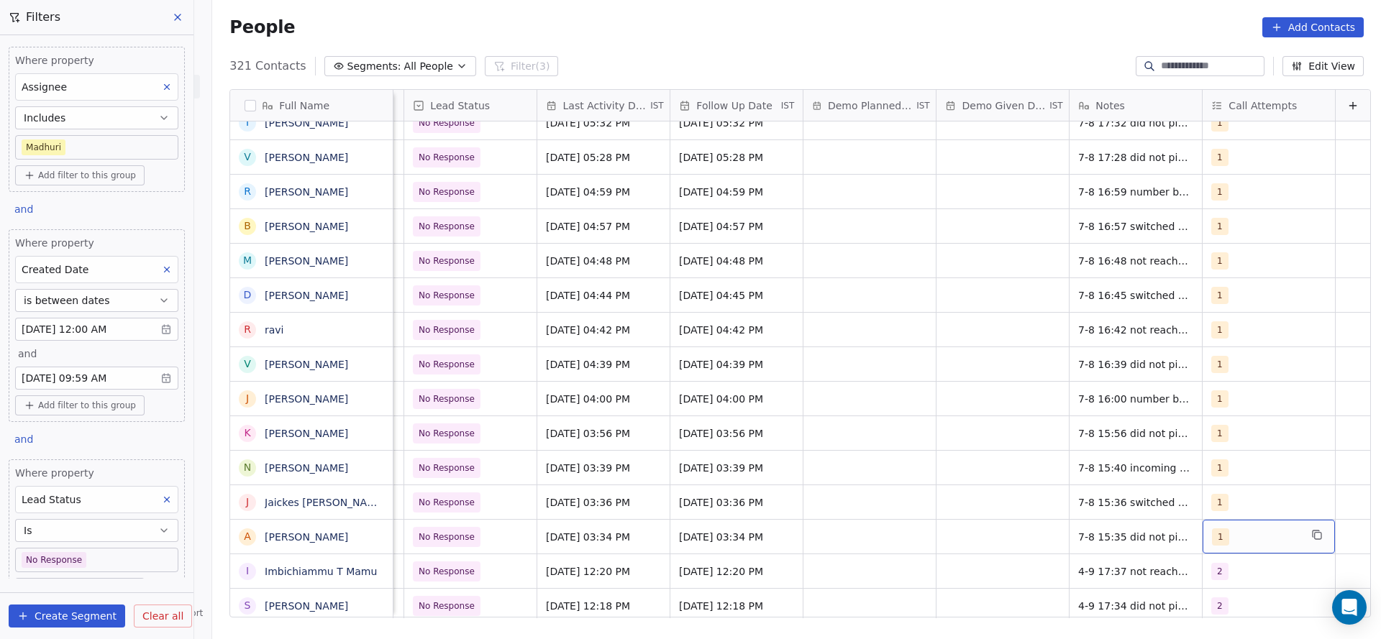
click at [1212, 534] on div "1" at bounding box center [1256, 536] width 88 height 17
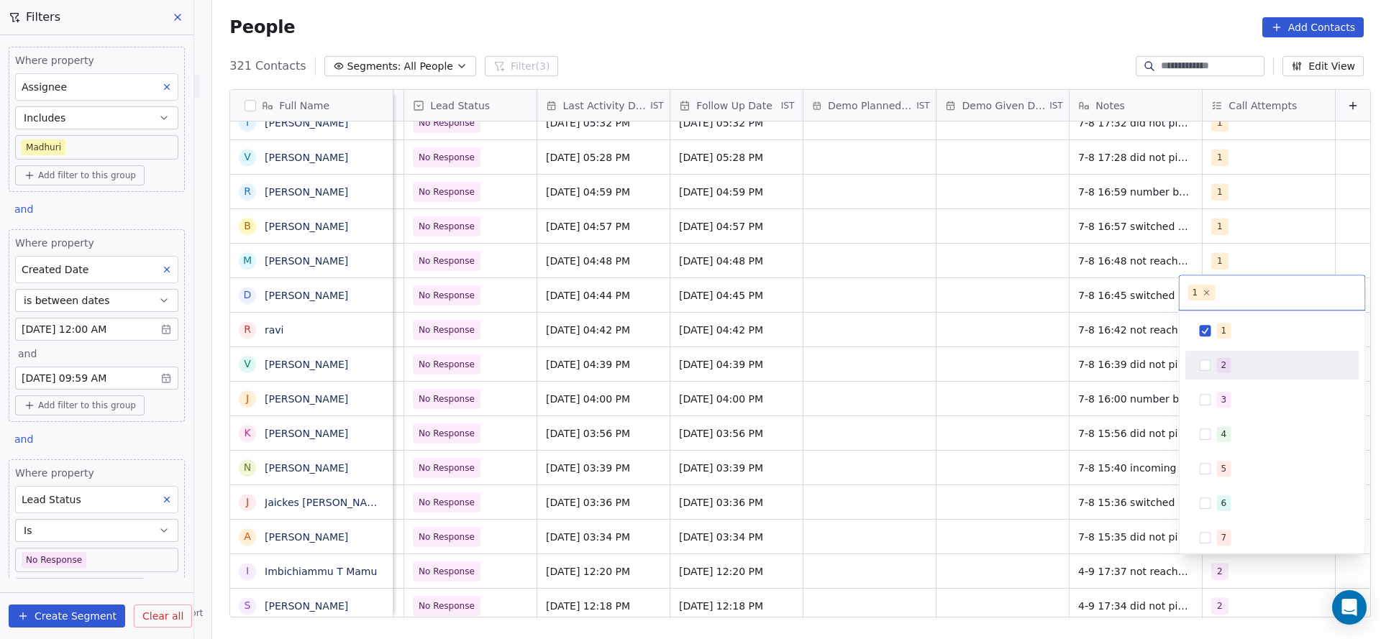
click at [1205, 360] on button "Suggestions" at bounding box center [1205, 366] width 12 height 12
click at [1212, 313] on div "1 2 3 4 5 6 7 8 9 10" at bounding box center [1272, 432] width 186 height 243
click at [1205, 329] on button "Suggestions" at bounding box center [1205, 331] width 12 height 12
drag, startPoint x: 997, startPoint y: 464, endPoint x: 1048, endPoint y: 521, distance: 76.4
click at [997, 467] on html "On2Cook India Pvt. Ltd. Contacts People Marketing Workflows Campaigns Sales Pip…" at bounding box center [690, 319] width 1381 height 639
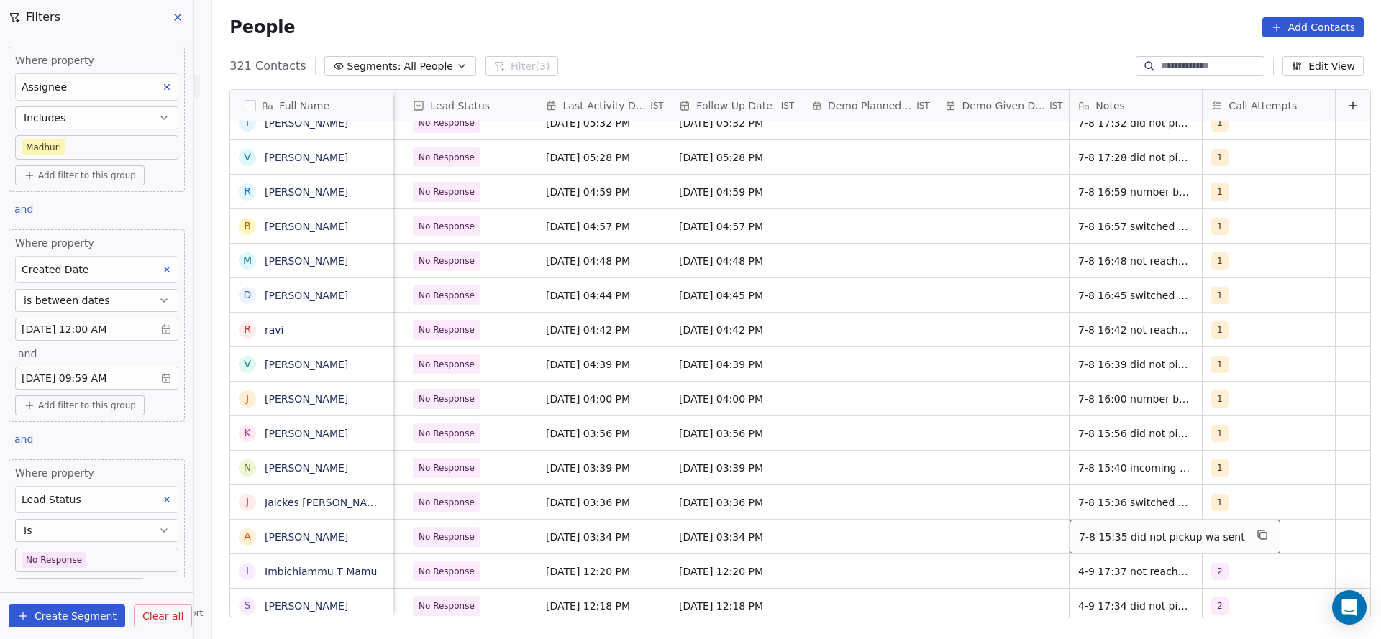
click at [1069, 526] on div "7-8 15:35 did not pickup wa sent" at bounding box center [1174, 537] width 211 height 34
click at [1050, 526] on textarea "**********" at bounding box center [1142, 542] width 193 height 45
type textarea "**********"
click at [969, 528] on html "On2Cook India Pvt. Ltd. Contacts People Marketing Workflows Campaigns Sales Pip…" at bounding box center [690, 319] width 1381 height 639
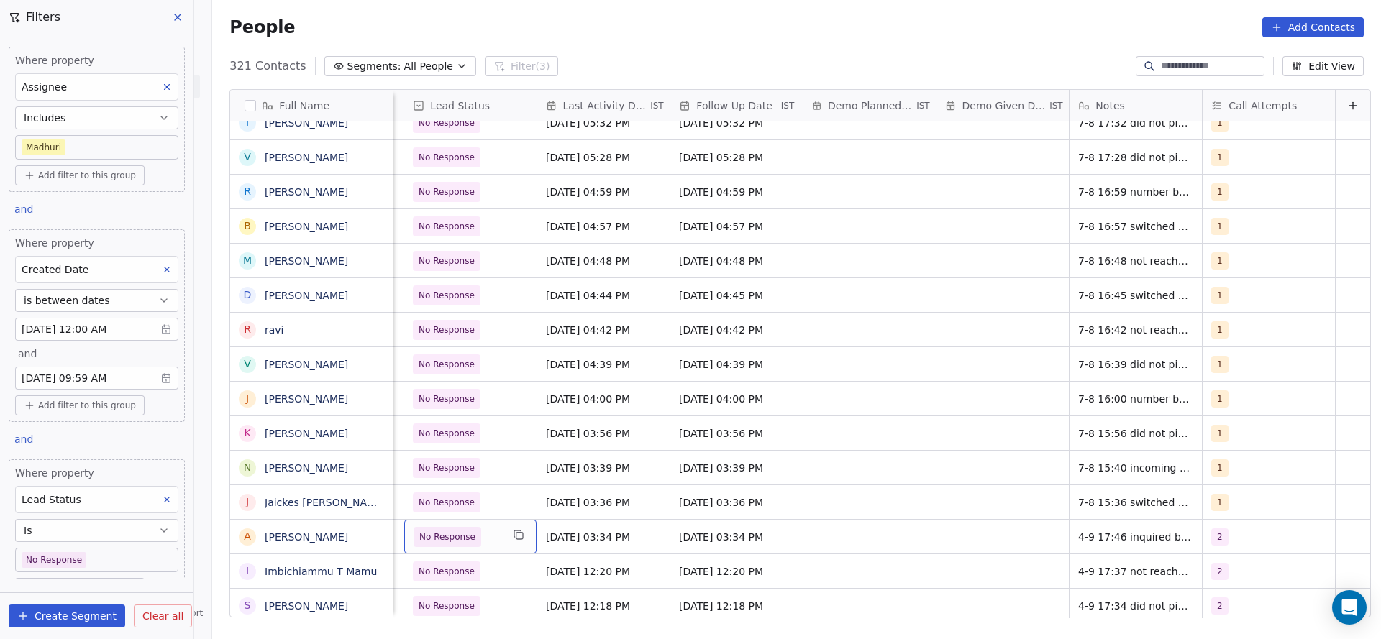
click at [473, 541] on span "No Response" at bounding box center [457, 537] width 88 height 20
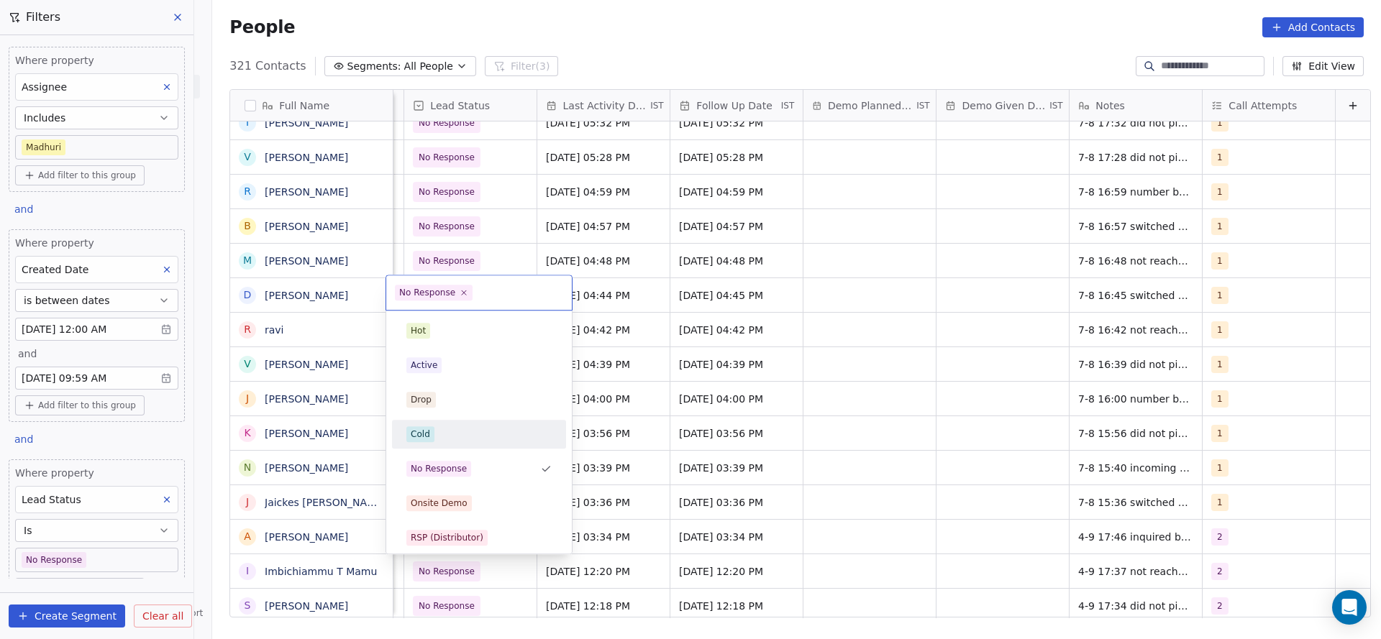
click at [460, 431] on div "Cold" at bounding box center [478, 434] width 145 height 16
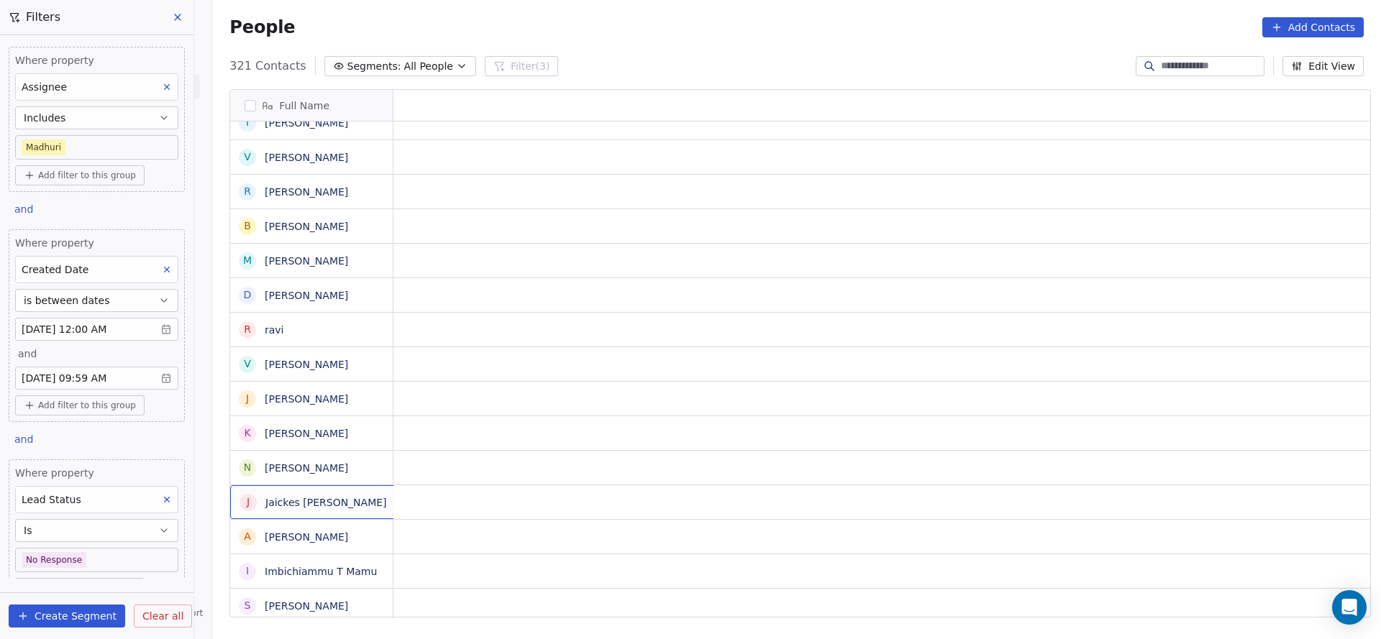
scroll to position [0, 0]
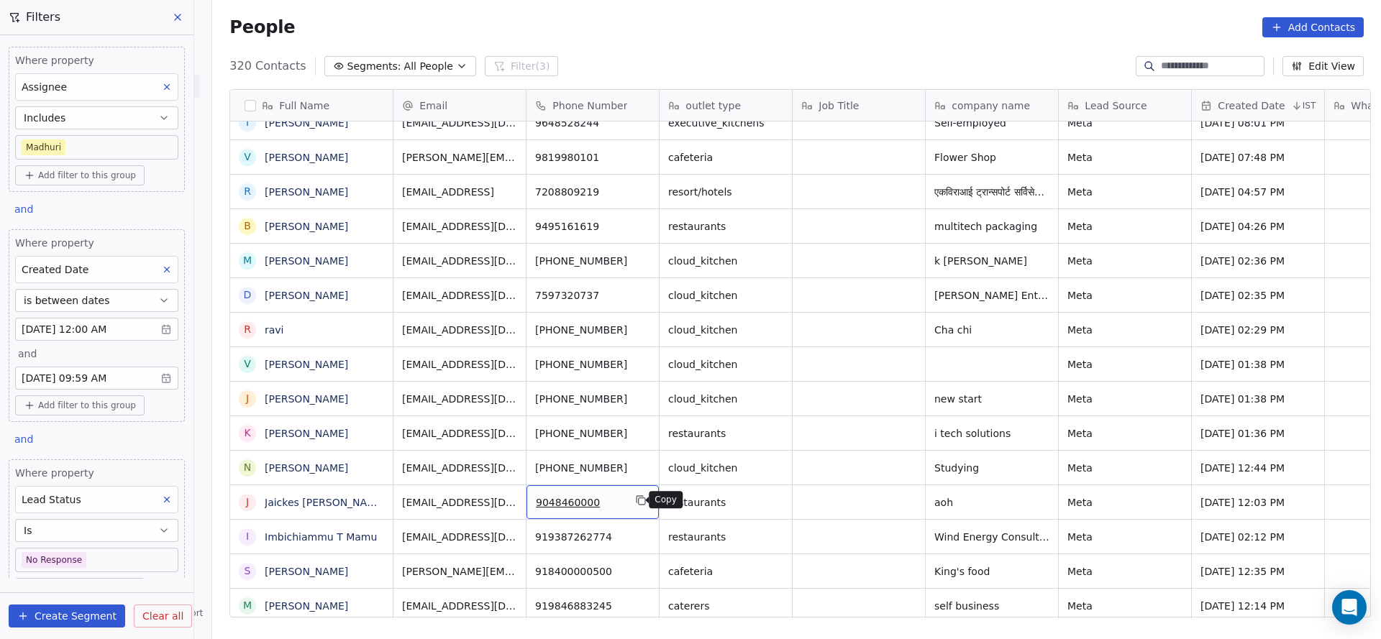
click at [635, 496] on icon "grid" at bounding box center [641, 501] width 12 height 12
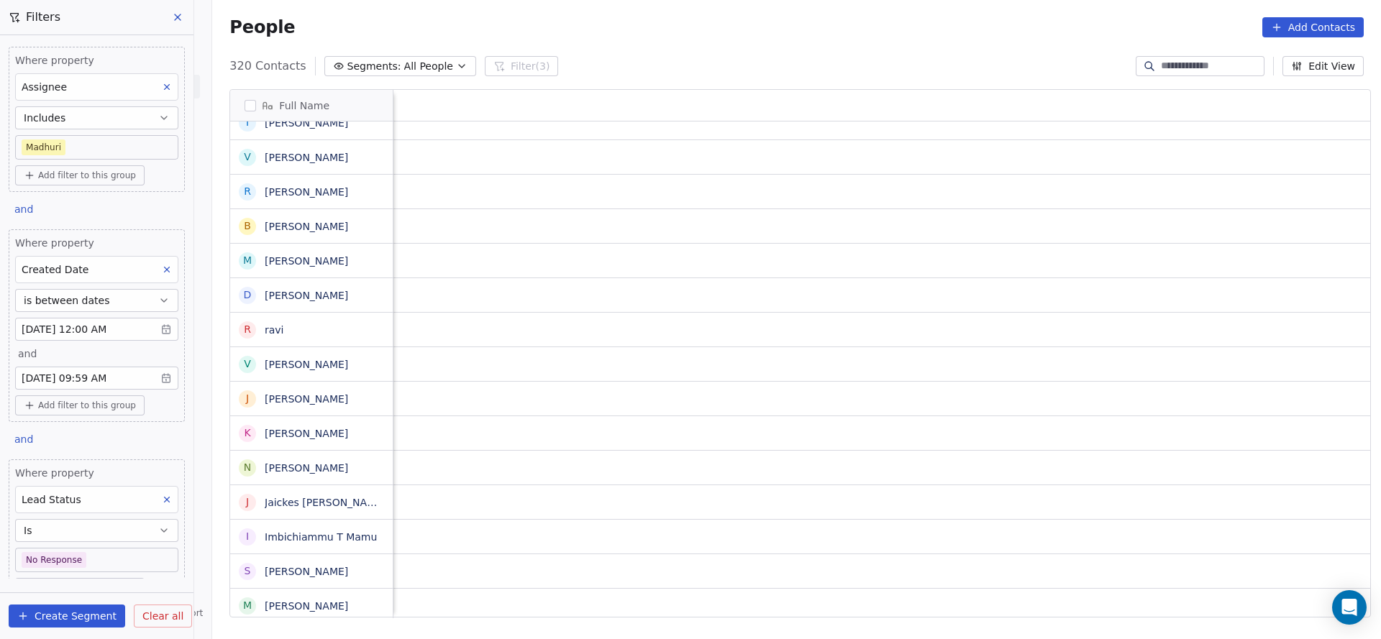
scroll to position [0, 2000]
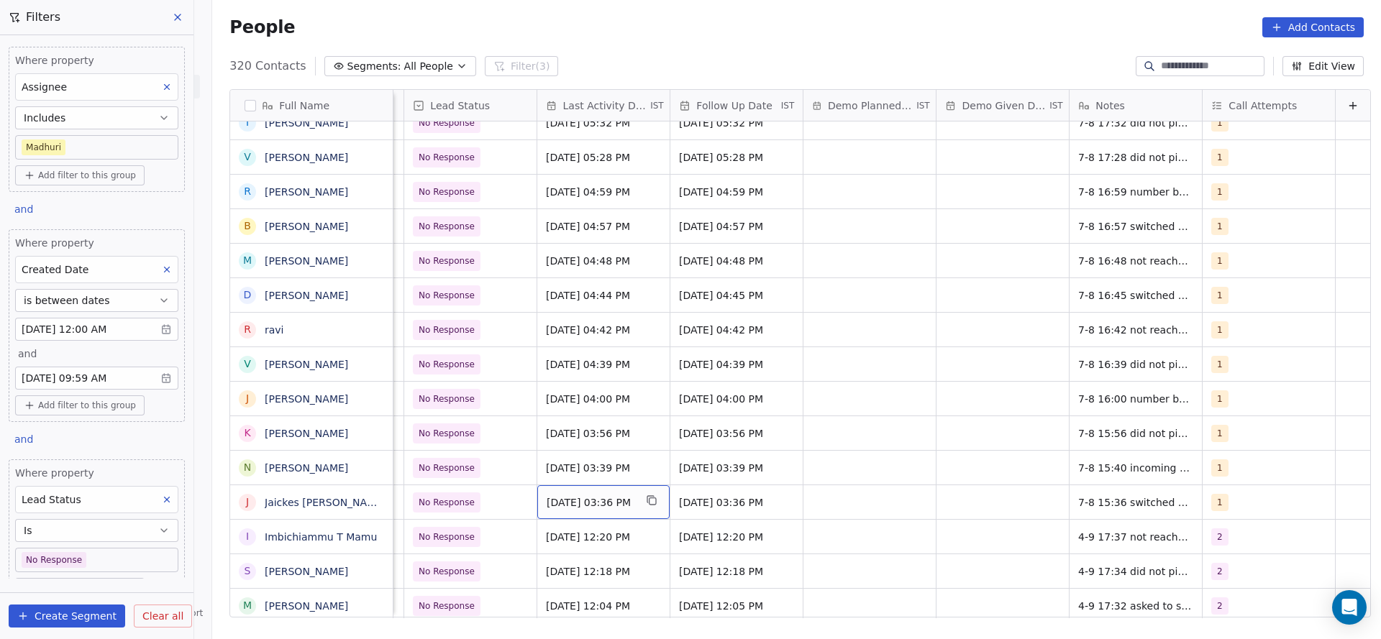
click at [588, 493] on div "[DATE] 03:36 PM" at bounding box center [603, 502] width 132 height 34
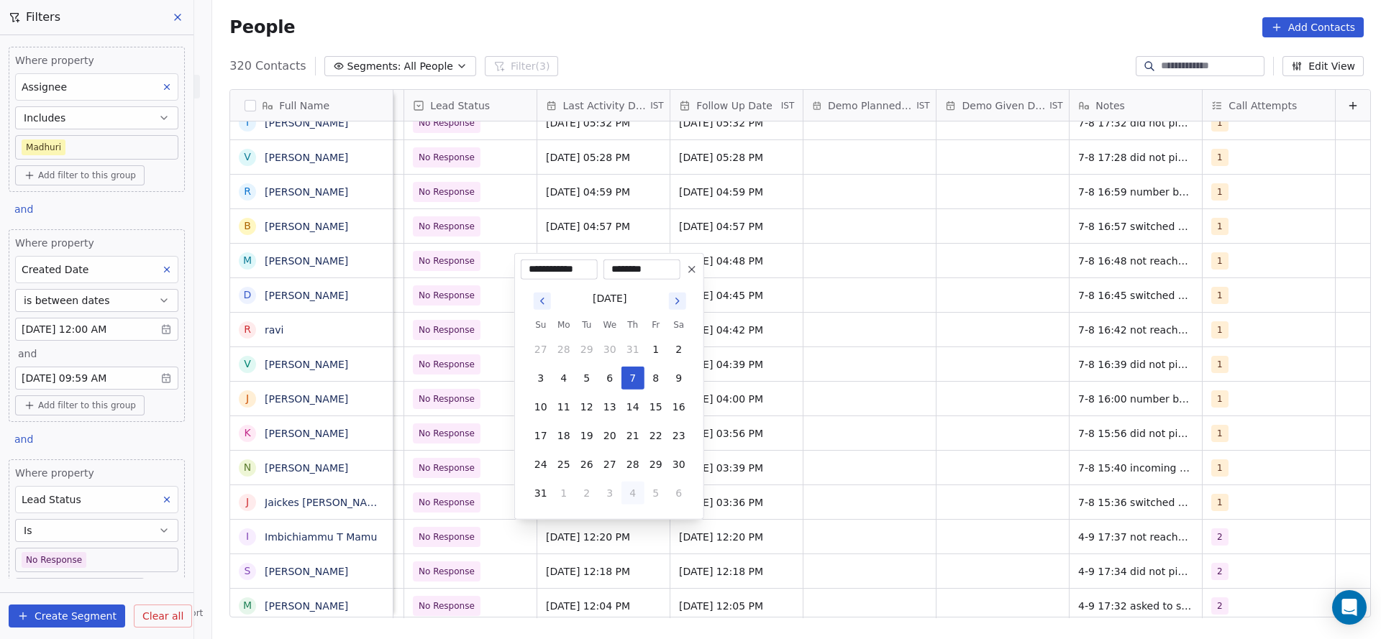
click at [634, 496] on button "4" at bounding box center [632, 493] width 23 height 23
type input "**********"
click at [898, 524] on html "On2Cook India Pvt. Ltd. Contacts People Marketing Workflows Campaigns Sales Pip…" at bounding box center [690, 319] width 1381 height 639
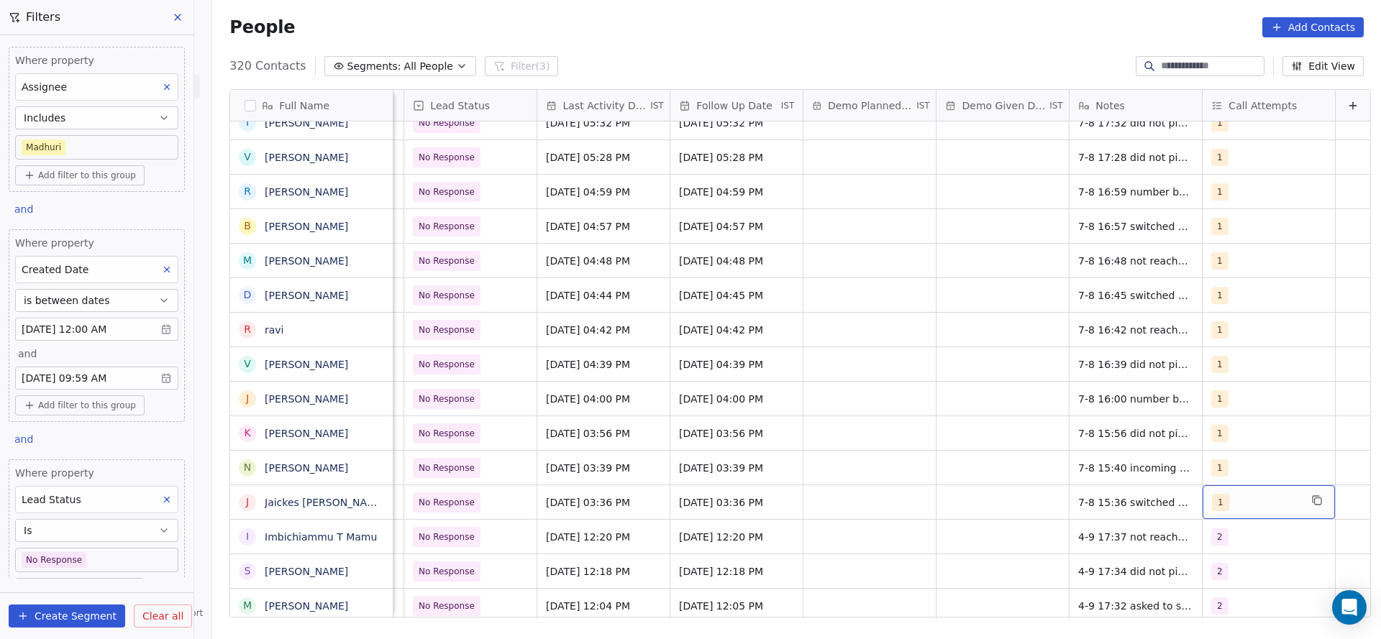
click at [1212, 500] on div "1" at bounding box center [1256, 502] width 88 height 17
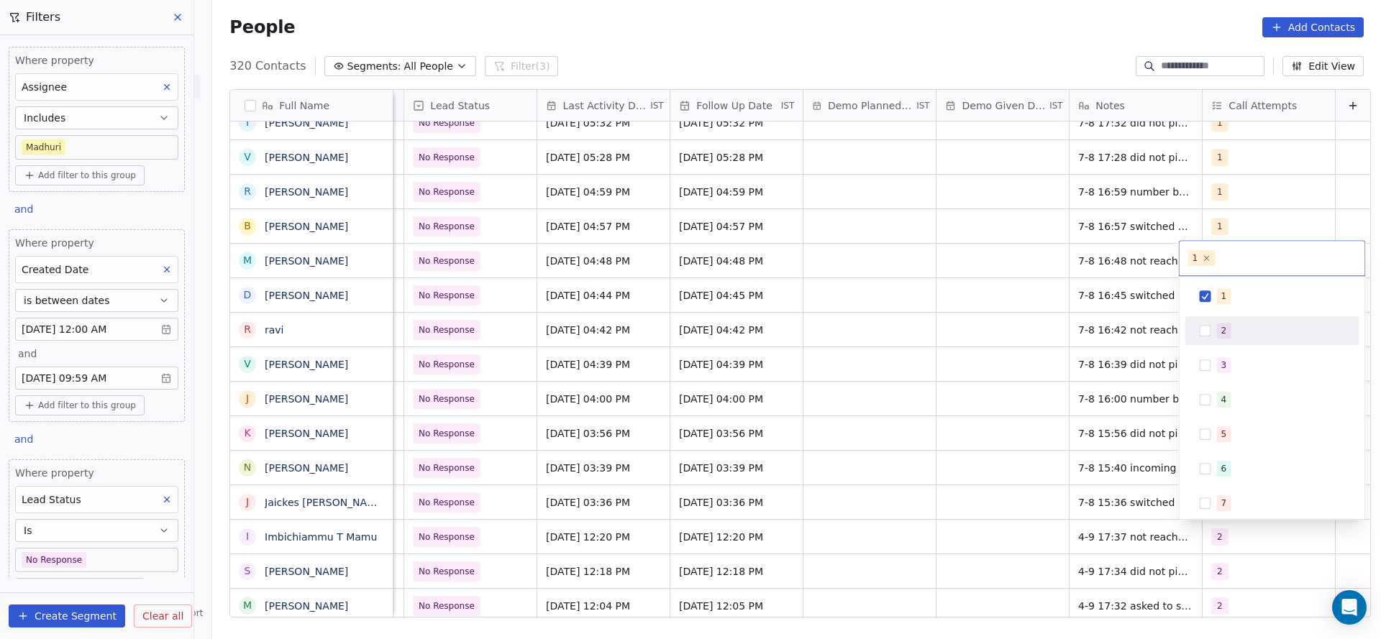
click at [1240, 334] on div "2" at bounding box center [1281, 331] width 128 height 16
click at [1218, 285] on div "1" at bounding box center [1272, 296] width 162 height 23
click at [1079, 390] on html "On2Cook India Pvt. Ltd. Contacts People Marketing Workflows Campaigns Sales Pip…" at bounding box center [690, 319] width 1381 height 639
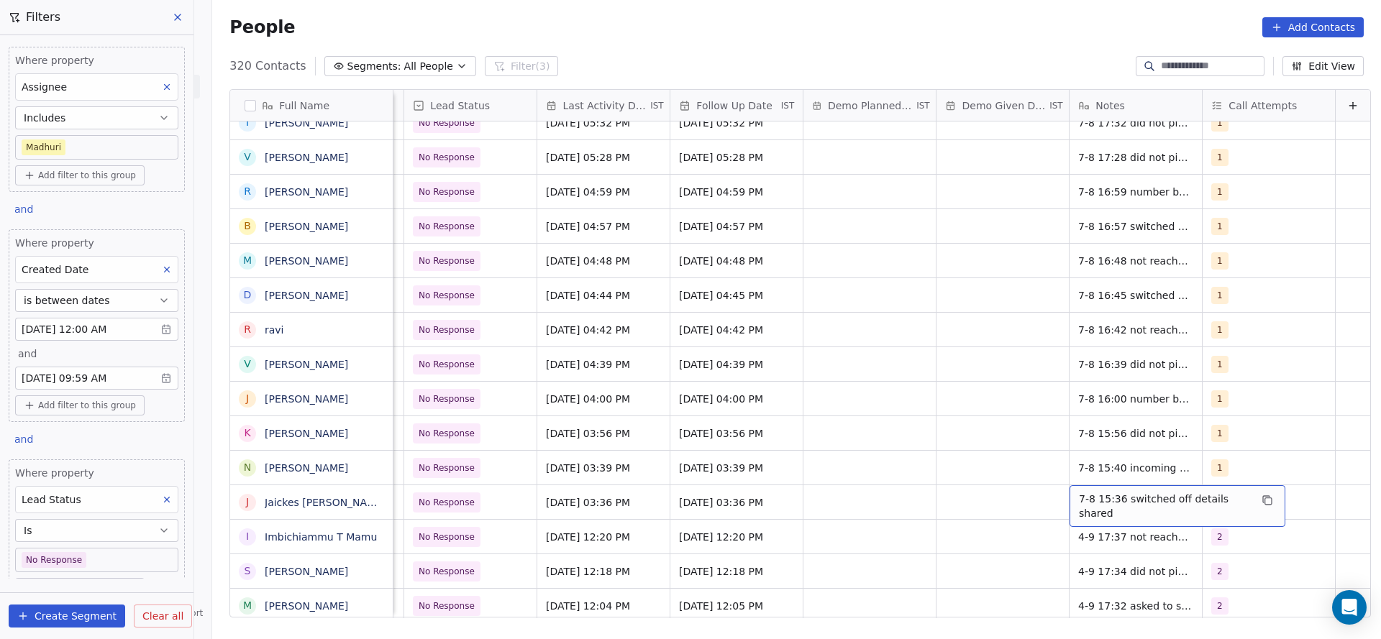
click at [1086, 493] on div "7-8 15:36 switched off details shared" at bounding box center [1177, 506] width 216 height 42
click at [1048, 495] on textarea "**********" at bounding box center [1151, 507] width 210 height 45
type textarea "**********"
click at [960, 507] on html "On2Cook India Pvt. Ltd. Contacts People Marketing Workflows Campaigns Sales Pip…" at bounding box center [690, 319] width 1381 height 639
click at [568, 456] on div "[DATE] 03:39 PM" at bounding box center [603, 468] width 132 height 34
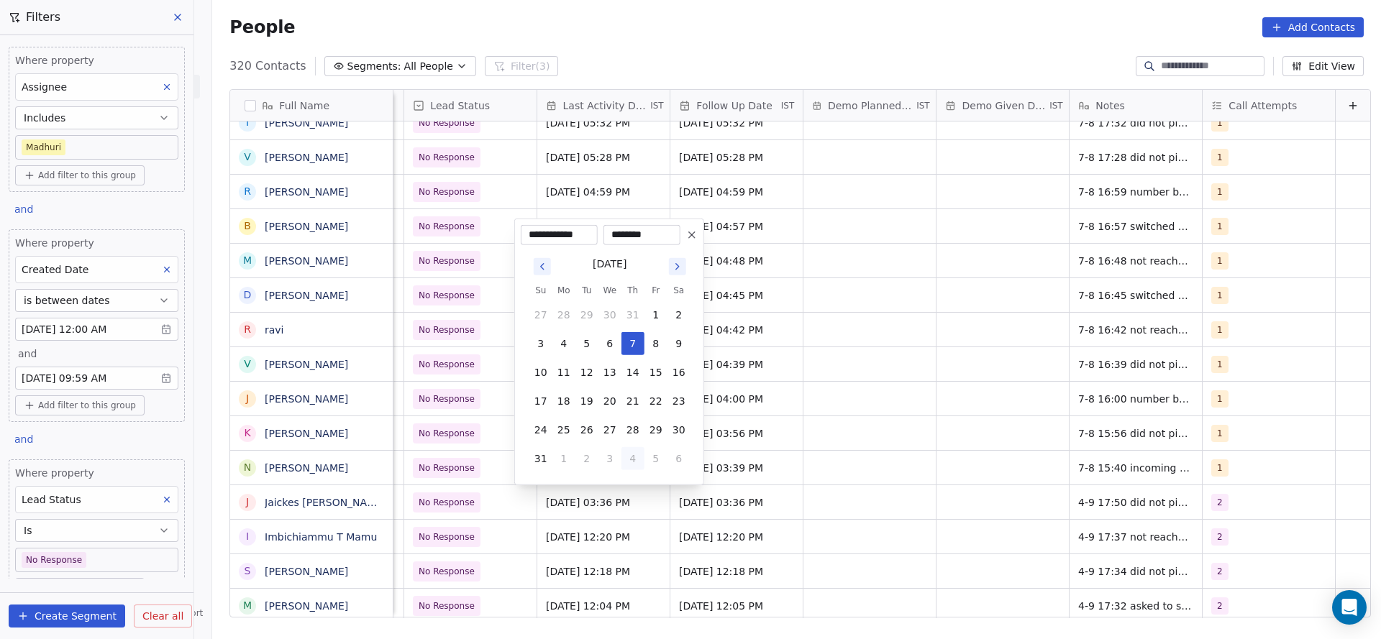
click at [637, 459] on button "4" at bounding box center [632, 458] width 23 height 23
type input "**********"
click at [391, 487] on html "On2Cook India Pvt. Ltd. Contacts People Marketing Workflows Campaigns Sales Pip…" at bounding box center [690, 319] width 1381 height 639
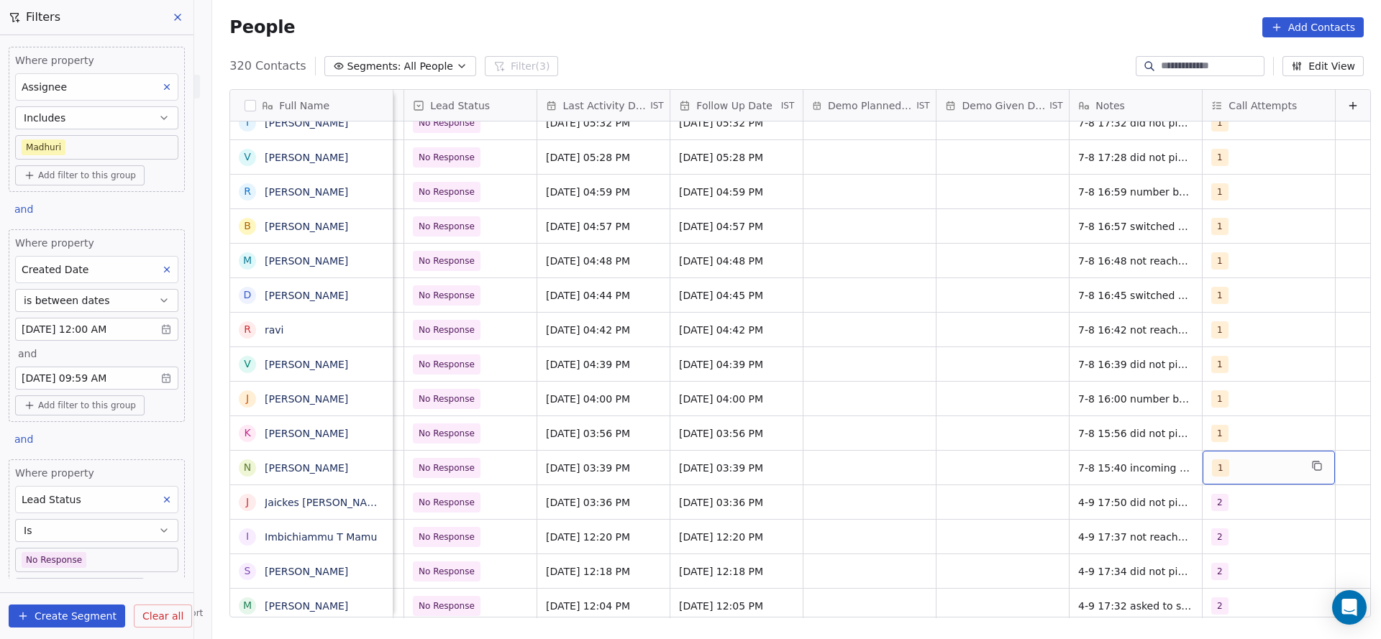
click at [1212, 468] on div "1" at bounding box center [1256, 467] width 88 height 17
click at [1235, 307] on div "2" at bounding box center [1272, 296] width 162 height 23
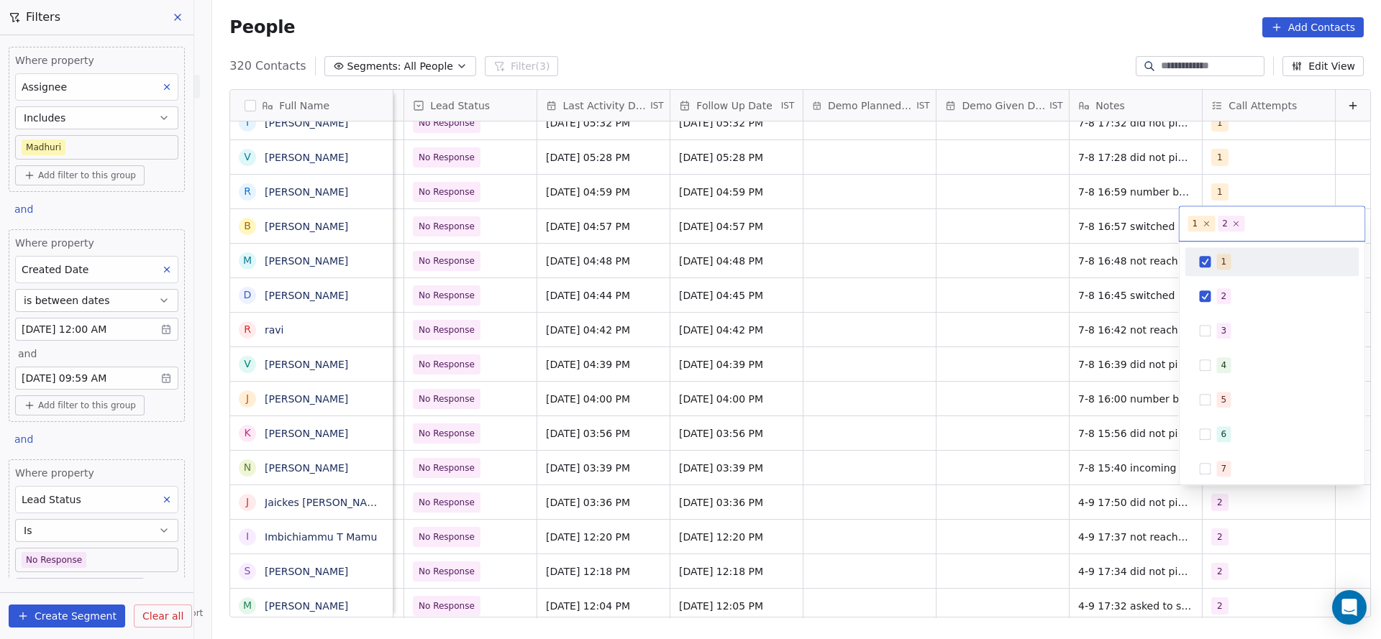
click at [1217, 261] on span "1" at bounding box center [1224, 262] width 14 height 16
click at [1050, 432] on html "On2Cook India Pvt. Ltd. Contacts People Marketing Workflows Campaigns Sales Pip…" at bounding box center [690, 319] width 1381 height 639
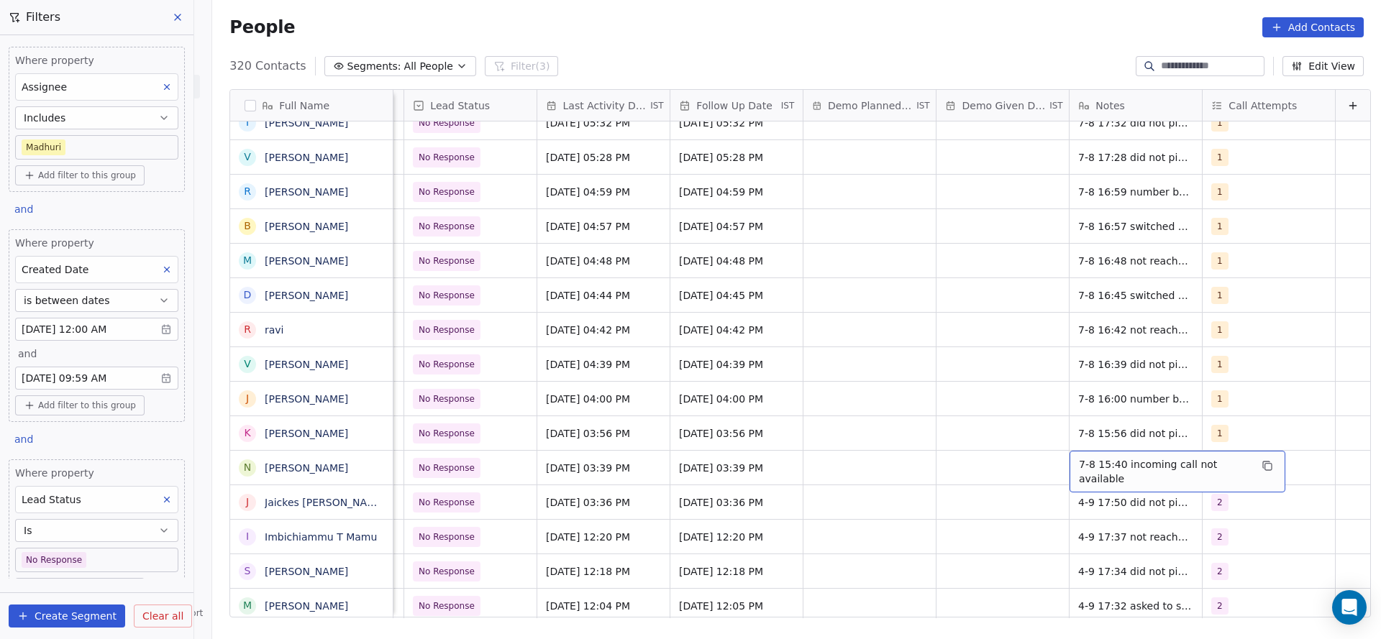
click at [1079, 473] on span "7-8 15:40 incoming call not available" at bounding box center [1164, 471] width 171 height 29
click at [1045, 459] on div "**********" at bounding box center [1150, 473] width 211 height 46
click at [1054, 470] on textarea "**********" at bounding box center [1151, 473] width 210 height 45
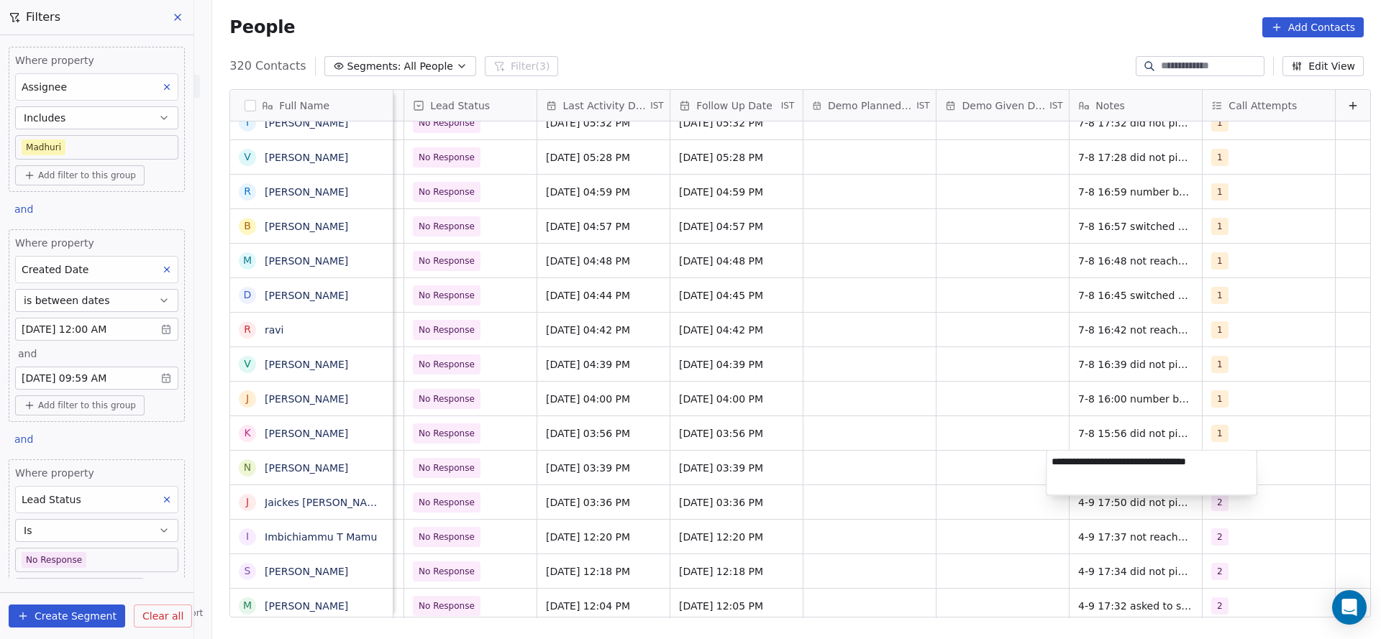
click at [1051, 461] on textarea "**********" at bounding box center [1151, 473] width 210 height 45
type textarea "**********"
click at [806, 493] on html "On2Cook India Pvt. Ltd. Contacts People Marketing Workflows Campaigns Sales Pip…" at bounding box center [690, 319] width 1381 height 639
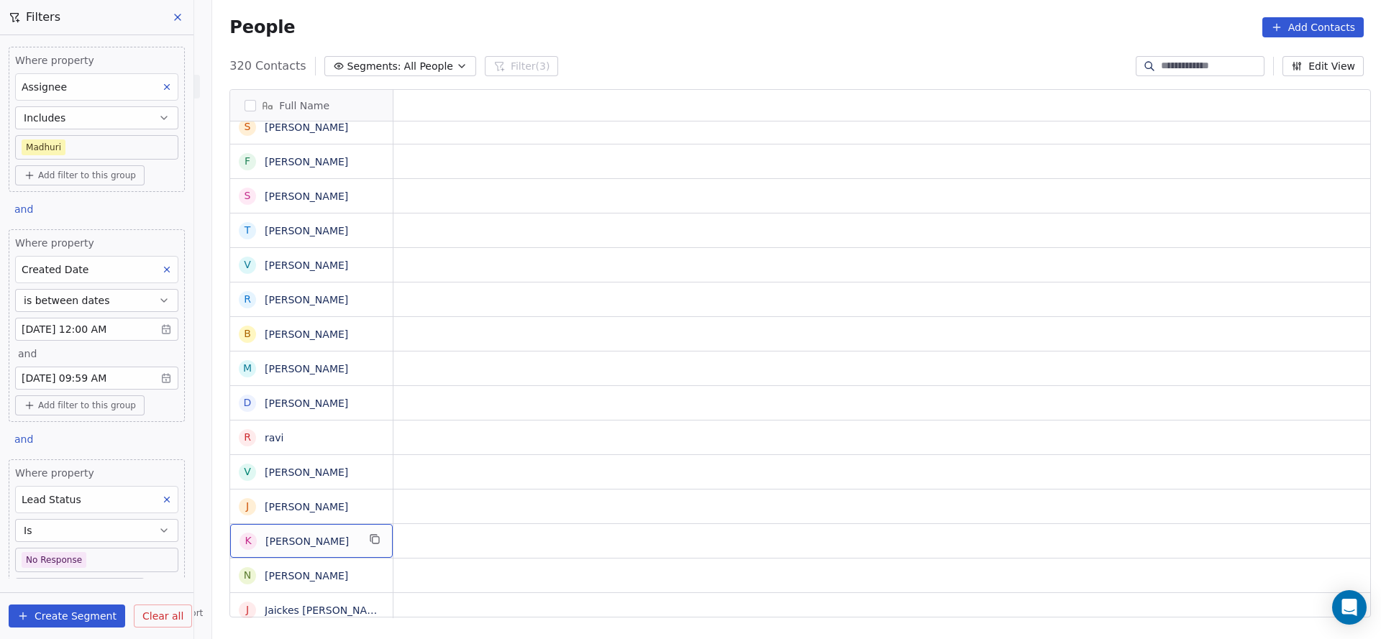
scroll to position [0, 0]
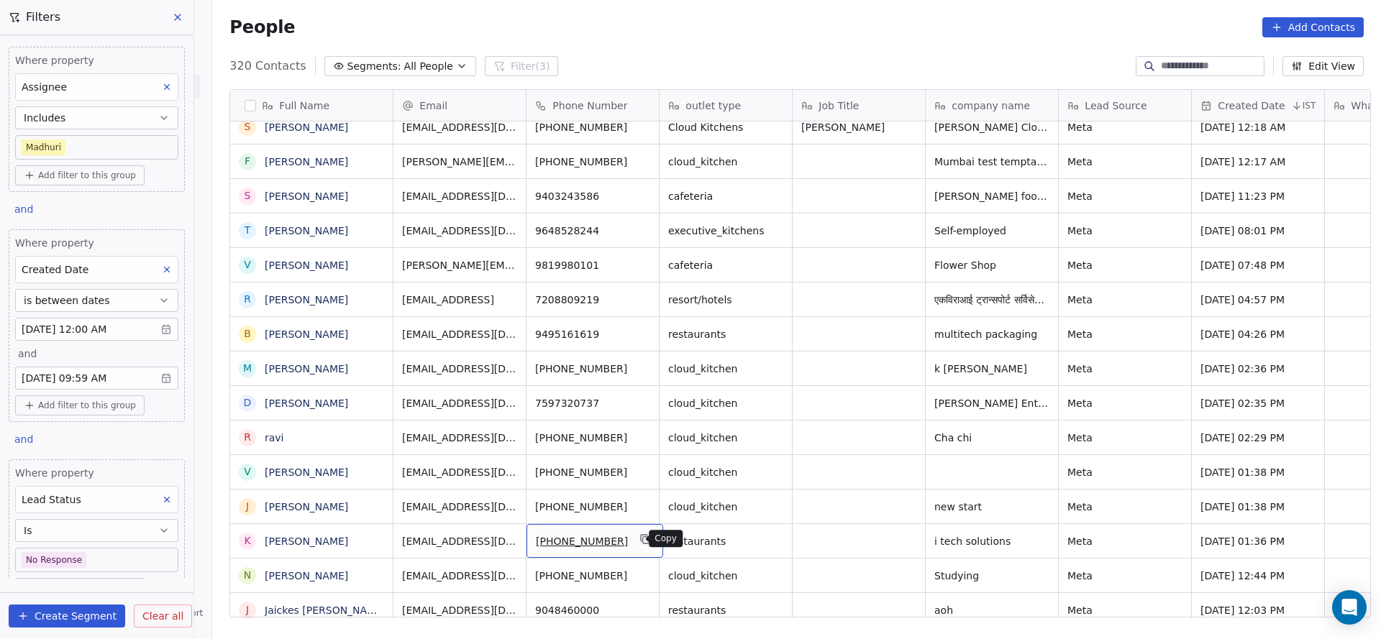
click at [640, 539] on icon "grid" at bounding box center [646, 540] width 12 height 12
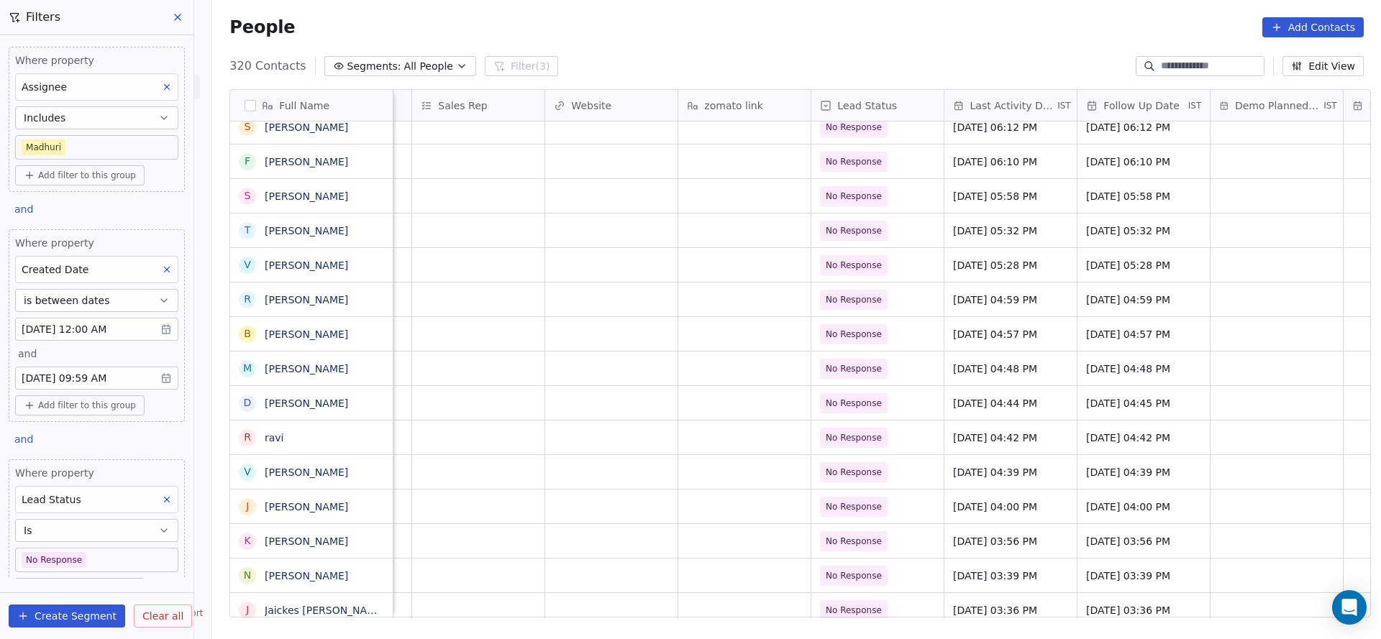
scroll to position [0, 1583]
click at [977, 552] on div "[DATE] 03:56 PM" at bounding box center [1005, 541] width 132 height 34
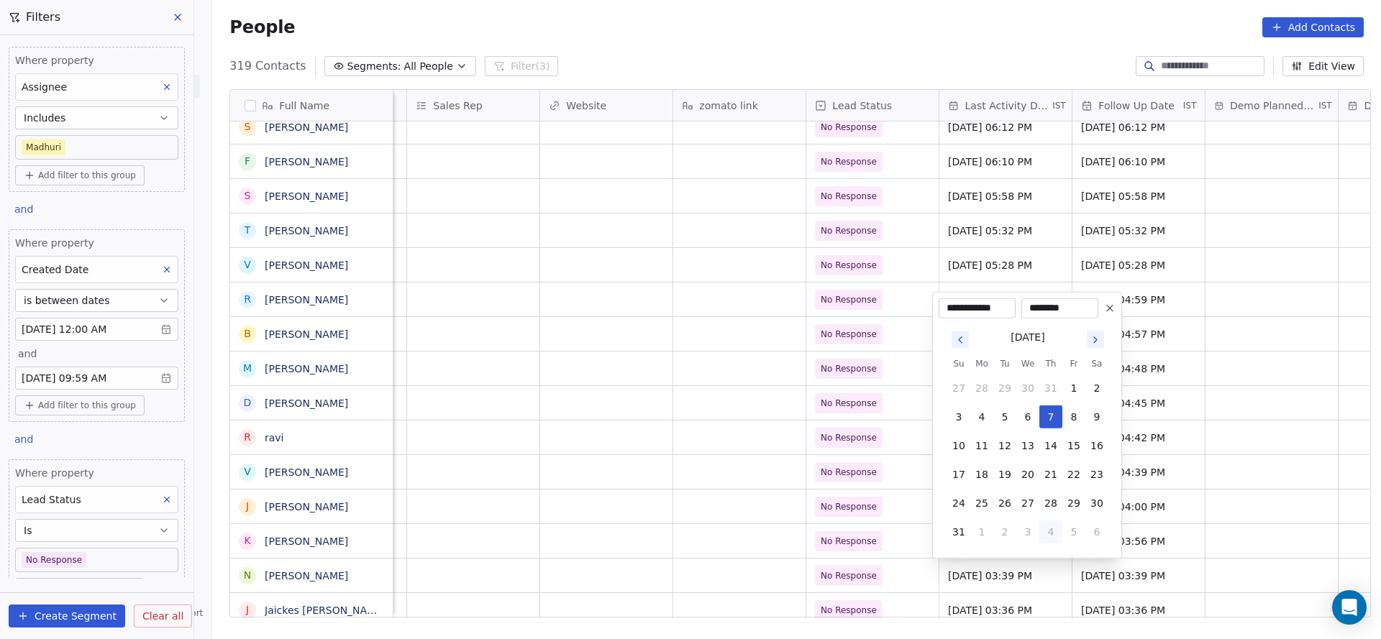
click at [1045, 530] on button "4" at bounding box center [1050, 532] width 23 height 23
type input "**********"
click at [694, 549] on html "On2Cook India Pvt. Ltd. Contacts People Marketing Workflows Campaigns Sales Pip…" at bounding box center [690, 319] width 1381 height 639
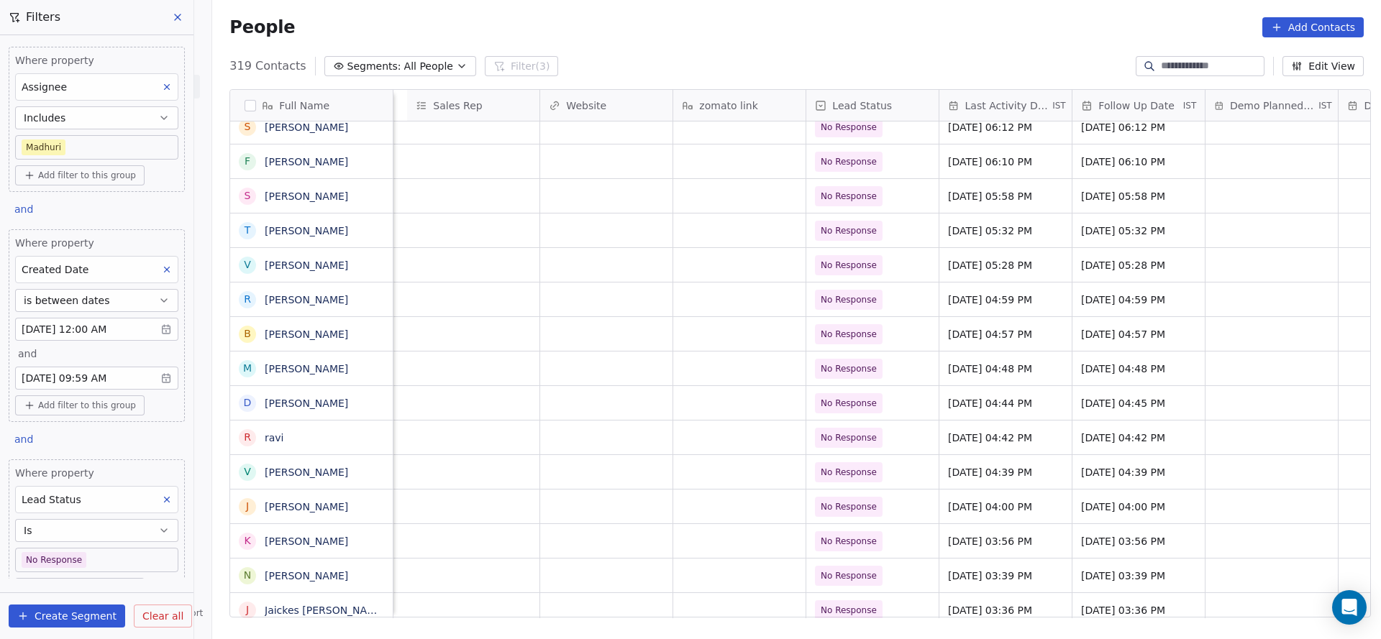
scroll to position [0, 2000]
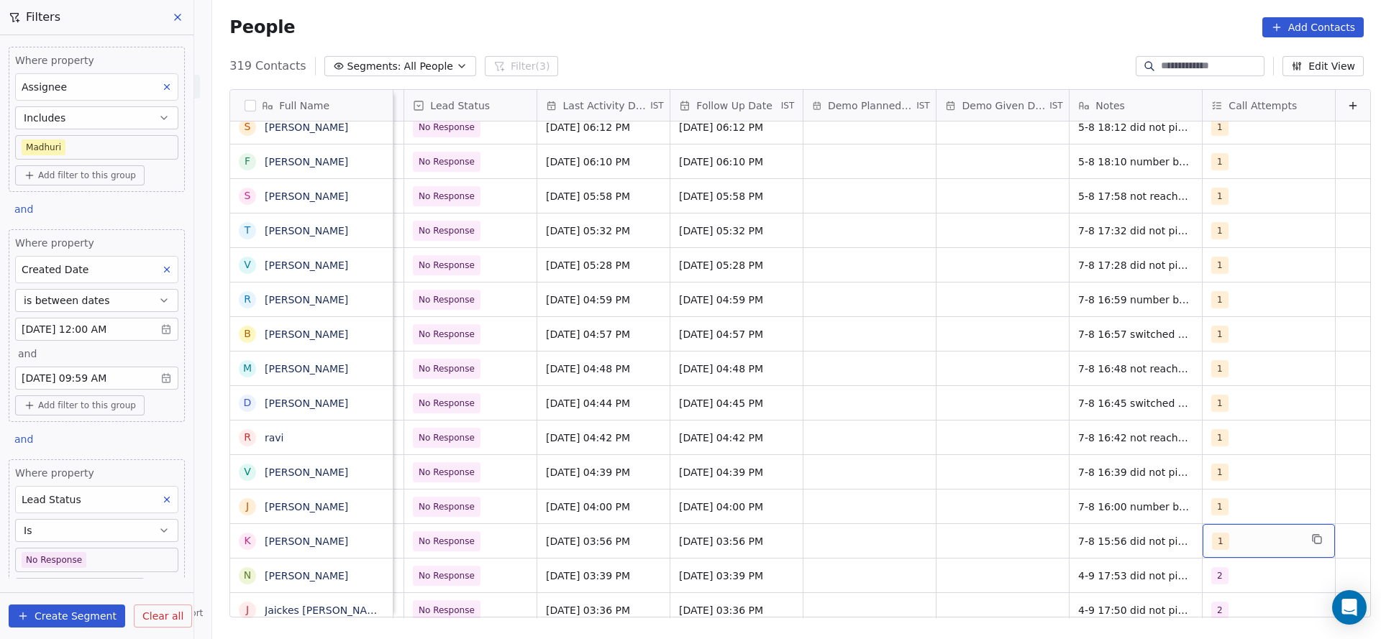
click at [1248, 550] on div "1" at bounding box center [1268, 541] width 132 height 34
click at [1208, 365] on button "Suggestions" at bounding box center [1205, 370] width 12 height 12
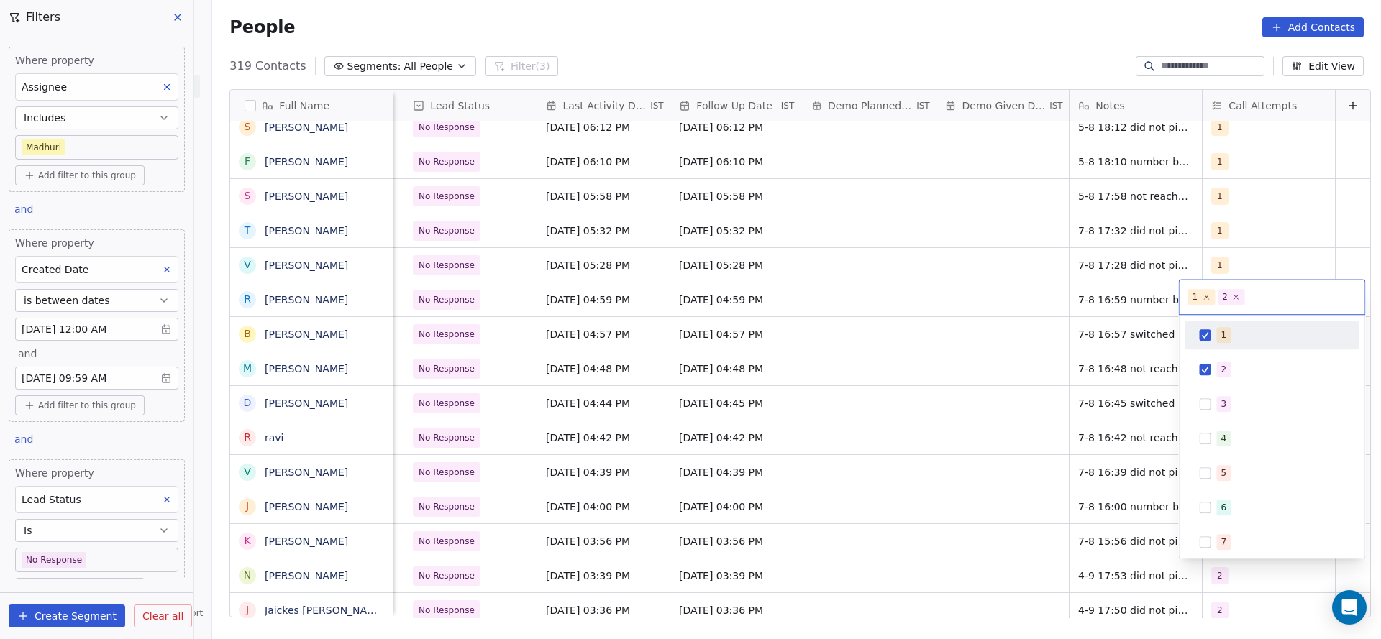
click at [1211, 342] on div "1" at bounding box center [1272, 335] width 162 height 23
click at [1046, 407] on html "On2Cook India Pvt. Ltd. Contacts People Marketing Workflows Campaigns Sales Pip…" at bounding box center [690, 319] width 1381 height 639
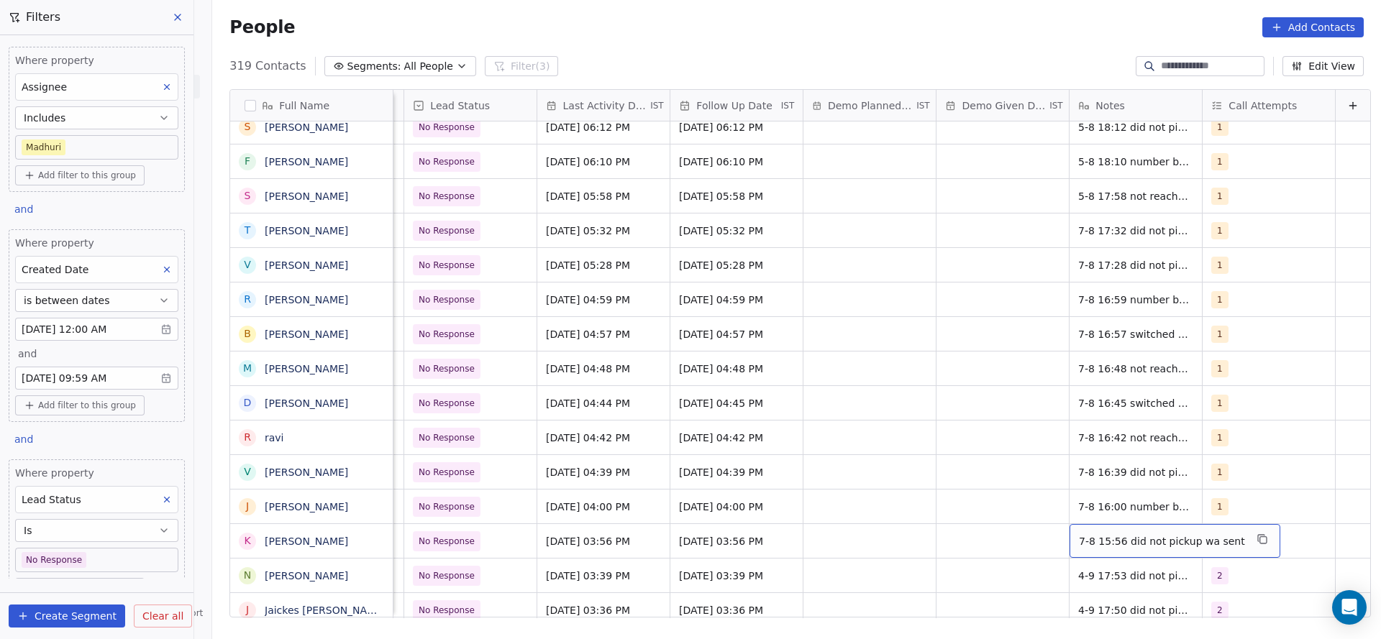
click at [1079, 539] on span "7-8 15:56 did not pickup wa sent" at bounding box center [1162, 541] width 166 height 14
click at [997, 537] on html "On2Cook India Pvt. Ltd. Contacts People Marketing Workflows Campaigns Sales Pip…" at bounding box center [690, 319] width 1381 height 639
click at [1069, 535] on div "7-8 15:56 did not pickup wa sent" at bounding box center [1174, 541] width 211 height 34
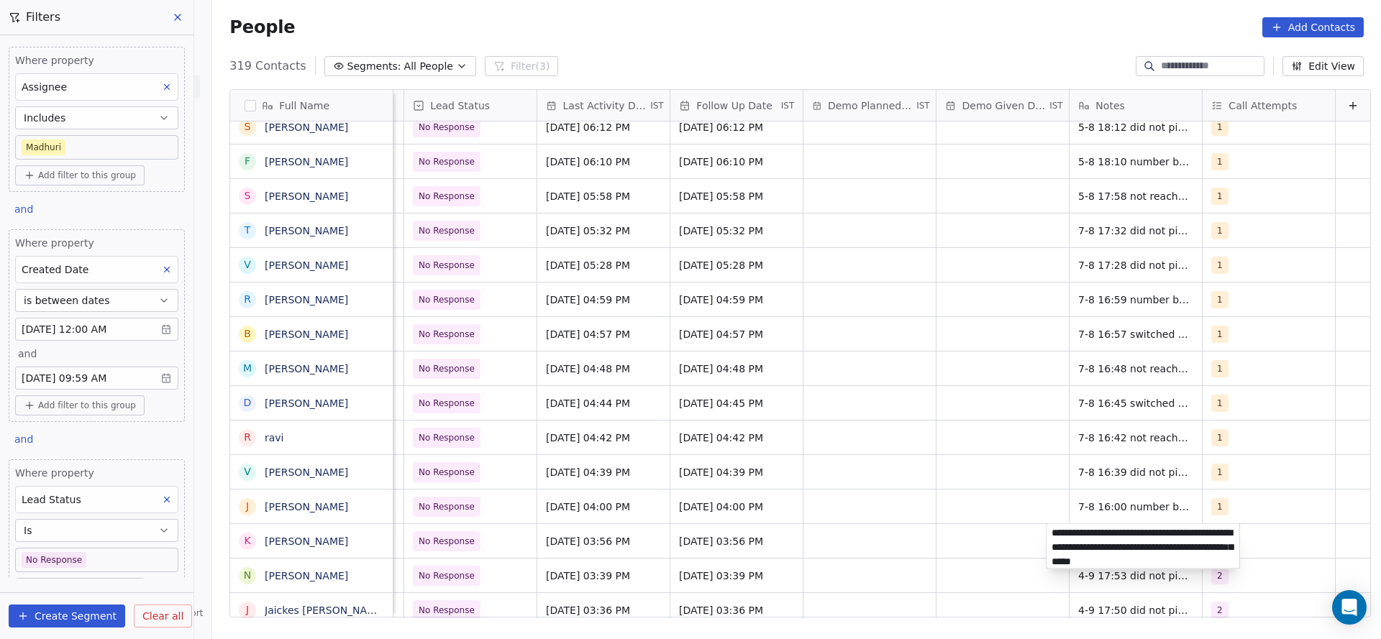
type textarea "**********"
drag, startPoint x: 820, startPoint y: 511, endPoint x: 475, endPoint y: 548, distance: 347.1
click at [814, 516] on html "On2Cook India Pvt. Ltd. Contacts People Marketing Workflows Campaigns Sales Pip…" at bounding box center [690, 319] width 1381 height 639
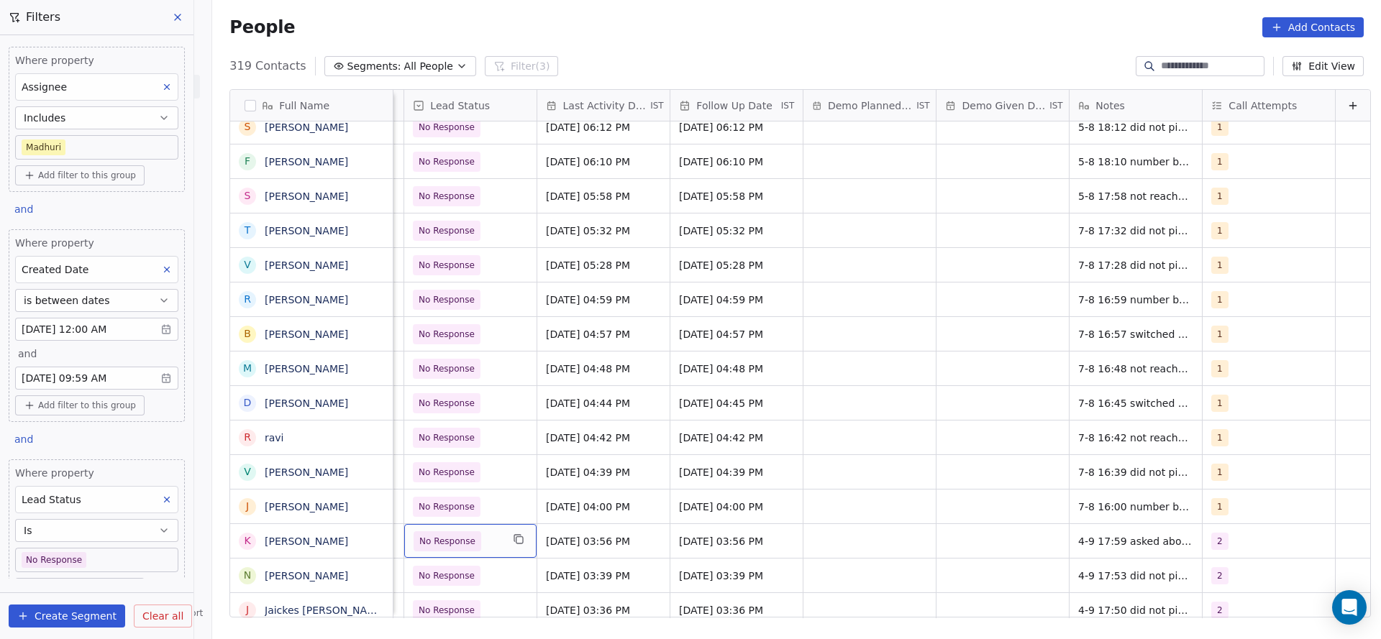
scroll to position [0, 1995]
click at [475, 547] on span "No Response" at bounding box center [457, 541] width 88 height 20
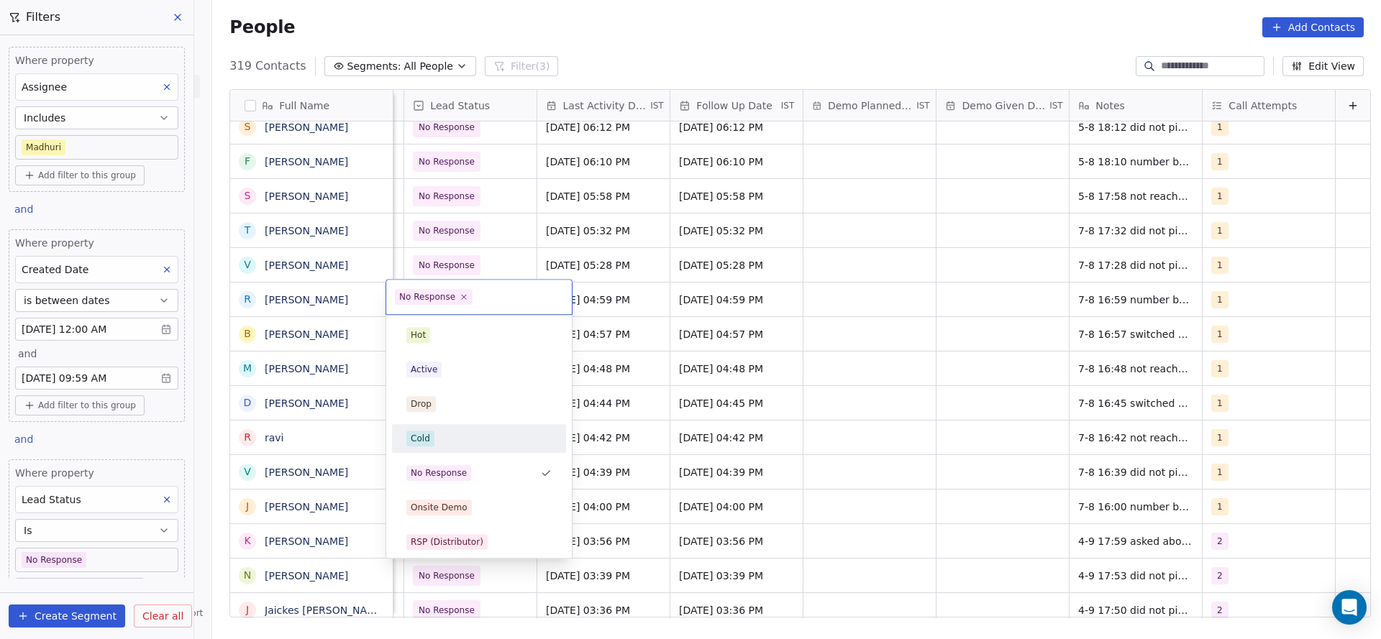
click at [454, 433] on div "Cold" at bounding box center [478, 439] width 145 height 16
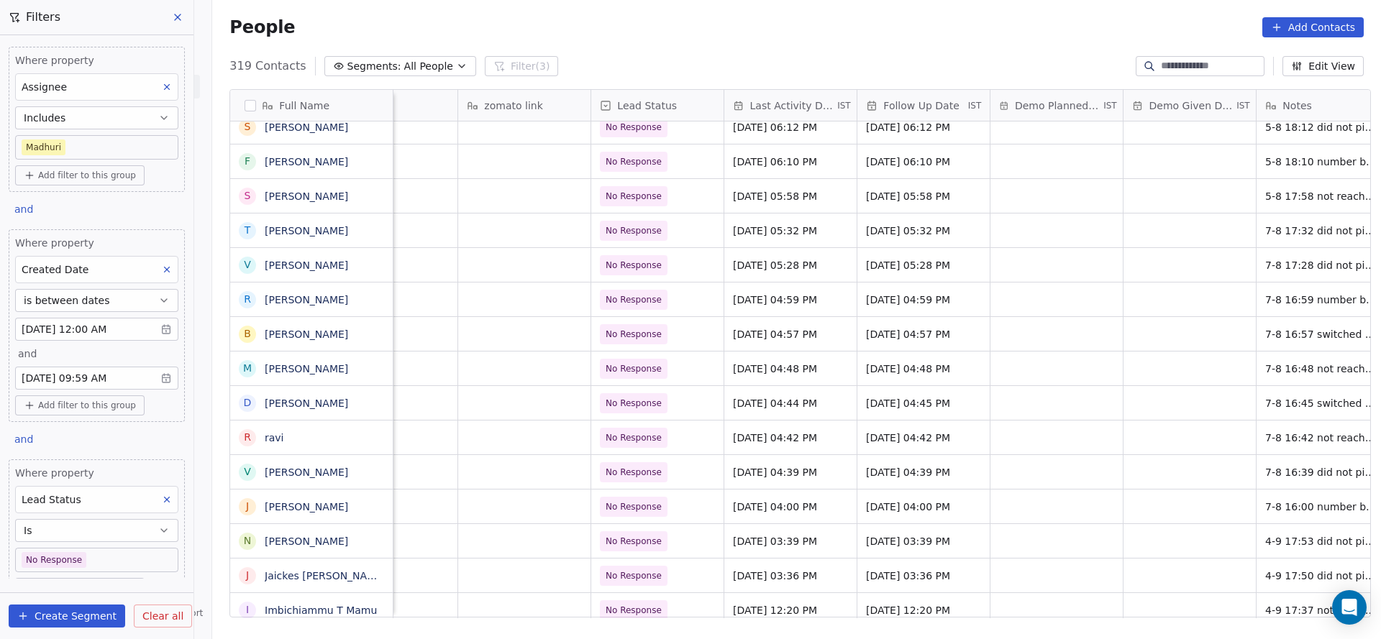
scroll to position [0, 1815]
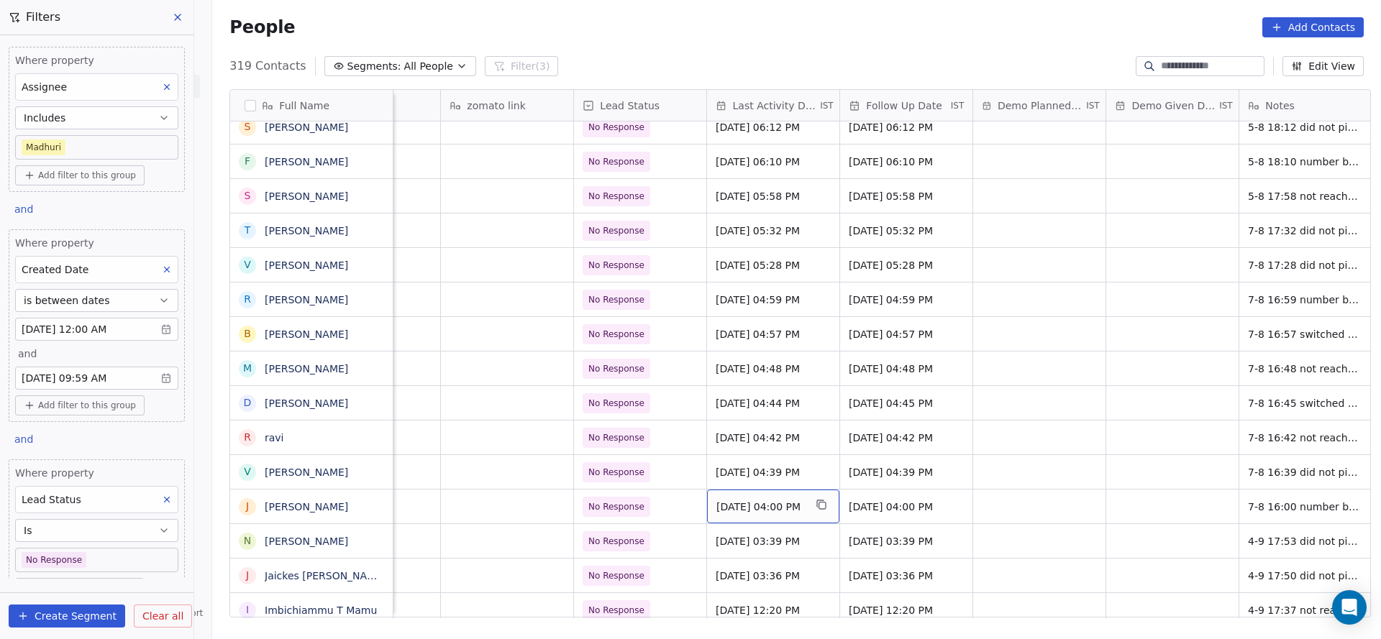
click at [729, 500] on span "[DATE] 04:00 PM" at bounding box center [760, 507] width 88 height 14
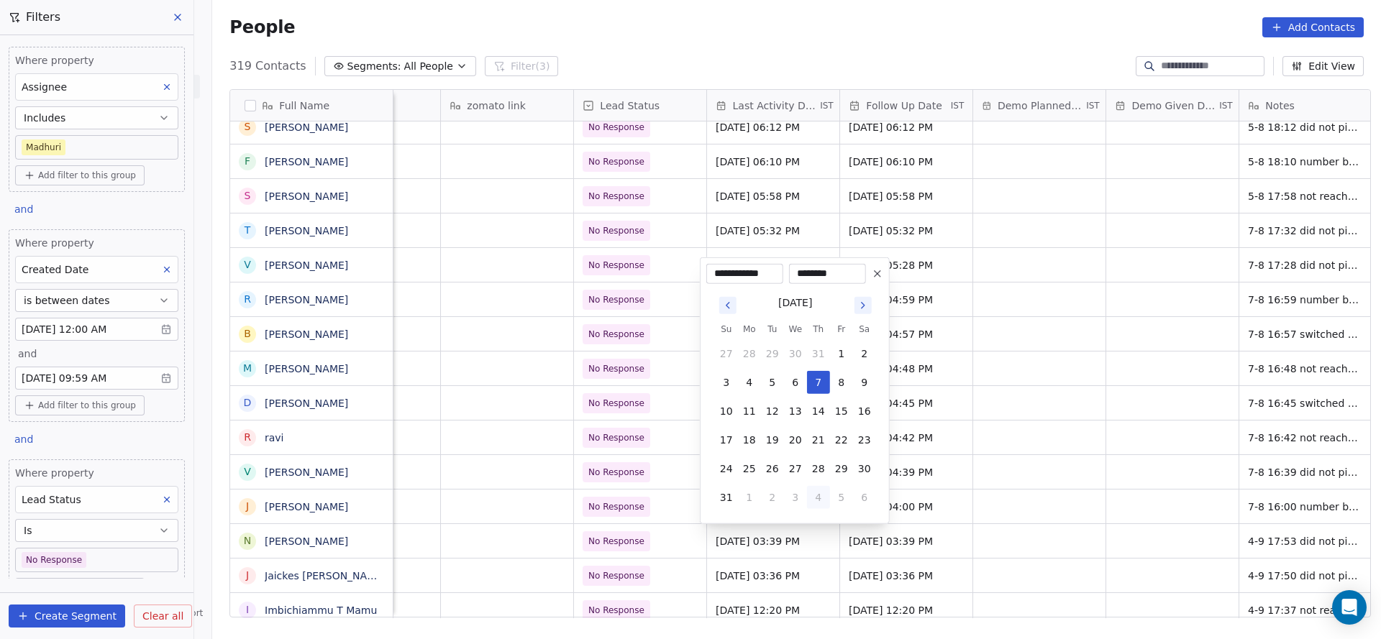
drag, startPoint x: 814, startPoint y: 491, endPoint x: 685, endPoint y: 510, distance: 130.8
click at [815, 491] on button "4" at bounding box center [818, 497] width 23 height 23
type input "**********"
drag, startPoint x: 598, startPoint y: 512, endPoint x: 958, endPoint y: 573, distance: 365.4
click at [597, 513] on html "On2Cook India Pvt. Ltd. Contacts People Marketing Workflows Campaigns Sales Pip…" at bounding box center [690, 319] width 1381 height 639
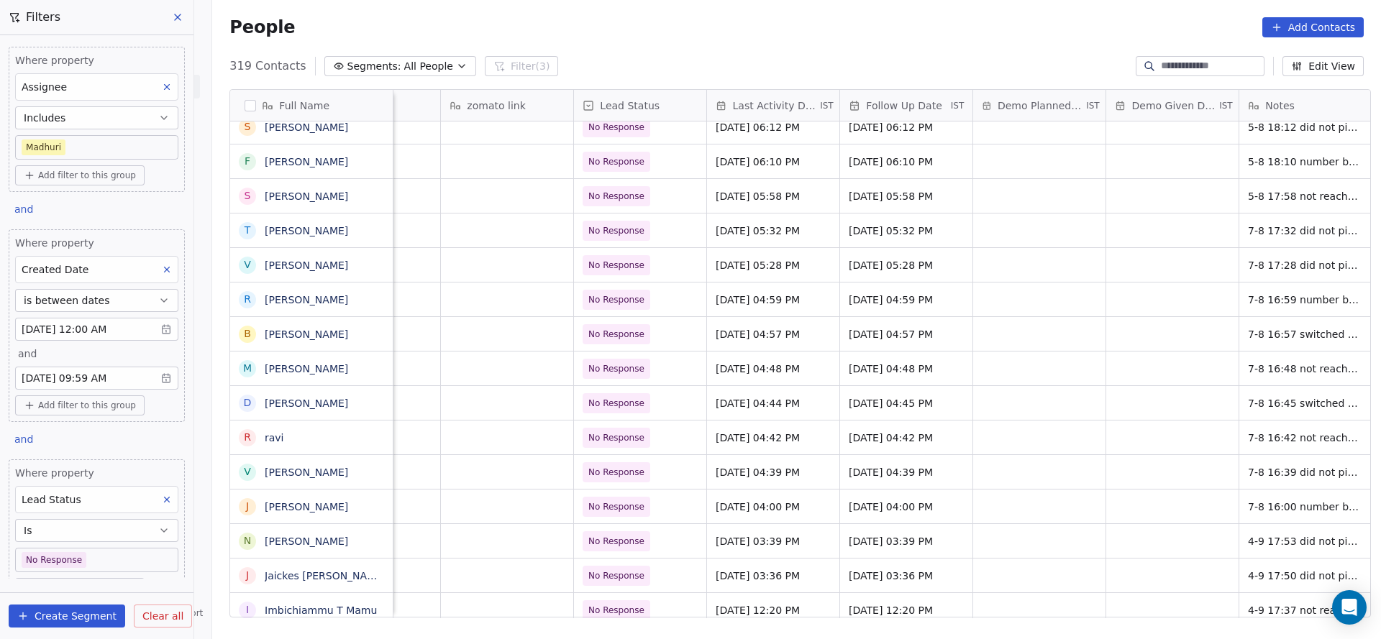
scroll to position [0, 2000]
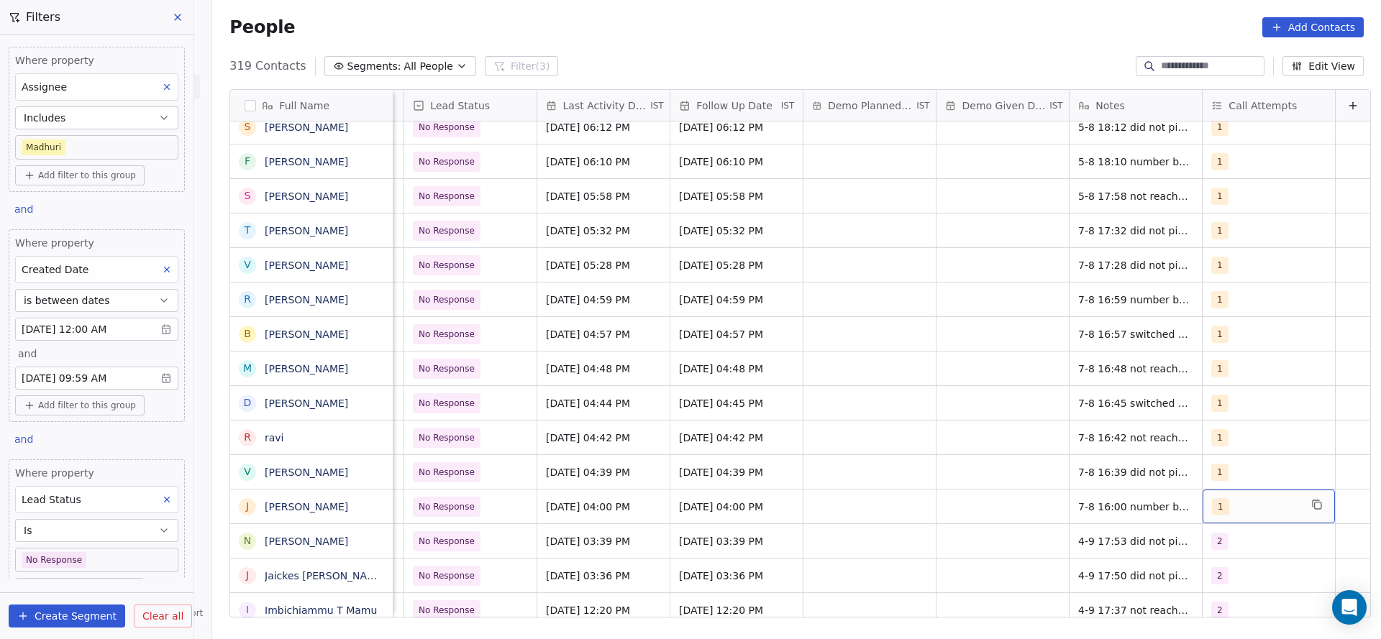
click at [1212, 503] on span "1" at bounding box center [1220, 506] width 17 height 17
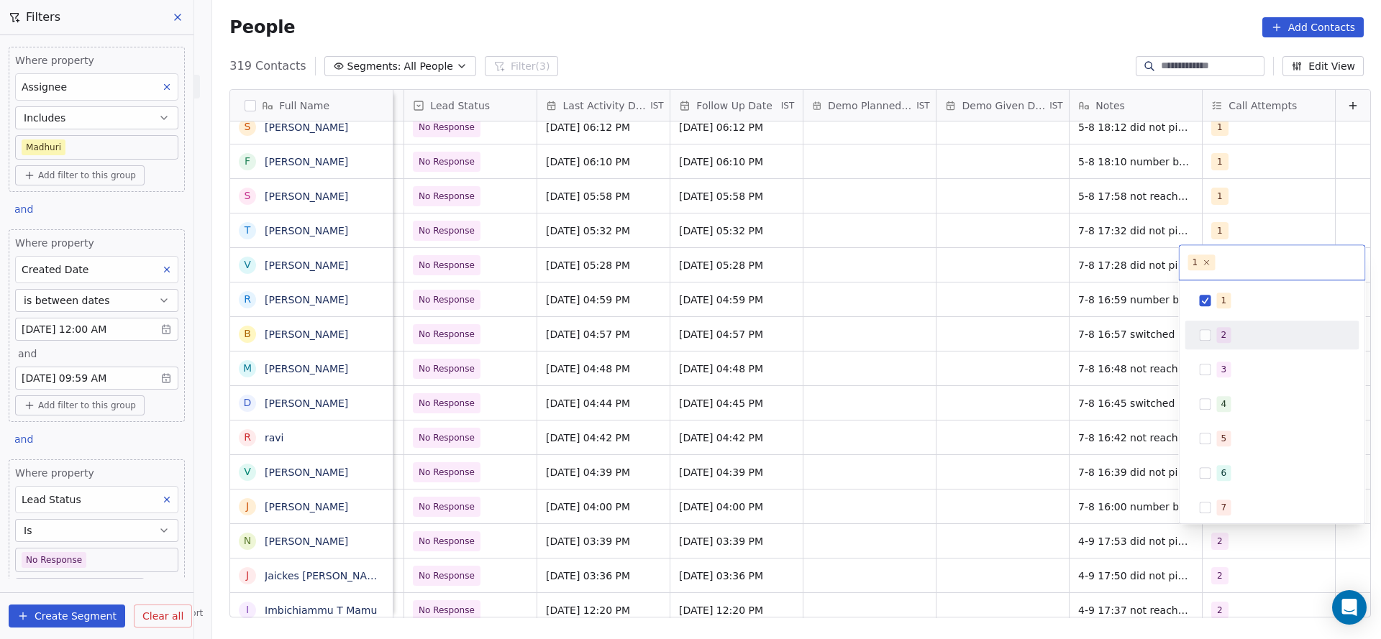
click at [1234, 345] on div "2" at bounding box center [1272, 335] width 162 height 23
click at [1221, 304] on div "1" at bounding box center [1224, 300] width 6 height 13
click at [882, 429] on html "On2Cook India Pvt. Ltd. Contacts People Marketing Workflows Campaigns Sales Pip…" at bounding box center [690, 319] width 1381 height 639
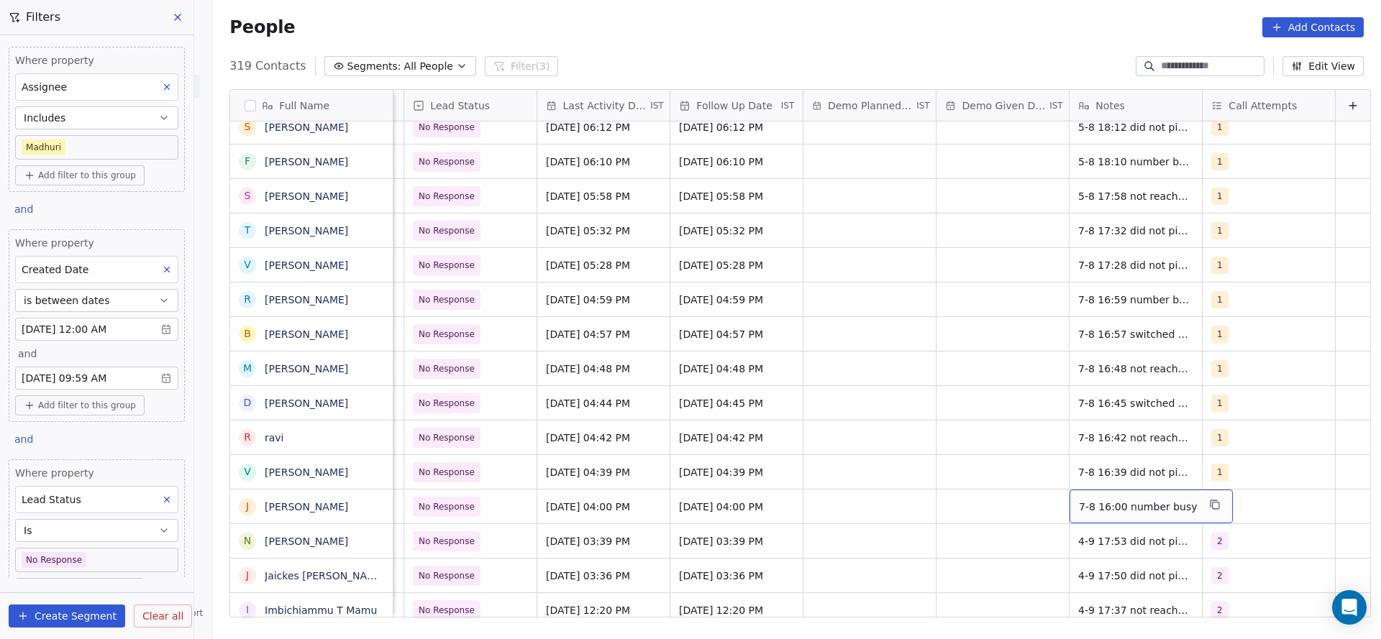
click at [1069, 513] on div "7-8 16:00 number busy" at bounding box center [1150, 507] width 163 height 34
click at [1048, 503] on textarea "**********" at bounding box center [1120, 512] width 148 height 45
type textarea "**********"
click at [589, 502] on html "On2Cook India Pvt. Ltd. Contacts People Marketing Workflows Campaigns Sales Pip…" at bounding box center [690, 319] width 1381 height 639
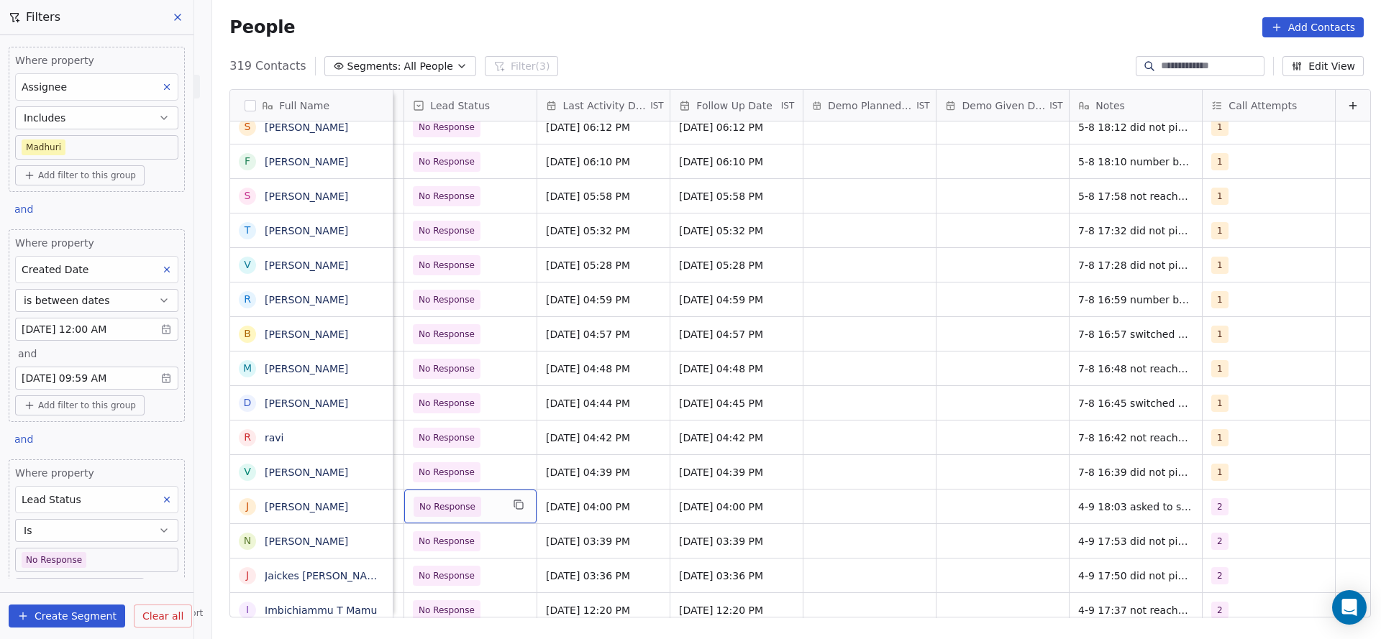
click at [454, 507] on span "No Response" at bounding box center [447, 507] width 68 height 20
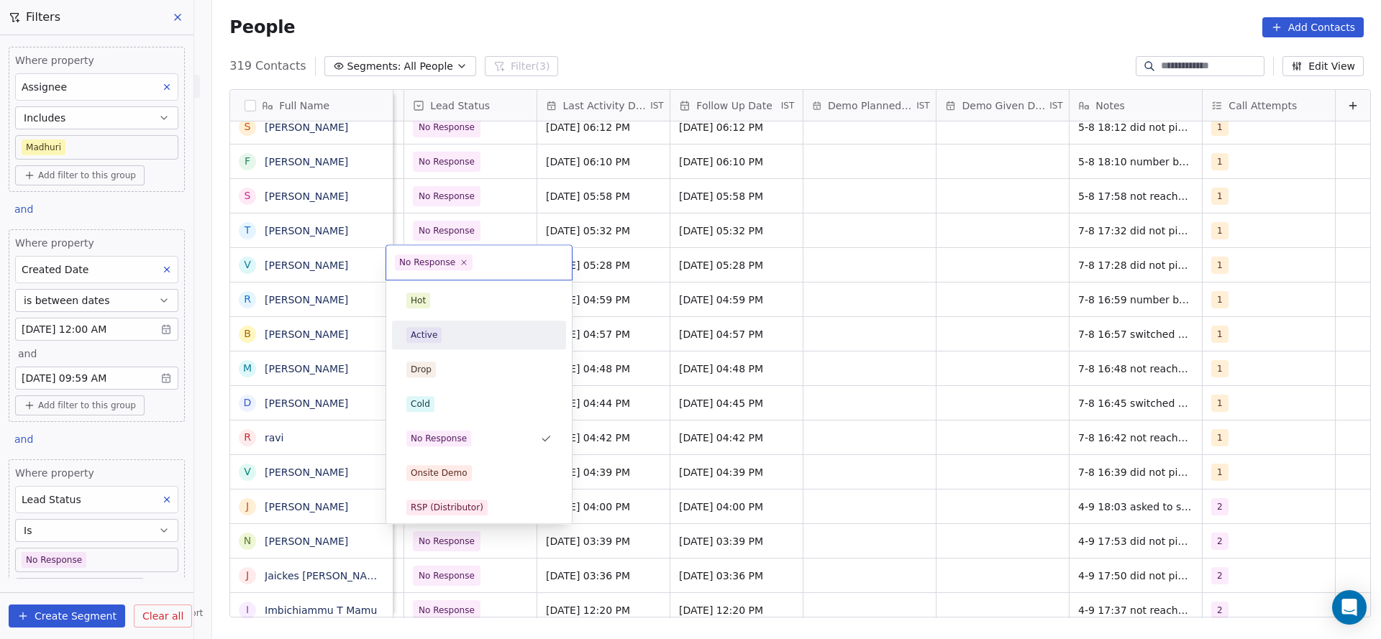
click at [448, 330] on div "Active" at bounding box center [478, 335] width 145 height 16
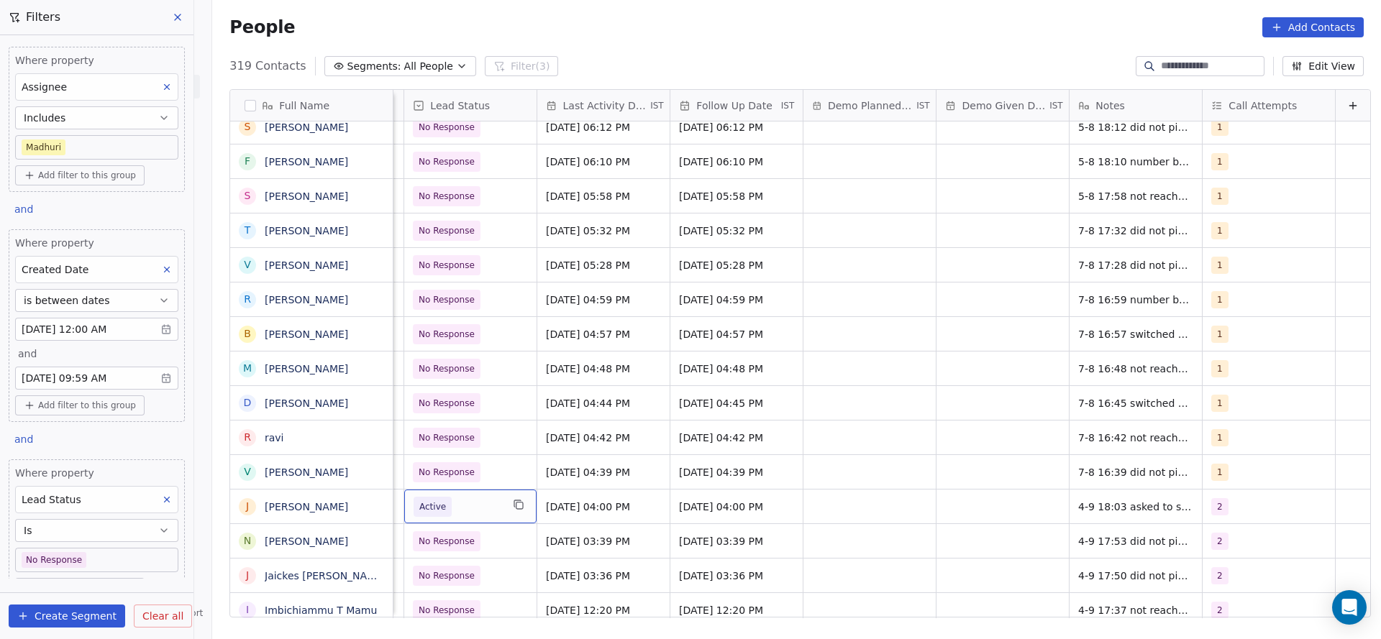
click at [121, 557] on body "On2Cook India Pvt. Ltd. Contacts People Marketing Workflows Campaigns Sales Pip…" at bounding box center [690, 319] width 1381 height 639
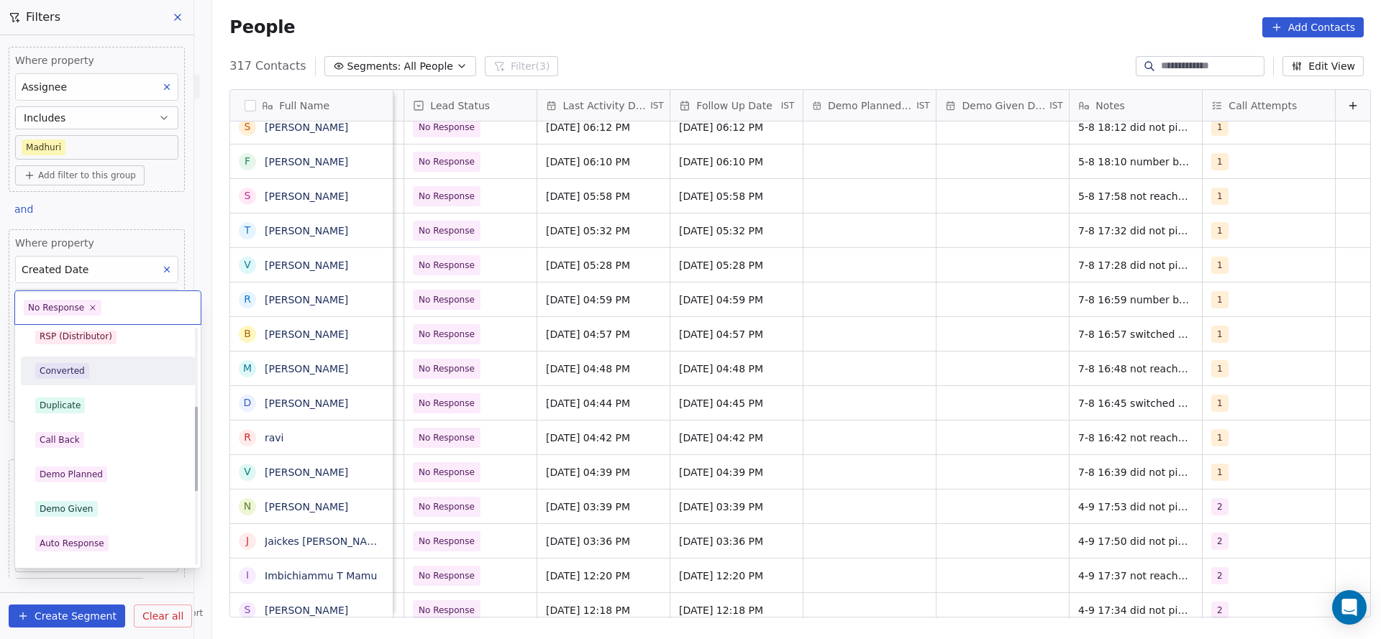
scroll to position [0, 0]
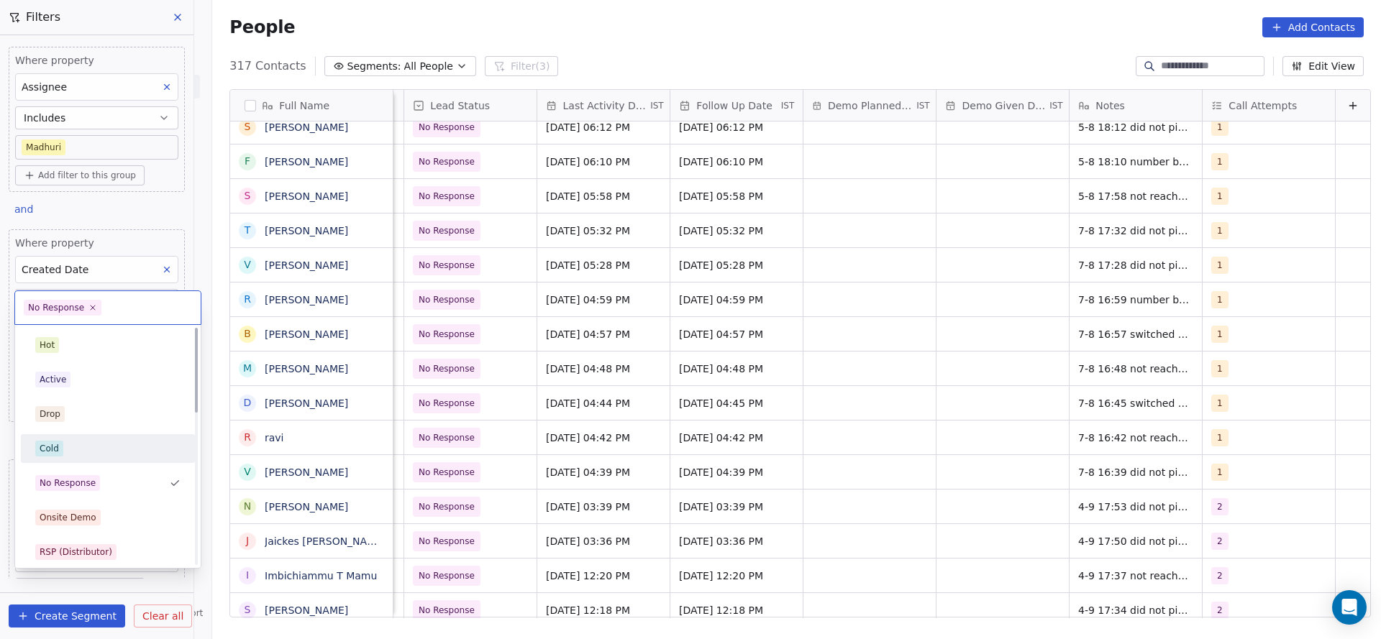
click at [93, 436] on div "Cold" at bounding box center [108, 448] width 174 height 29
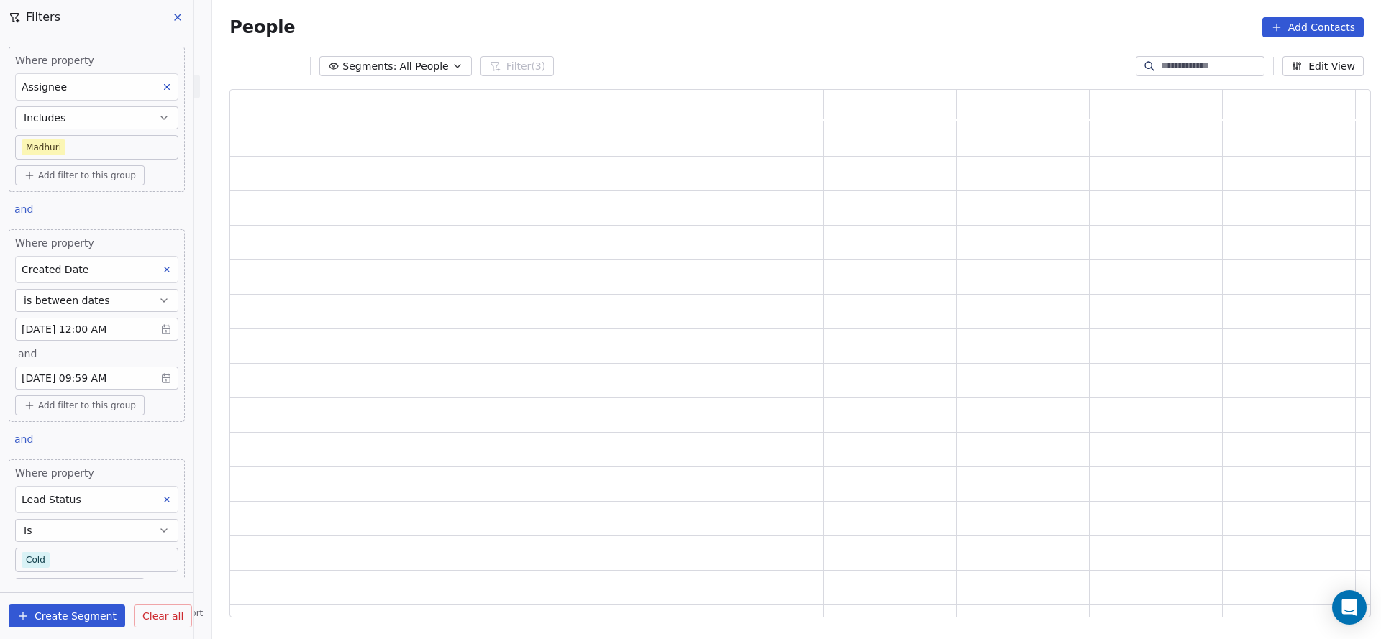
scroll to position [511, 1124]
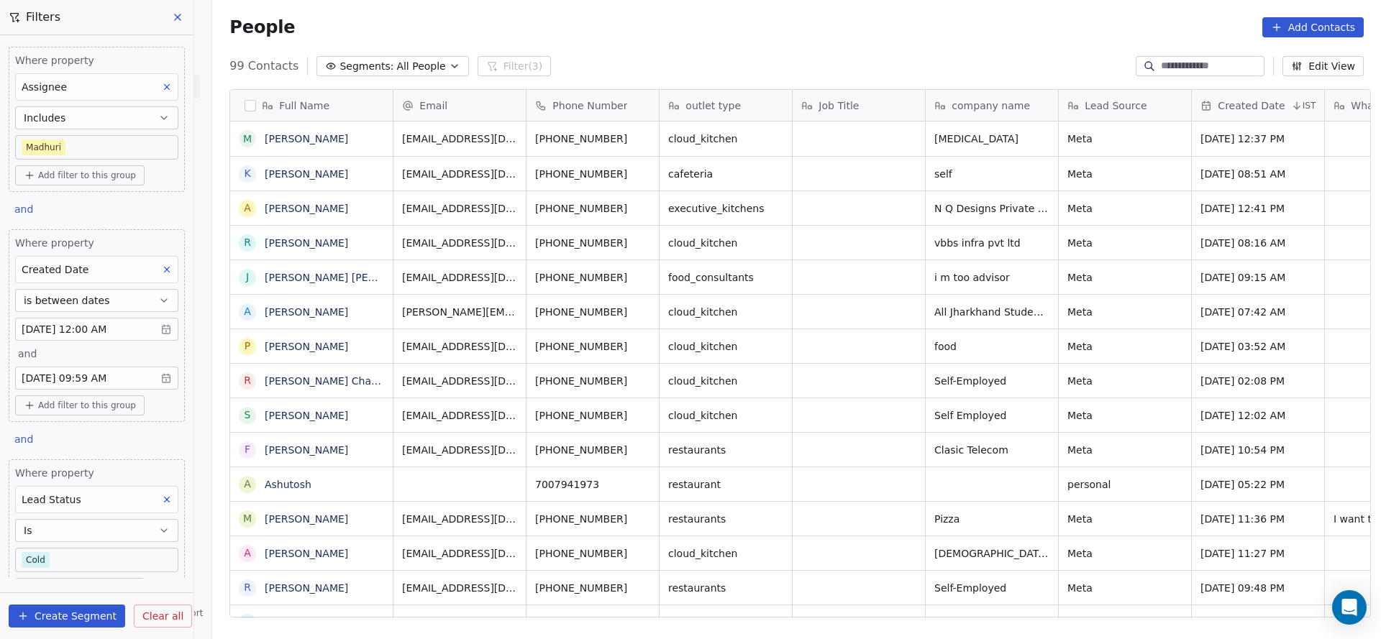
click at [82, 552] on body "On2Cook India Pvt. Ltd. Contacts People Marketing Workflows Campaigns Sales Pip…" at bounding box center [690, 319] width 1381 height 639
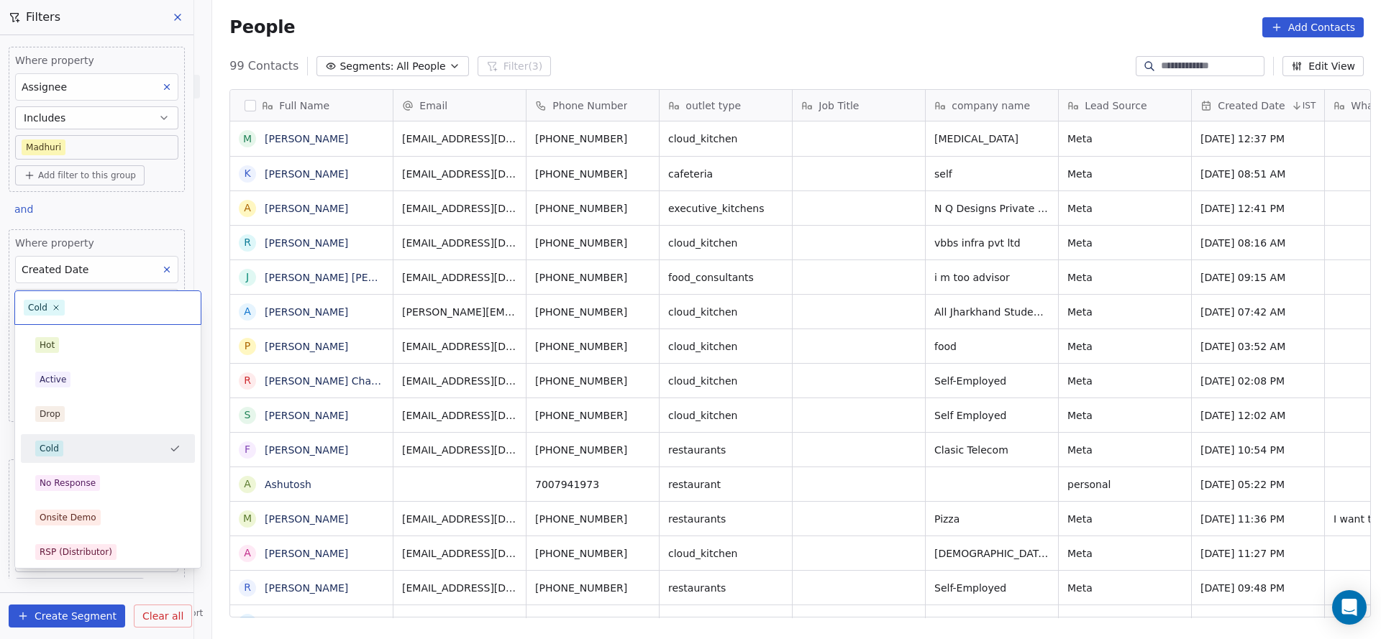
scroll to position [546, 1158]
click at [381, 410] on html "On2Cook India Pvt. Ltd. Contacts People Marketing Workflows Campaigns Sales Pip…" at bounding box center [690, 319] width 1381 height 639
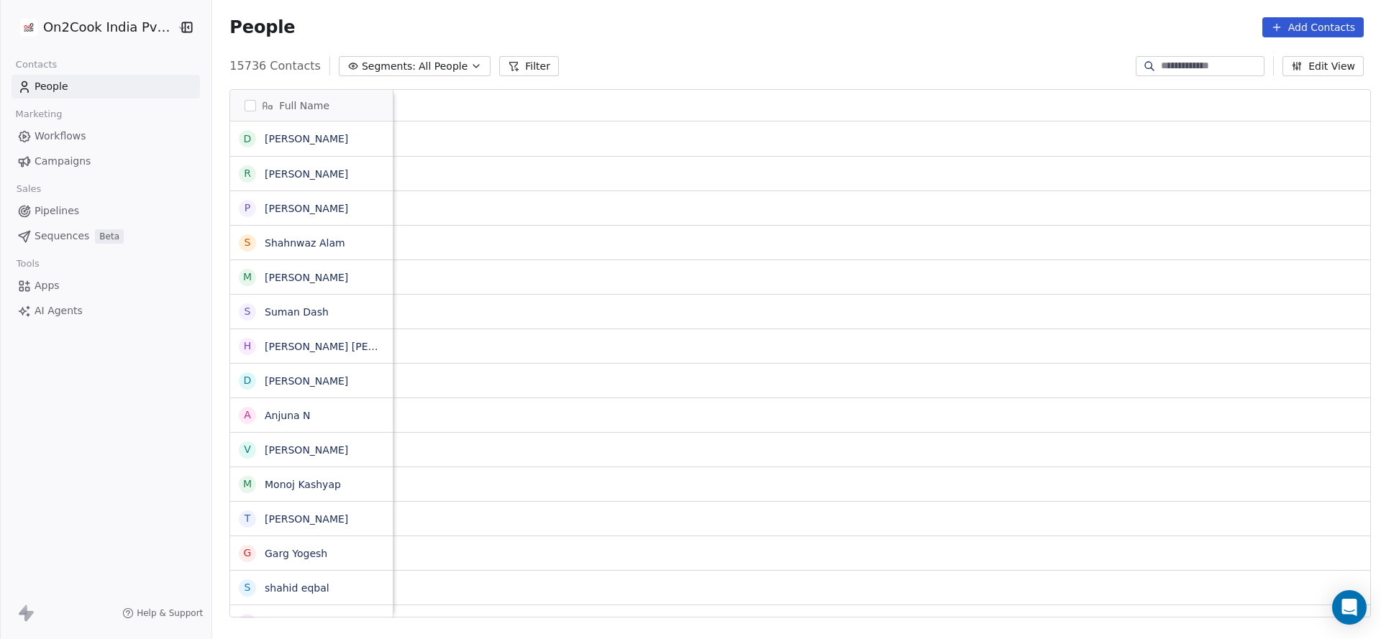
scroll to position [546, 1158]
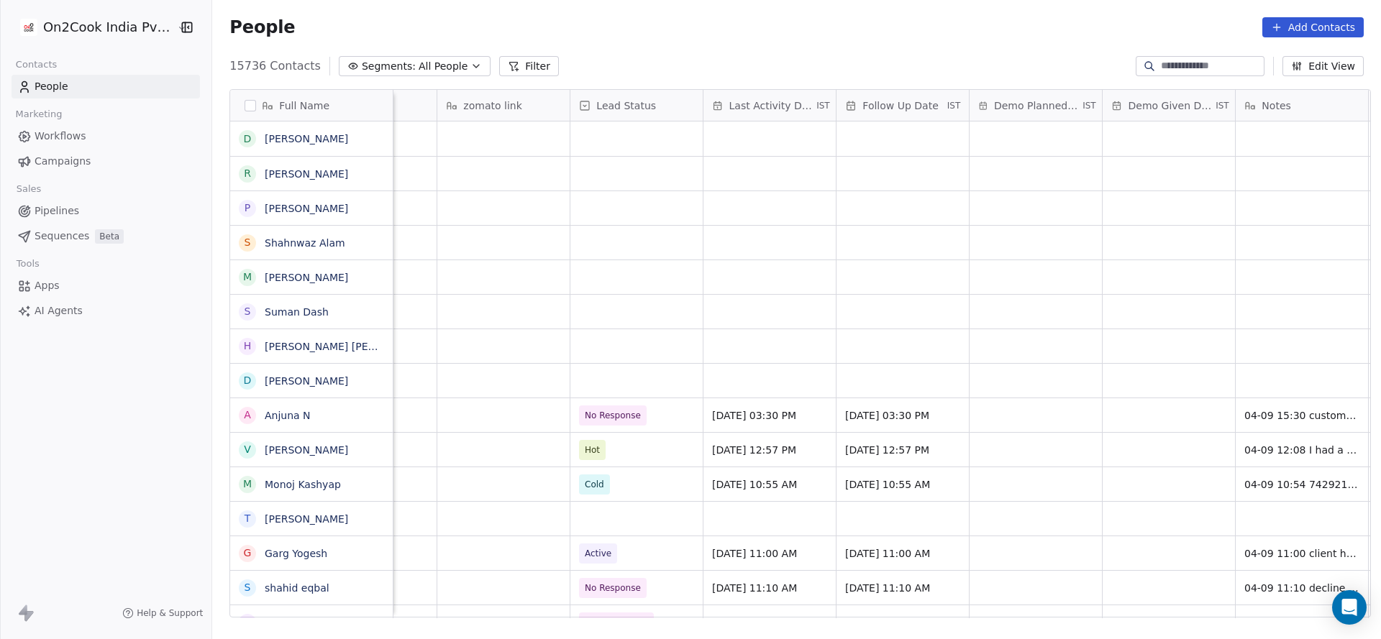
click at [507, 64] on button "Filter" at bounding box center [529, 66] width 60 height 20
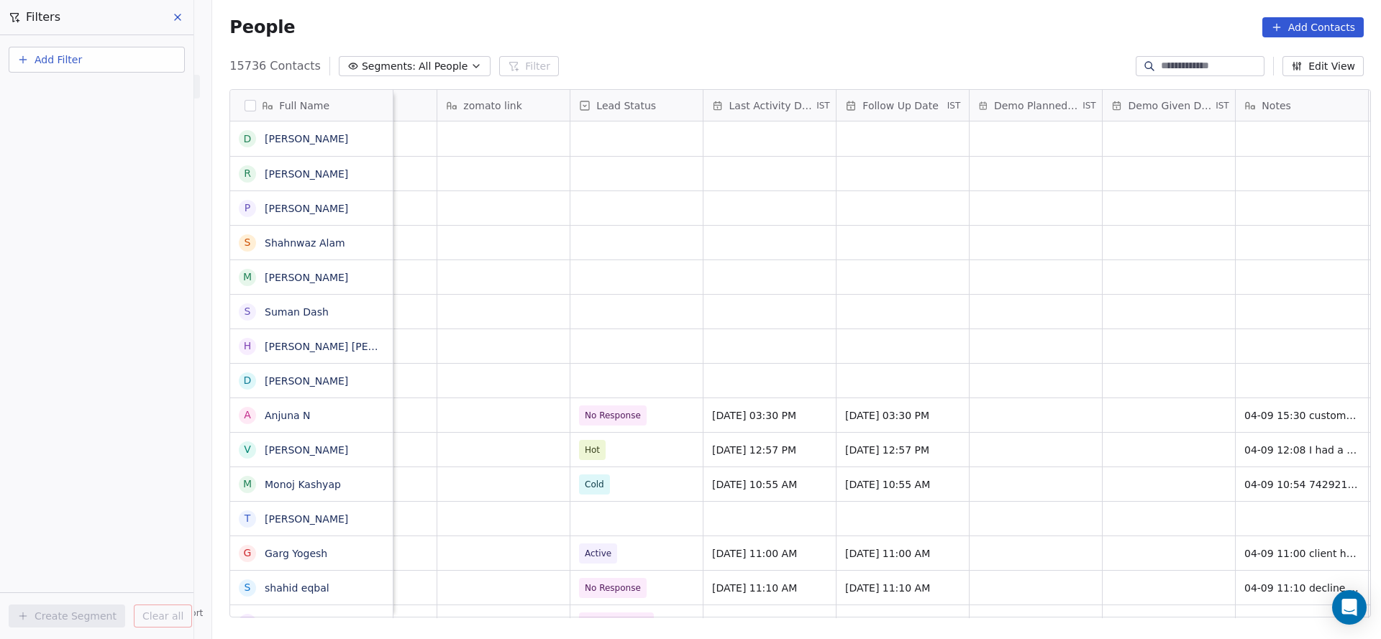
click at [109, 58] on button "Add Filter" at bounding box center [97, 60] width 176 height 26
click at [78, 91] on span "Contact properties" at bounding box center [70, 93] width 93 height 15
type input "***"
click at [75, 140] on div "Assignee" at bounding box center [97, 145] width 146 height 14
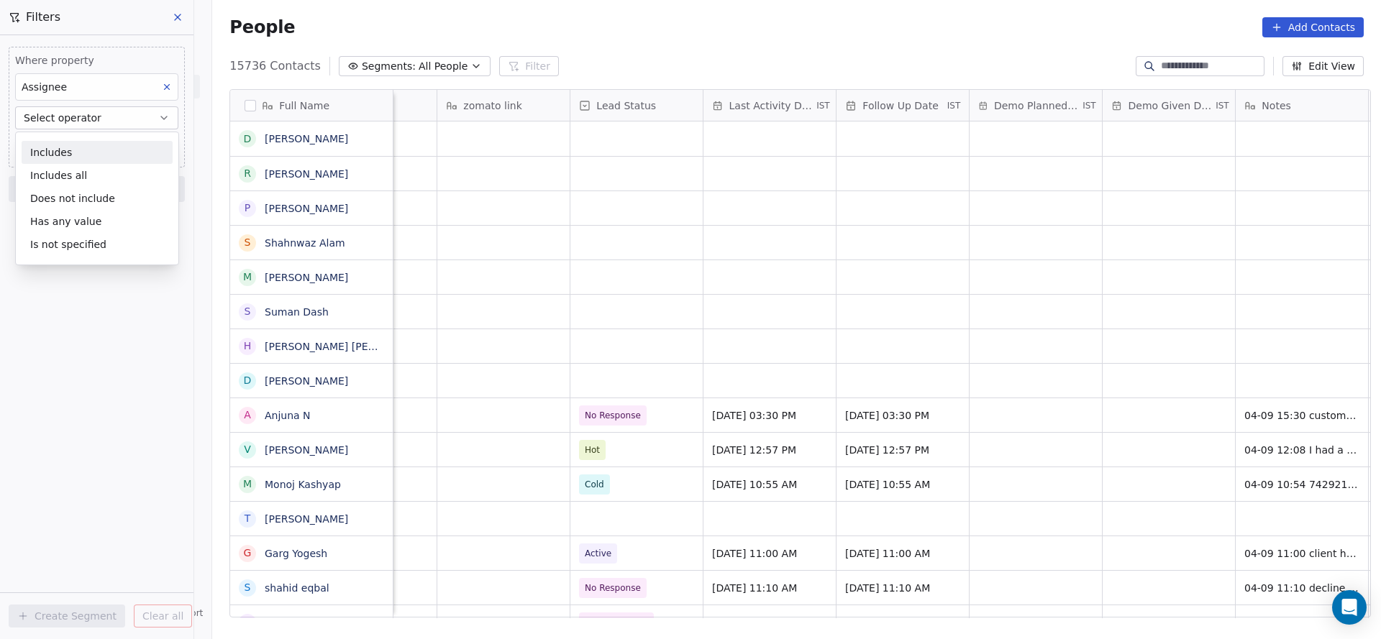
click at [75, 140] on div "Includes Includes all Does not include Has any value Is not specified" at bounding box center [97, 199] width 164 height 134
click at [75, 152] on div "Includes" at bounding box center [97, 152] width 151 height 23
click at [76, 150] on body "On2Cook India Pvt. Ltd. Contacts People Marketing Workflows Campaigns Sales Pip…" at bounding box center [690, 319] width 1381 height 639
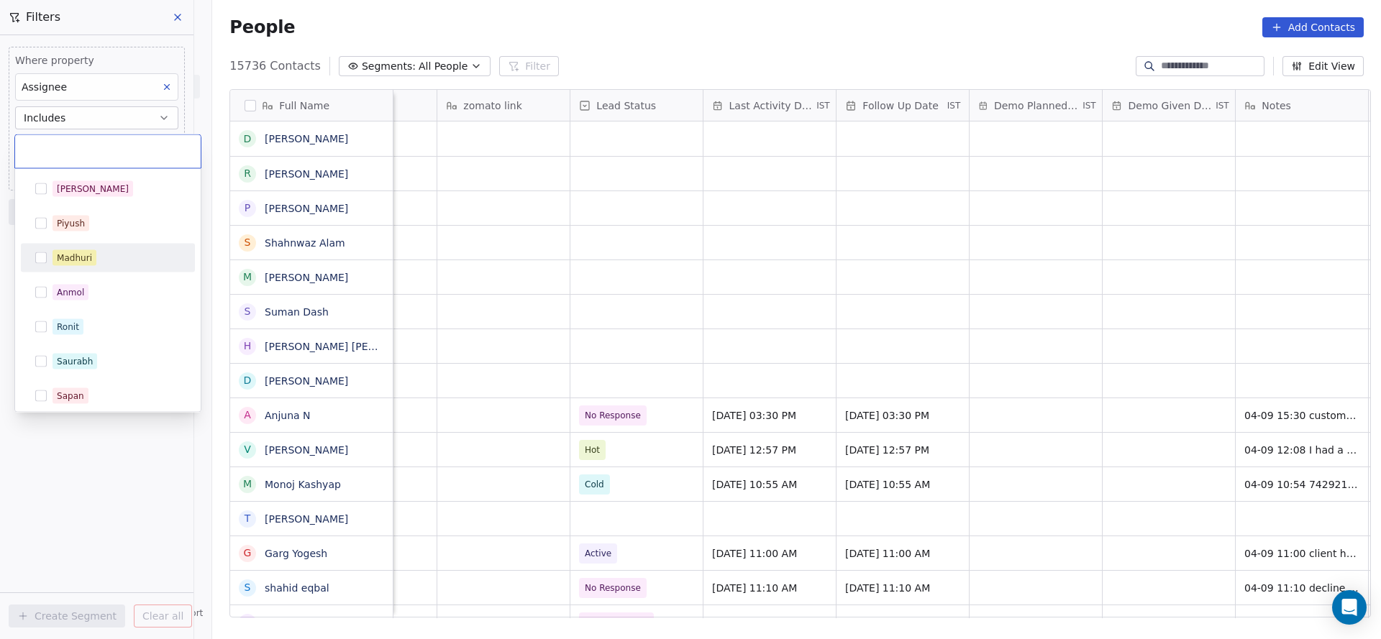
drag, startPoint x: 86, startPoint y: 248, endPoint x: 441, endPoint y: 263, distance: 356.2
click at [106, 254] on div "Madhuri" at bounding box center [108, 258] width 162 height 23
click at [470, 269] on html "On2Cook India Pvt. Ltd. Contacts People Marketing Workflows Campaigns Sales Pip…" at bounding box center [690, 319] width 1381 height 639
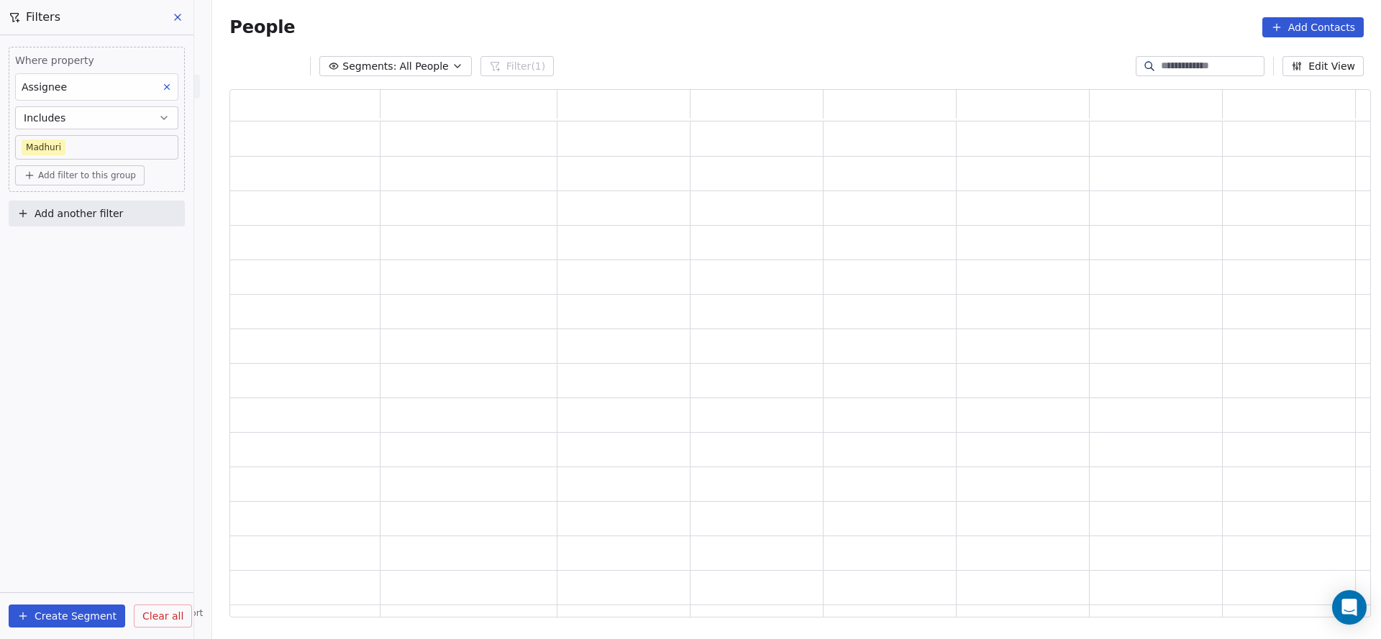
scroll to position [511, 1124]
click at [64, 210] on span "Add another filter" at bounding box center [79, 213] width 88 height 15
click at [63, 235] on div "Contact properties" at bounding box center [96, 245] width 163 height 23
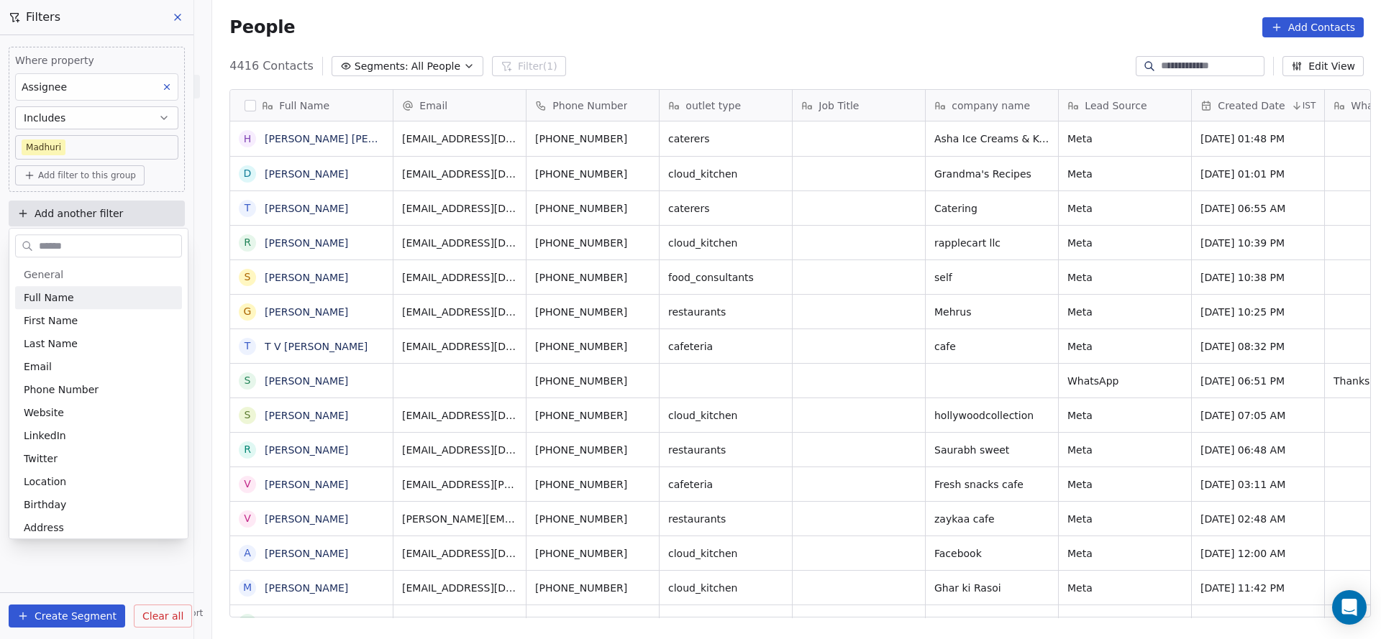
scroll to position [546, 1158]
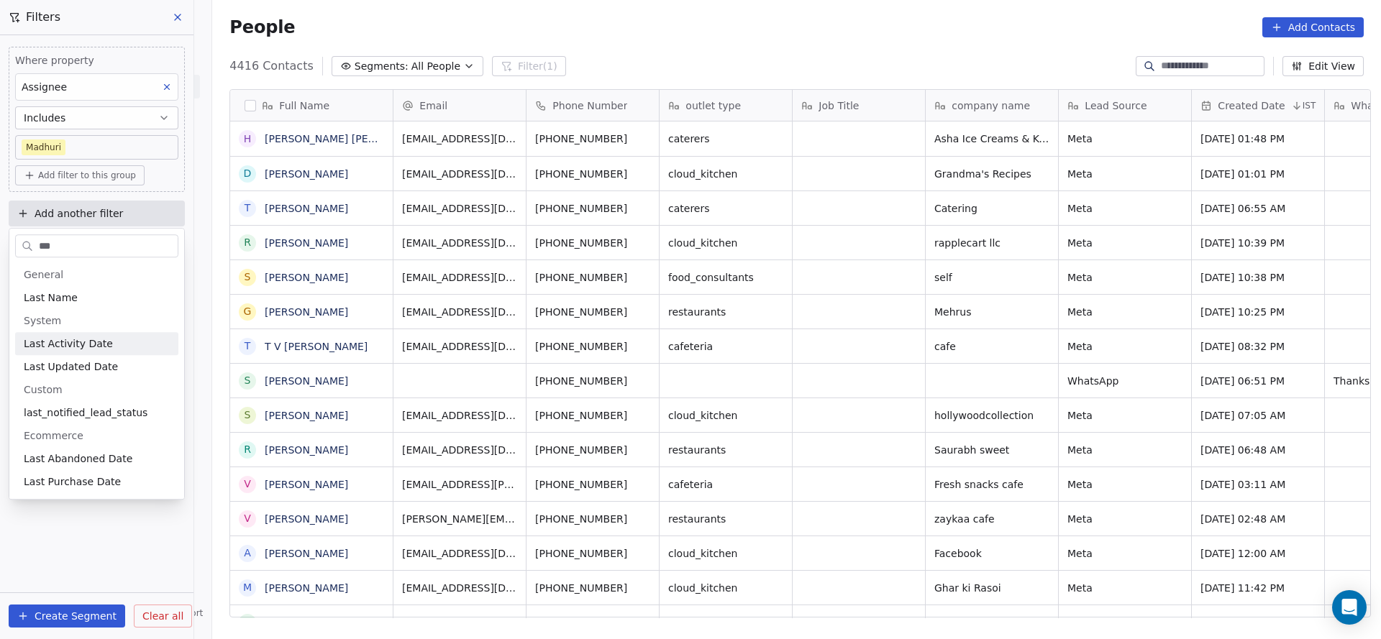
type input "***"
click at [97, 349] on span "Last Activity Date" at bounding box center [68, 344] width 89 height 14
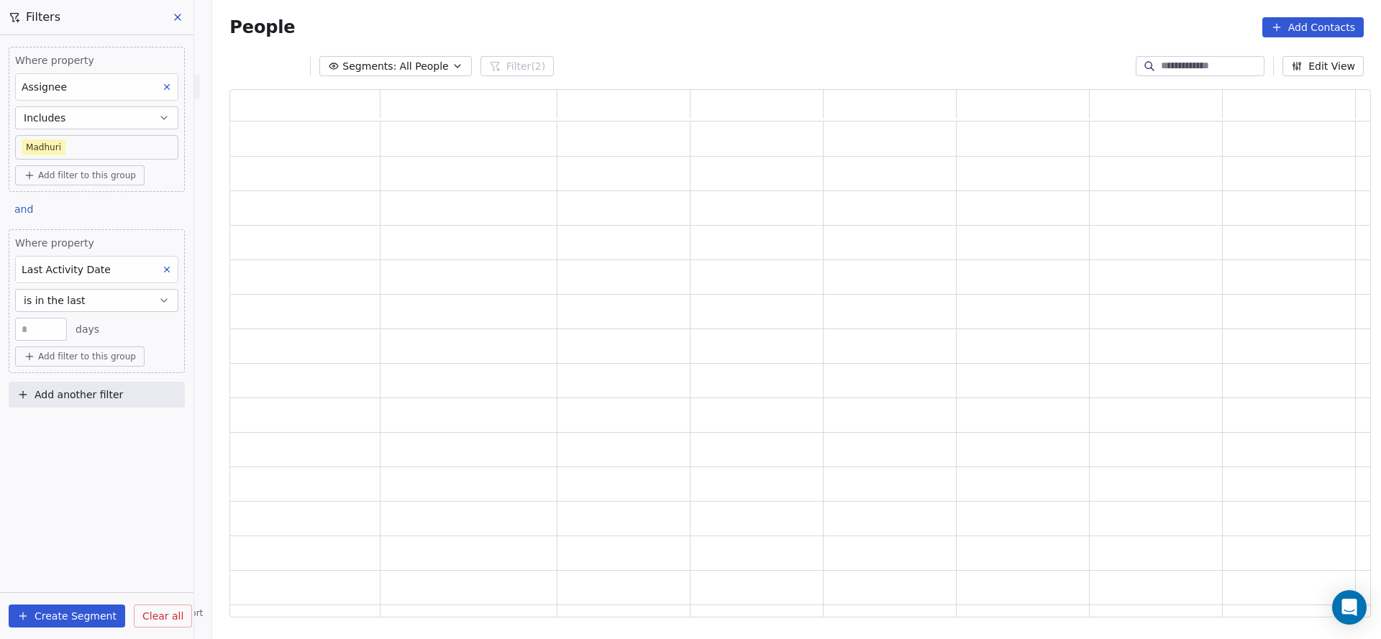
scroll to position [511, 1124]
click at [101, 300] on button "is in the last" at bounding box center [96, 300] width 163 height 23
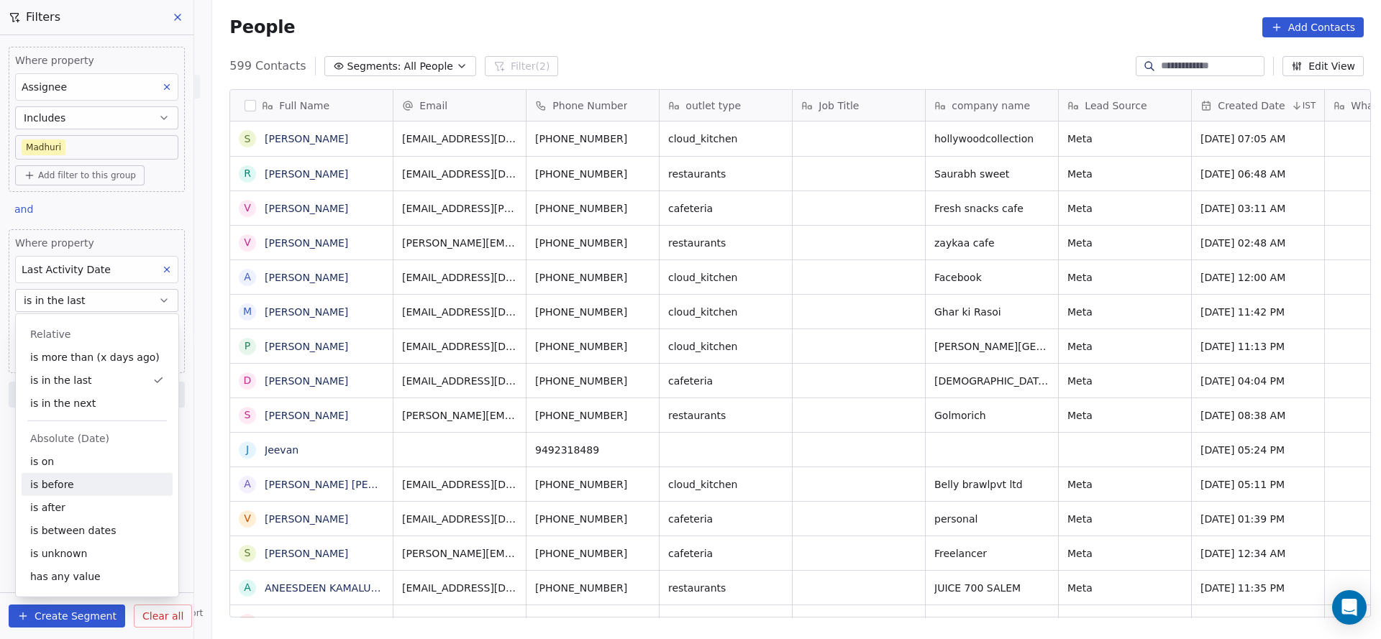
scroll to position [546, 1158]
click at [49, 453] on div "is on" at bounding box center [97, 461] width 151 height 23
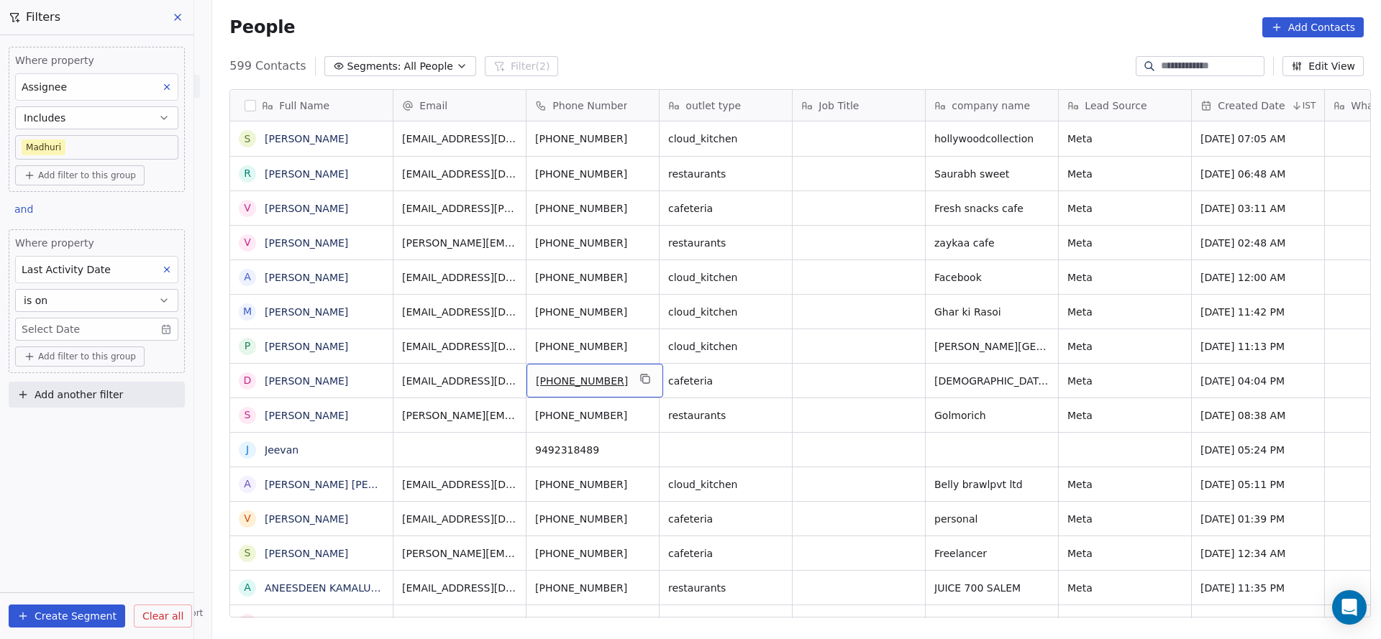
click at [22, 321] on body "On2Cook India Pvt. Ltd. Contacts People Marketing Workflows Campaigns Sales Pip…" at bounding box center [690, 319] width 1381 height 639
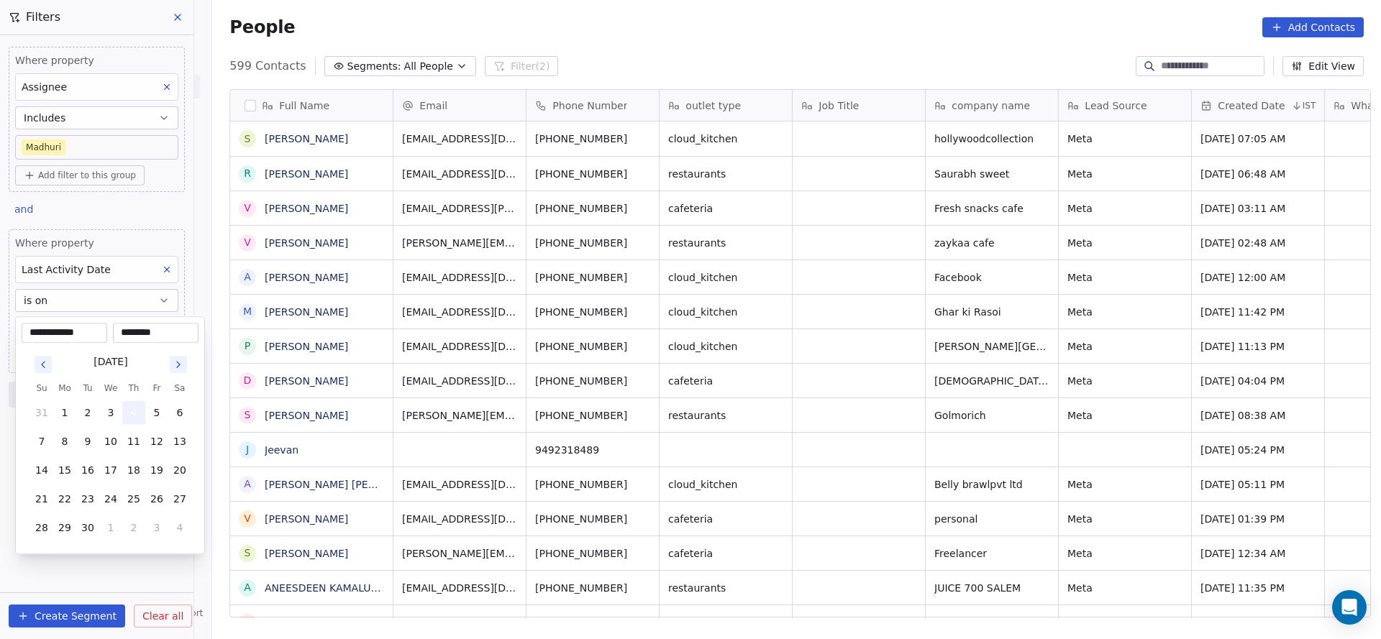
click at [134, 418] on button "4" at bounding box center [133, 412] width 23 height 23
click at [714, 416] on html "On2Cook India Pvt. Ltd. Contacts People Marketing Workflows Campaigns Sales Pip…" at bounding box center [690, 319] width 1381 height 639
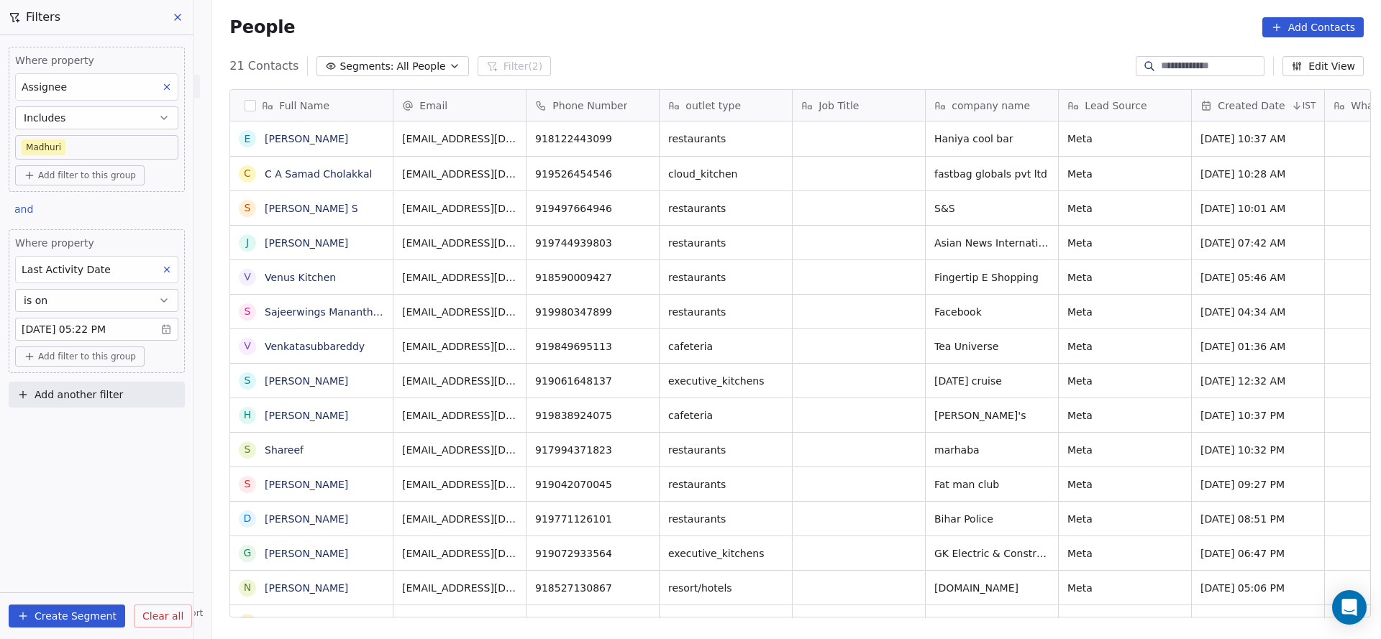
click at [87, 472] on div "Where property Assignee Includes Madhuri Add filter to this group and Where pro…" at bounding box center [96, 337] width 193 height 604
click at [125, 136] on body "On2Cook India Pvt. Ltd. Contacts People Marketing Workflows Campaigns Sales Pip…" at bounding box center [690, 319] width 1381 height 639
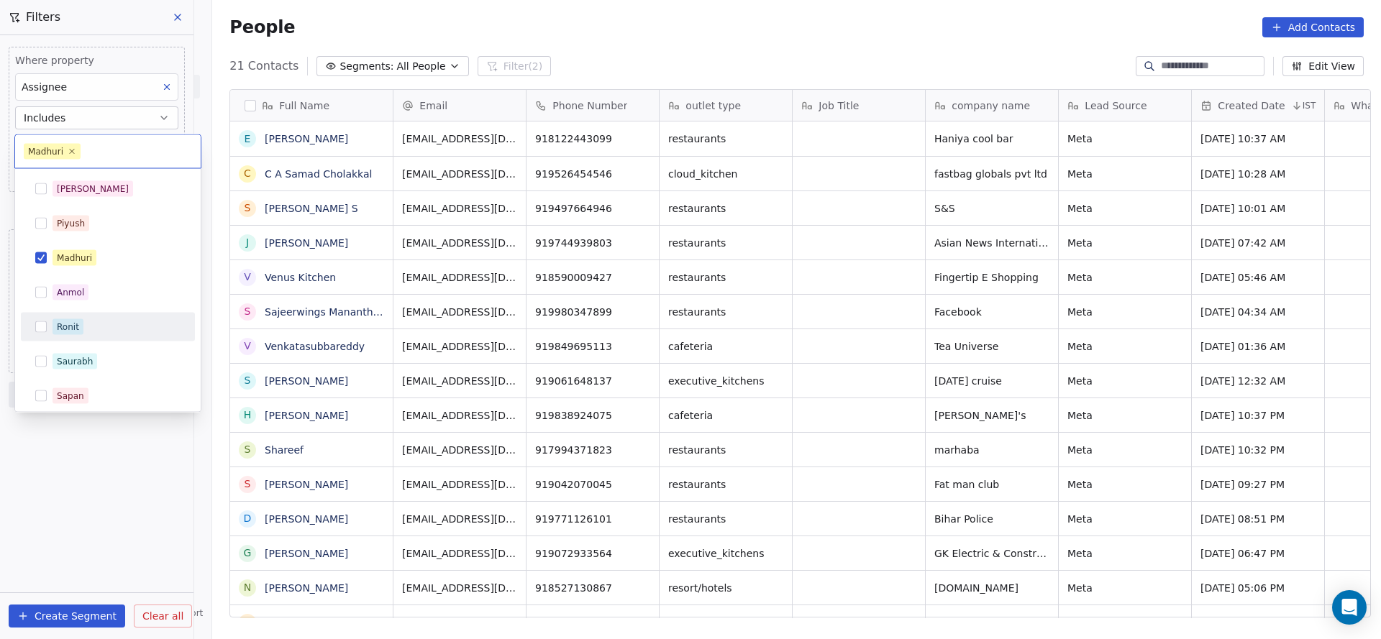
click at [73, 331] on div "Ronit" at bounding box center [68, 327] width 22 height 13
click at [101, 255] on div "Madhuri" at bounding box center [116, 258] width 128 height 16
click at [895, 395] on html "On2Cook India Pvt. Ltd. Contacts People Marketing Workflows Campaigns Sales Pip…" at bounding box center [690, 319] width 1381 height 639
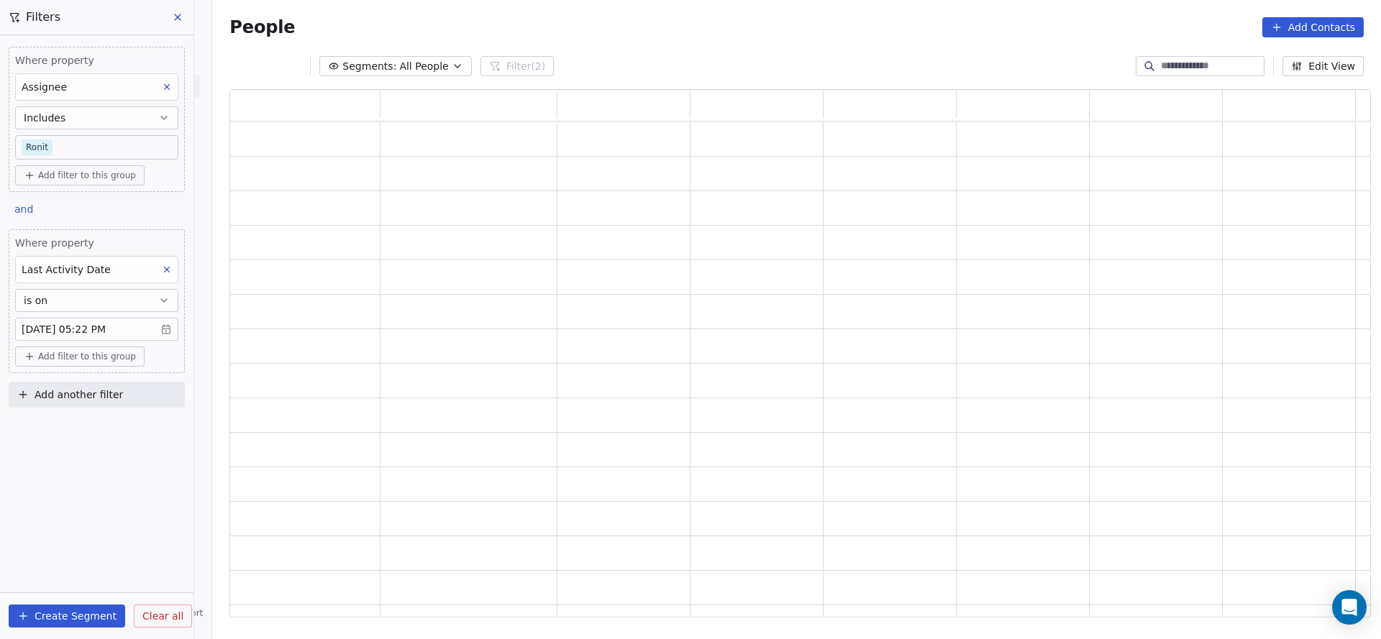
scroll to position [511, 1124]
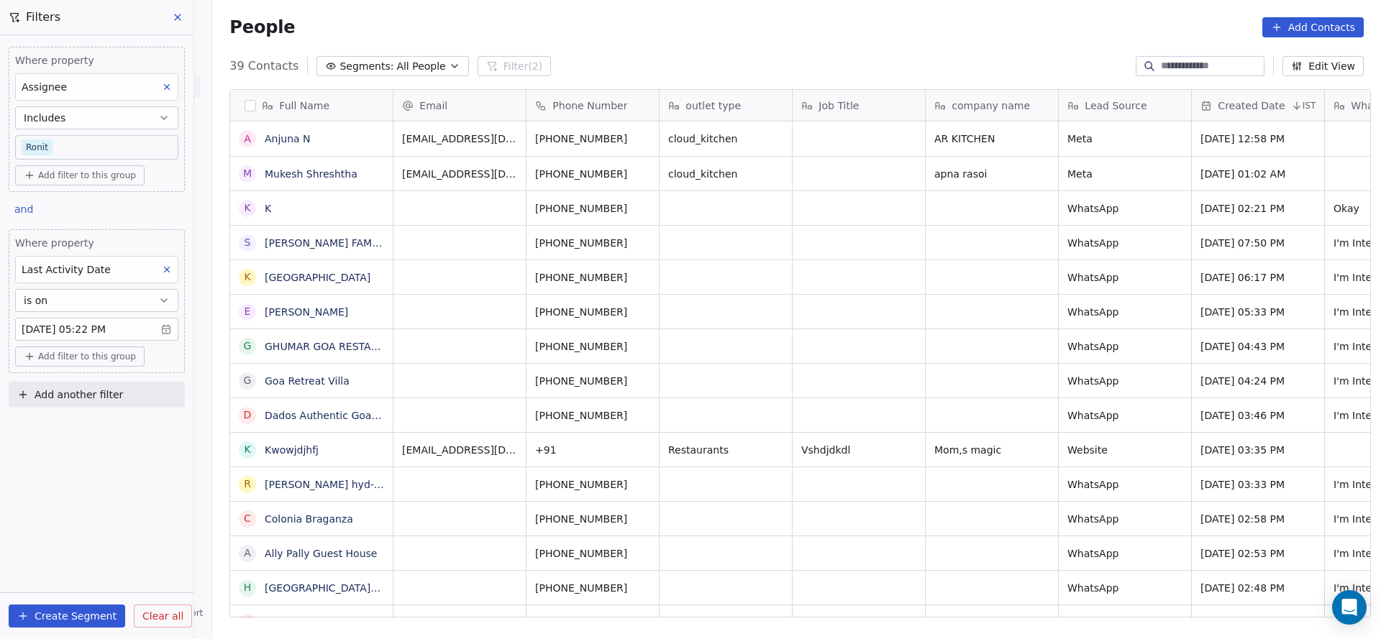
click at [116, 143] on body "On2Cook India Pvt. Ltd. Contacts People Marketing Workflows Campaigns Sales Pip…" at bounding box center [690, 319] width 1381 height 639
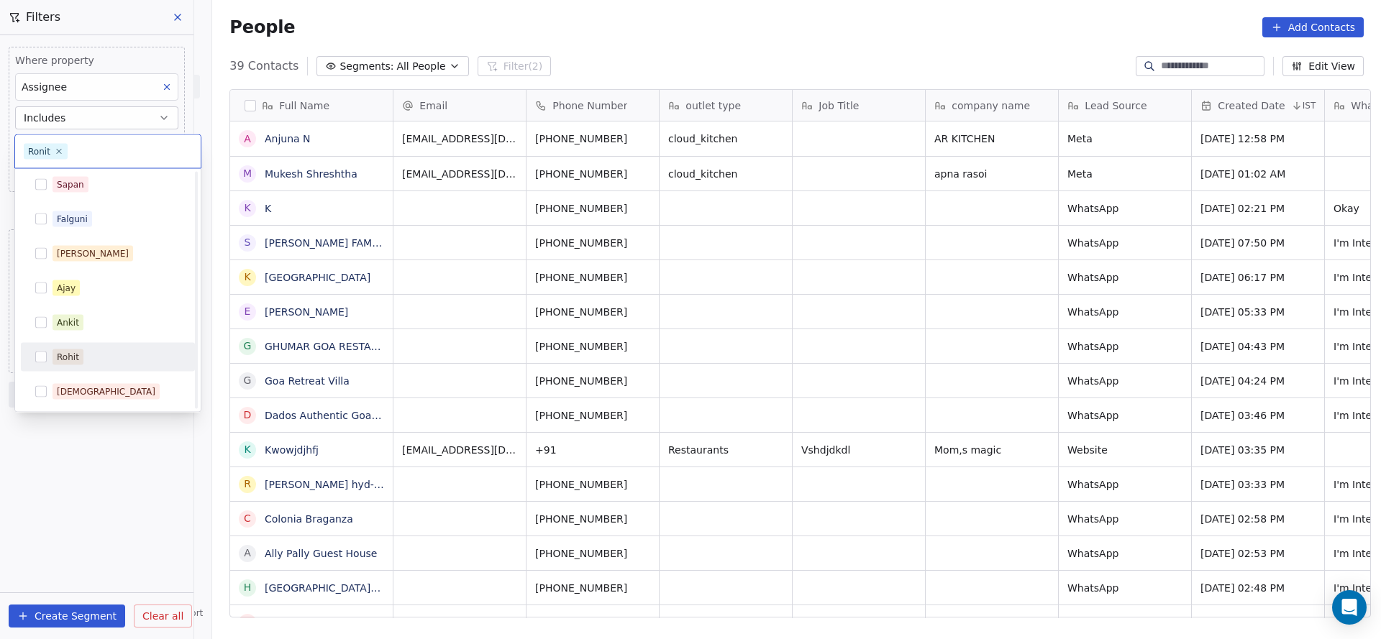
scroll to position [0, 0]
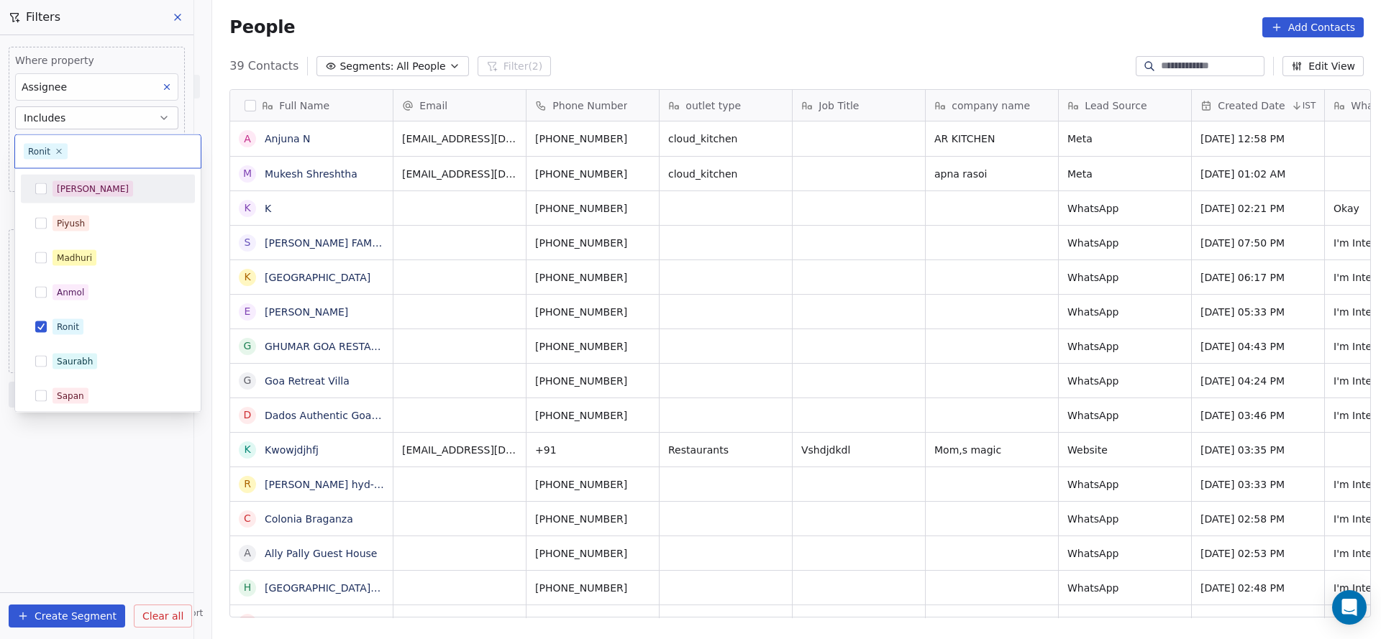
click at [86, 186] on div "Salim" at bounding box center [116, 189] width 128 height 16
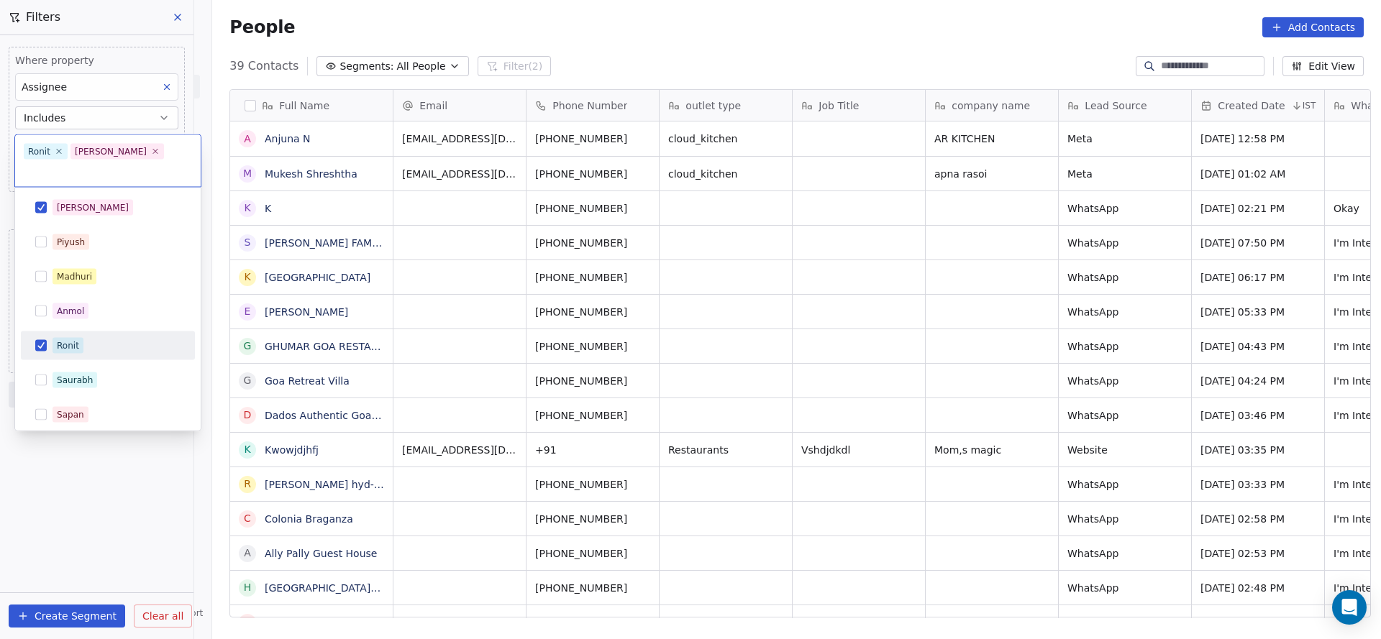
click at [45, 340] on button "Suggestions" at bounding box center [41, 346] width 12 height 12
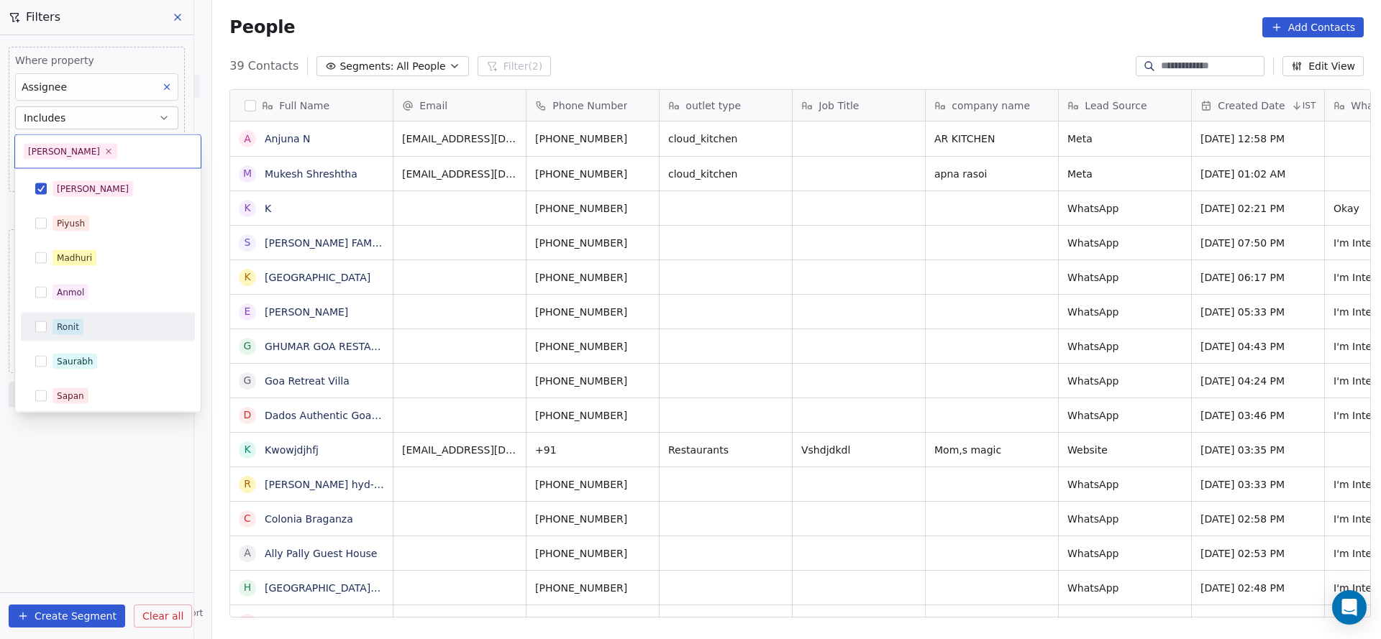
click at [679, 375] on html "On2Cook India Pvt. Ltd. Contacts People Marketing Workflows Campaigns Sales Pip…" at bounding box center [690, 319] width 1381 height 639
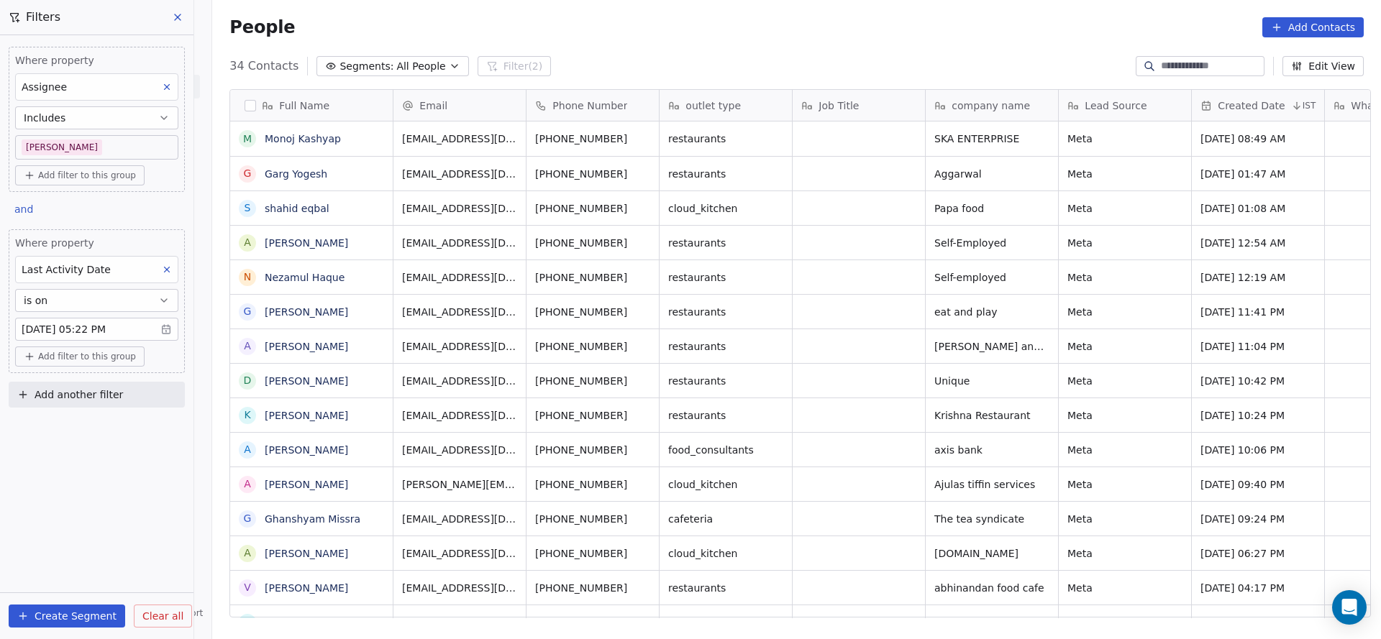
scroll to position [546, 1158]
click at [140, 136] on body "On2Cook India Pvt. Ltd. Contacts People Marketing Workflows Campaigns Sales Pip…" at bounding box center [690, 319] width 1381 height 639
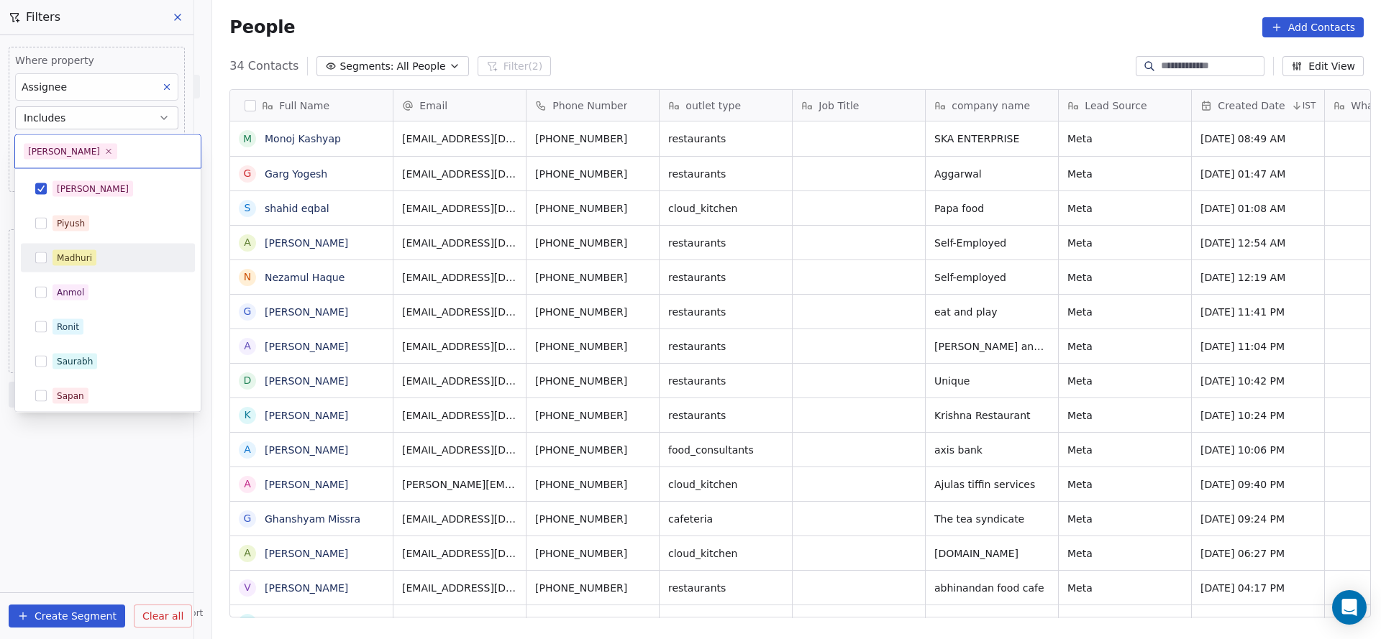
click at [86, 256] on div "Madhuri" at bounding box center [74, 258] width 35 height 13
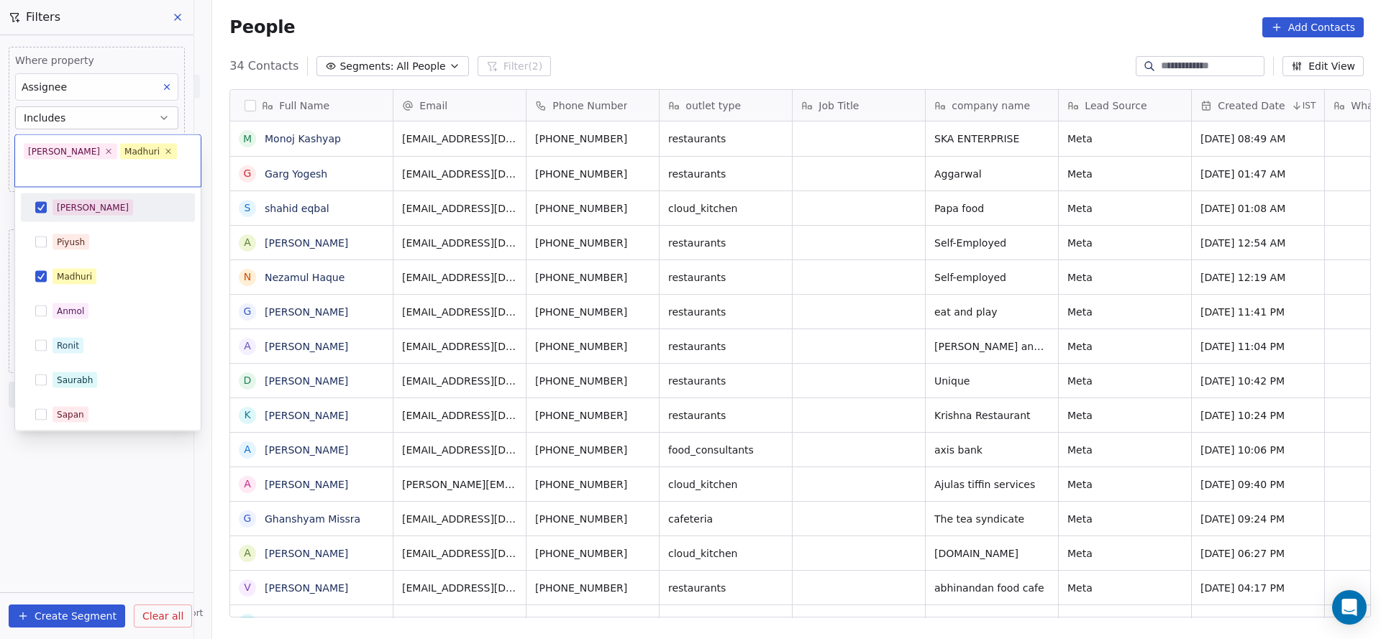
click at [103, 200] on div "Salim" at bounding box center [116, 208] width 128 height 16
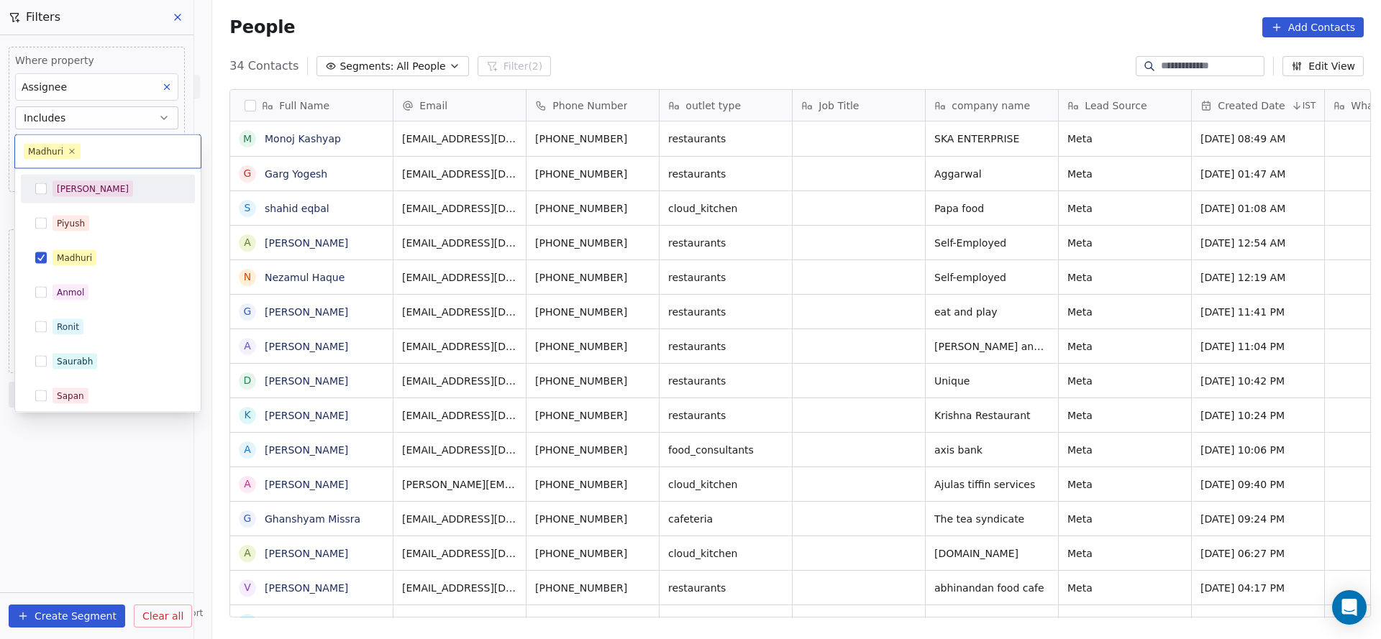
click at [931, 344] on html "On2Cook India Pvt. Ltd. Contacts People Marketing Workflows Campaigns Sales Pip…" at bounding box center [690, 319] width 1381 height 639
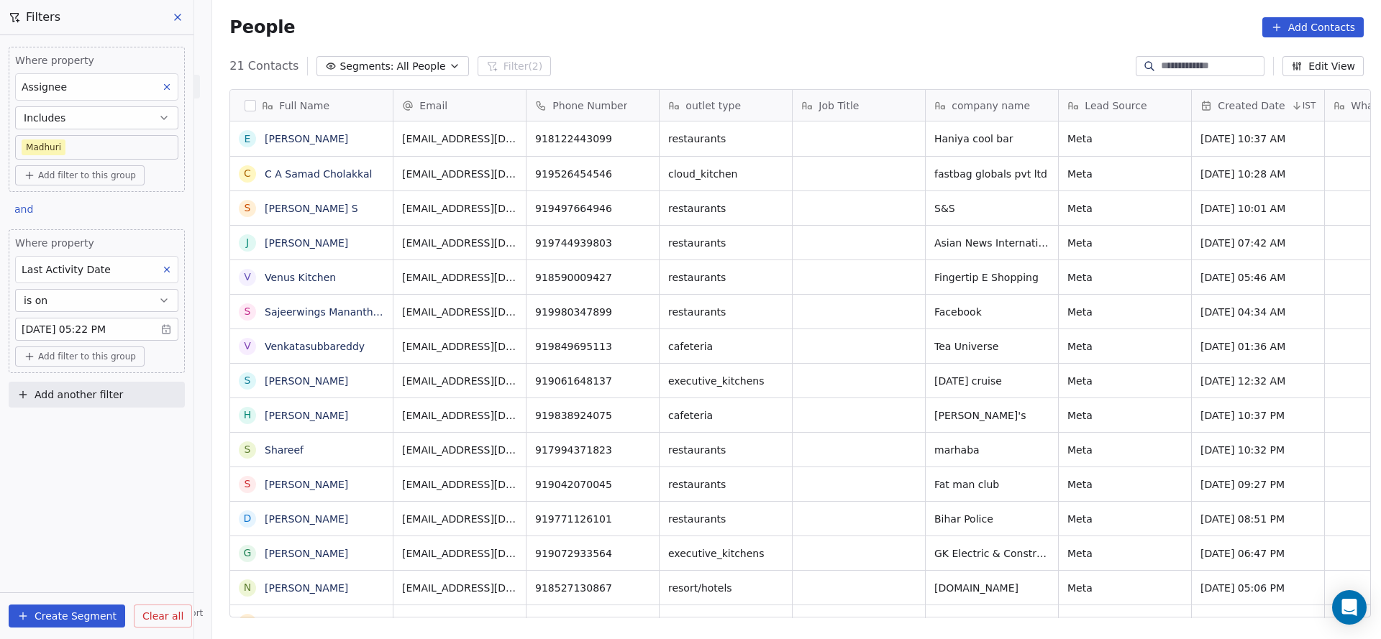
click at [147, 138] on body "On2Cook India Pvt. Ltd. Contacts People Marketing Workflows Campaigns Sales Pip…" at bounding box center [690, 319] width 1381 height 639
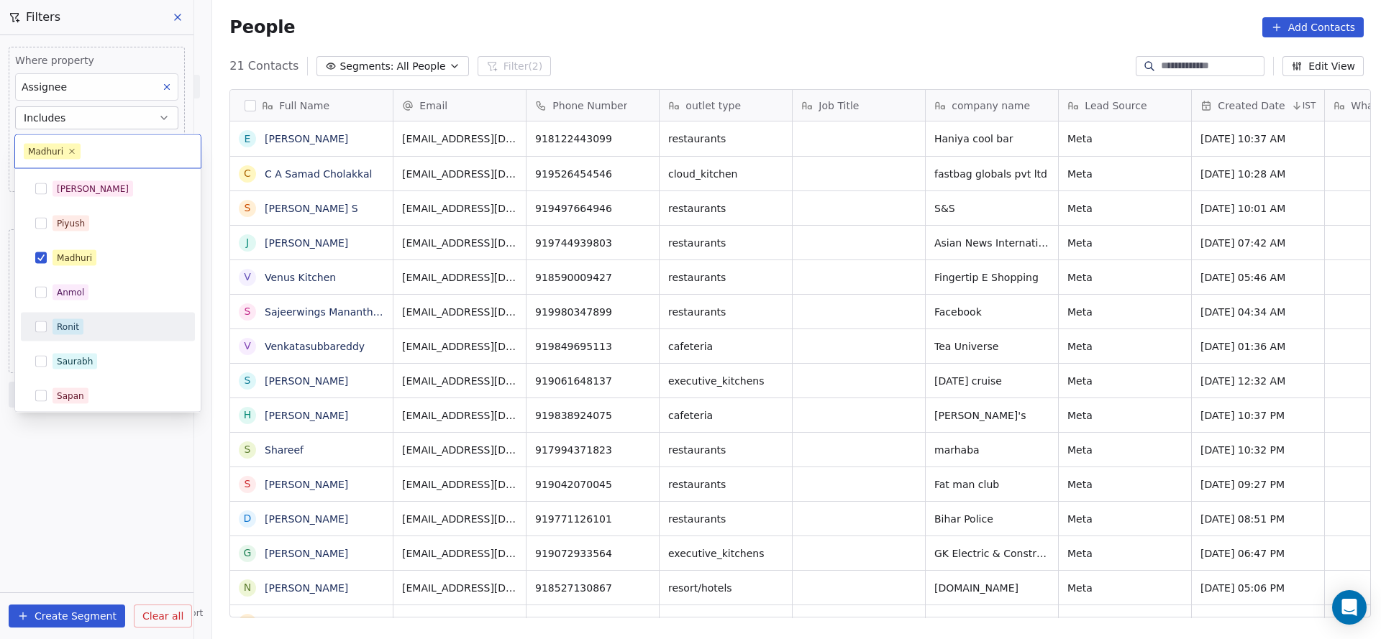
click at [865, 311] on html "On2Cook India Pvt. Ltd. Contacts People Marketing Workflows Campaigns Sales Pip…" at bounding box center [690, 319] width 1381 height 639
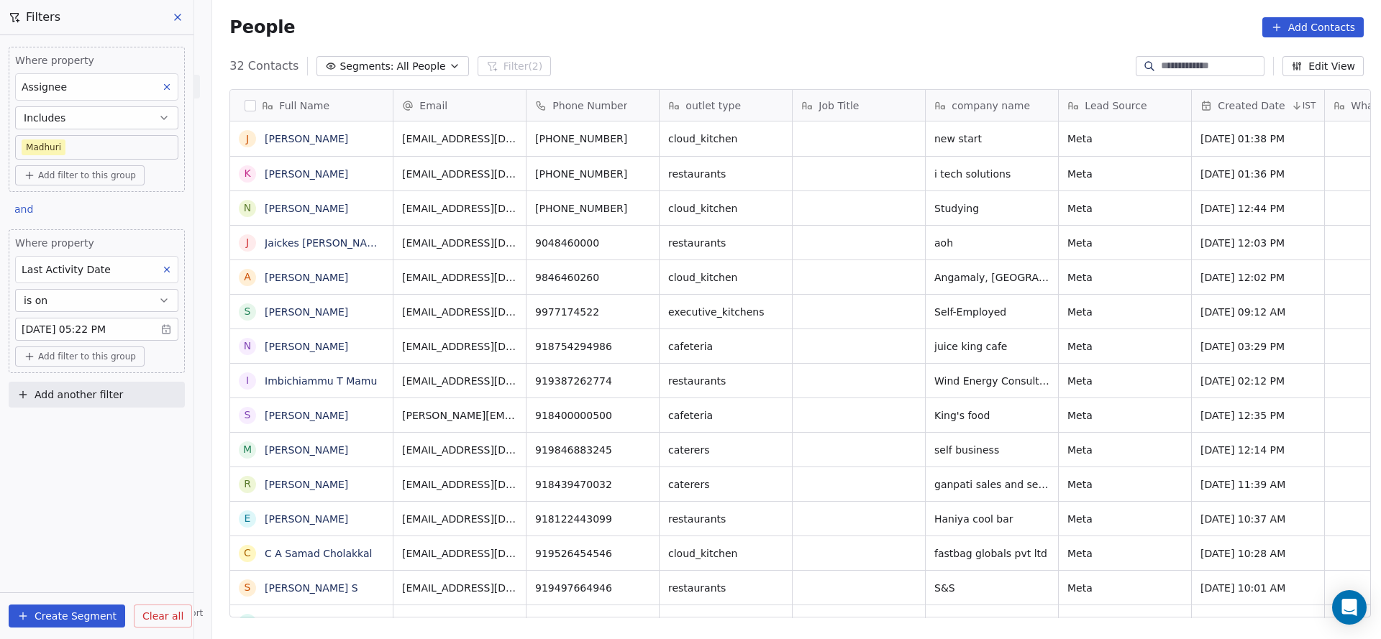
click at [128, 393] on button "Add another filter" at bounding box center [97, 395] width 176 height 26
click at [88, 425] on span "Contact properties" at bounding box center [70, 425] width 93 height 15
type input "***"
click at [85, 522] on div "Lead Status" at bounding box center [97, 524] width 146 height 14
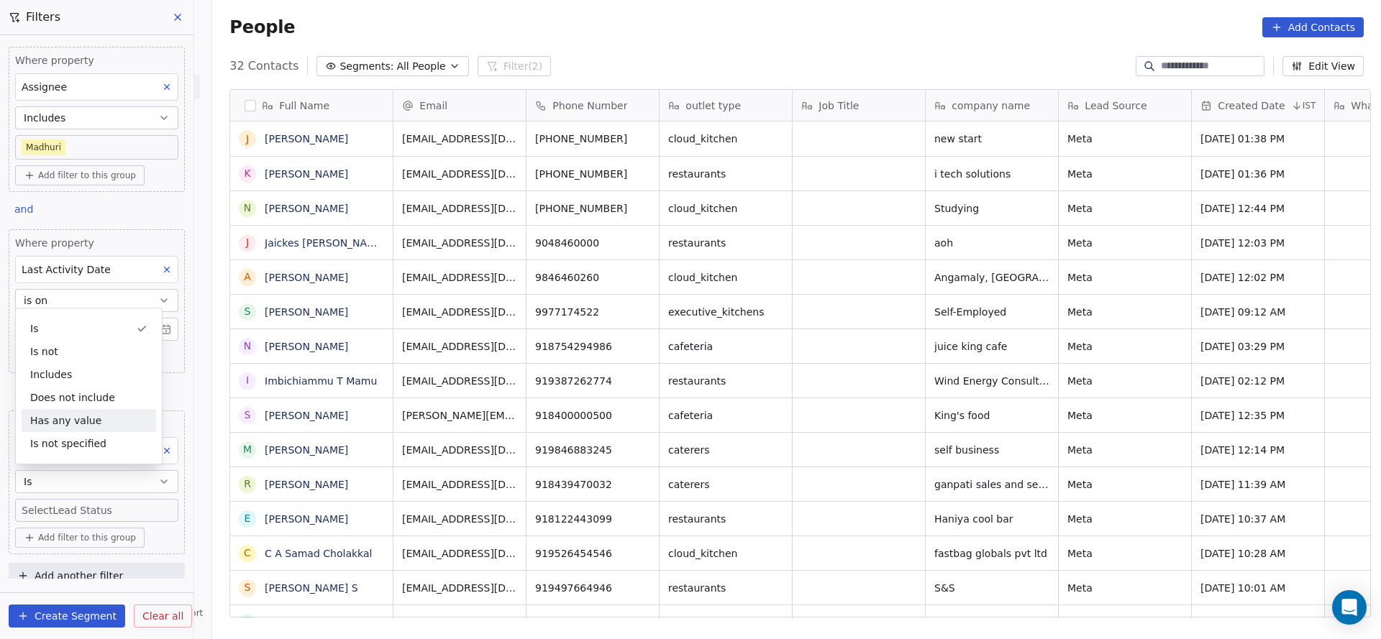
click at [134, 509] on body "On2Cook India Pvt. Ltd. Contacts People Marketing Workflows Campaigns Sales Pip…" at bounding box center [690, 319] width 1381 height 639
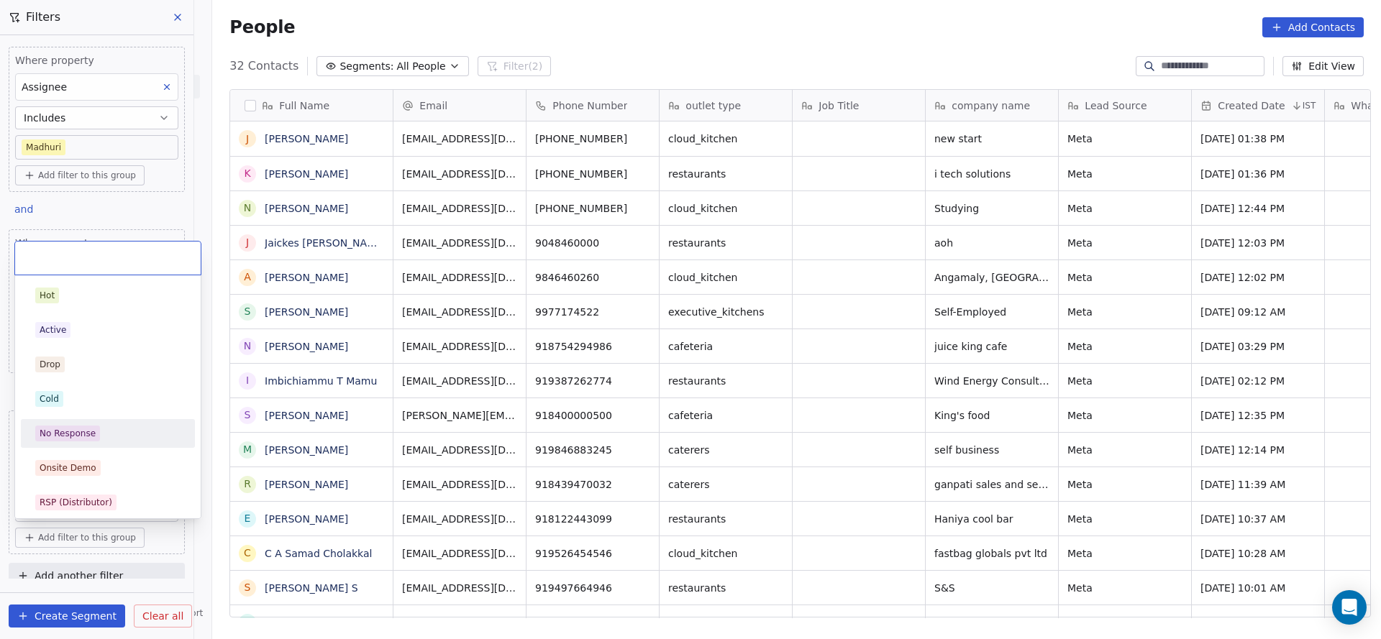
click at [104, 434] on div "No Response" at bounding box center [107, 434] width 145 height 16
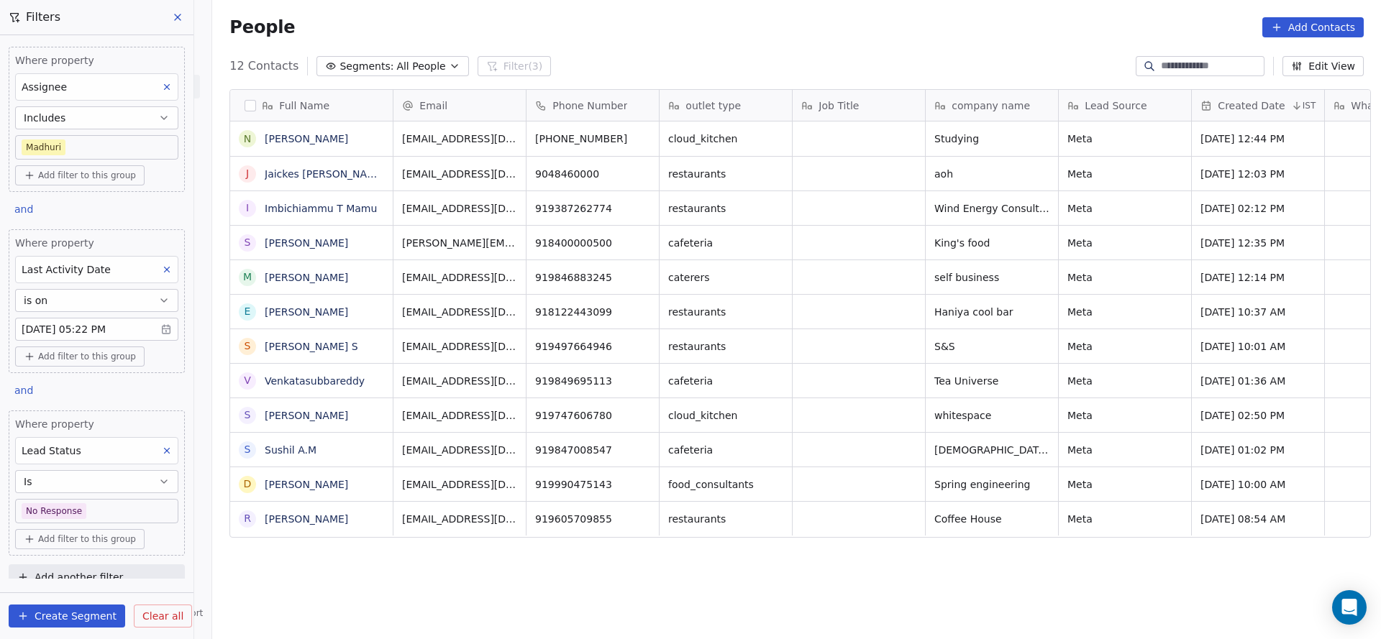
click at [109, 514] on body "On2Cook India Pvt. Ltd. Contacts People Marketing Workflows Campaigns Sales Pip…" at bounding box center [690, 319] width 1381 height 639
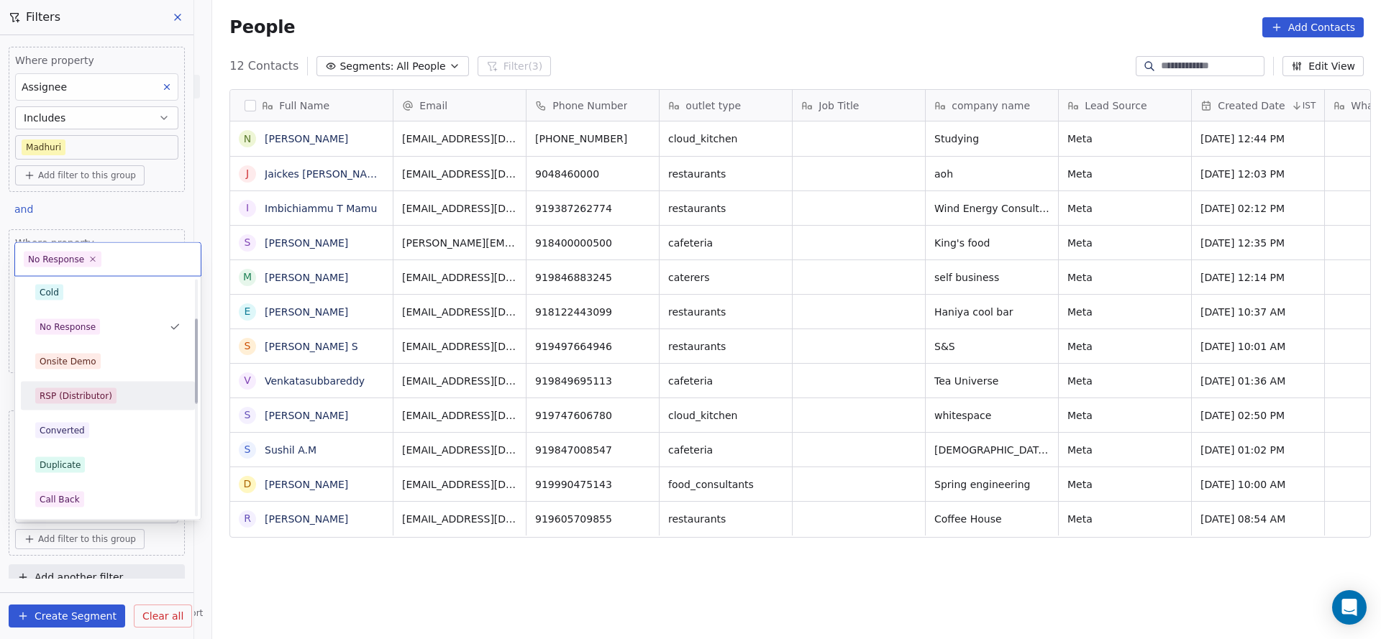
scroll to position [0, 0]
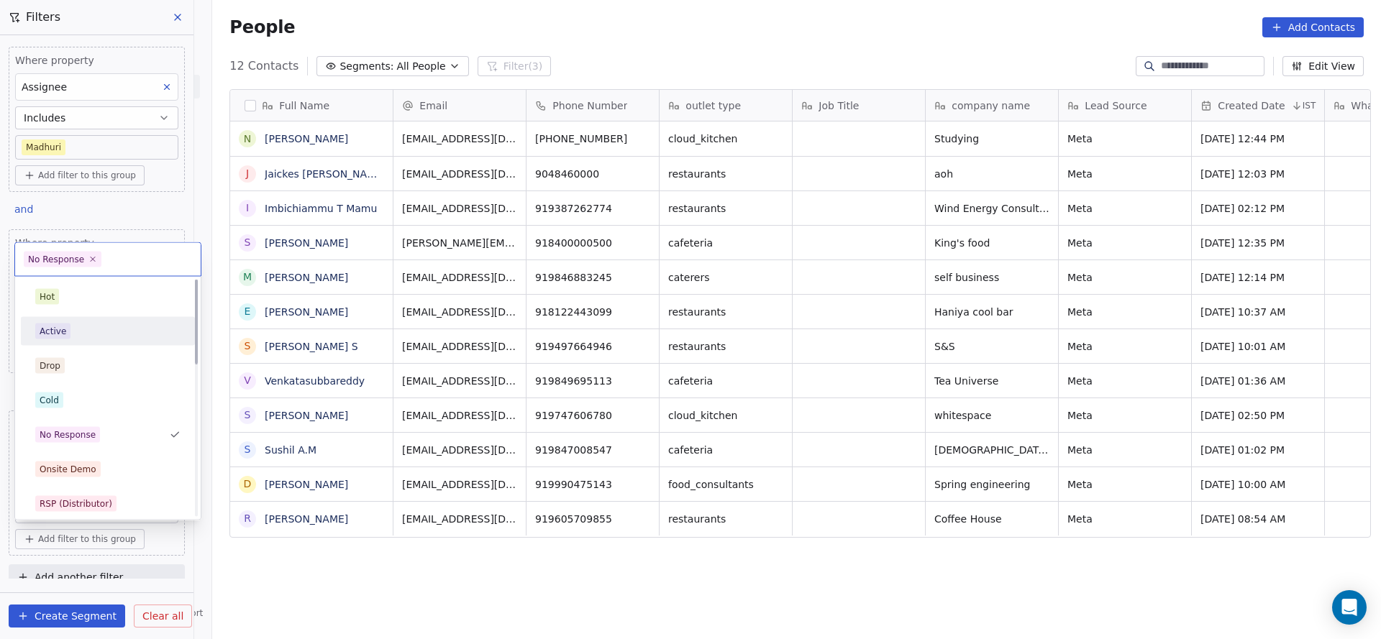
click at [113, 331] on div "Active" at bounding box center [107, 332] width 145 height 16
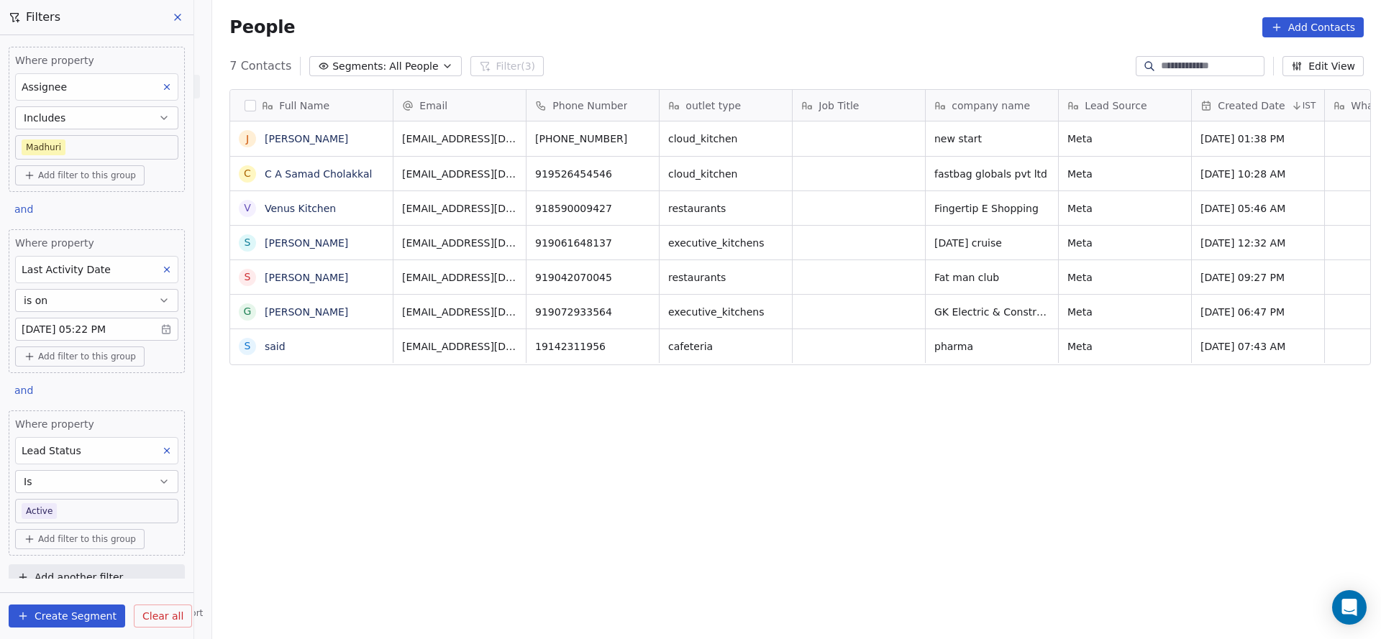
scroll to position [546, 1158]
click at [86, 500] on body "On2Cook India Pvt. Ltd. Contacts People Marketing Workflows Campaigns Sales Pip…" at bounding box center [690, 319] width 1381 height 639
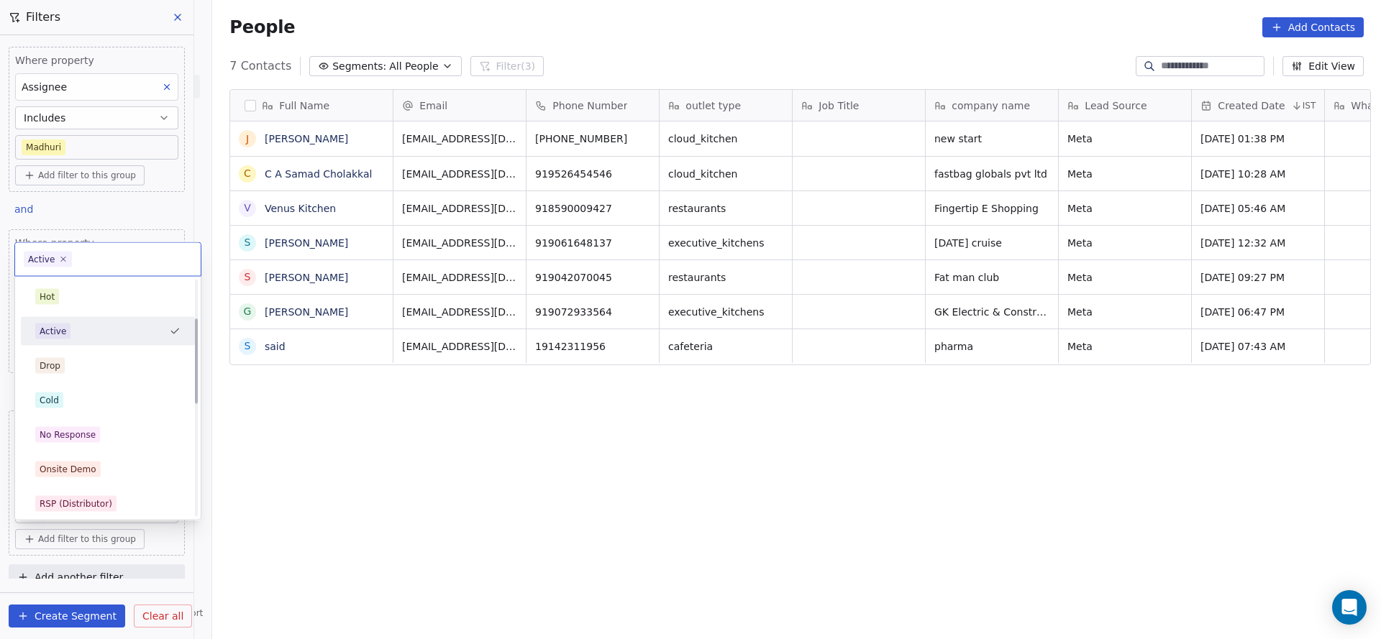
scroll to position [108, 0]
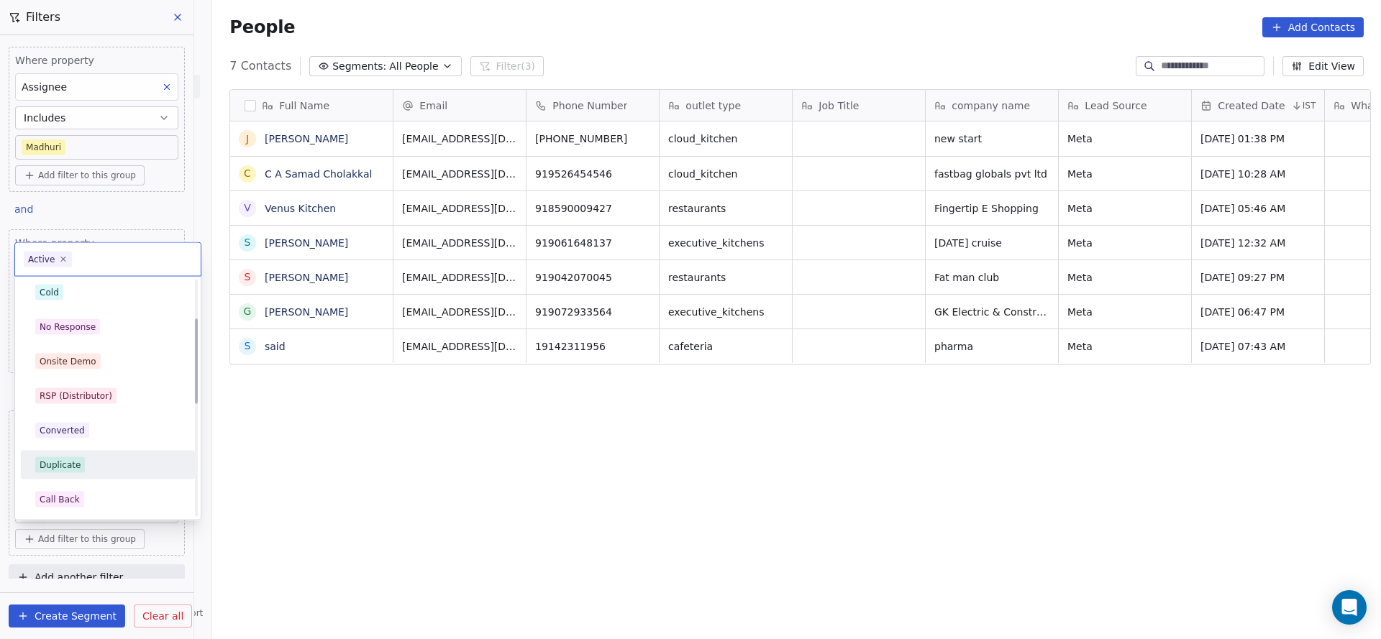
click at [88, 498] on div "Call Back" at bounding box center [107, 500] width 145 height 16
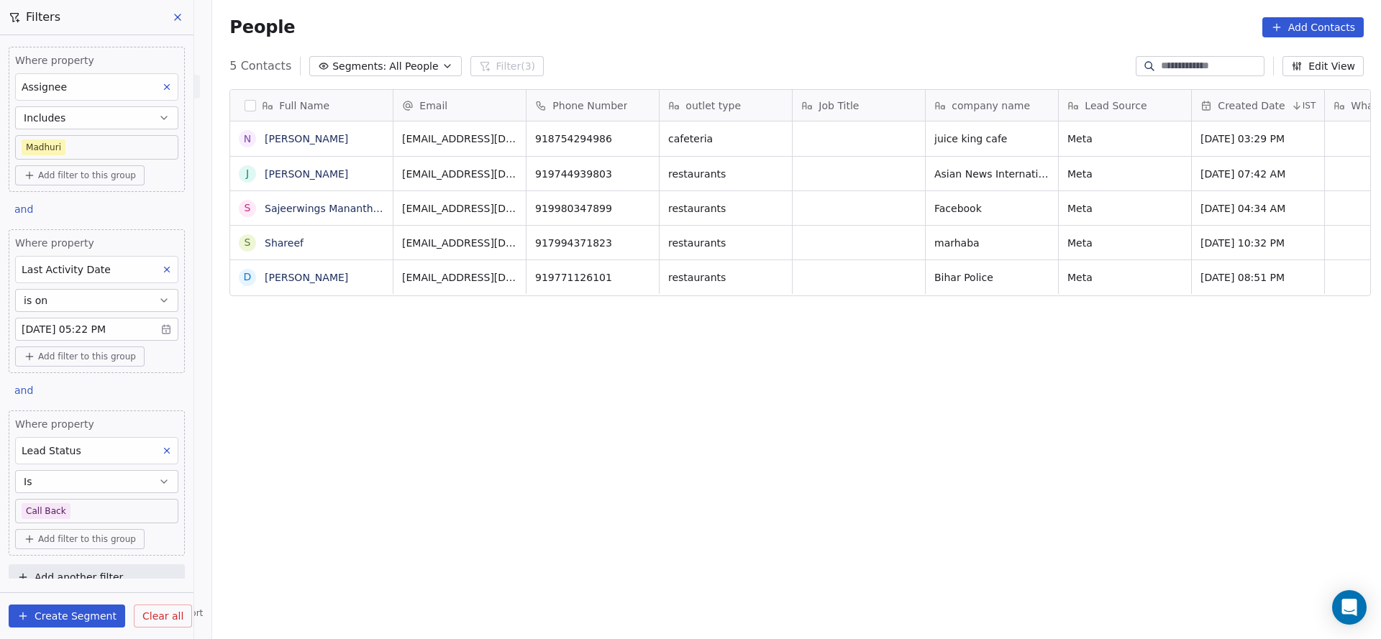
scroll to position [546, 1158]
click at [88, 504] on body "On2Cook India Pvt. Ltd. Contacts People Marketing Workflows Campaigns Sales Pip…" at bounding box center [690, 319] width 1381 height 639
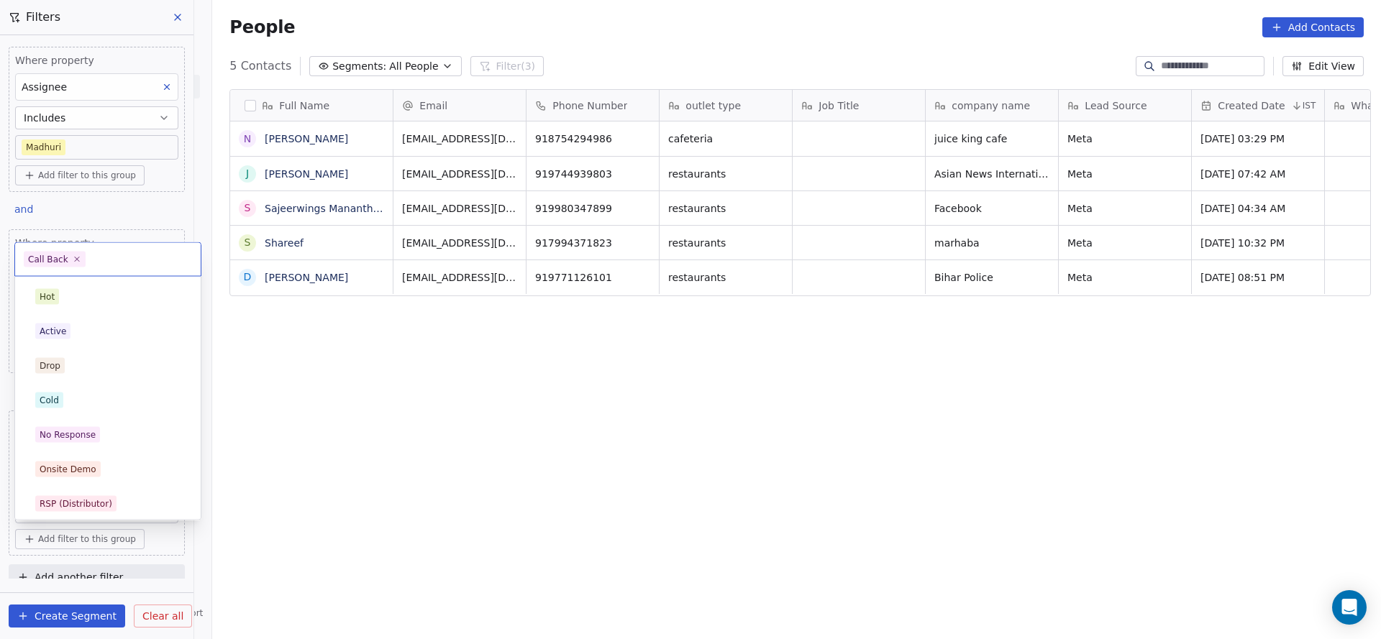
scroll to position [108, 0]
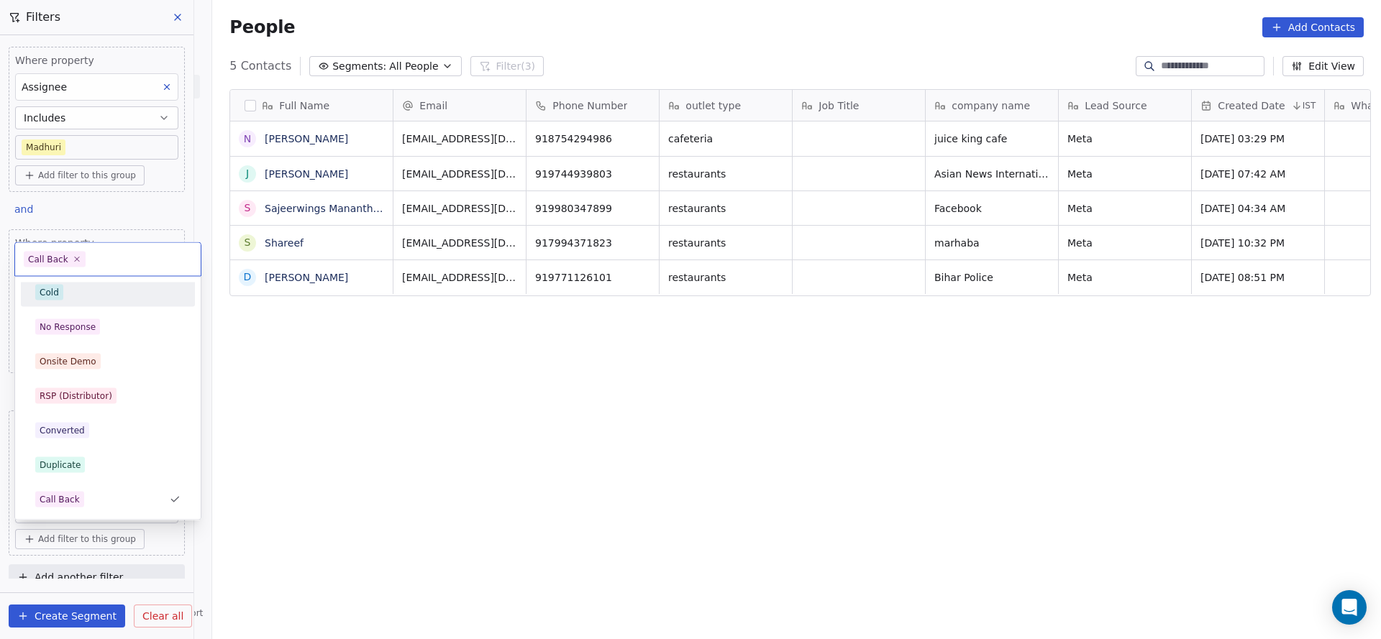
click at [103, 294] on div "Cold" at bounding box center [107, 293] width 145 height 16
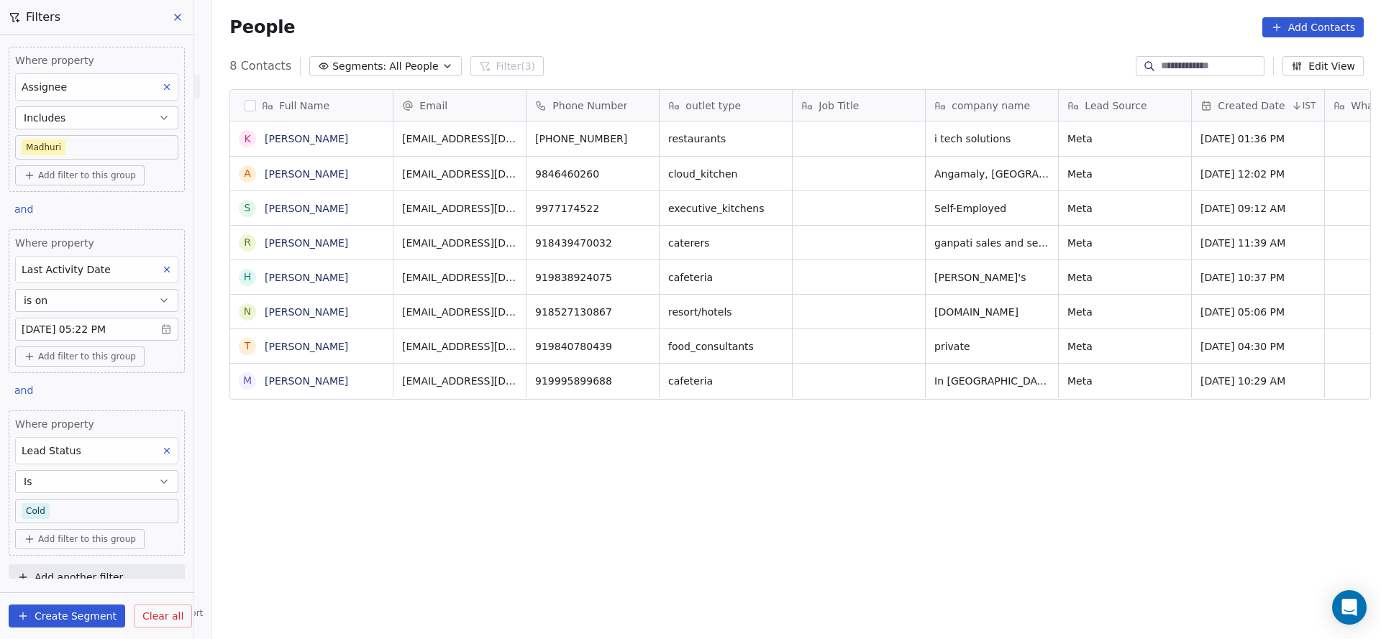
scroll to position [546, 1158]
click at [123, 503] on body "On2Cook India Pvt. Ltd. Contacts People Marketing Workflows Campaigns Sales Pip…" at bounding box center [690, 319] width 1381 height 639
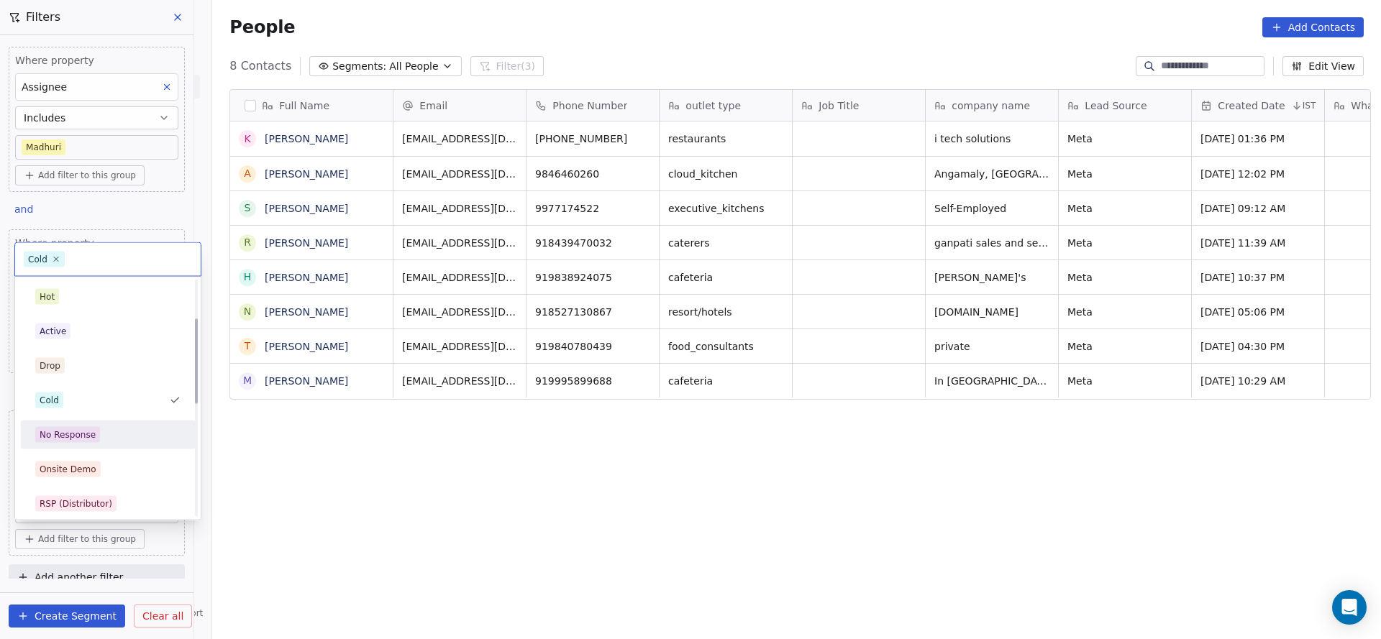
scroll to position [108, 0]
click at [274, 450] on html "On2Cook India Pvt. Ltd. Contacts People Marketing Workflows Campaigns Sales Pip…" at bounding box center [690, 319] width 1381 height 639
